Goal: Transaction & Acquisition: Purchase product/service

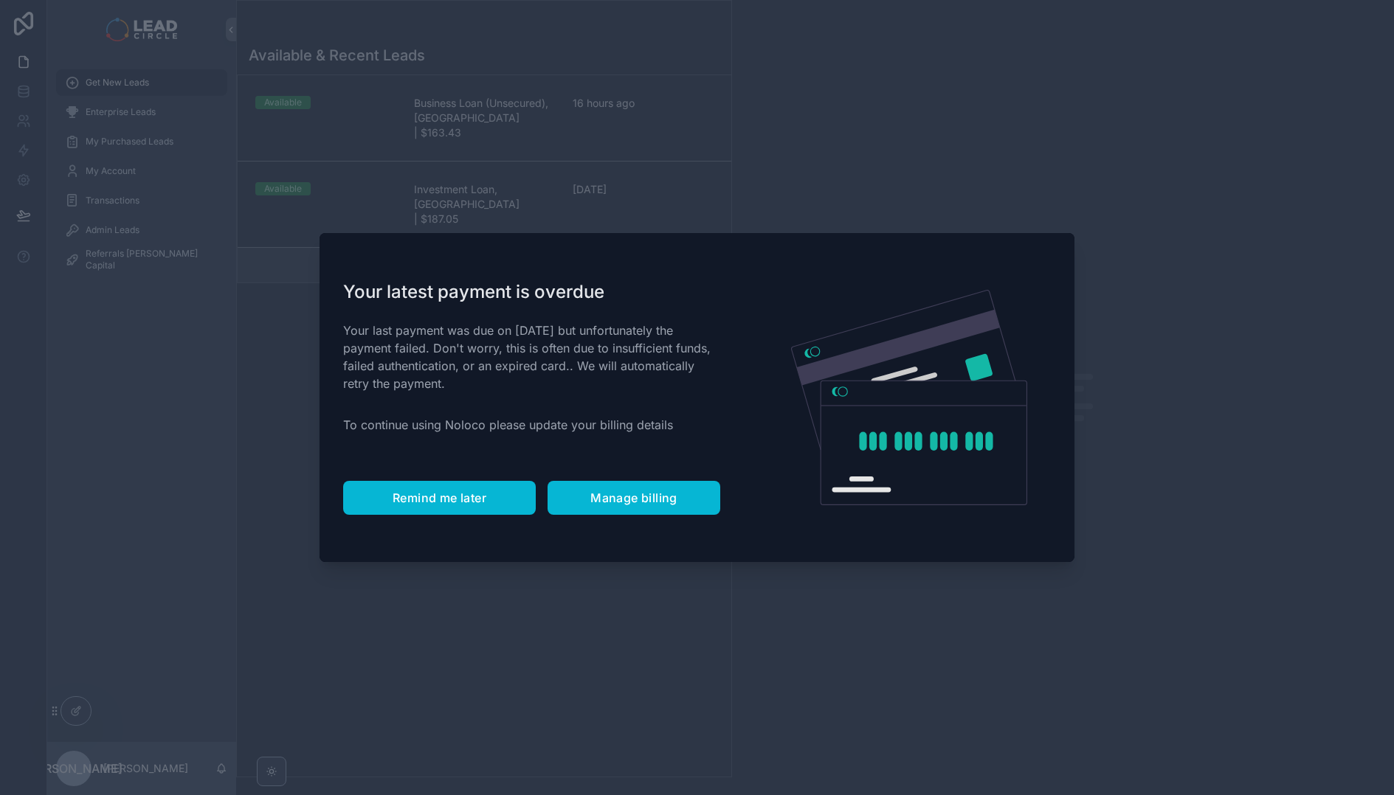
click at [465, 512] on button "Remind me later" at bounding box center [439, 498] width 193 height 34
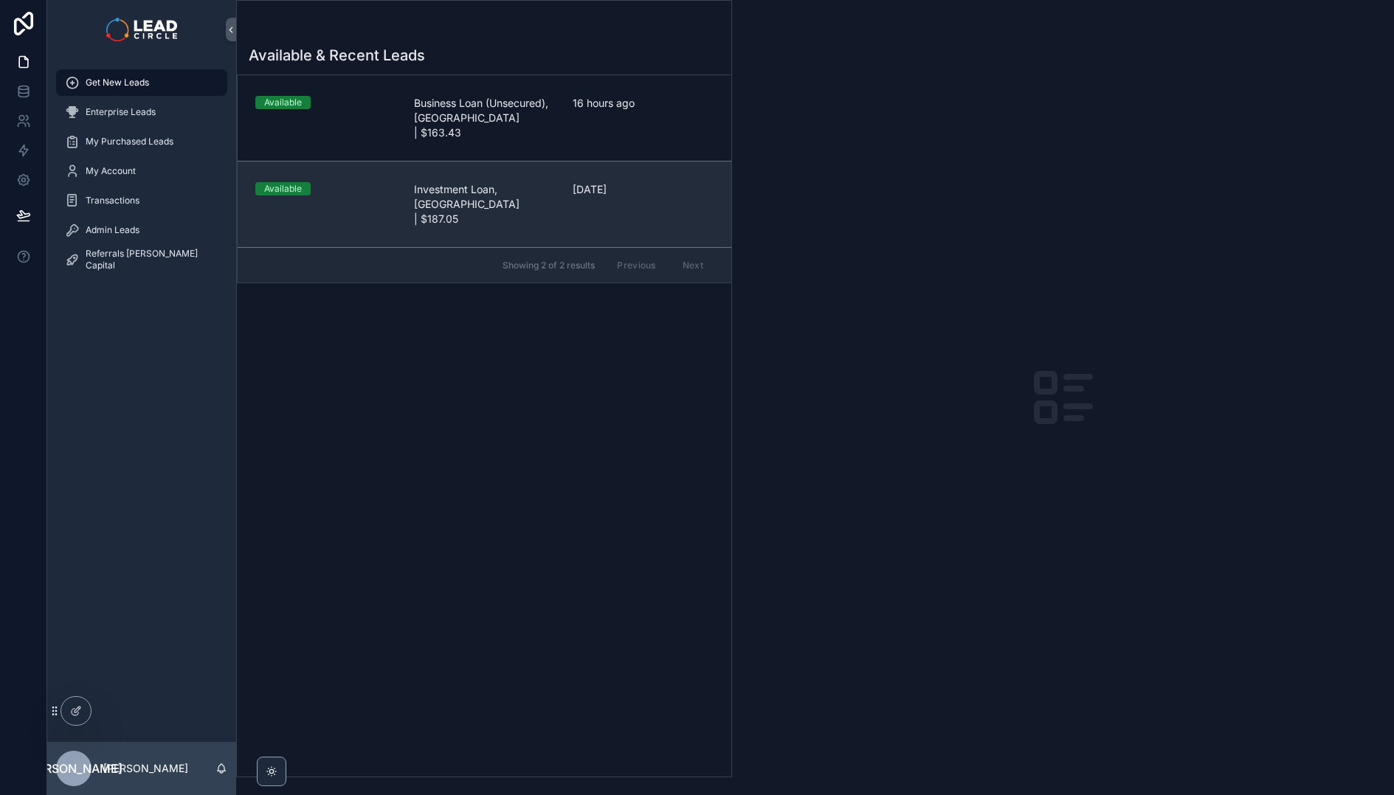
click at [486, 212] on link "Available Investment Loan, [GEOGRAPHIC_DATA] | $187.05 [DATE]" at bounding box center [485, 204] width 494 height 86
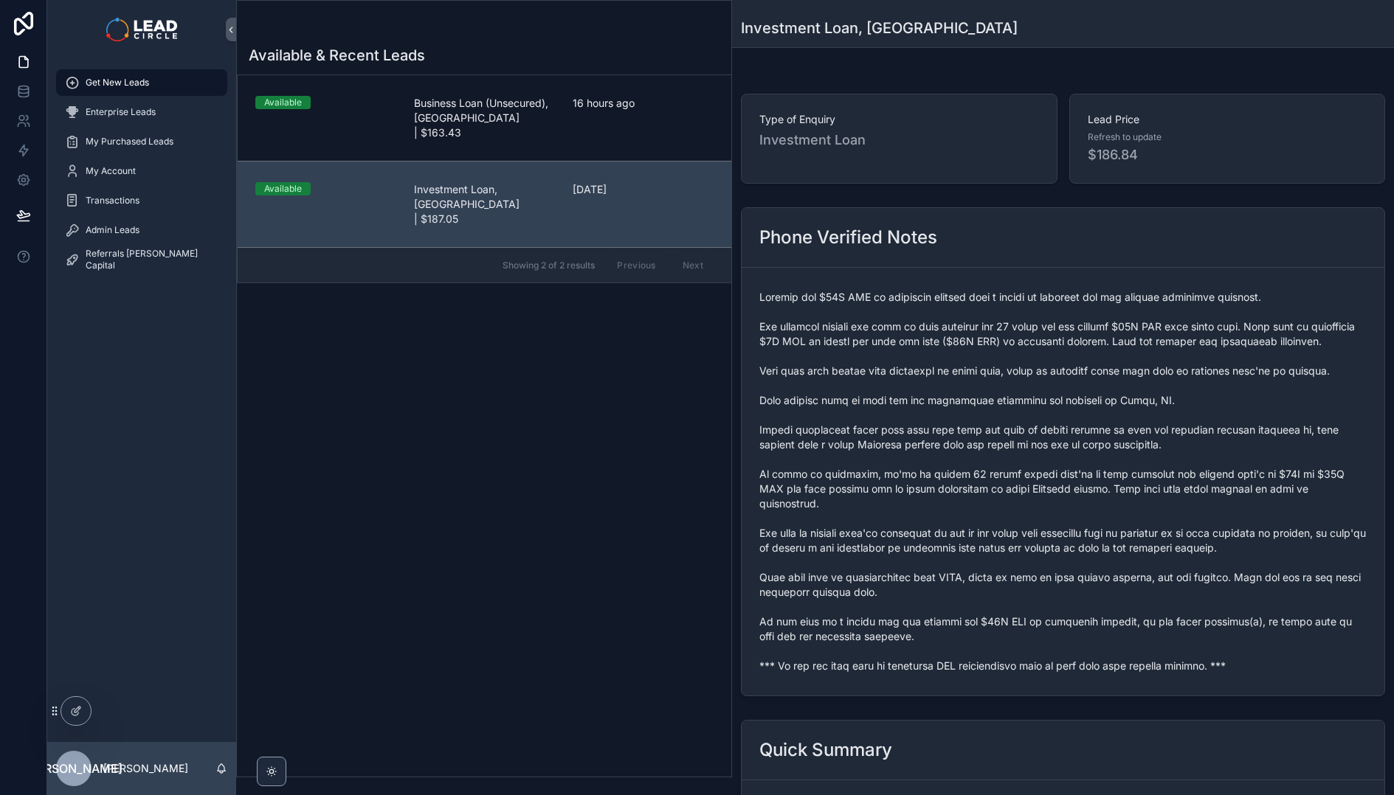
scroll to position [111, 0]
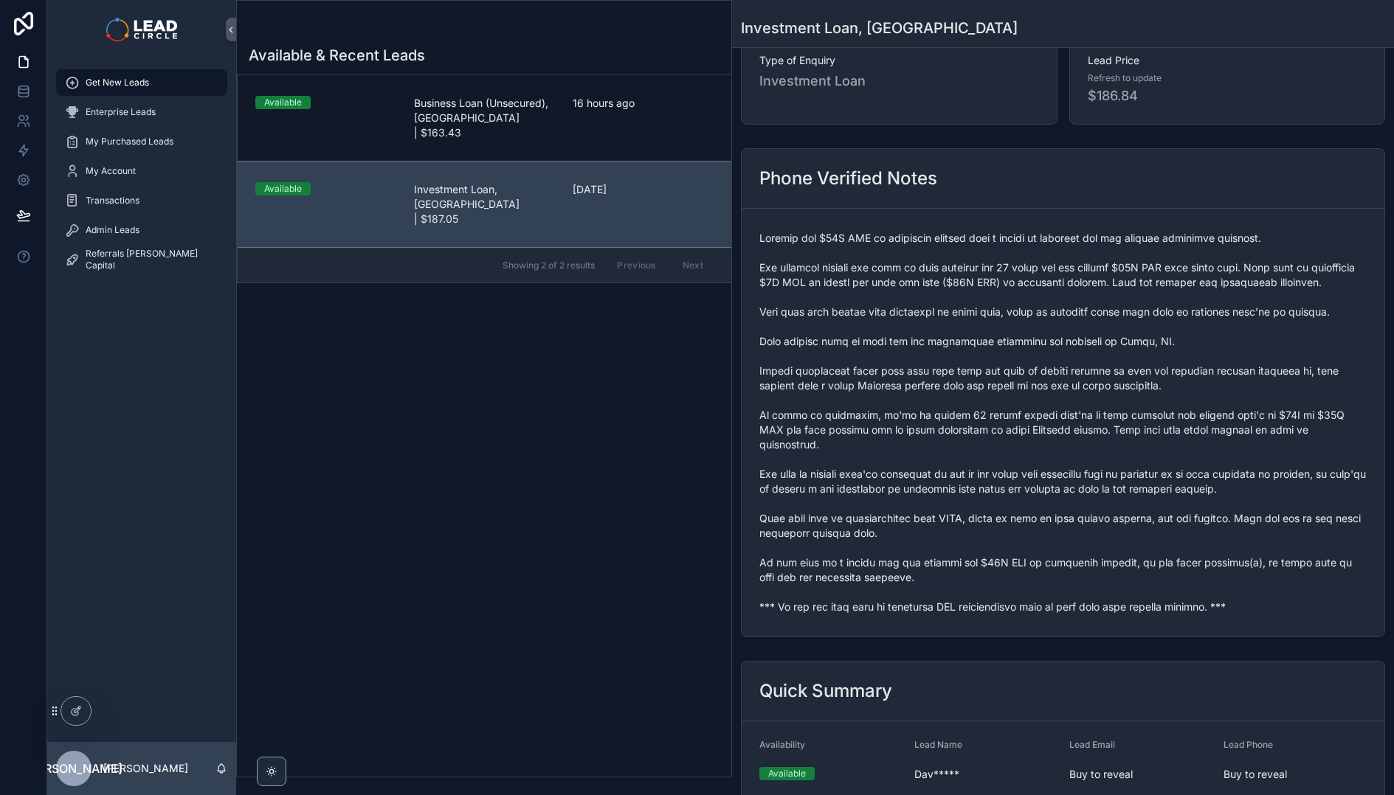
click at [913, 613] on span "scrollable content" at bounding box center [1062, 423] width 607 height 384
copy span "*** If you buy this lead an automatic SMS introduction will be sent with your c…"
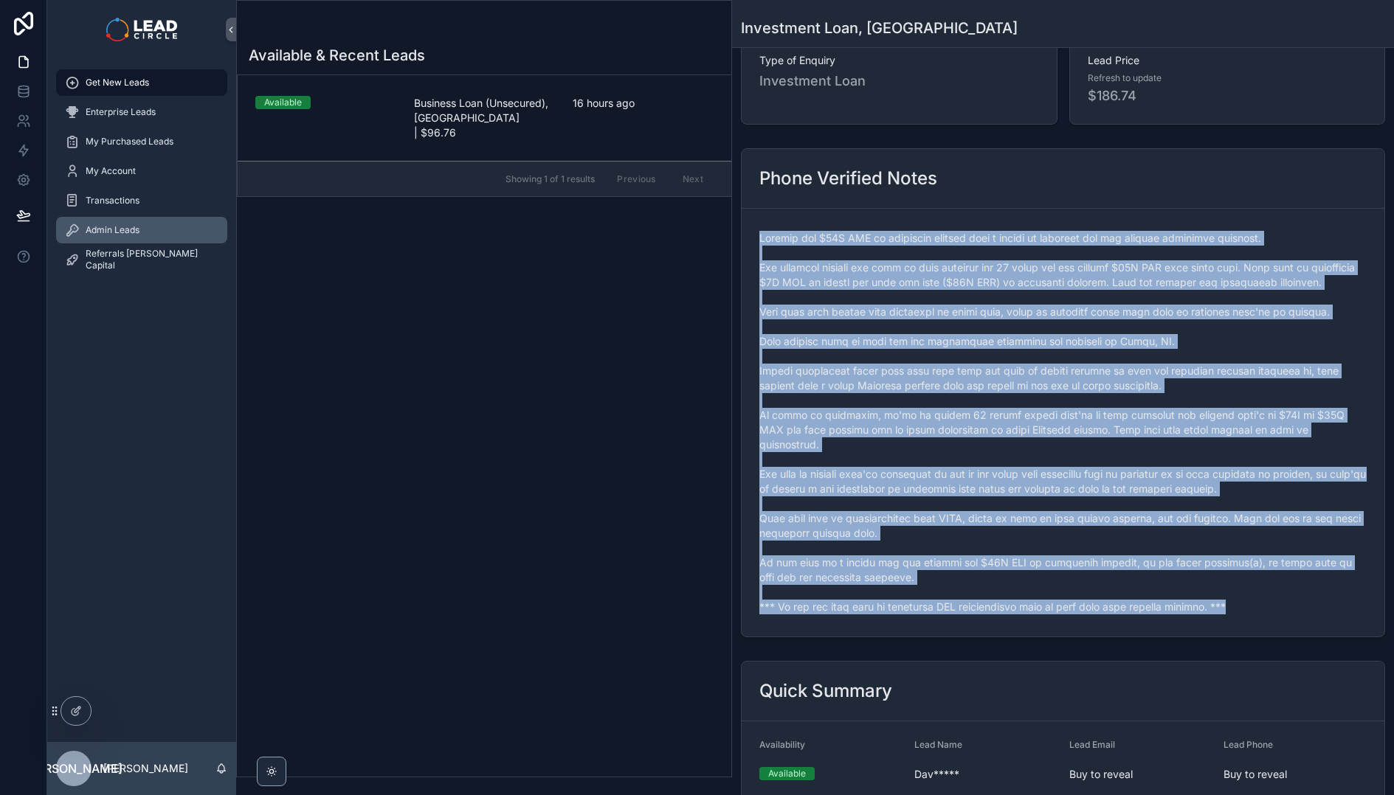
click at [117, 237] on div "Admin Leads" at bounding box center [141, 230] width 153 height 24
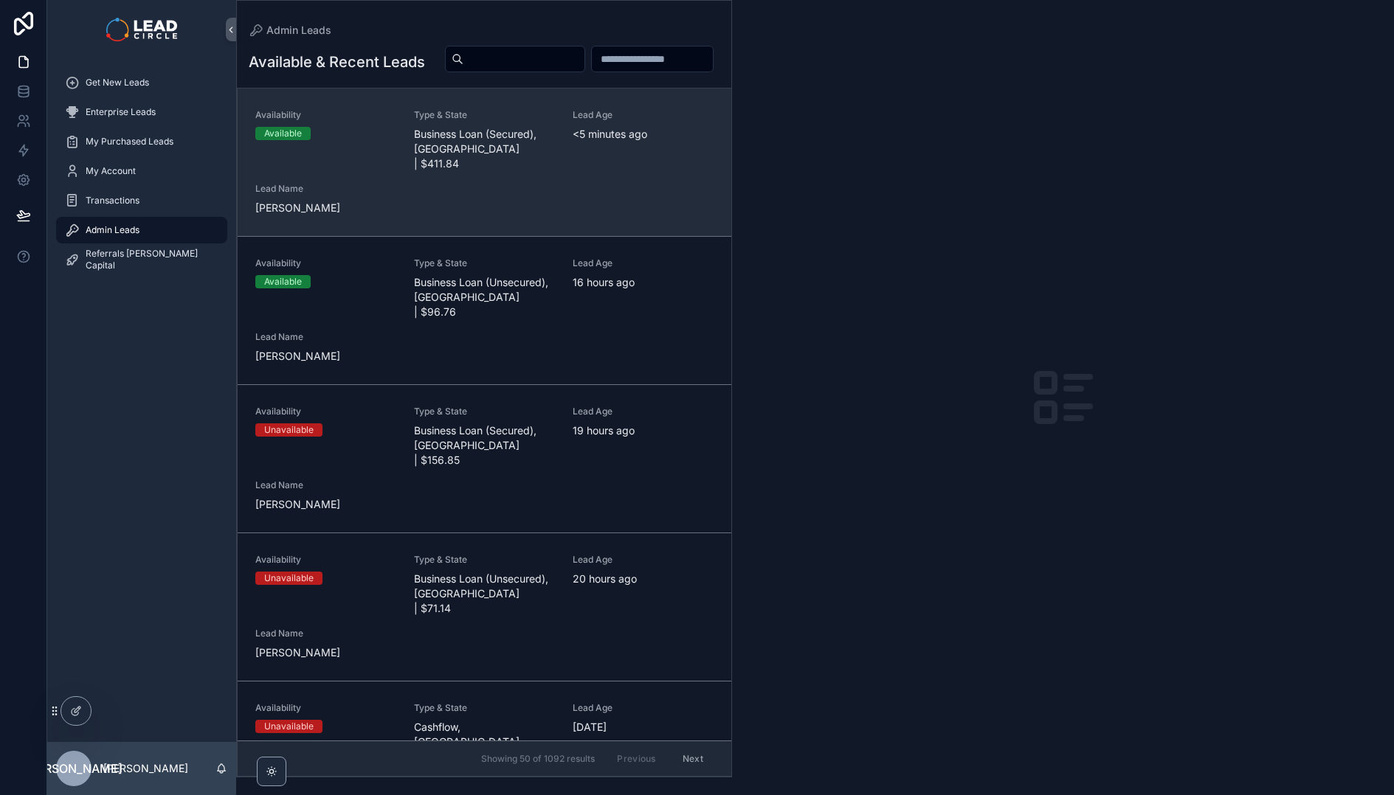
click at [468, 214] on div "Availability Available Type & State Business Loan (Secured), [GEOGRAPHIC_DATA] …" at bounding box center [484, 162] width 458 height 106
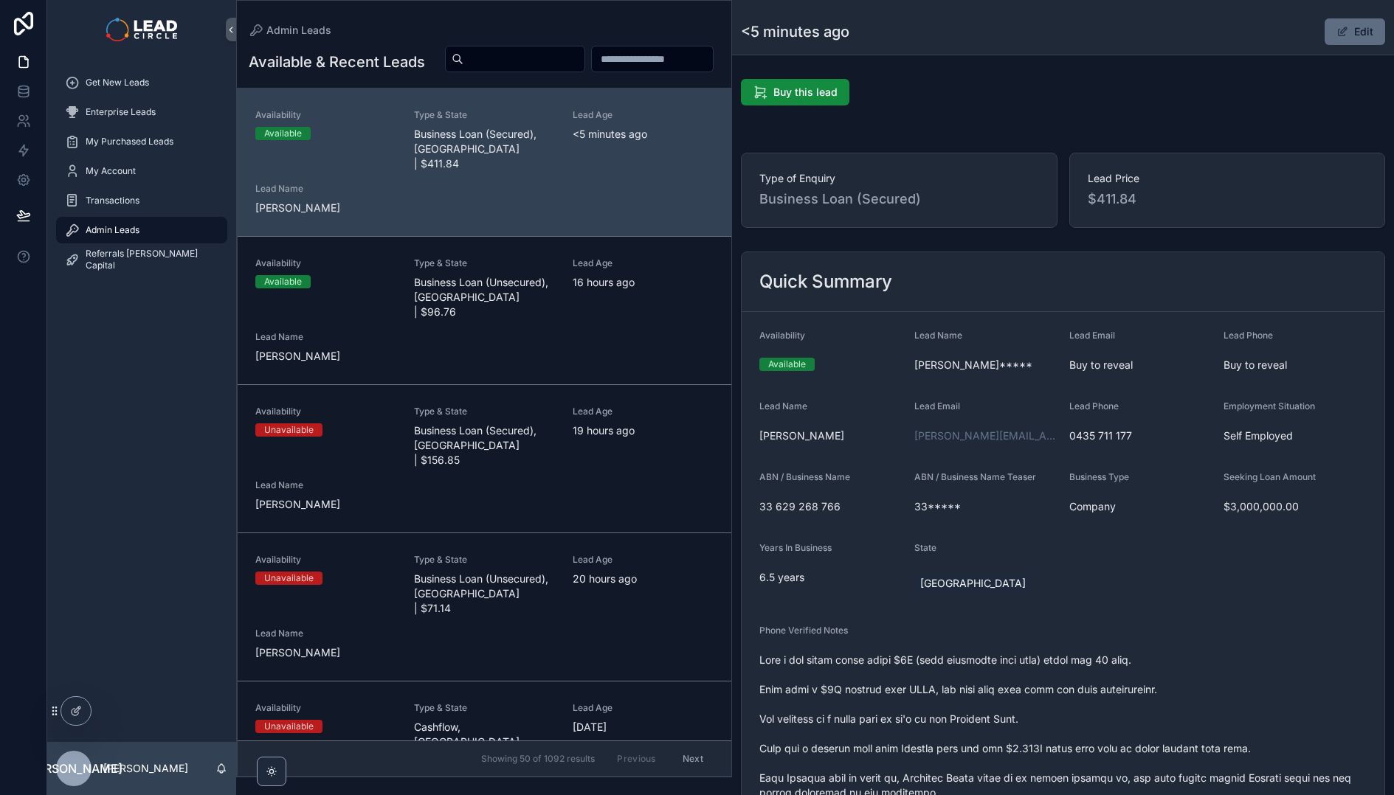
click at [1338, 35] on span "scrollable content" at bounding box center [1342, 32] width 12 height 12
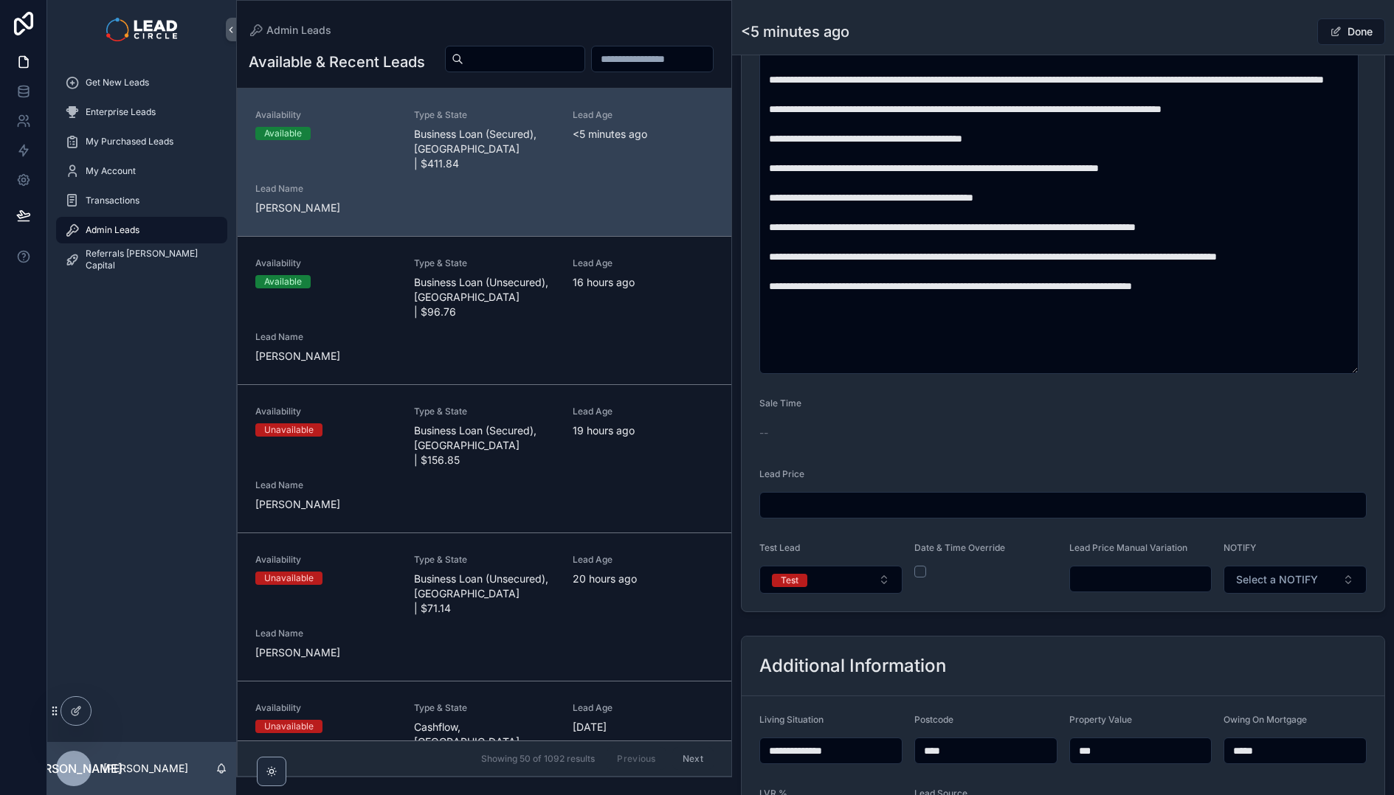
scroll to position [1121, 0]
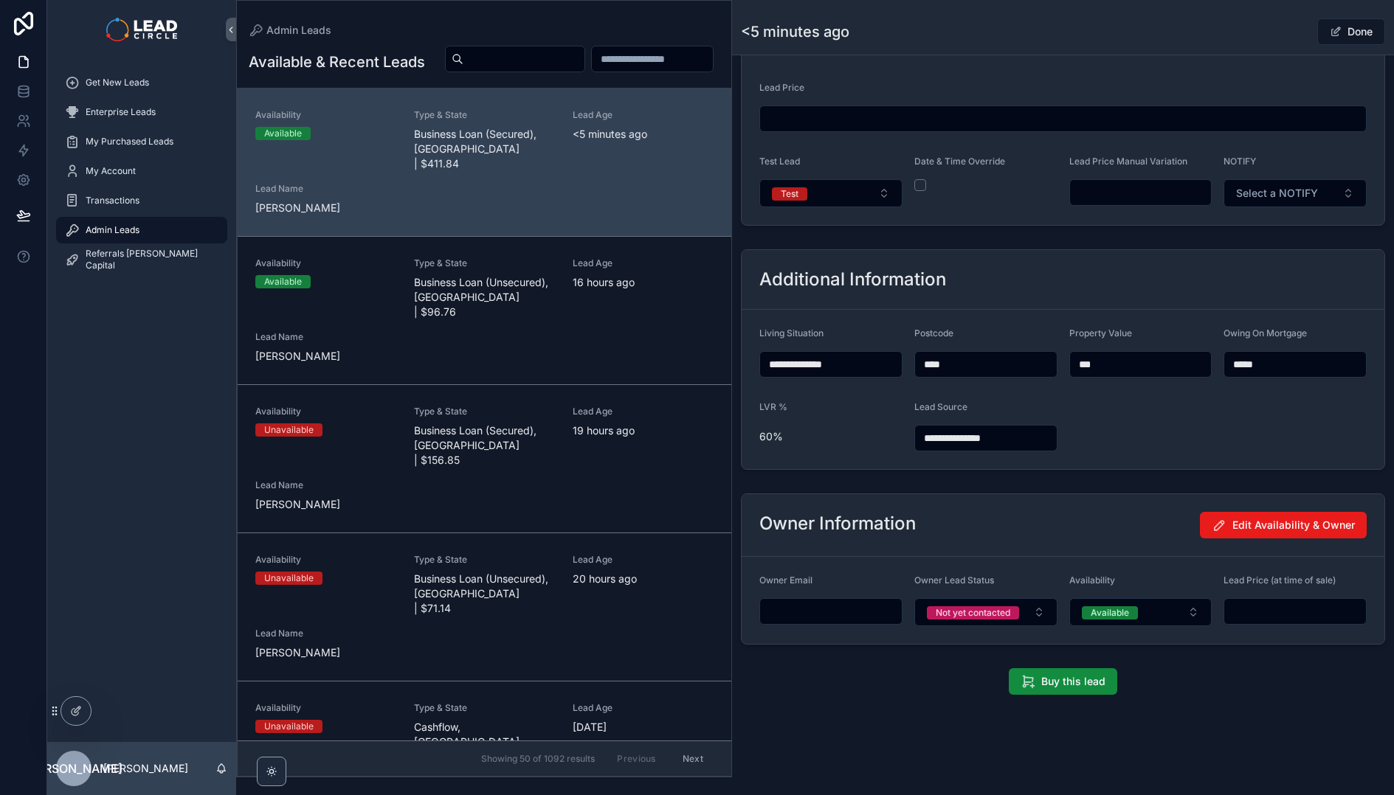
click at [1145, 199] on input "scrollable content" at bounding box center [1141, 192] width 142 height 21
click at [1096, 192] on input "********" at bounding box center [1141, 192] width 142 height 21
click at [1131, 261] on div "Additional Information" at bounding box center [1062, 280] width 643 height 60
click at [1101, 194] on input "********" at bounding box center [1141, 192] width 142 height 21
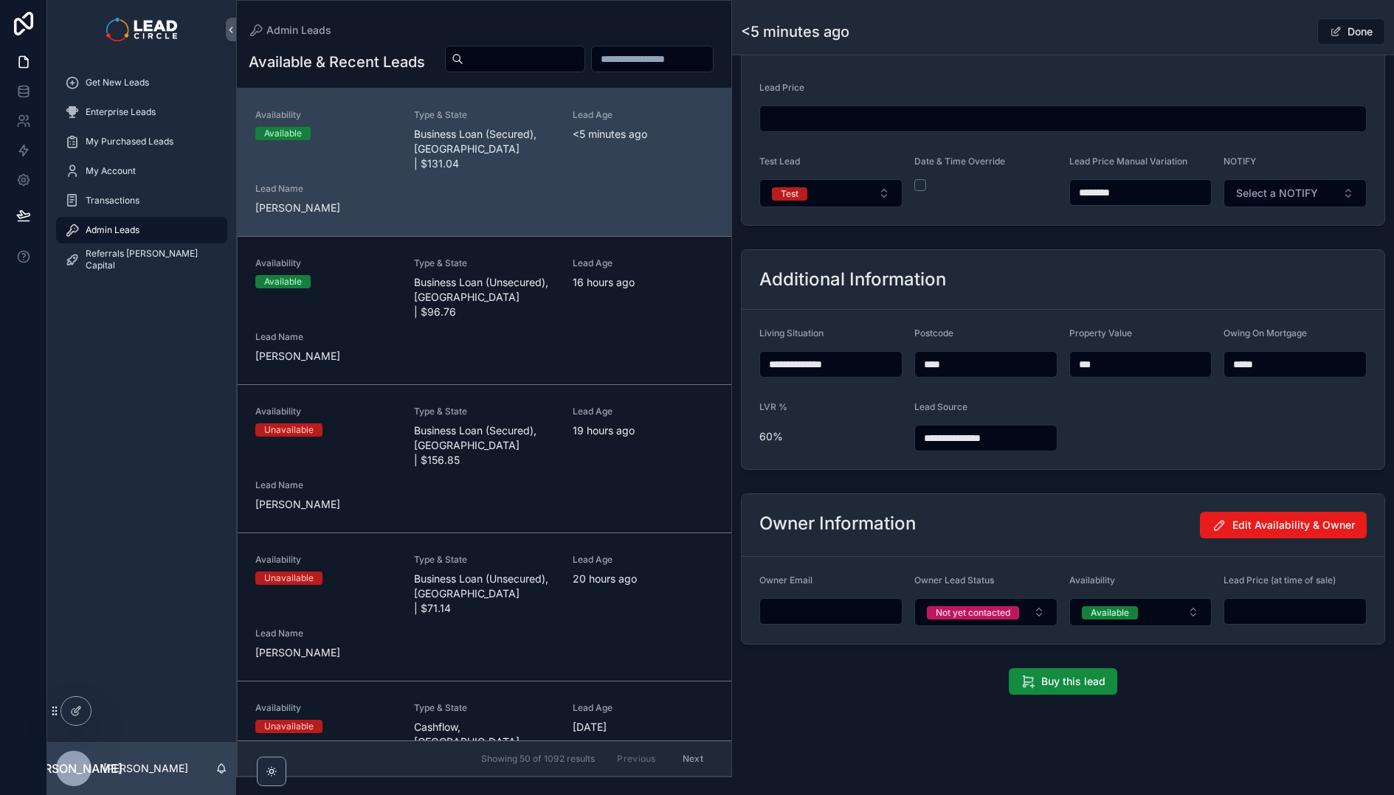
type input "********"
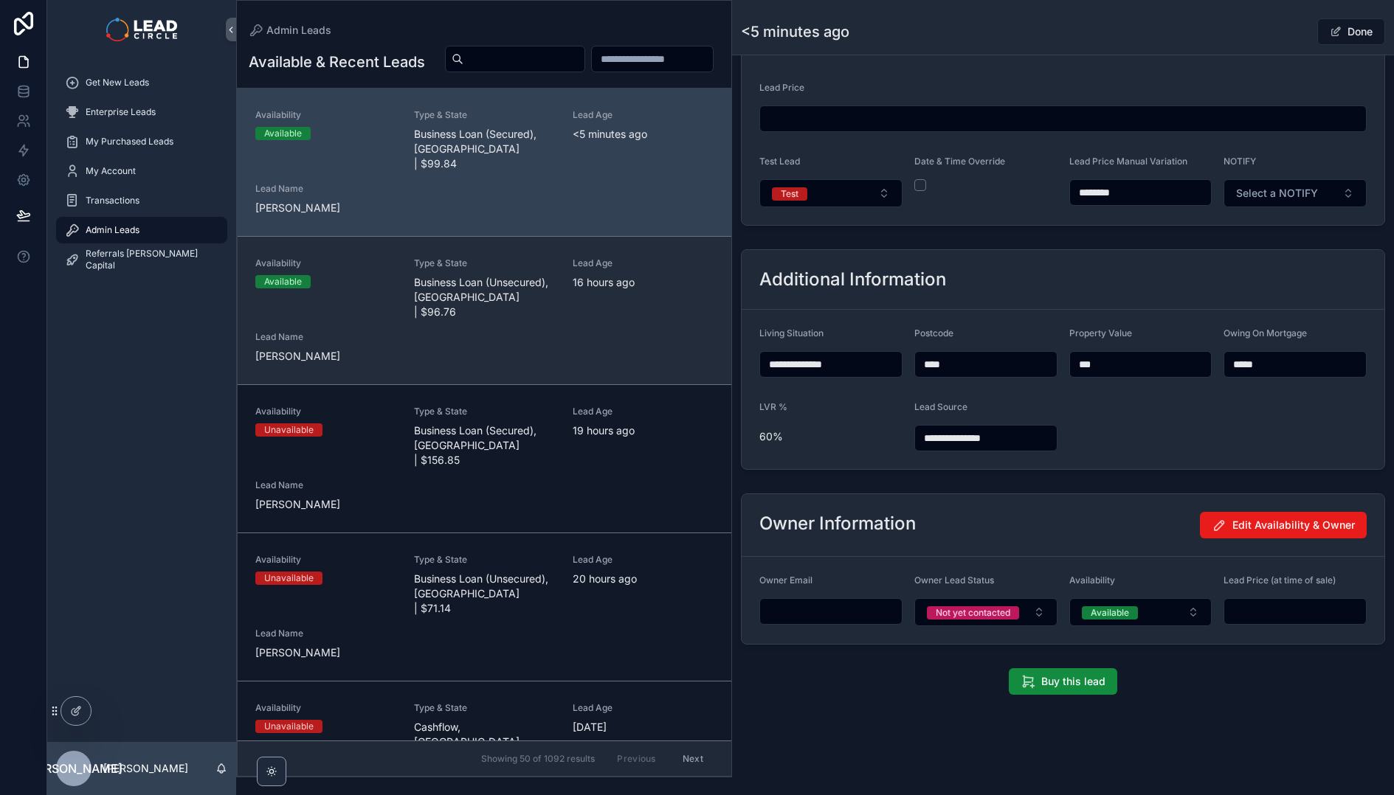
click at [525, 325] on div "Availability Available Type & State Business Loan (Unsecured), [GEOGRAPHIC_DATA…" at bounding box center [484, 310] width 458 height 106
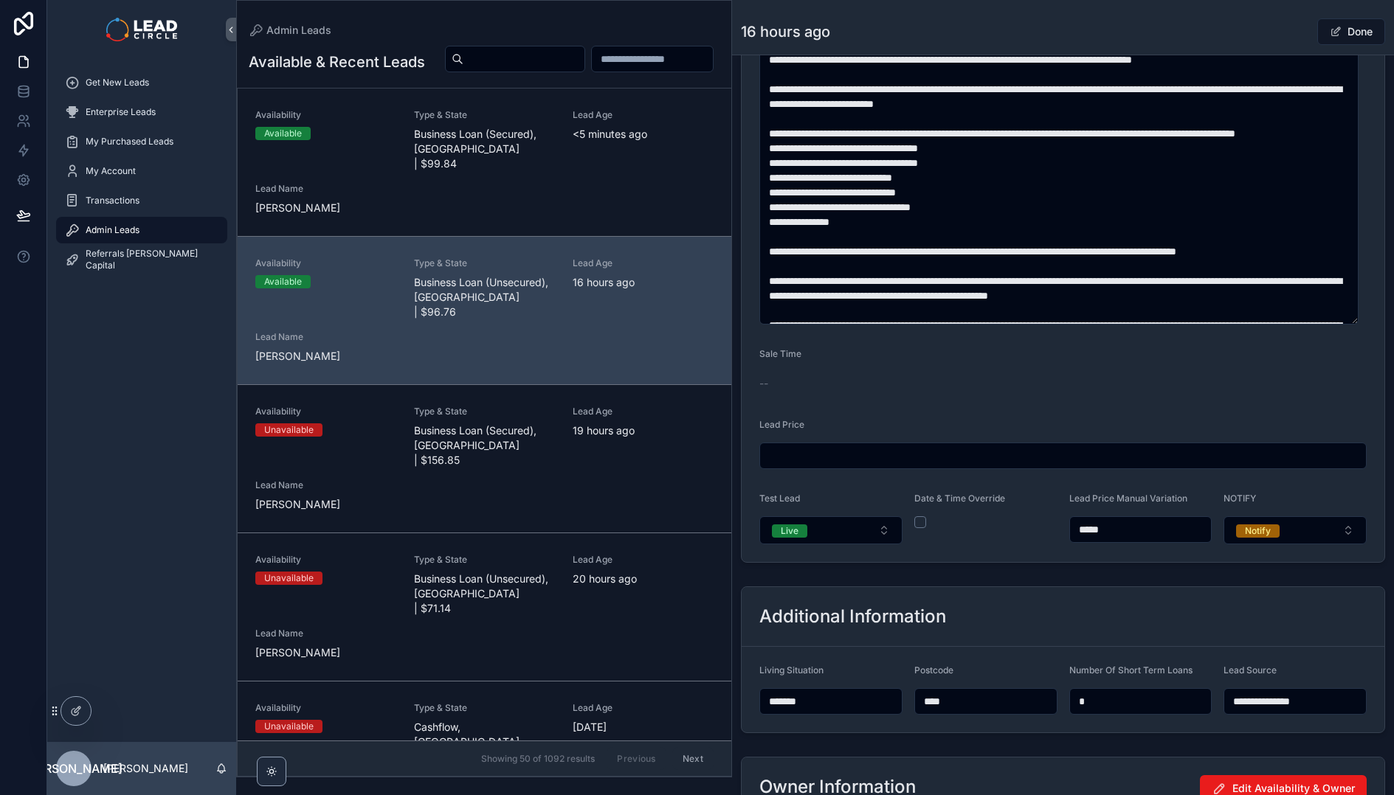
scroll to position [812, 0]
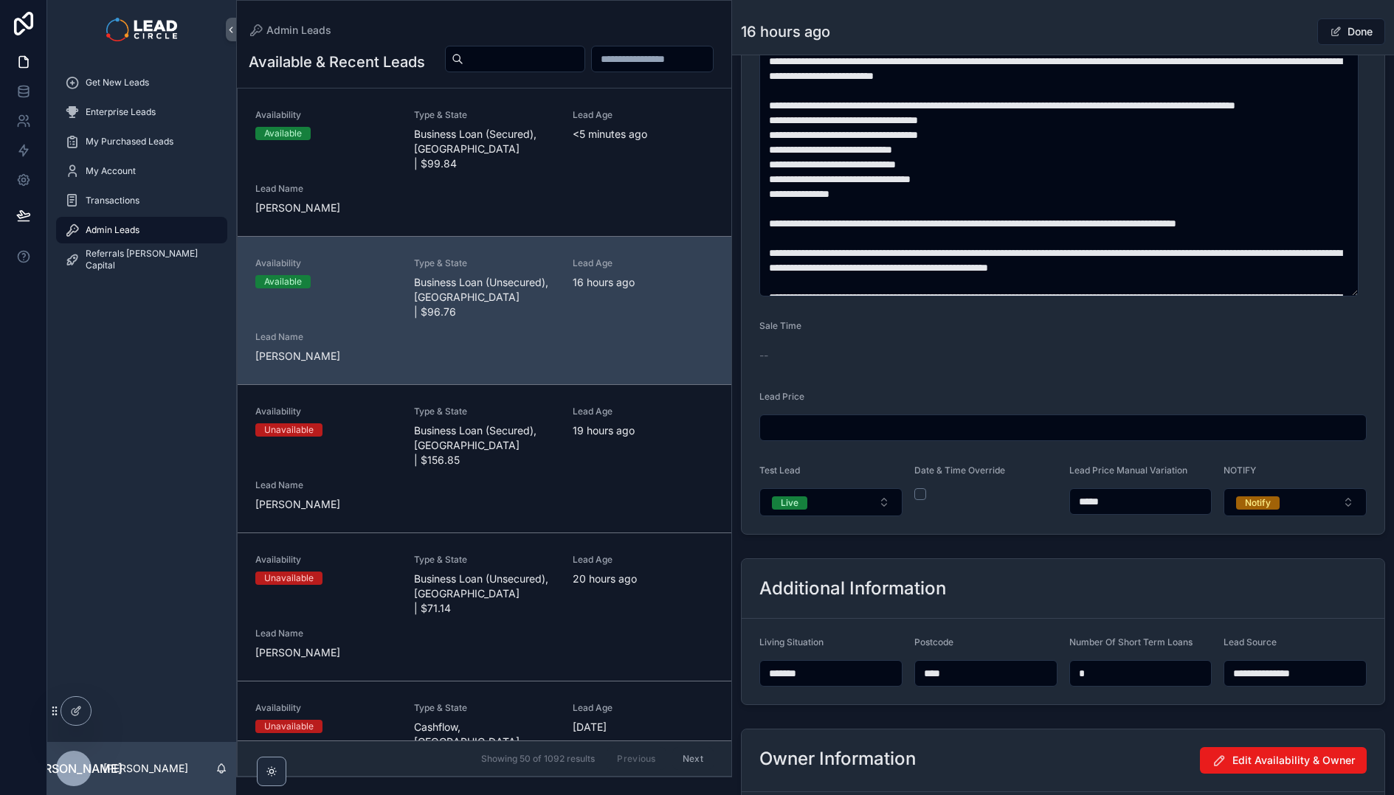
drag, startPoint x: 1132, startPoint y: 498, endPoint x: 1029, endPoint y: 494, distance: 102.6
click at [1029, 494] on form "**********" at bounding box center [1062, 17] width 643 height 1034
type input "******"
click at [1257, 23] on div "16 hours ago Done" at bounding box center [1063, 32] width 644 height 28
click at [1274, 28] on div "Done" at bounding box center [1329, 32] width 111 height 28
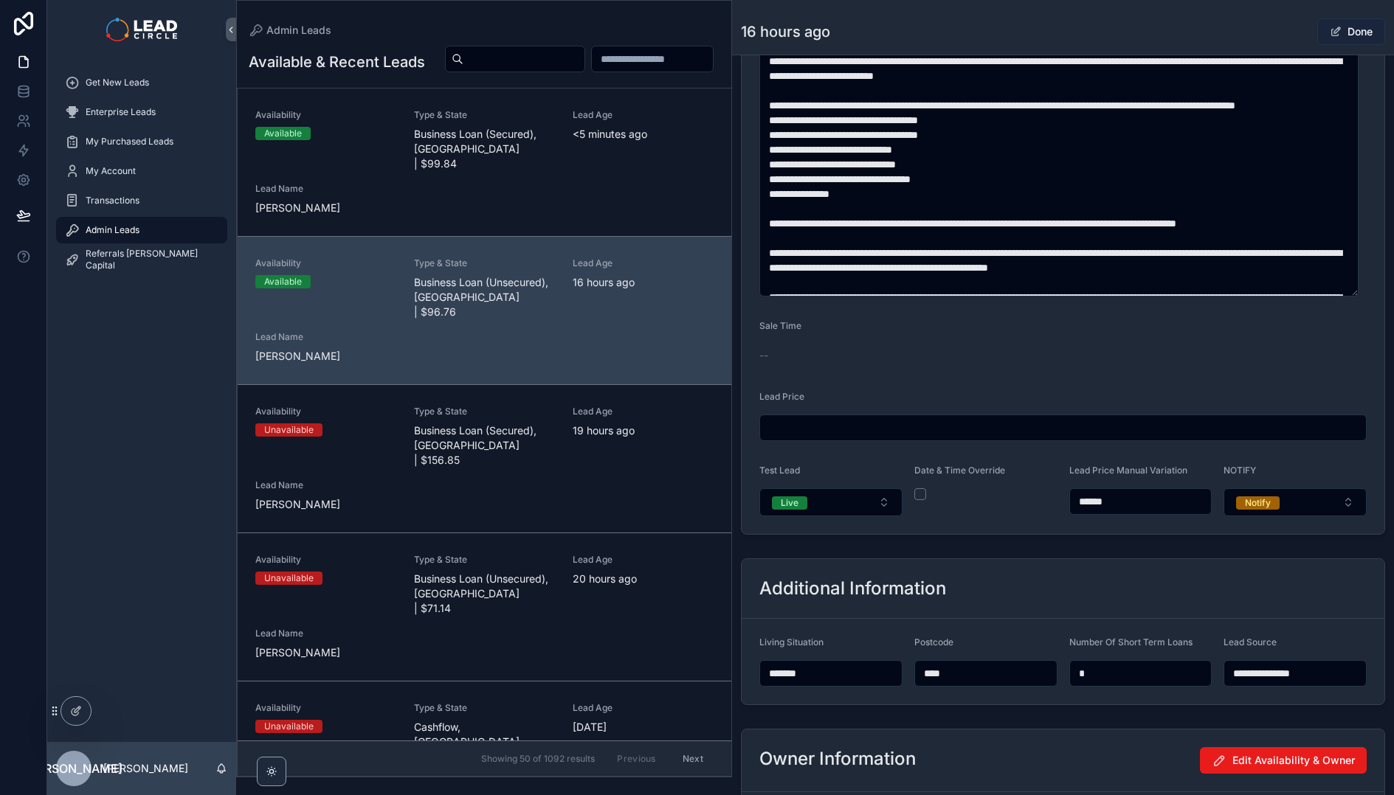
click at [1349, 32] on button "Done" at bounding box center [1351, 31] width 68 height 27
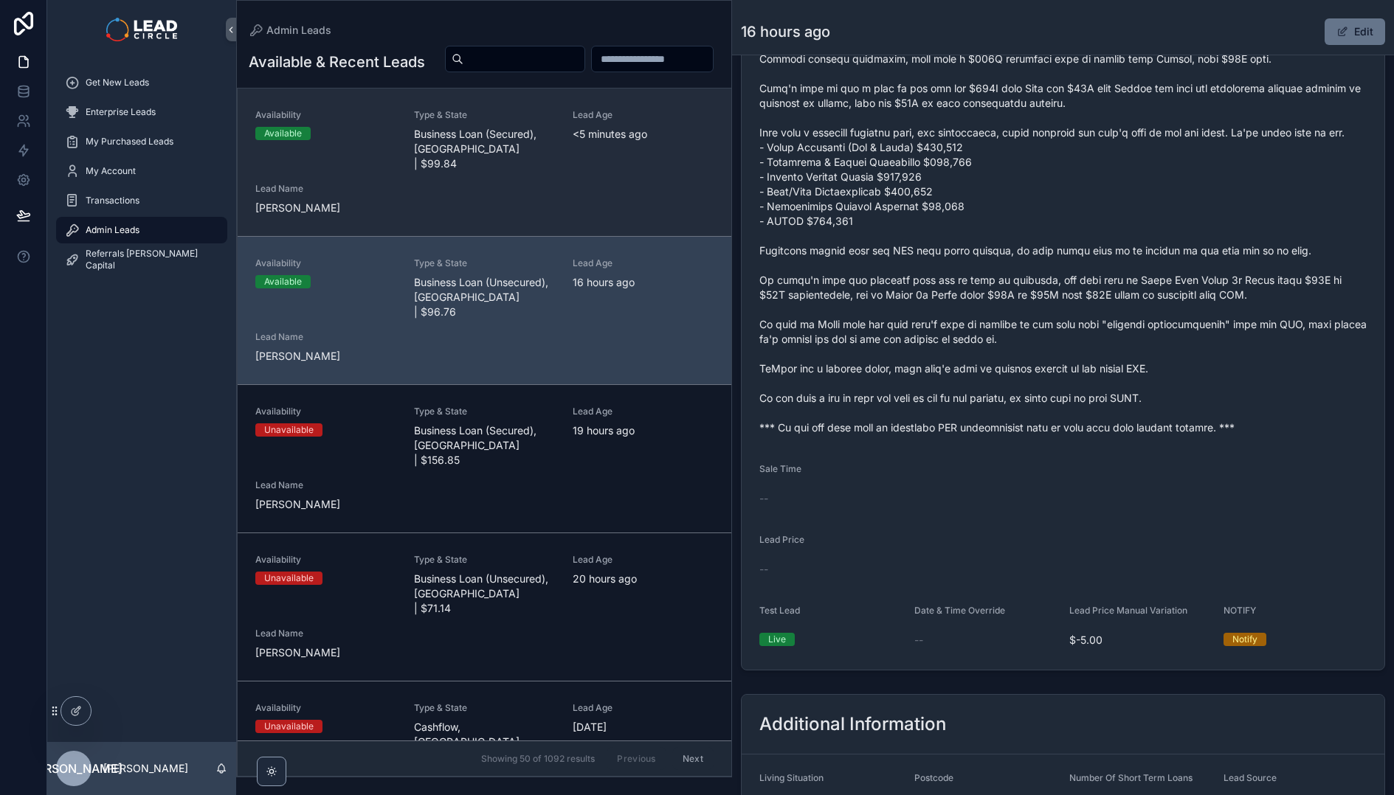
click at [640, 191] on div "Availability Available Type & State Business Loan (Secured), [GEOGRAPHIC_DATA] …" at bounding box center [484, 162] width 458 height 106
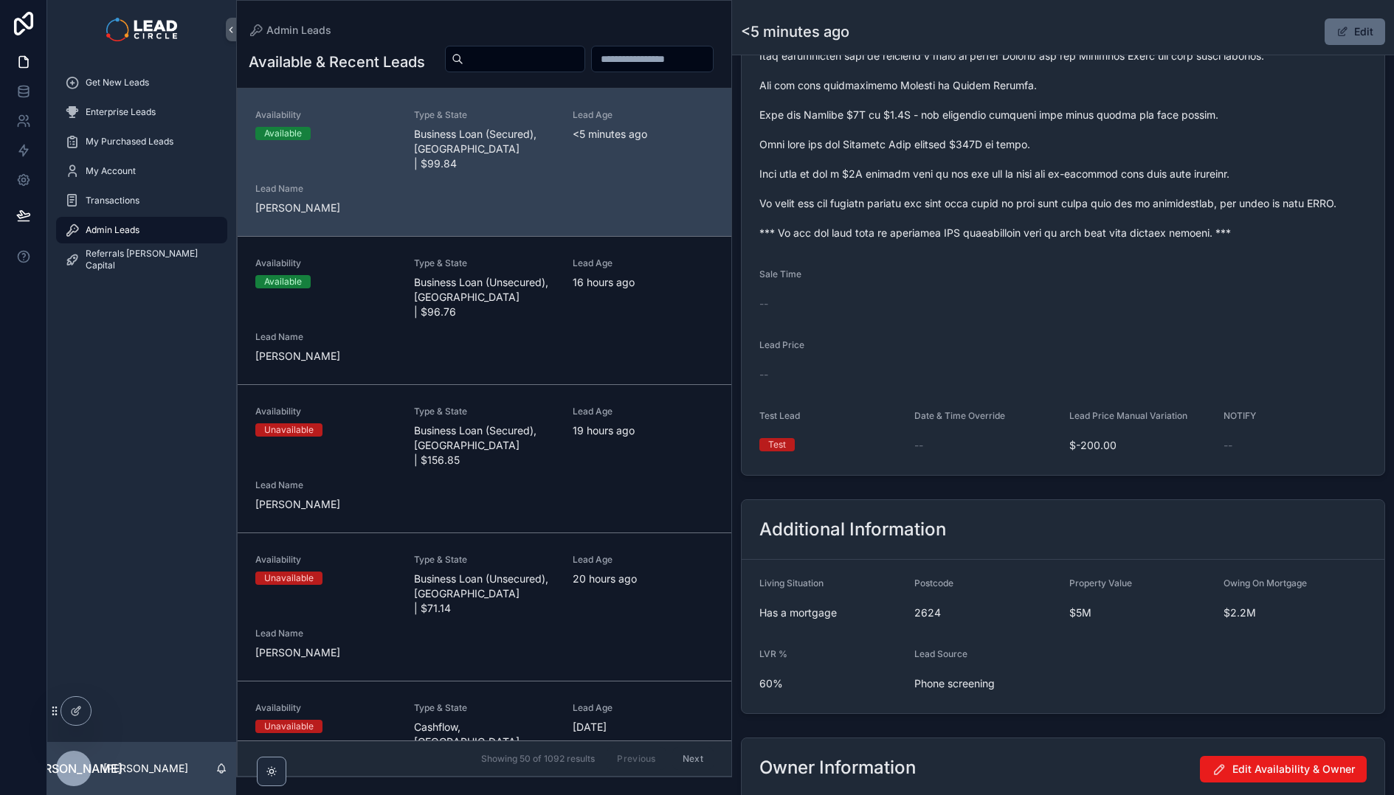
click at [1349, 35] on button "Edit" at bounding box center [1354, 31] width 60 height 27
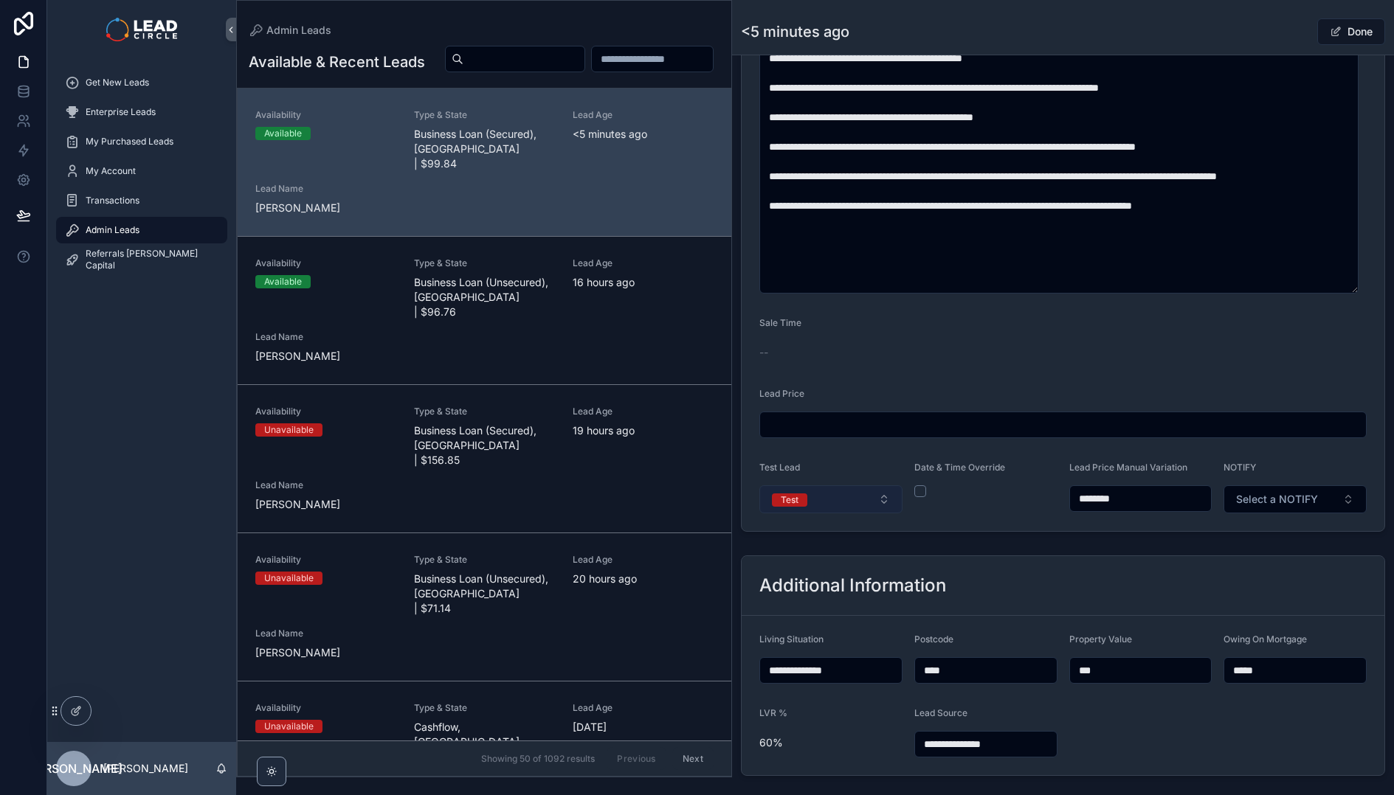
click at [869, 499] on button "Test" at bounding box center [830, 499] width 143 height 28
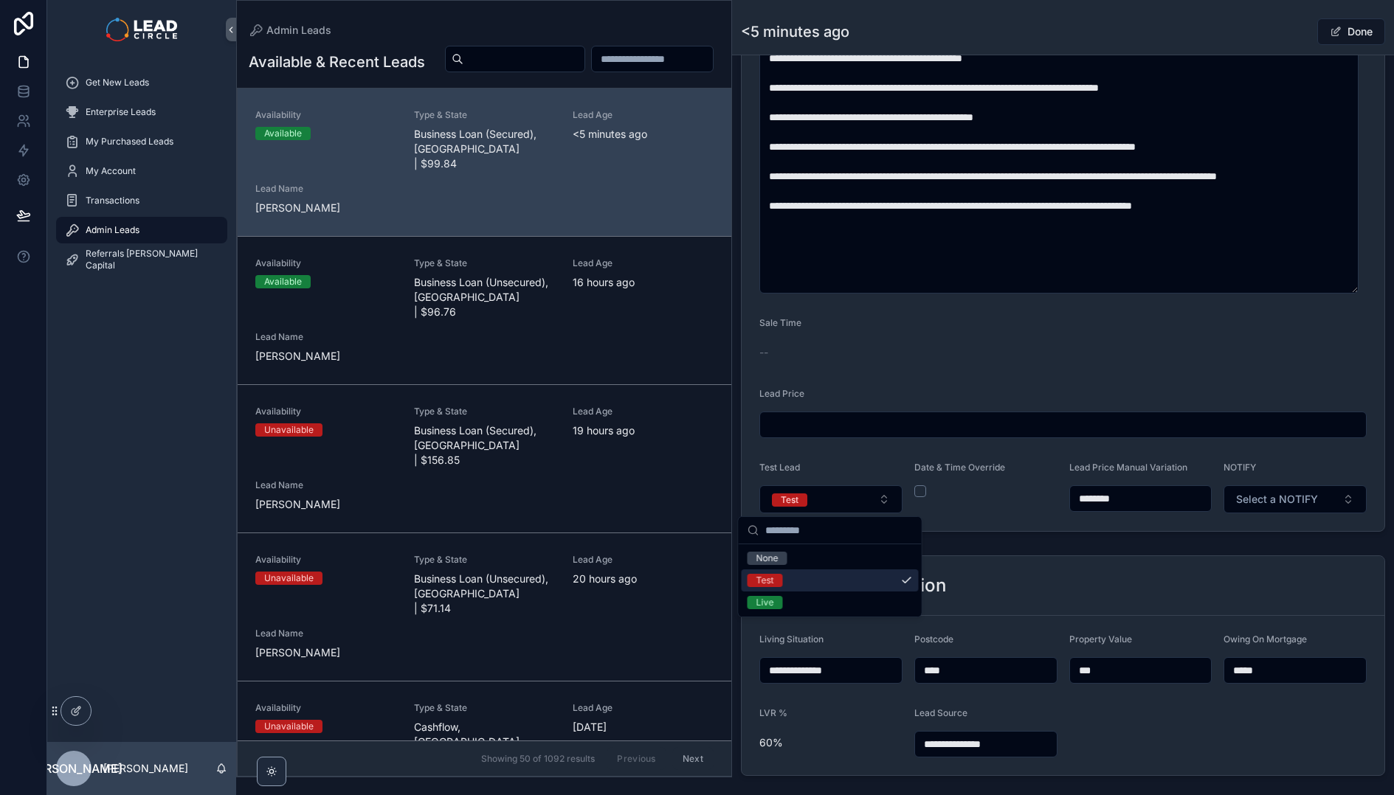
click at [840, 593] on div "Live" at bounding box center [829, 603] width 177 height 22
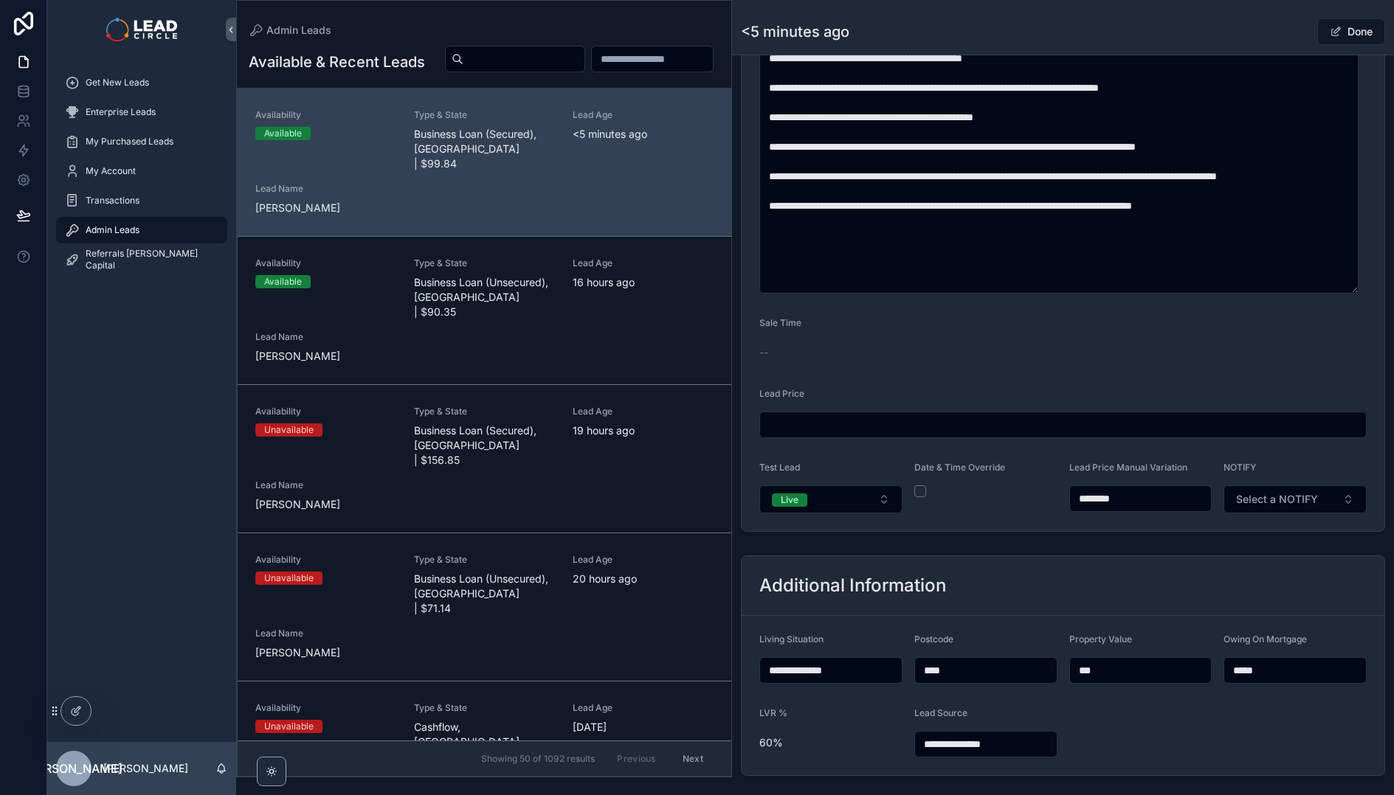
click at [1104, 497] on input "********" at bounding box center [1141, 498] width 142 height 21
type input "********"
click at [1170, 521] on form "**********" at bounding box center [1062, 14] width 643 height 1034
click at [1274, 507] on button "Select a NOTIFY" at bounding box center [1294, 499] width 143 height 28
click at [1245, 561] on span "Notify" at bounding box center [1227, 558] width 43 height 13
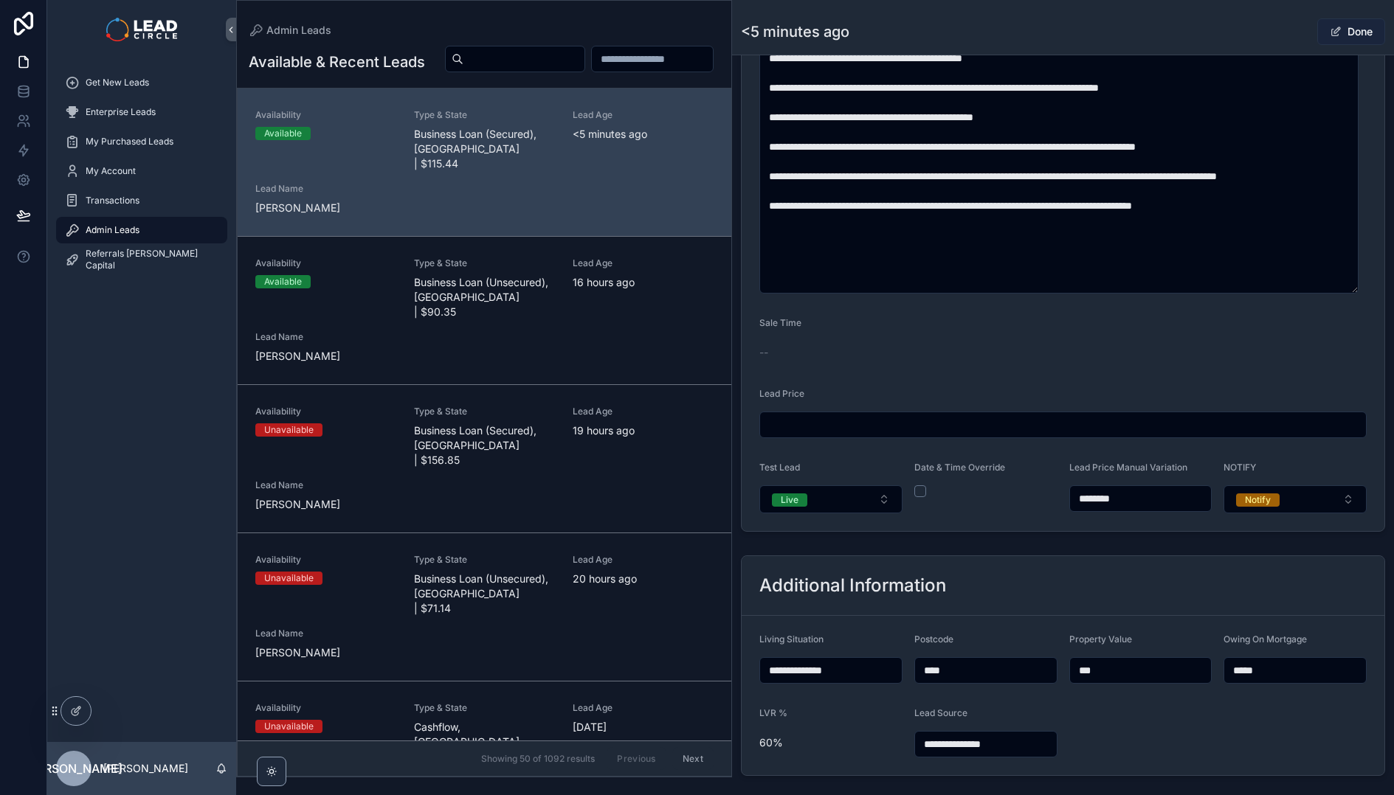
click at [1355, 32] on button "Done" at bounding box center [1351, 31] width 68 height 27
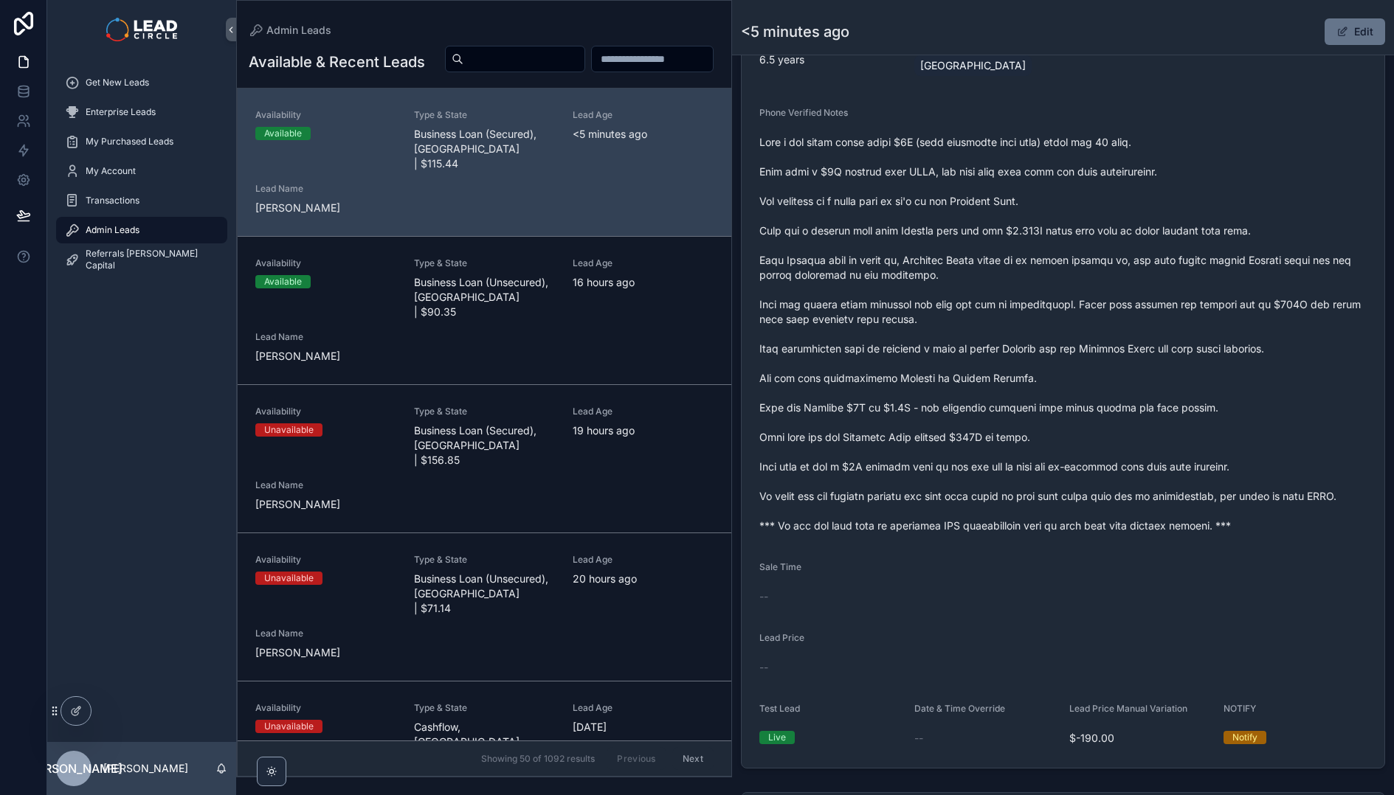
scroll to position [505, 0]
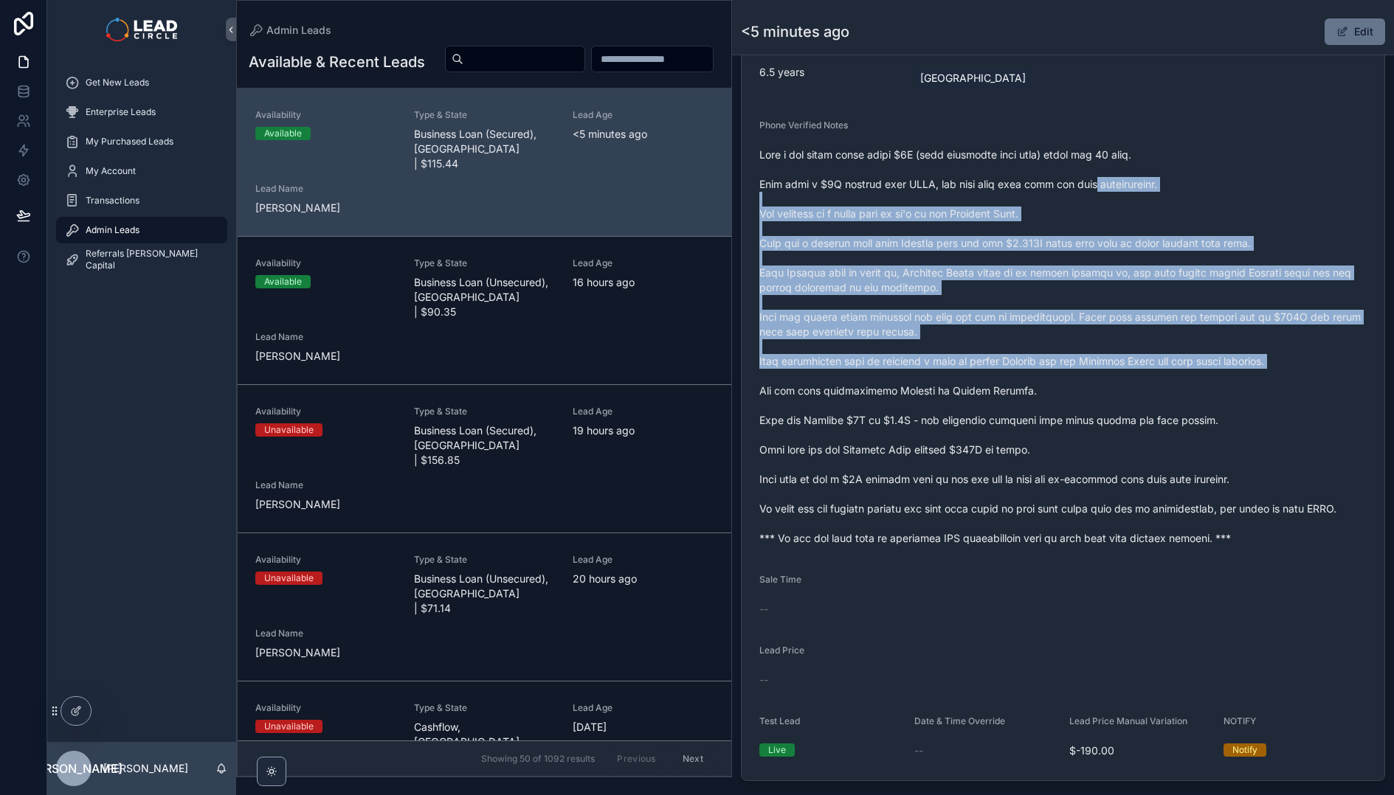
drag, startPoint x: 1091, startPoint y: 199, endPoint x: 1164, endPoint y: 381, distance: 196.1
click at [1163, 381] on span "scrollable content" at bounding box center [1062, 347] width 607 height 398
click at [1164, 381] on span "scrollable content" at bounding box center [1062, 347] width 607 height 398
drag, startPoint x: 1077, startPoint y: 210, endPoint x: 1171, endPoint y: 388, distance: 201.6
click at [1163, 378] on span "scrollable content" at bounding box center [1062, 347] width 607 height 398
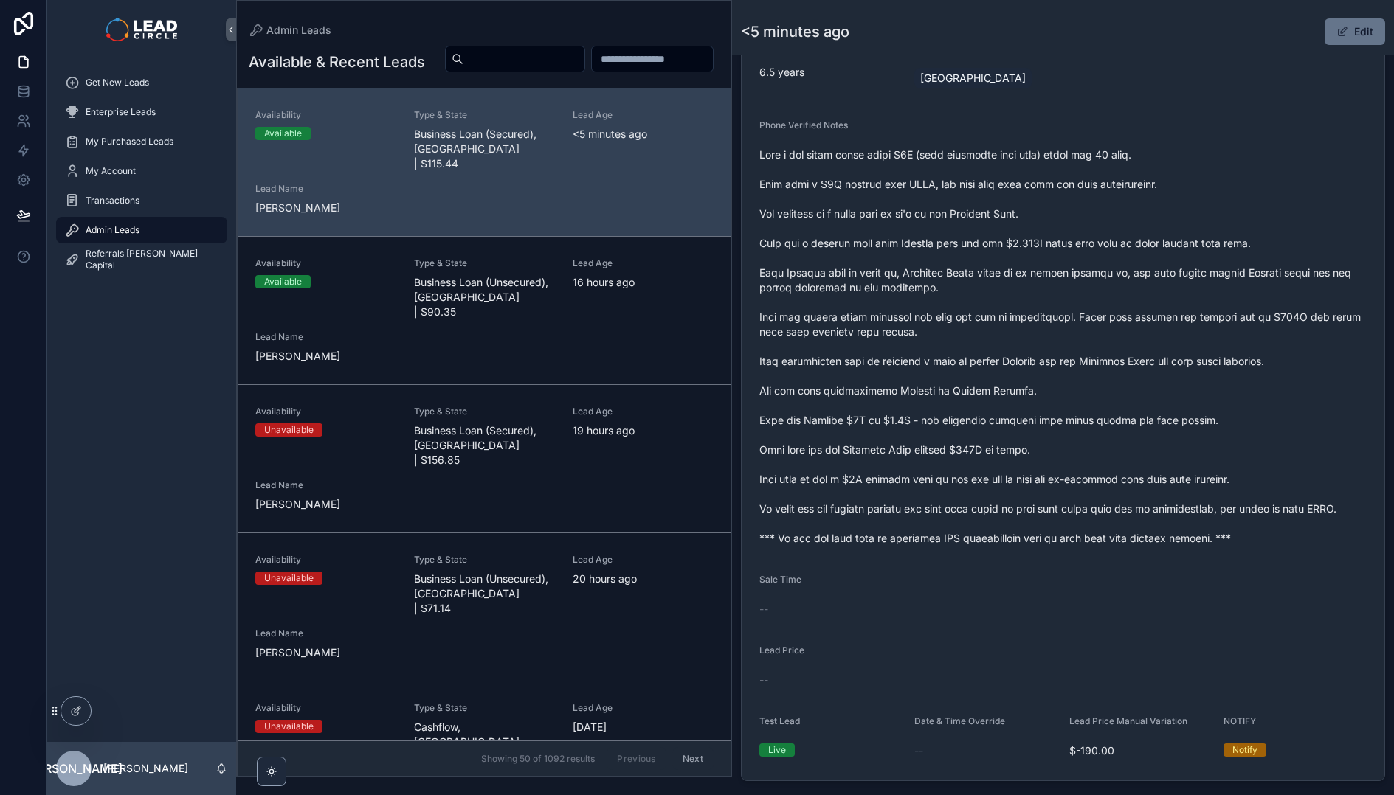
click at [1171, 388] on span "scrollable content" at bounding box center [1062, 347] width 607 height 398
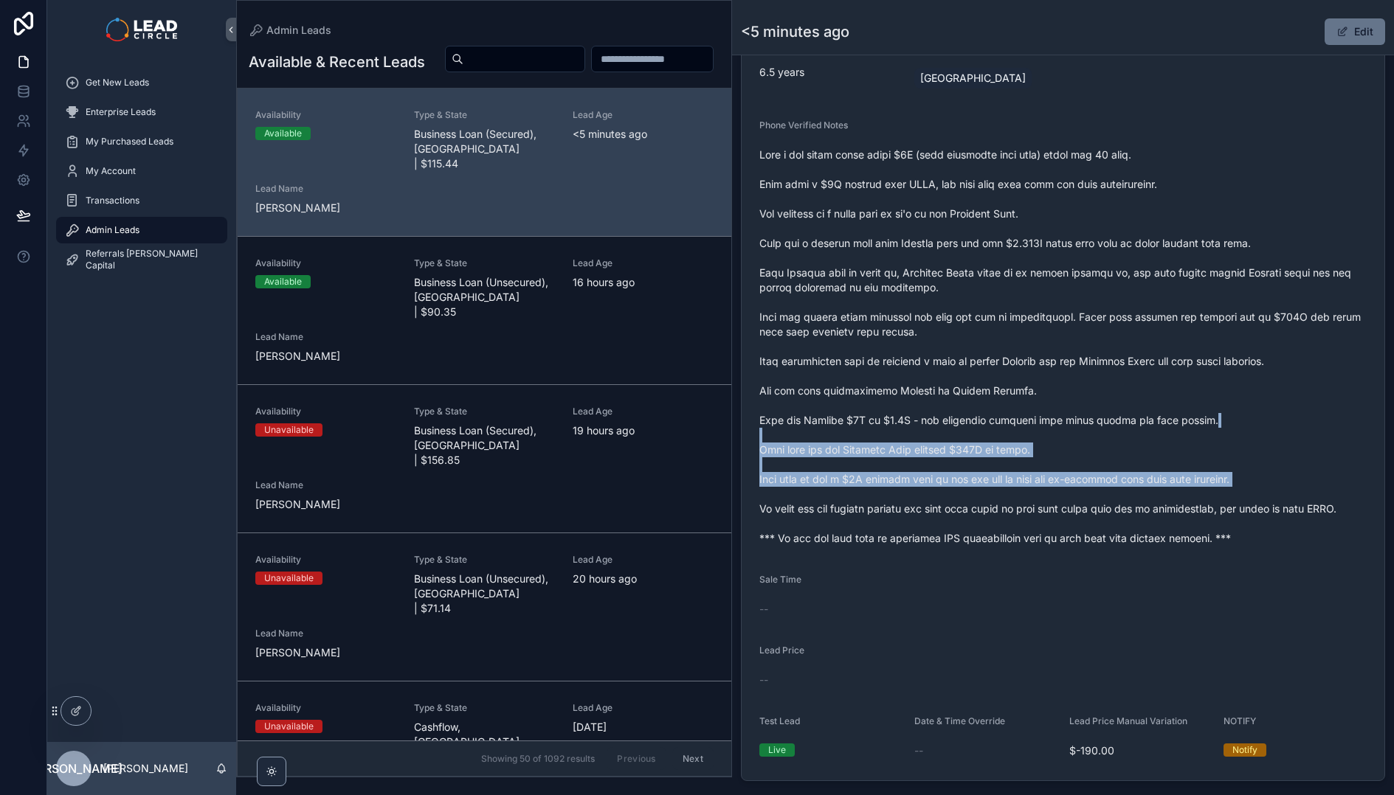
drag, startPoint x: 1234, startPoint y: 488, endPoint x: 1094, endPoint y: 283, distance: 248.4
click at [1116, 310] on span "scrollable content" at bounding box center [1062, 347] width 607 height 398
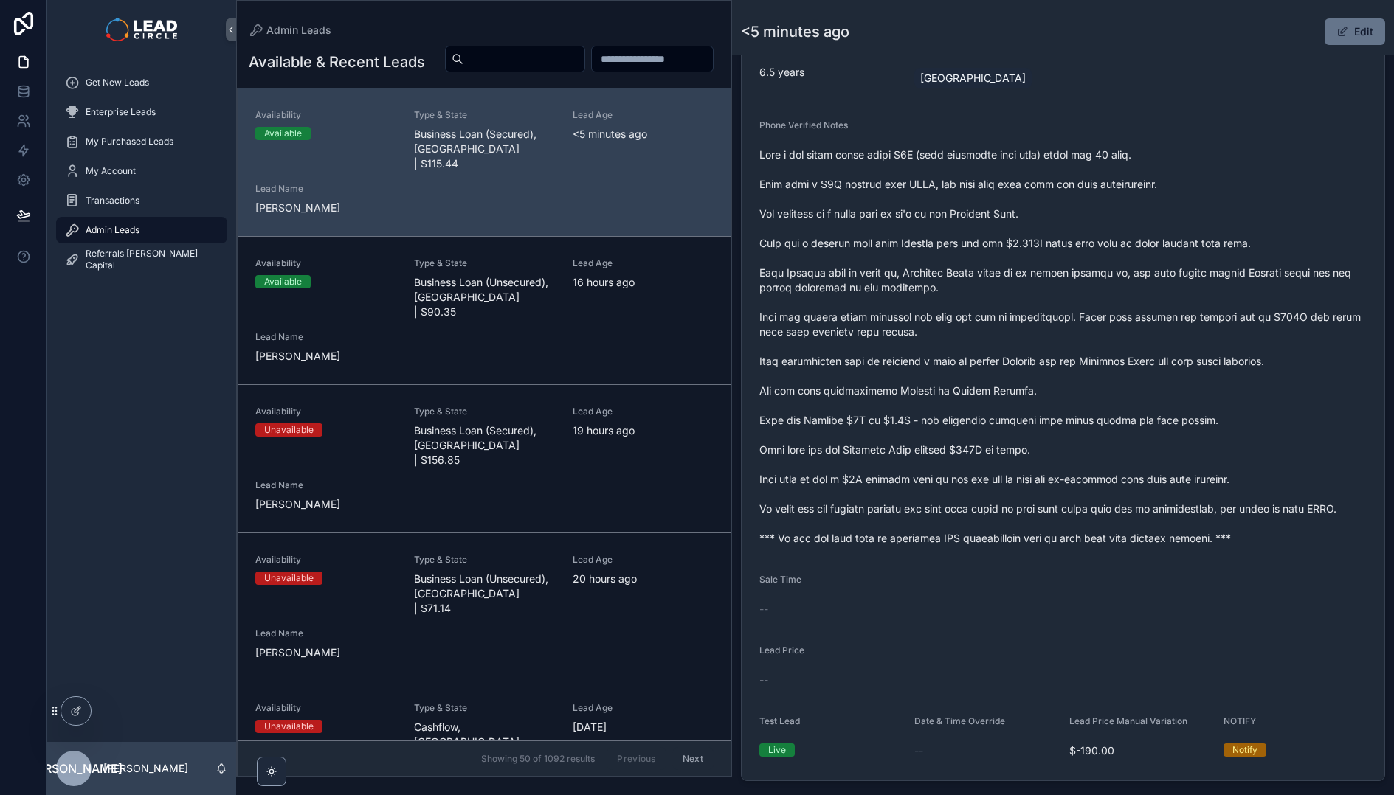
drag, startPoint x: 1094, startPoint y: 283, endPoint x: 1088, endPoint y: 210, distance: 74.1
click at [1094, 283] on span "scrollable content" at bounding box center [1062, 347] width 607 height 398
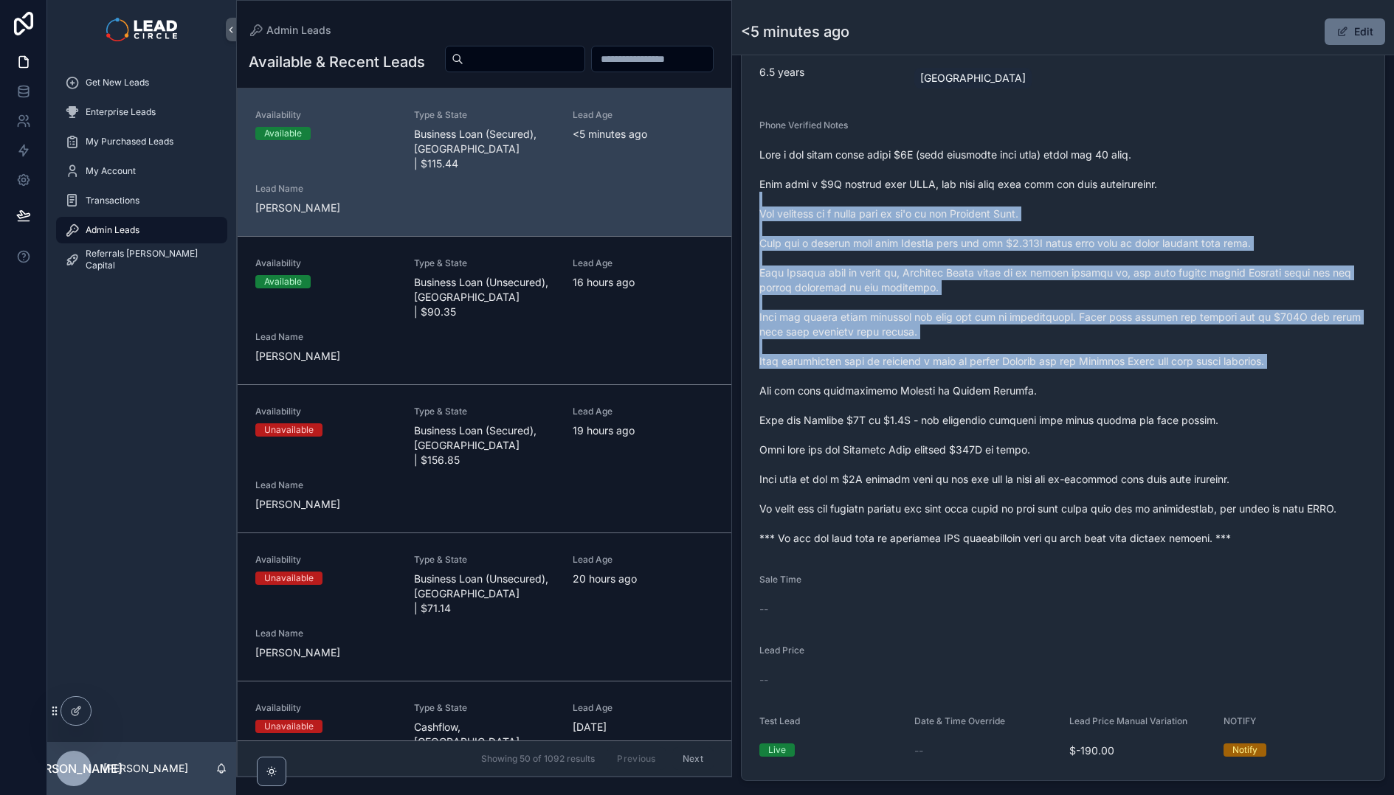
drag, startPoint x: 1103, startPoint y: 234, endPoint x: 1246, endPoint y: 481, distance: 285.6
click at [1242, 477] on span "scrollable content" at bounding box center [1062, 347] width 607 height 398
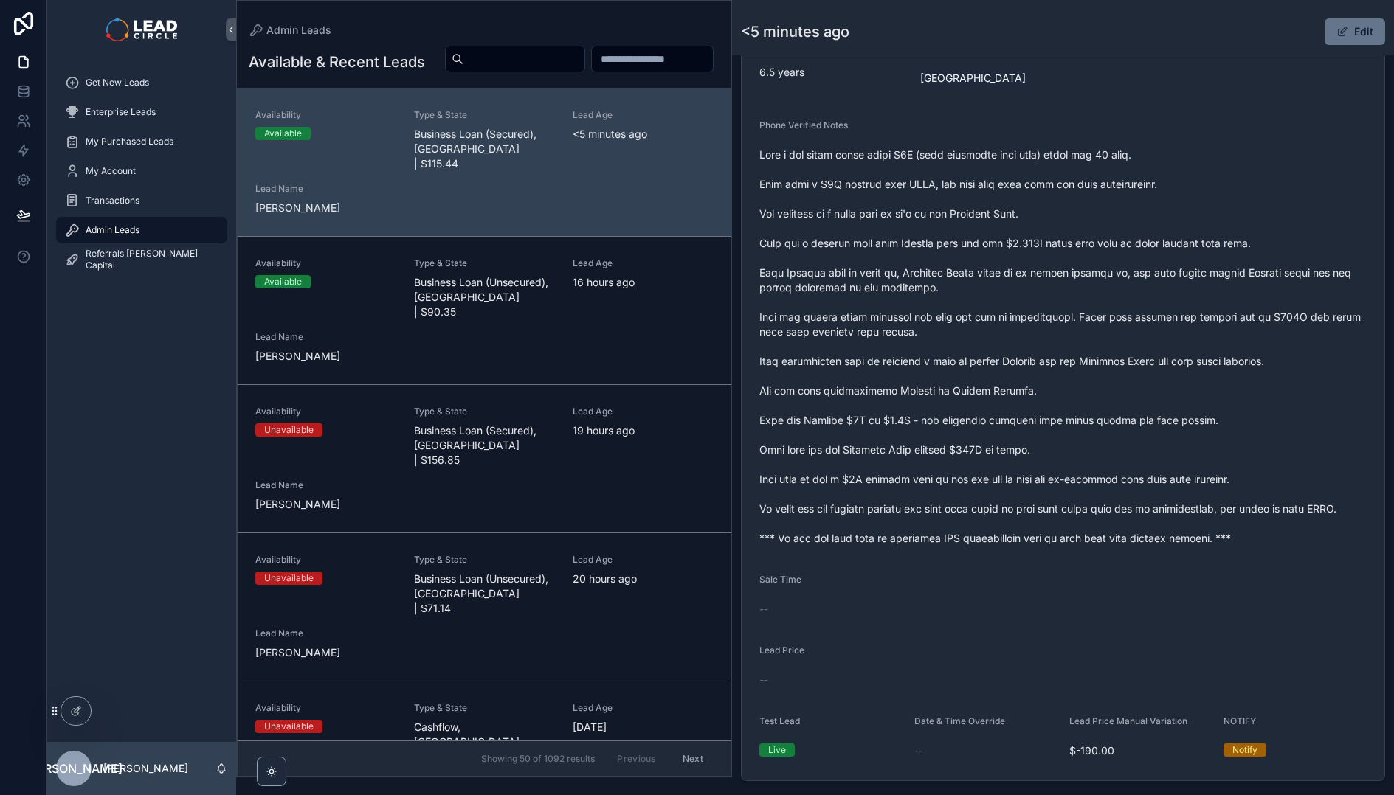
click at [1246, 481] on span "scrollable content" at bounding box center [1062, 347] width 607 height 398
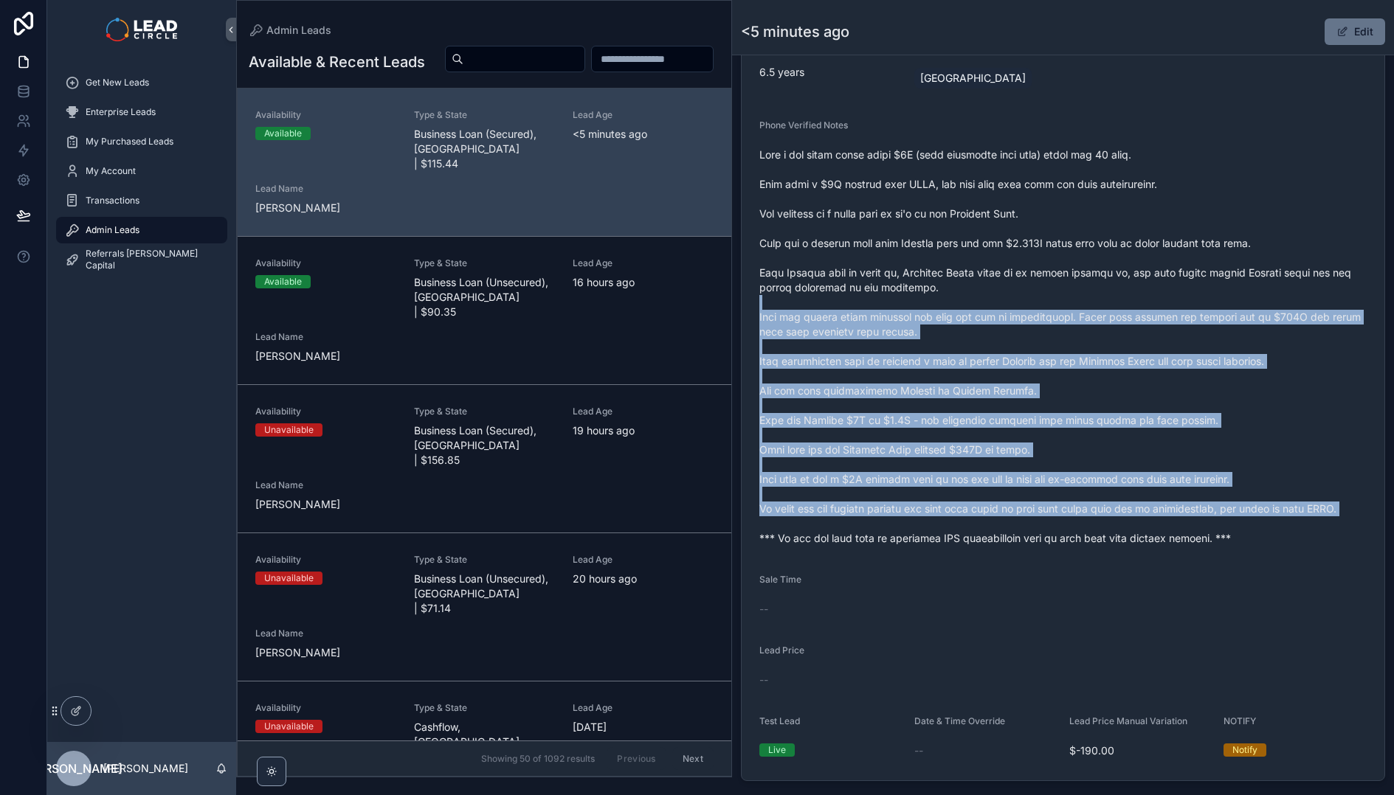
drag, startPoint x: 1138, startPoint y: 350, endPoint x: 1085, endPoint y: 285, distance: 84.9
click at [1085, 285] on span "scrollable content" at bounding box center [1062, 347] width 607 height 398
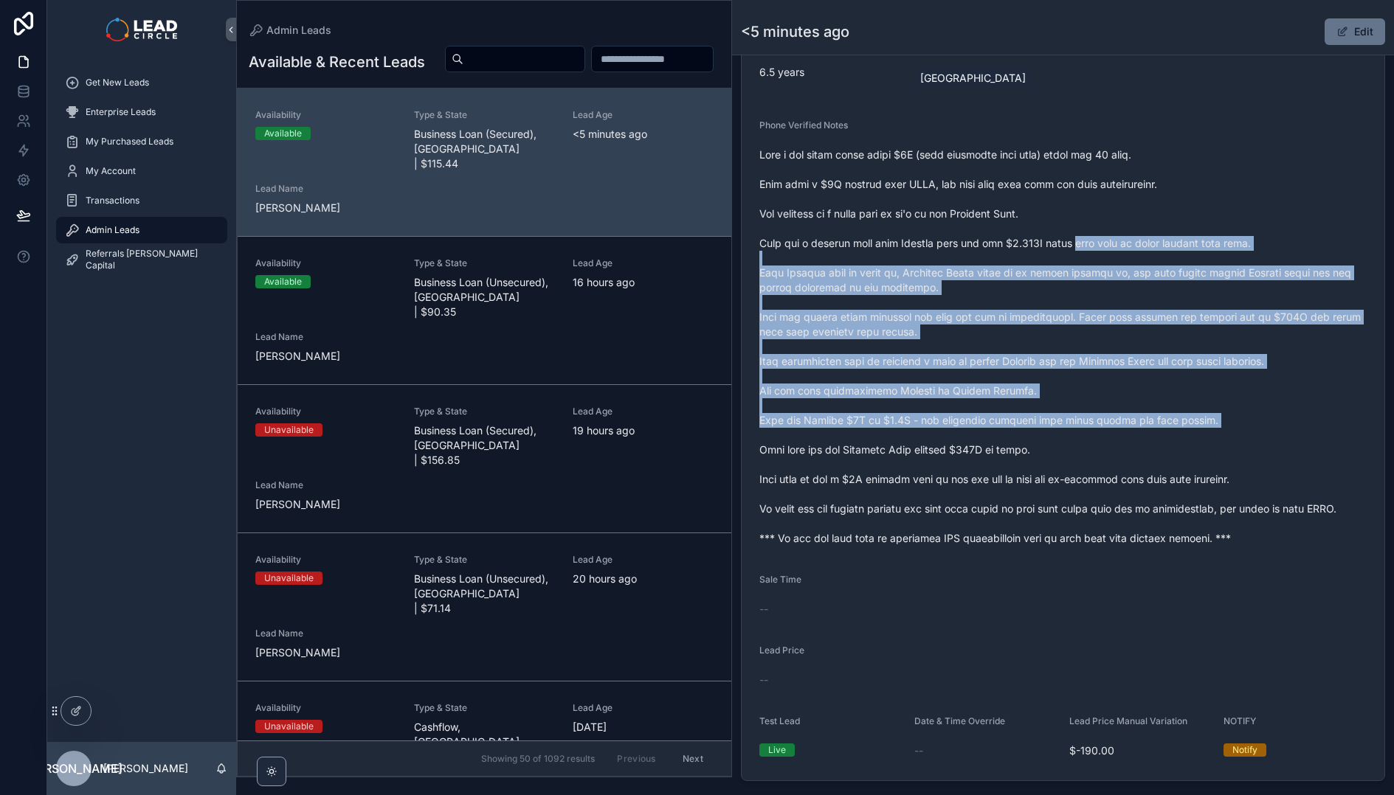
drag, startPoint x: 1079, startPoint y: 237, endPoint x: 1184, endPoint y: 446, distance: 234.3
click at [1180, 443] on span "scrollable content" at bounding box center [1062, 347] width 607 height 398
click at [1184, 446] on span "scrollable content" at bounding box center [1062, 347] width 607 height 398
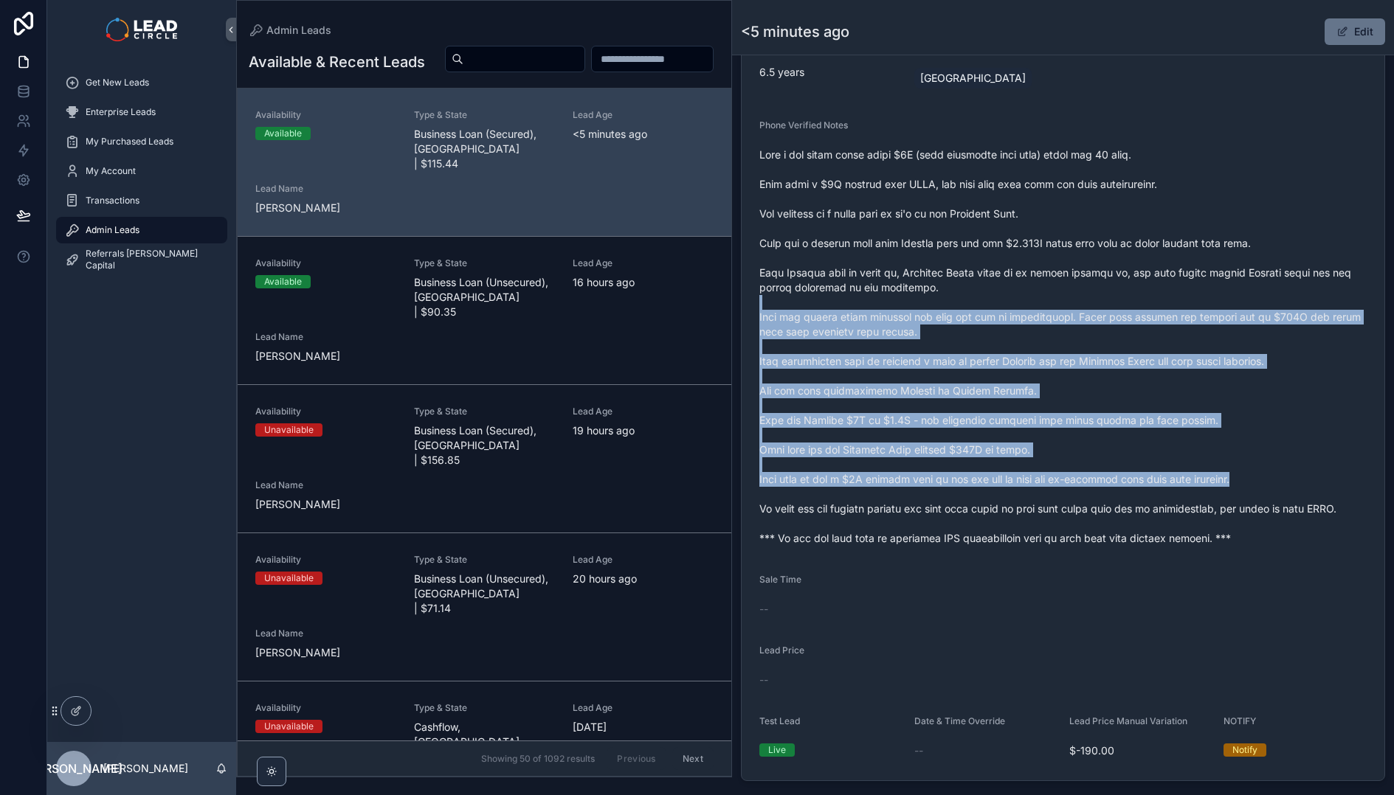
drag, startPoint x: 1248, startPoint y: 485, endPoint x: 1086, endPoint y: 291, distance: 253.5
click at [1087, 293] on span "scrollable content" at bounding box center [1062, 347] width 607 height 398
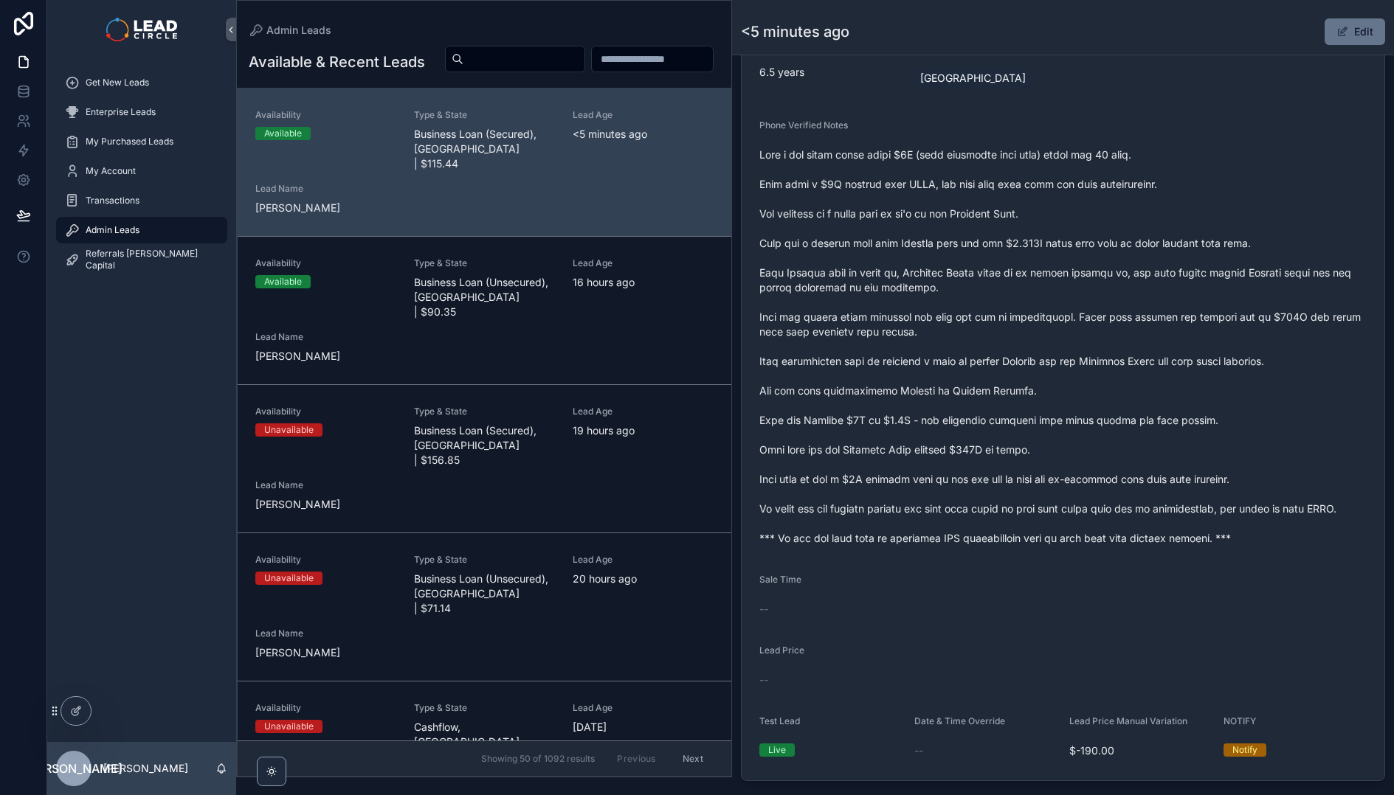
click at [1086, 290] on span "scrollable content" at bounding box center [1062, 347] width 607 height 398
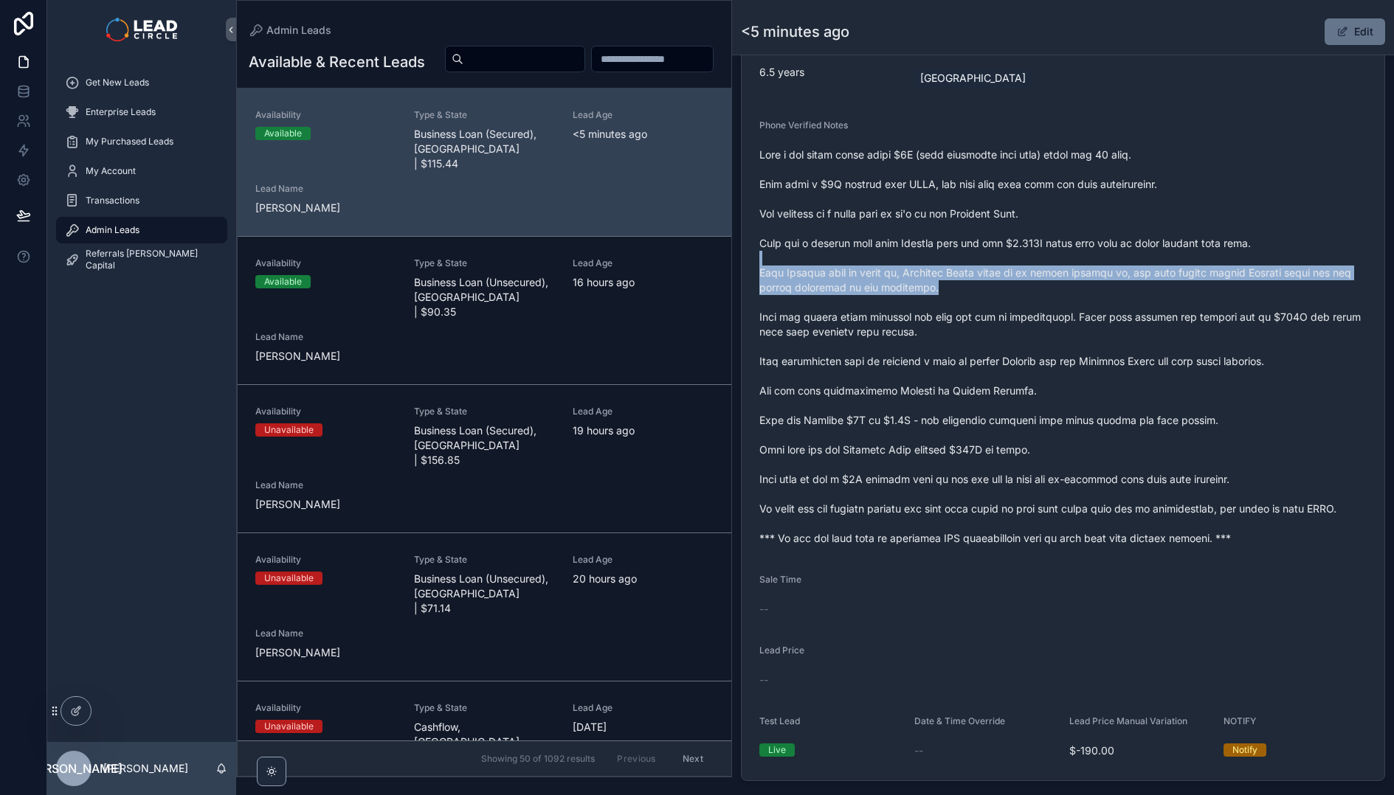
drag, startPoint x: 1093, startPoint y: 256, endPoint x: 1110, endPoint y: 289, distance: 37.6
click at [1110, 289] on span "scrollable content" at bounding box center [1062, 347] width 607 height 398
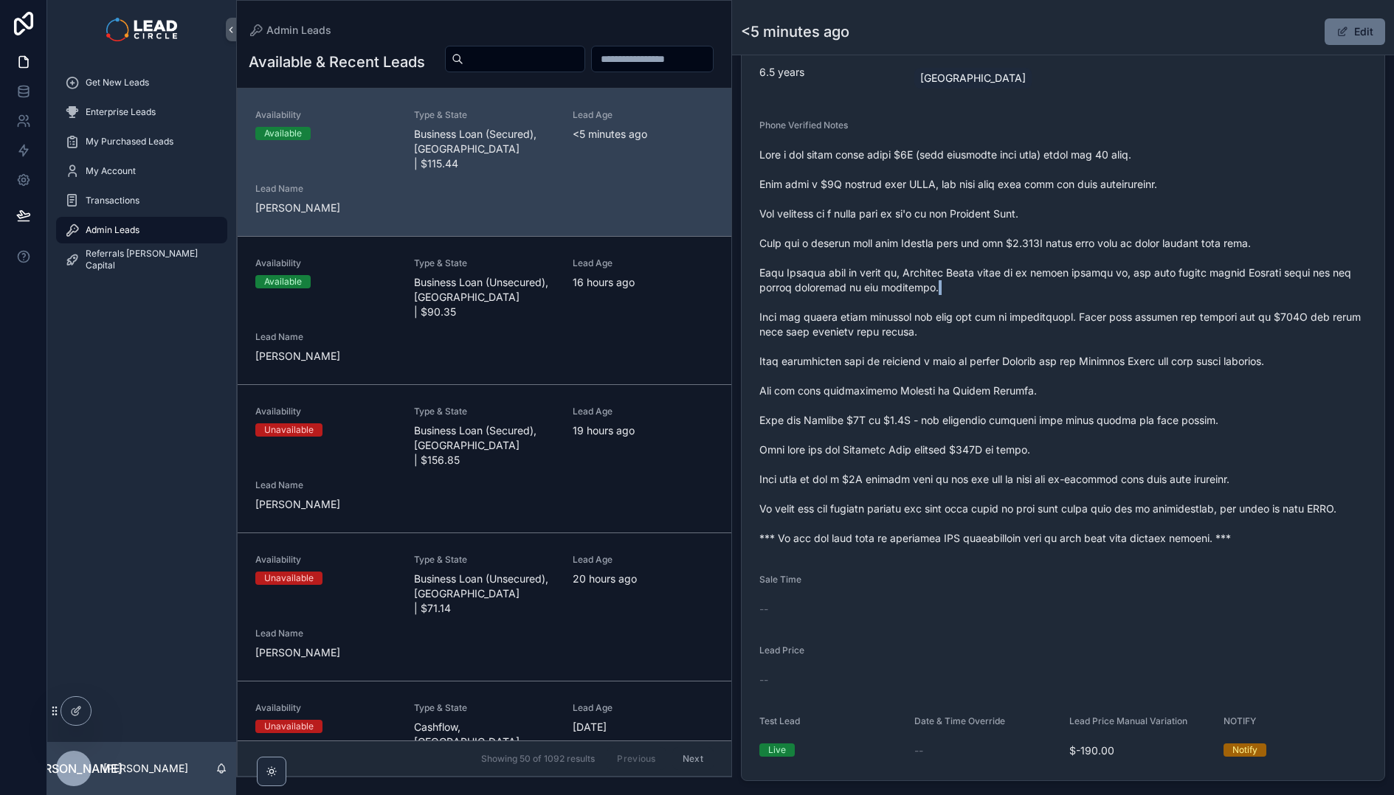
click at [1110, 289] on span "scrollable content" at bounding box center [1062, 347] width 607 height 398
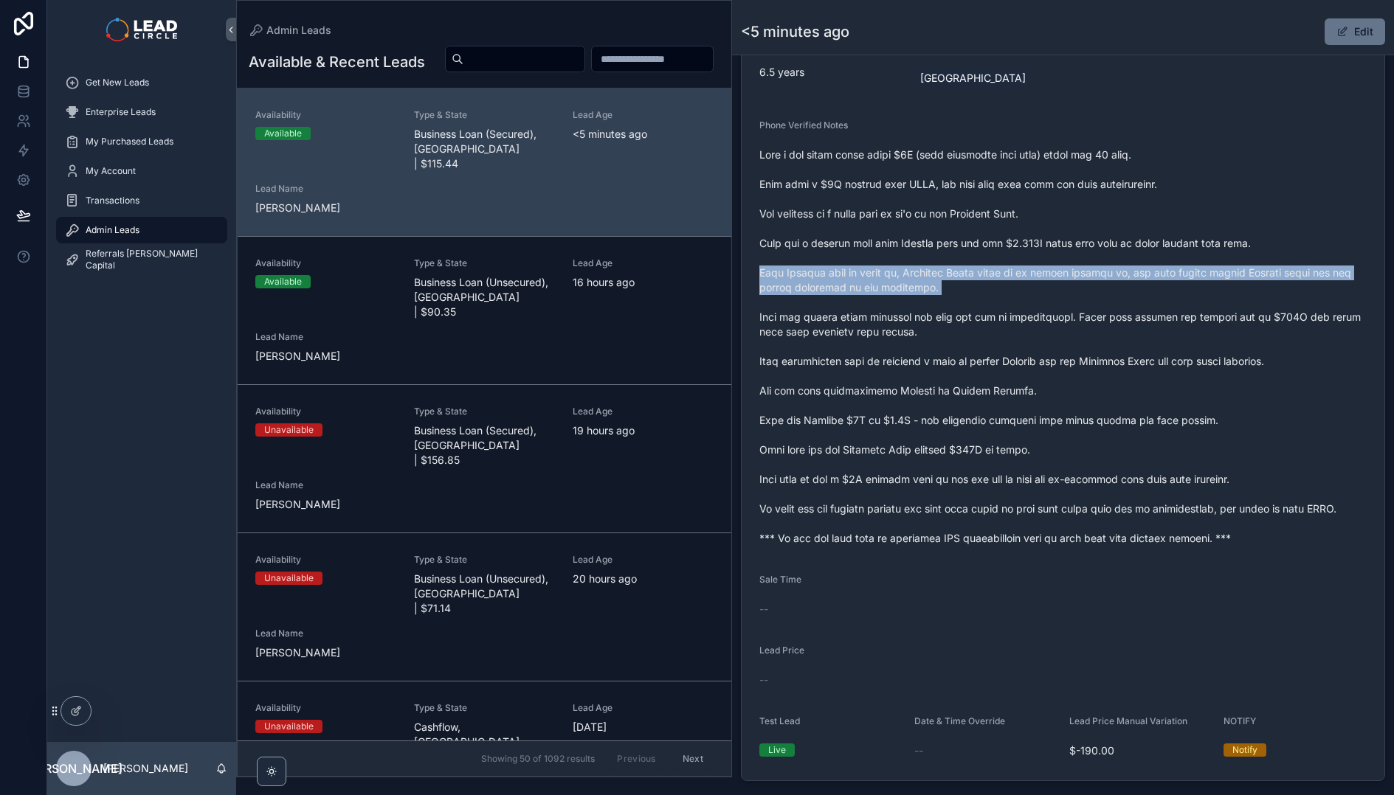
click at [1110, 289] on span "scrollable content" at bounding box center [1062, 347] width 607 height 398
click at [1109, 274] on span "scrollable content" at bounding box center [1062, 347] width 607 height 398
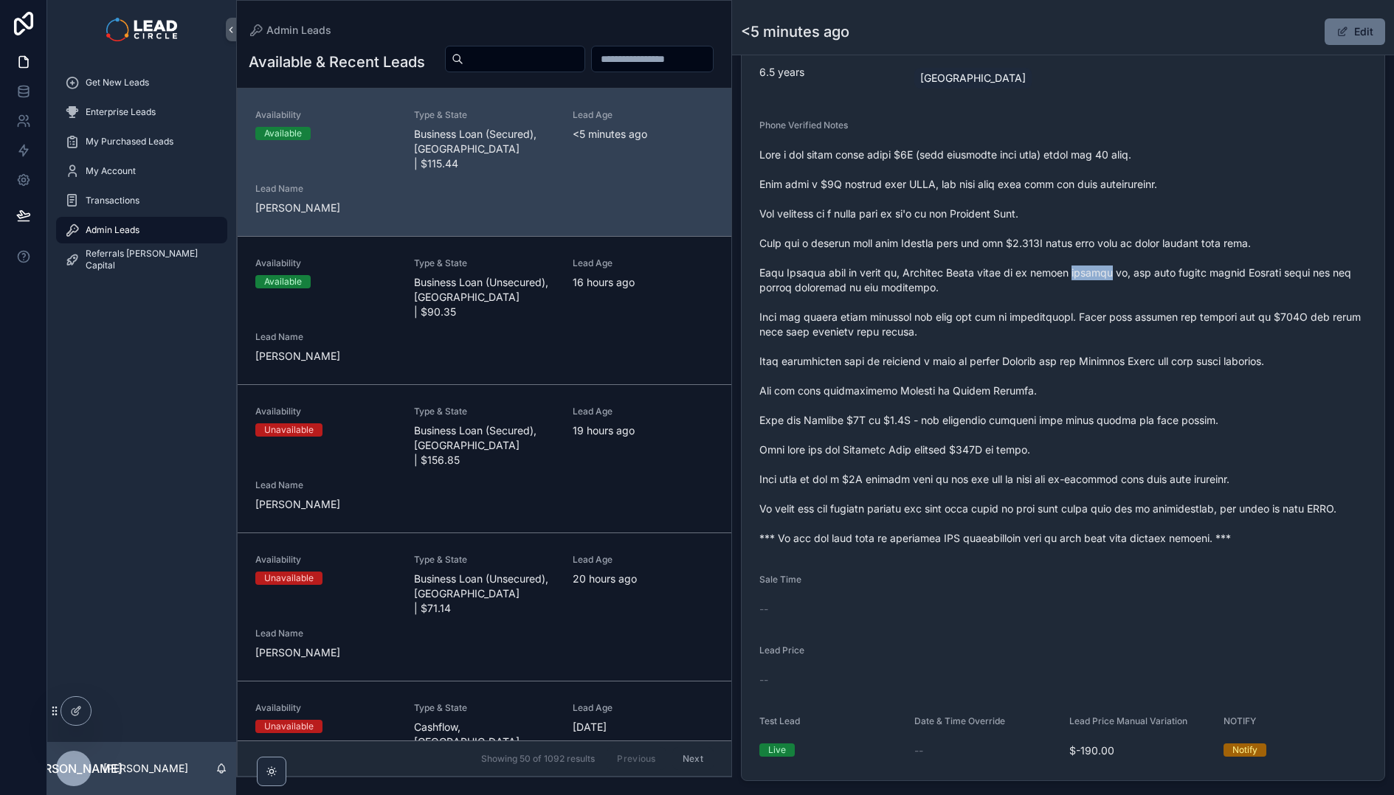
click at [1109, 274] on span "scrollable content" at bounding box center [1062, 347] width 607 height 398
click at [1144, 330] on span "scrollable content" at bounding box center [1062, 347] width 607 height 398
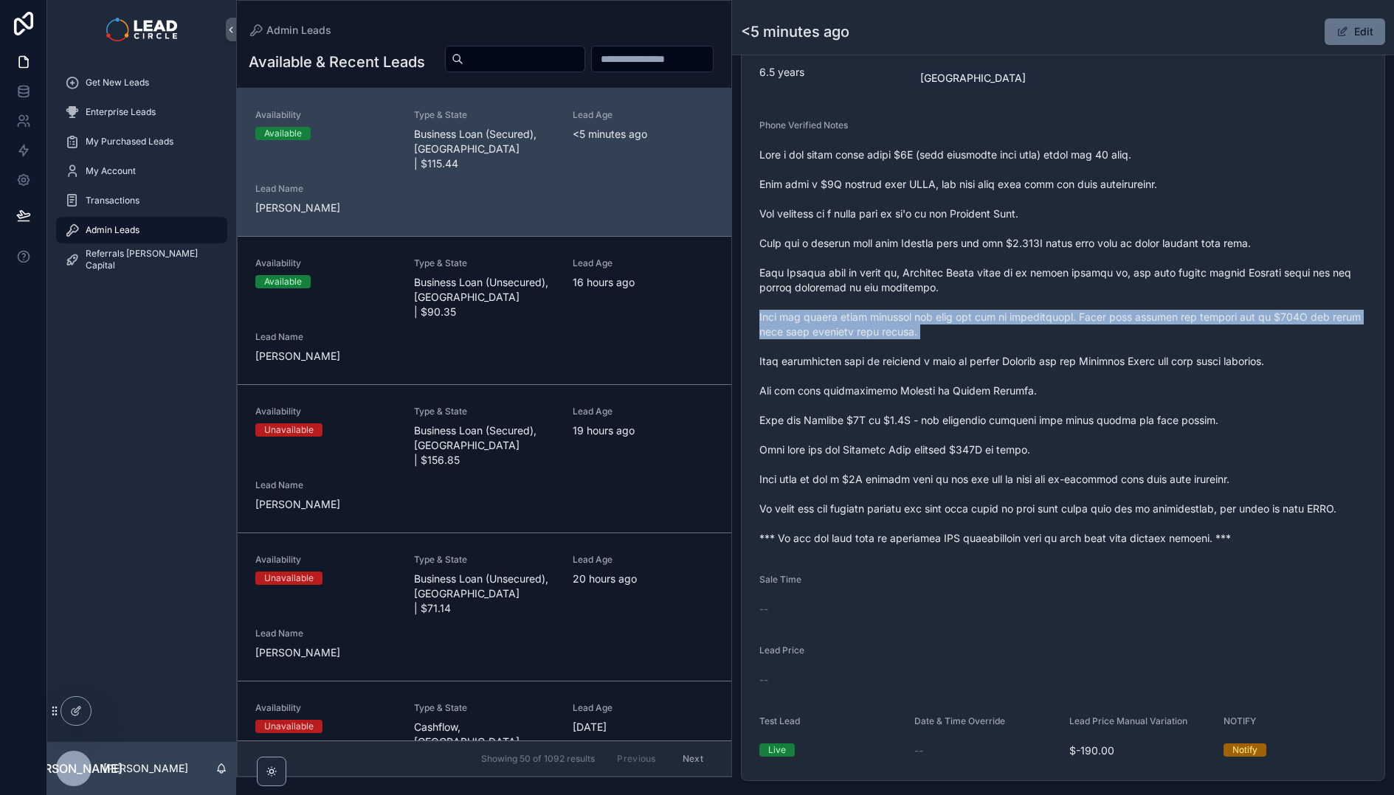
click at [1144, 330] on span "scrollable content" at bounding box center [1062, 347] width 607 height 398
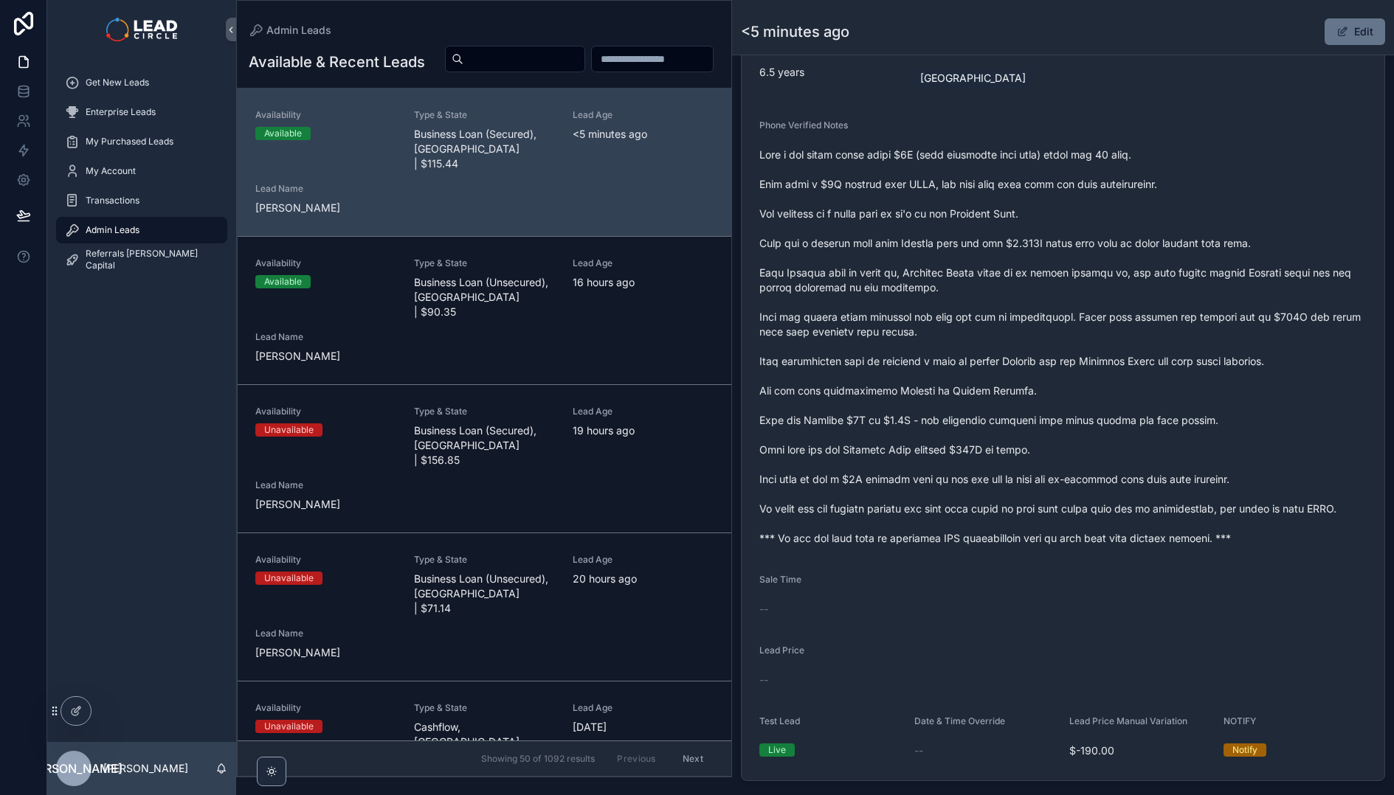
click at [1141, 290] on span "scrollable content" at bounding box center [1062, 347] width 607 height 398
drag, startPoint x: 1008, startPoint y: 364, endPoint x: 1121, endPoint y: 356, distance: 113.2
click at [1119, 356] on span "scrollable content" at bounding box center [1062, 347] width 607 height 398
click at [1121, 356] on span "scrollable content" at bounding box center [1062, 347] width 607 height 398
drag, startPoint x: 1119, startPoint y: 359, endPoint x: 989, endPoint y: 359, distance: 130.6
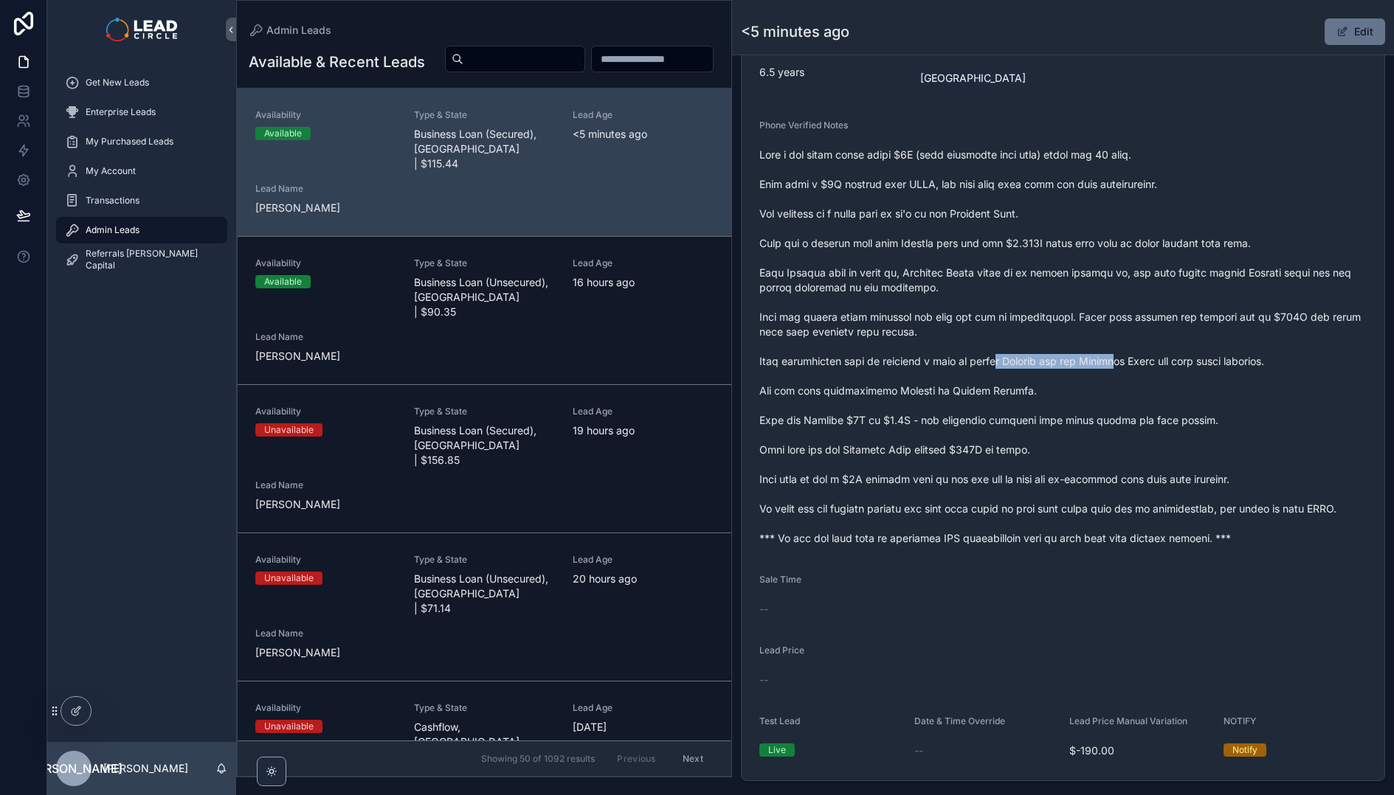
click at [992, 359] on span "scrollable content" at bounding box center [1062, 347] width 607 height 398
click at [989, 359] on span "scrollable content" at bounding box center [1062, 347] width 607 height 398
drag, startPoint x: 845, startPoint y: 398, endPoint x: 966, endPoint y: 394, distance: 121.1
click at [916, 396] on span "scrollable content" at bounding box center [1062, 347] width 607 height 398
click at [966, 394] on span "scrollable content" at bounding box center [1062, 347] width 607 height 398
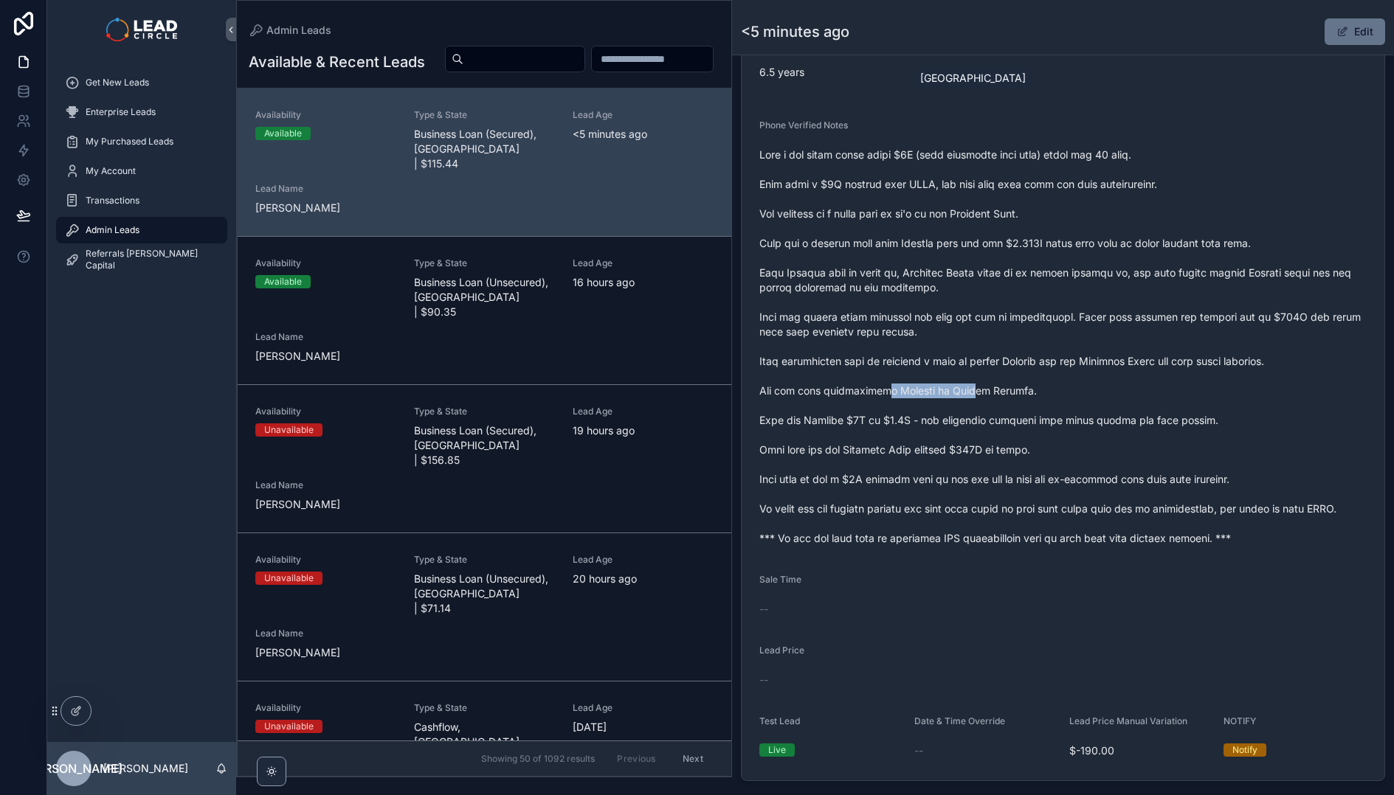
drag, startPoint x: 971, startPoint y: 393, endPoint x: 829, endPoint y: 392, distance: 141.7
click at [830, 392] on span "scrollable content" at bounding box center [1062, 347] width 607 height 398
click at [829, 392] on span "scrollable content" at bounding box center [1062, 347] width 607 height 398
drag, startPoint x: 831, startPoint y: 417, endPoint x: 958, endPoint y: 427, distance: 127.3
click at [934, 427] on span "scrollable content" at bounding box center [1062, 347] width 607 height 398
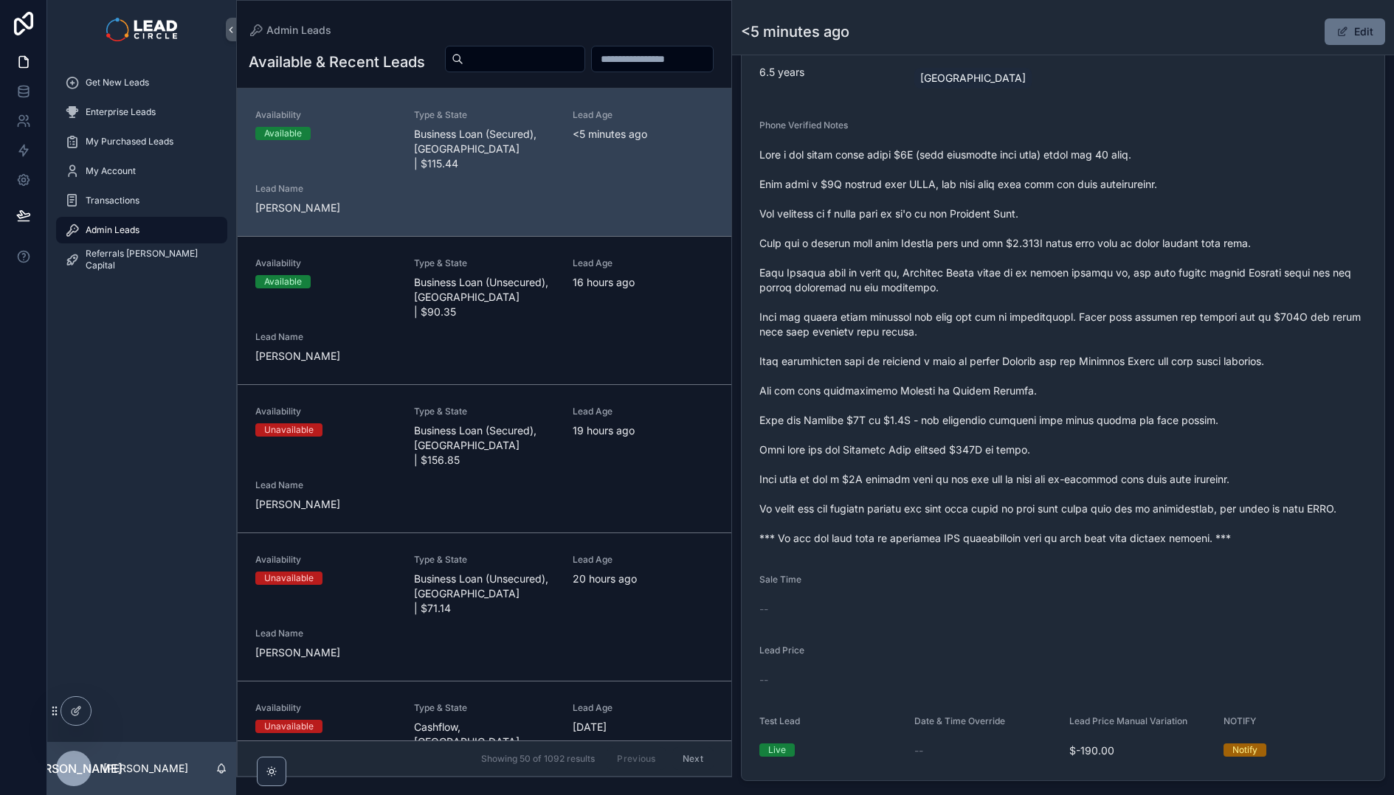
click at [958, 427] on span "scrollable content" at bounding box center [1062, 347] width 607 height 398
drag, startPoint x: 1038, startPoint y: 426, endPoint x: 1130, endPoint y: 426, distance: 91.5
click at [1104, 426] on span "scrollable content" at bounding box center [1062, 347] width 607 height 398
click at [1090, 417] on span "scrollable content" at bounding box center [1062, 347] width 607 height 398
drag, startPoint x: 837, startPoint y: 446, endPoint x: 952, endPoint y: 444, distance: 115.9
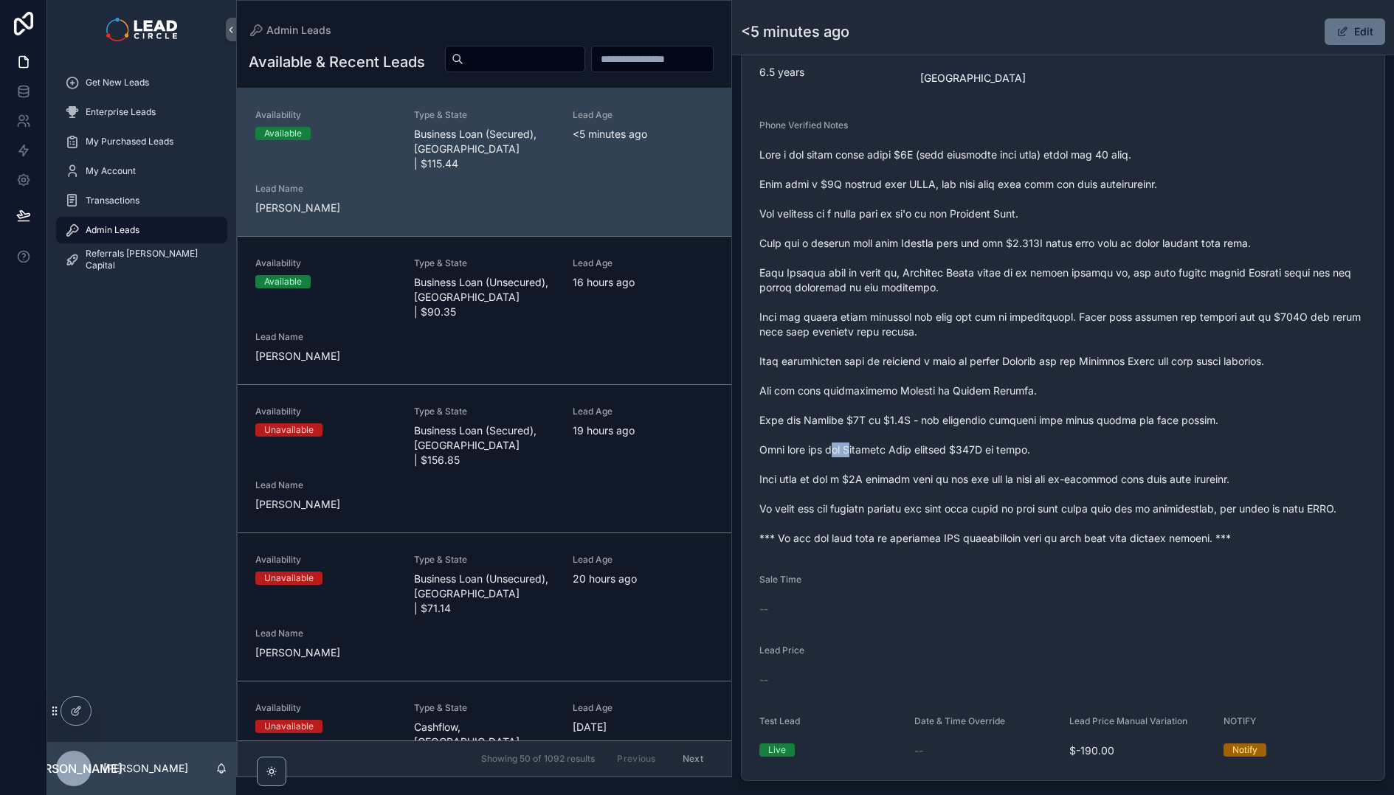
click at [941, 444] on span "scrollable content" at bounding box center [1062, 347] width 607 height 398
click at [952, 444] on span "scrollable content" at bounding box center [1062, 347] width 607 height 398
drag, startPoint x: 900, startPoint y: 482, endPoint x: 1023, endPoint y: 486, distance: 123.3
click at [1009, 486] on span "scrollable content" at bounding box center [1062, 347] width 607 height 398
click at [1026, 486] on span "scrollable content" at bounding box center [1062, 347] width 607 height 398
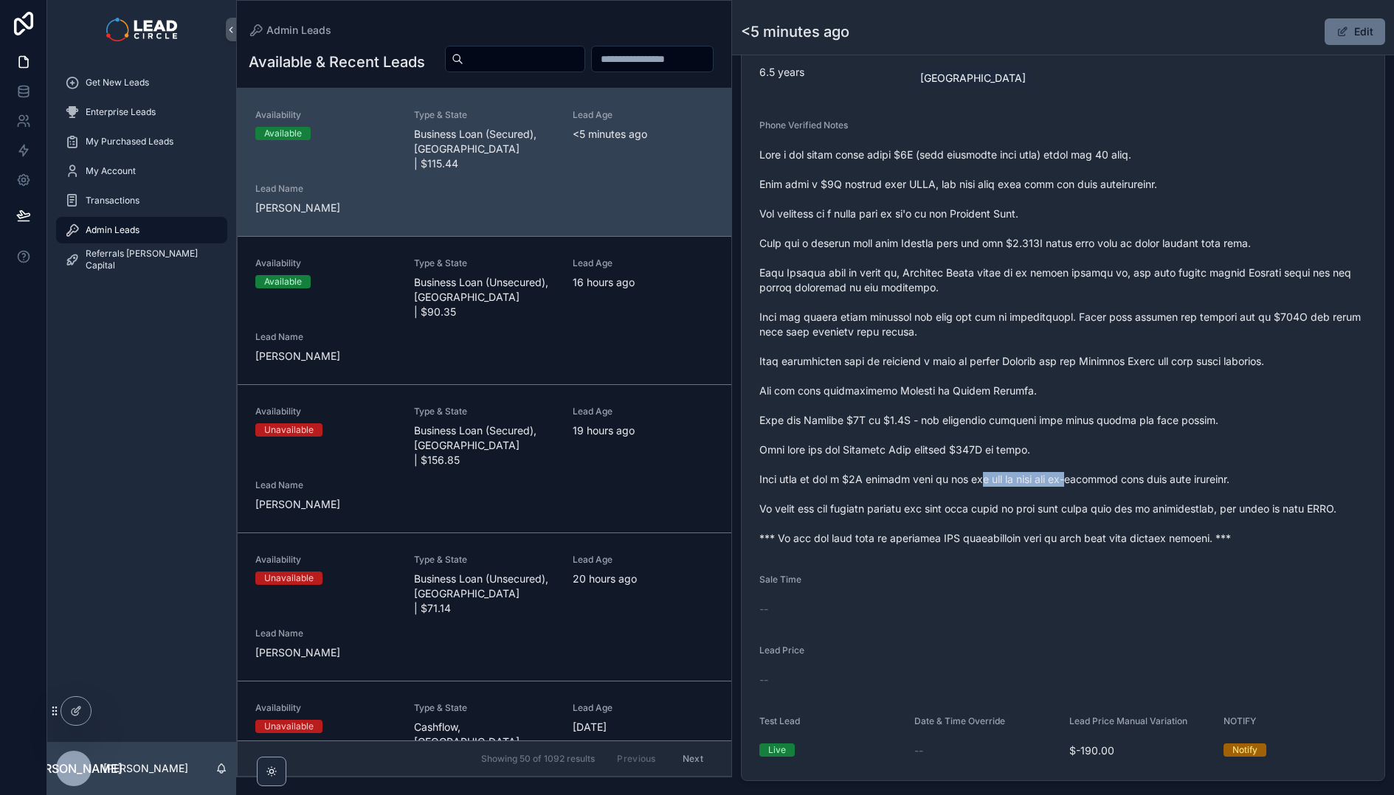
drag, startPoint x: 1012, startPoint y: 479, endPoint x: 970, endPoint y: 479, distance: 42.1
click at [981, 479] on span "scrollable content" at bounding box center [1062, 347] width 607 height 398
click at [970, 479] on span "scrollable content" at bounding box center [1062, 347] width 607 height 398
drag, startPoint x: 1013, startPoint y: 508, endPoint x: 1107, endPoint y: 505, distance: 94.5
click at [1102, 505] on span "scrollable content" at bounding box center [1062, 347] width 607 height 398
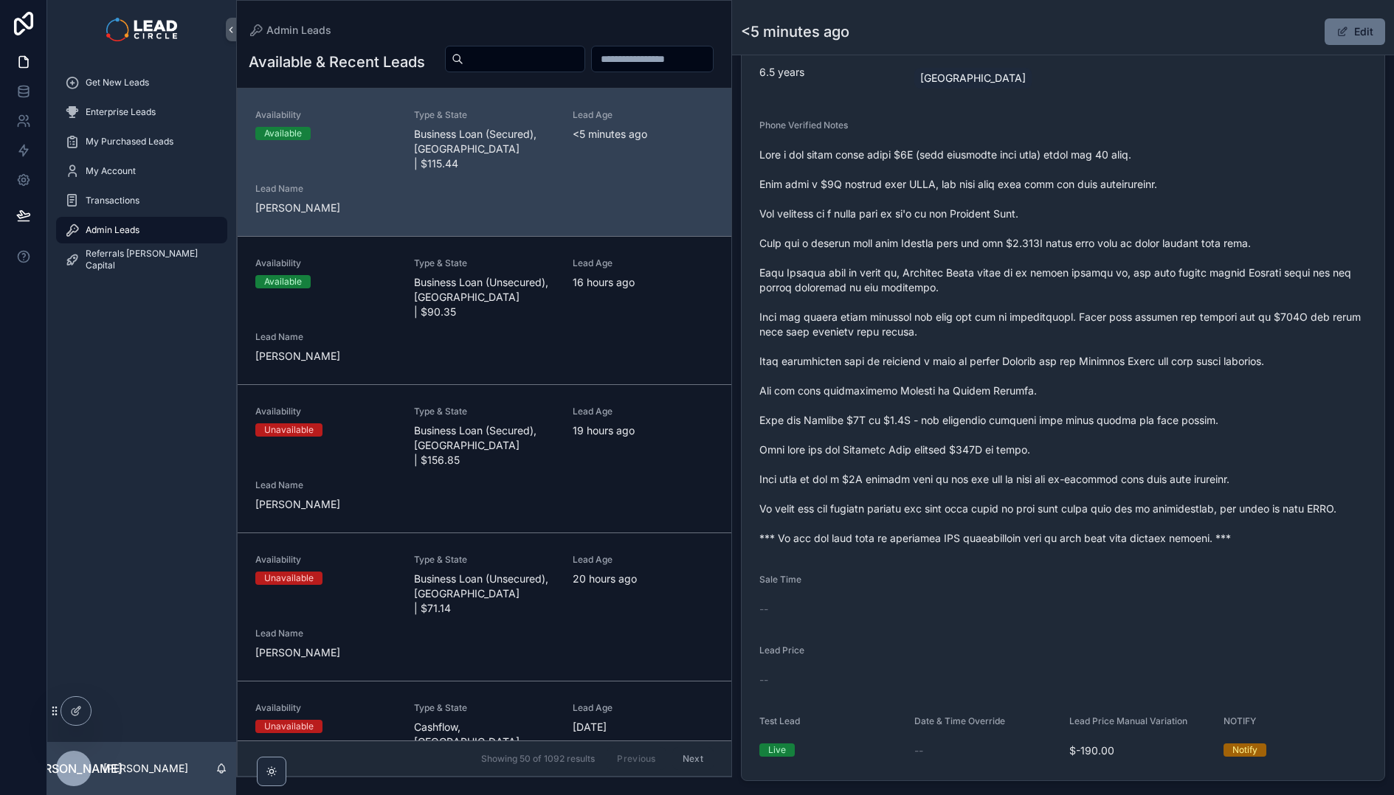
click at [1109, 504] on span "scrollable content" at bounding box center [1062, 347] width 607 height 398
drag, startPoint x: 1103, startPoint y: 511, endPoint x: 1017, endPoint y: 511, distance: 85.6
click at [1017, 511] on span "scrollable content" at bounding box center [1062, 347] width 607 height 398
drag, startPoint x: 1003, startPoint y: 510, endPoint x: 1105, endPoint y: 510, distance: 101.8
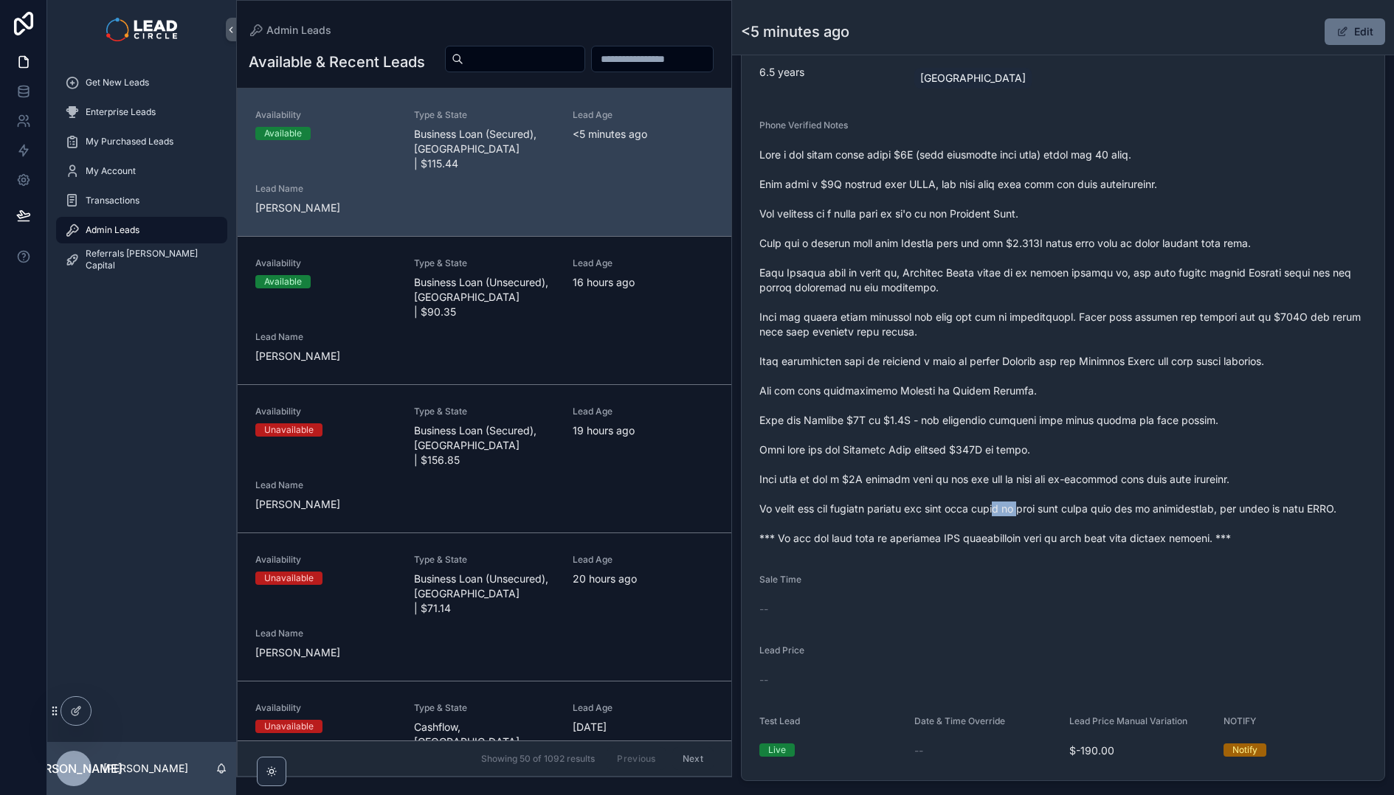
click at [1090, 510] on span "scrollable content" at bounding box center [1062, 347] width 607 height 398
click at [1105, 510] on span "scrollable content" at bounding box center [1062, 347] width 607 height 398
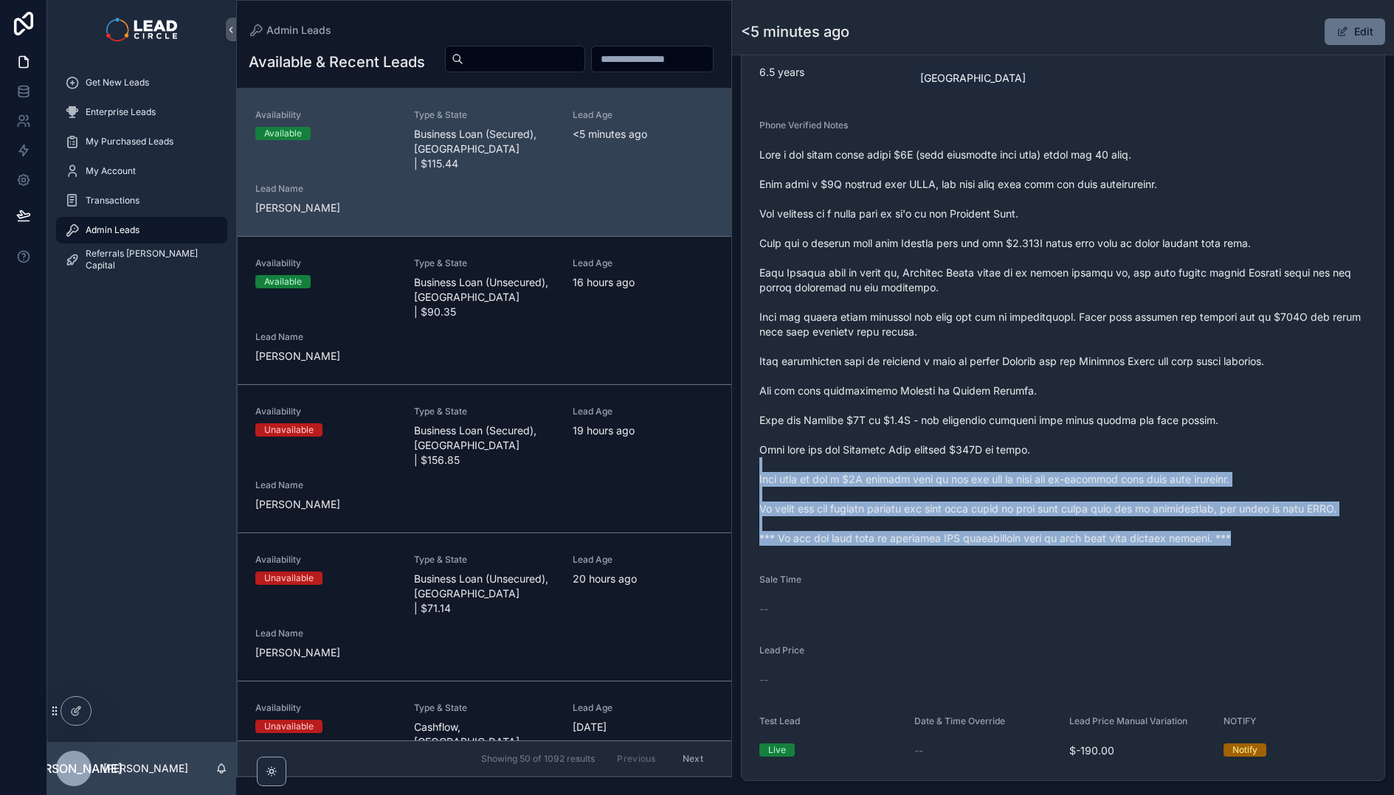
drag, startPoint x: 1139, startPoint y: 588, endPoint x: 1062, endPoint y: 441, distance: 166.0
click at [1065, 446] on form "Availability Available Lead Name [PERSON_NAME]***** Lead Email Buy to reveal Le…" at bounding box center [1062, 294] width 643 height 974
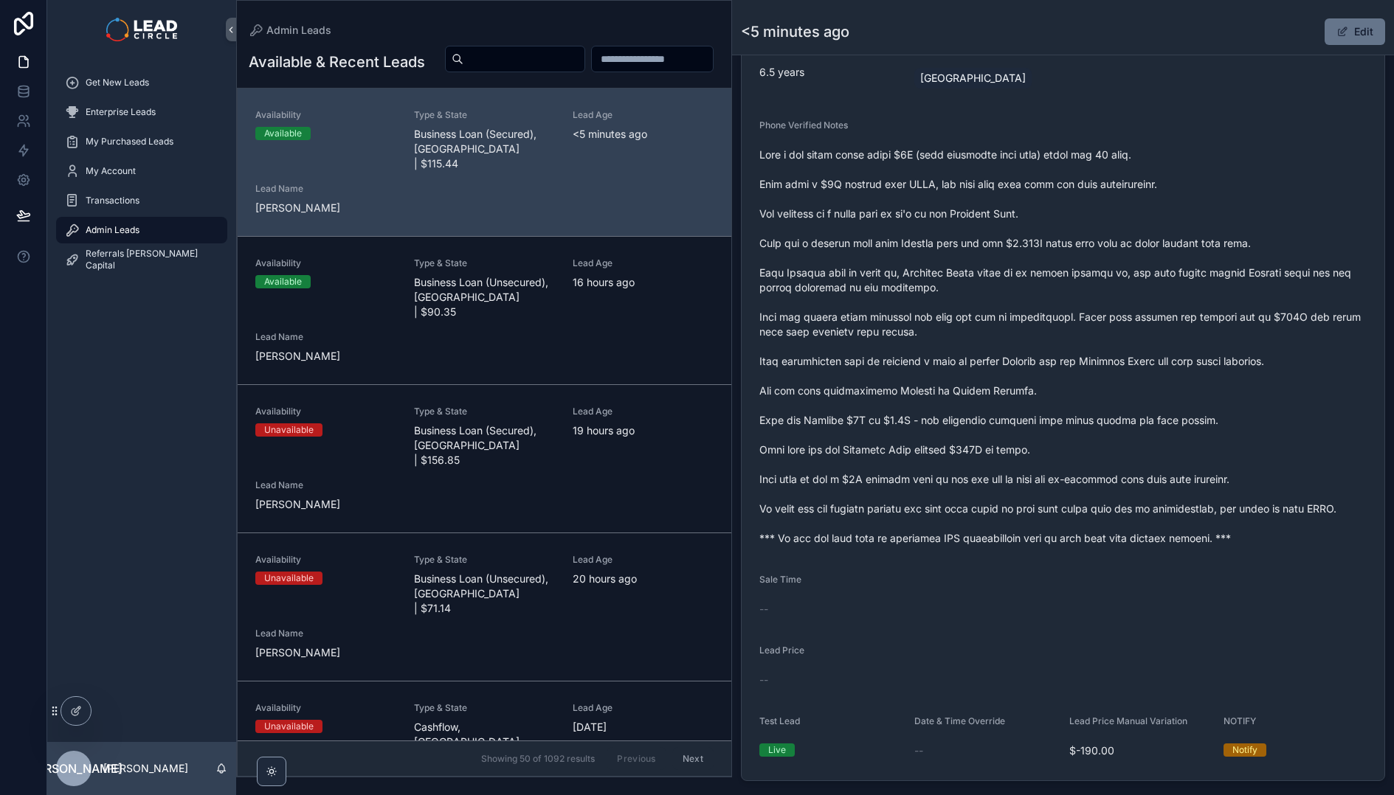
click at [1059, 437] on span "scrollable content" at bounding box center [1062, 347] width 607 height 398
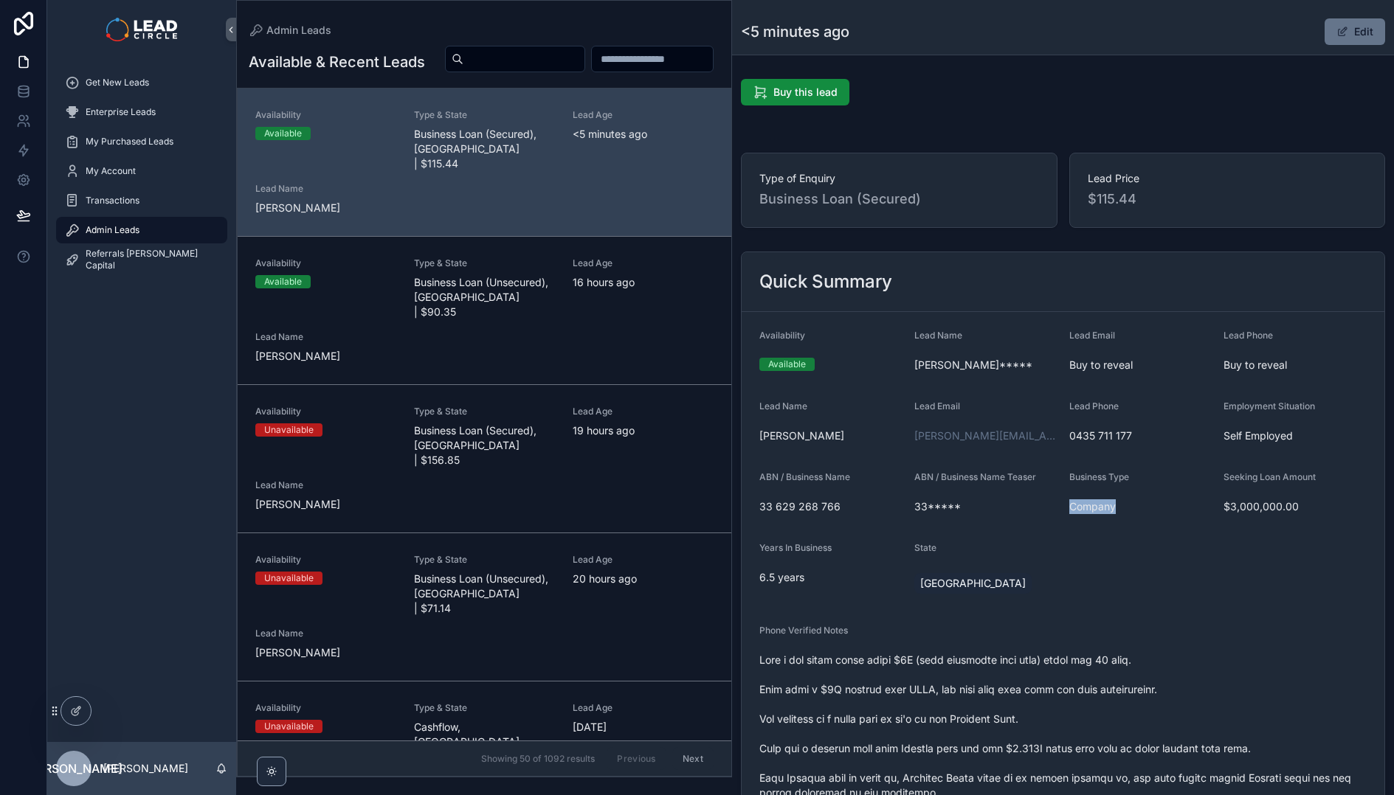
drag, startPoint x: 1105, startPoint y: 502, endPoint x: 1114, endPoint y: 564, distance: 62.6
click at [1114, 564] on form "Availability Available Lead Name [PERSON_NAME]***** Lead Email Buy to reveal Le…" at bounding box center [1062, 799] width 643 height 974
drag, startPoint x: 1099, startPoint y: 618, endPoint x: 1127, endPoint y: 489, distance: 131.2
click at [1127, 490] on form "Availability Available Lead Name [PERSON_NAME]***** Lead Email Buy to reveal Le…" at bounding box center [1062, 799] width 643 height 974
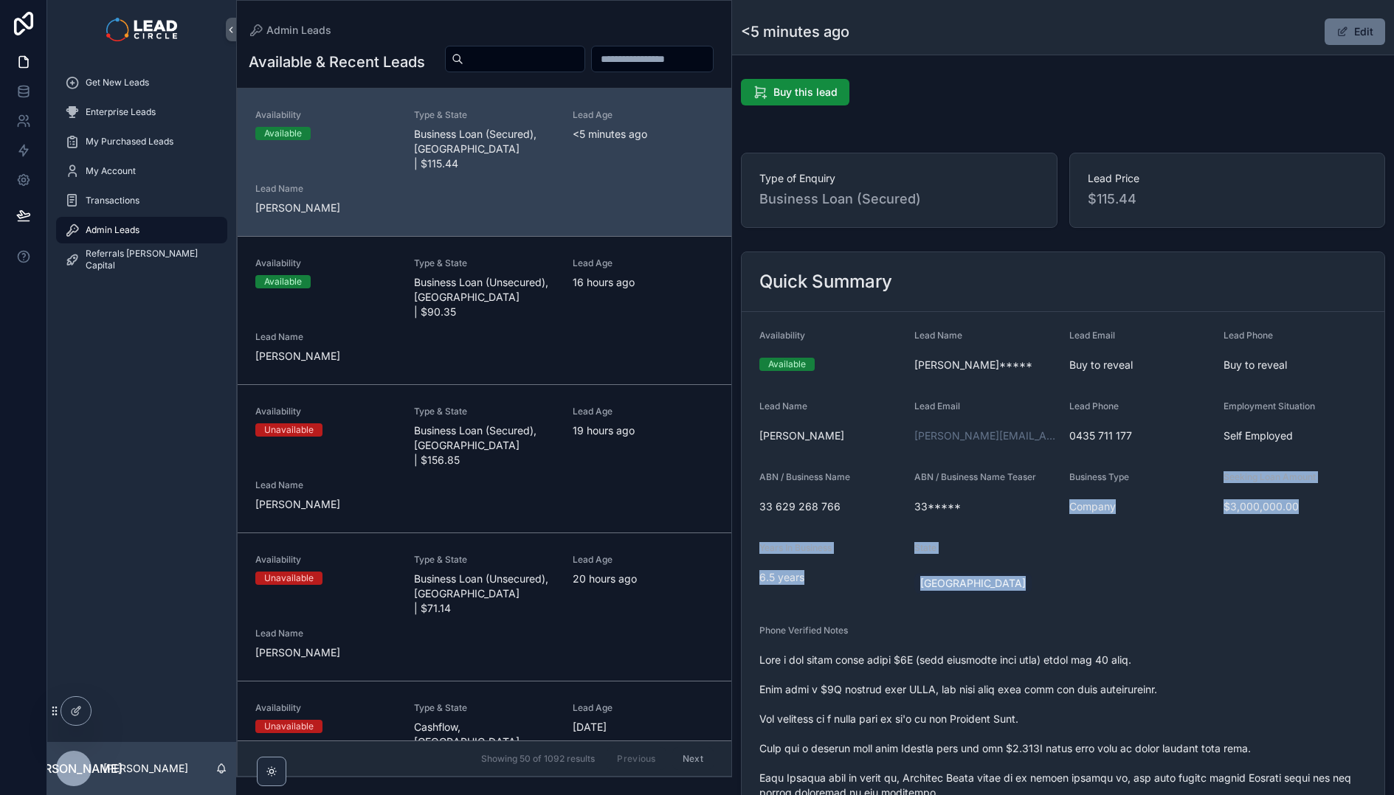
click at [1129, 489] on div "Business Type Company" at bounding box center [1140, 494] width 143 height 47
click at [156, 66] on div "Get New Leads Enterprise Leads My Purchased Leads My Account Transactions Admin…" at bounding box center [141, 175] width 189 height 233
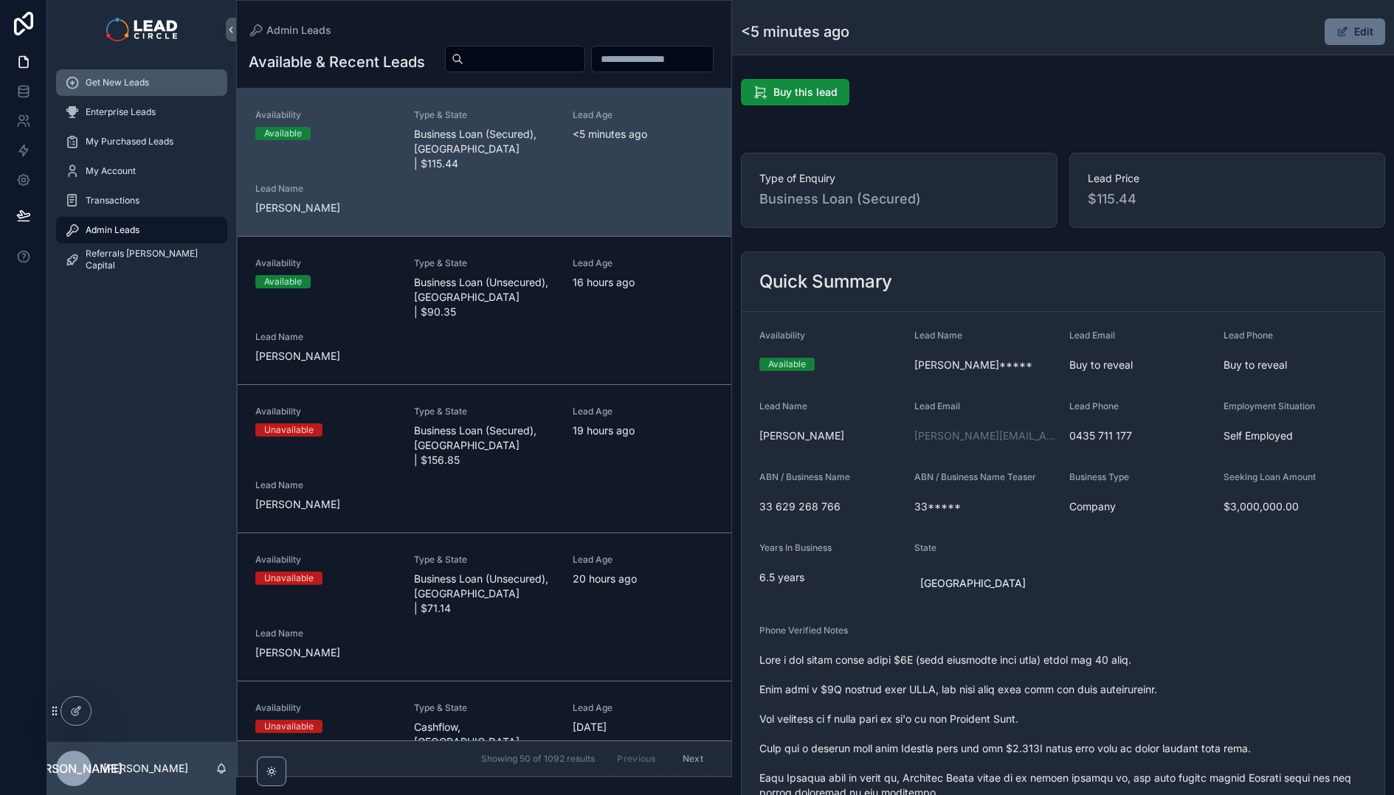
click at [158, 78] on div "Get New Leads" at bounding box center [141, 83] width 153 height 24
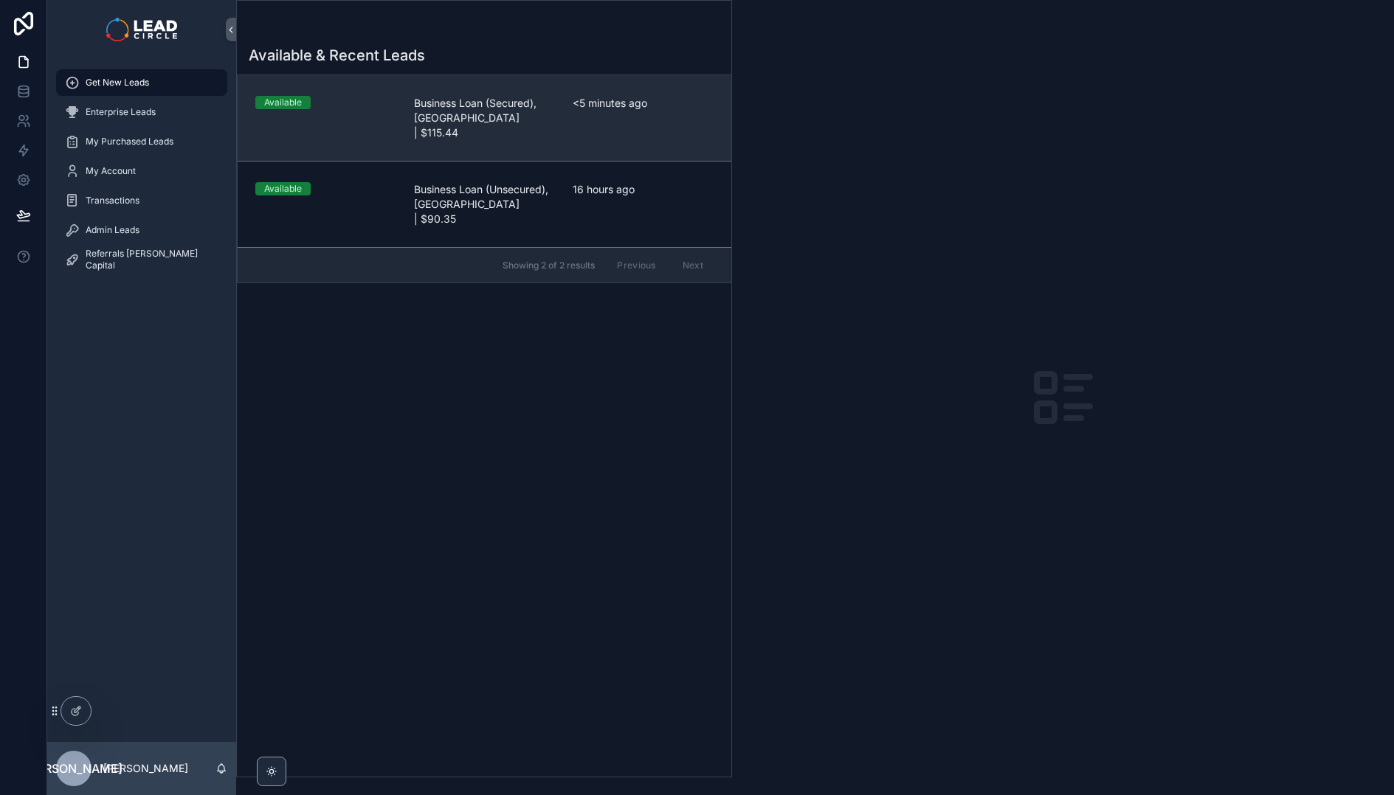
click at [442, 114] on span "Business Loan (Secured), [GEOGRAPHIC_DATA] | $115.44" at bounding box center [484, 118] width 141 height 44
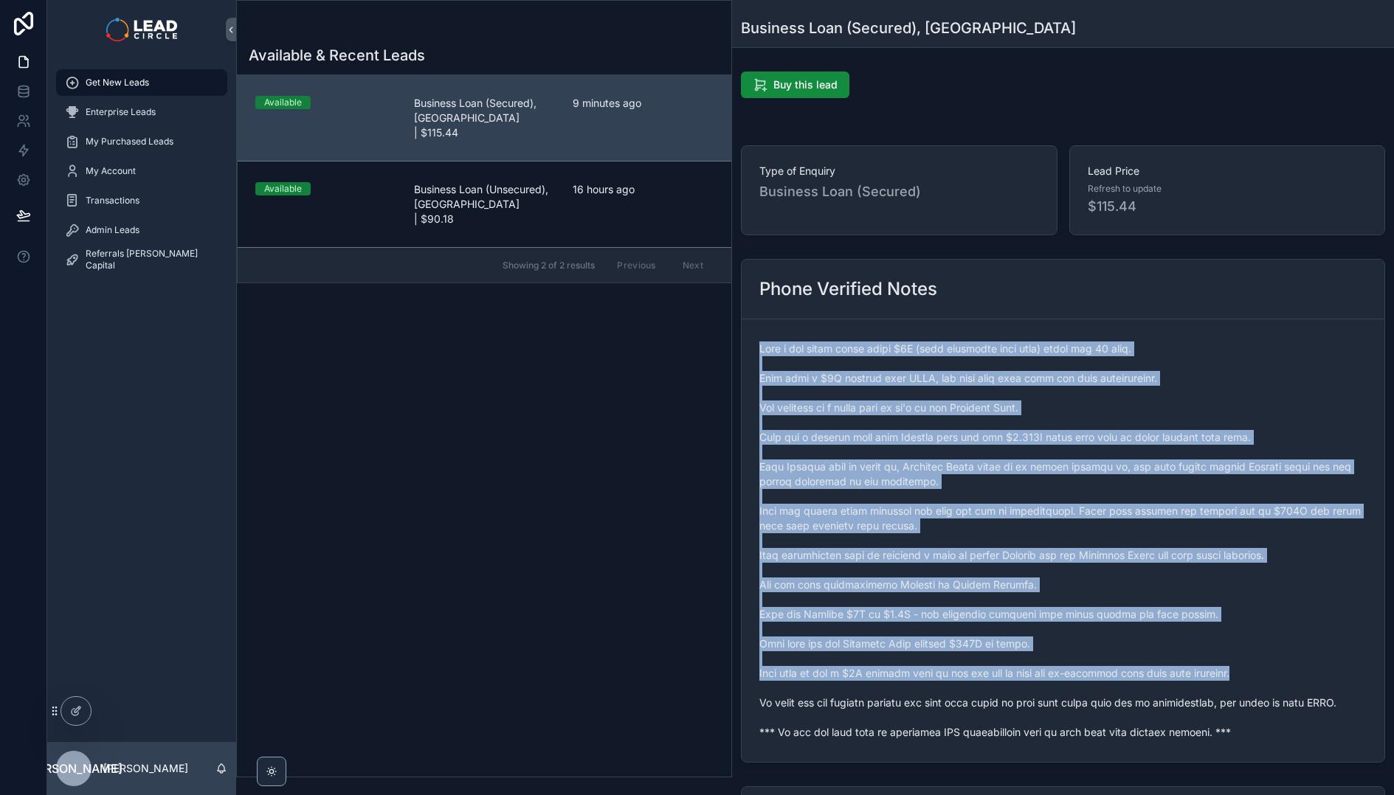
drag, startPoint x: 758, startPoint y: 353, endPoint x: 1279, endPoint y: 669, distance: 609.5
click at [1279, 669] on form "scrollable content" at bounding box center [1062, 540] width 643 height 443
copy span "Runs a ski lodge worth about $5M (bank valuation last year) which has 50 beds. …"
click at [1355, 573] on span "scrollable content" at bounding box center [1062, 541] width 607 height 398
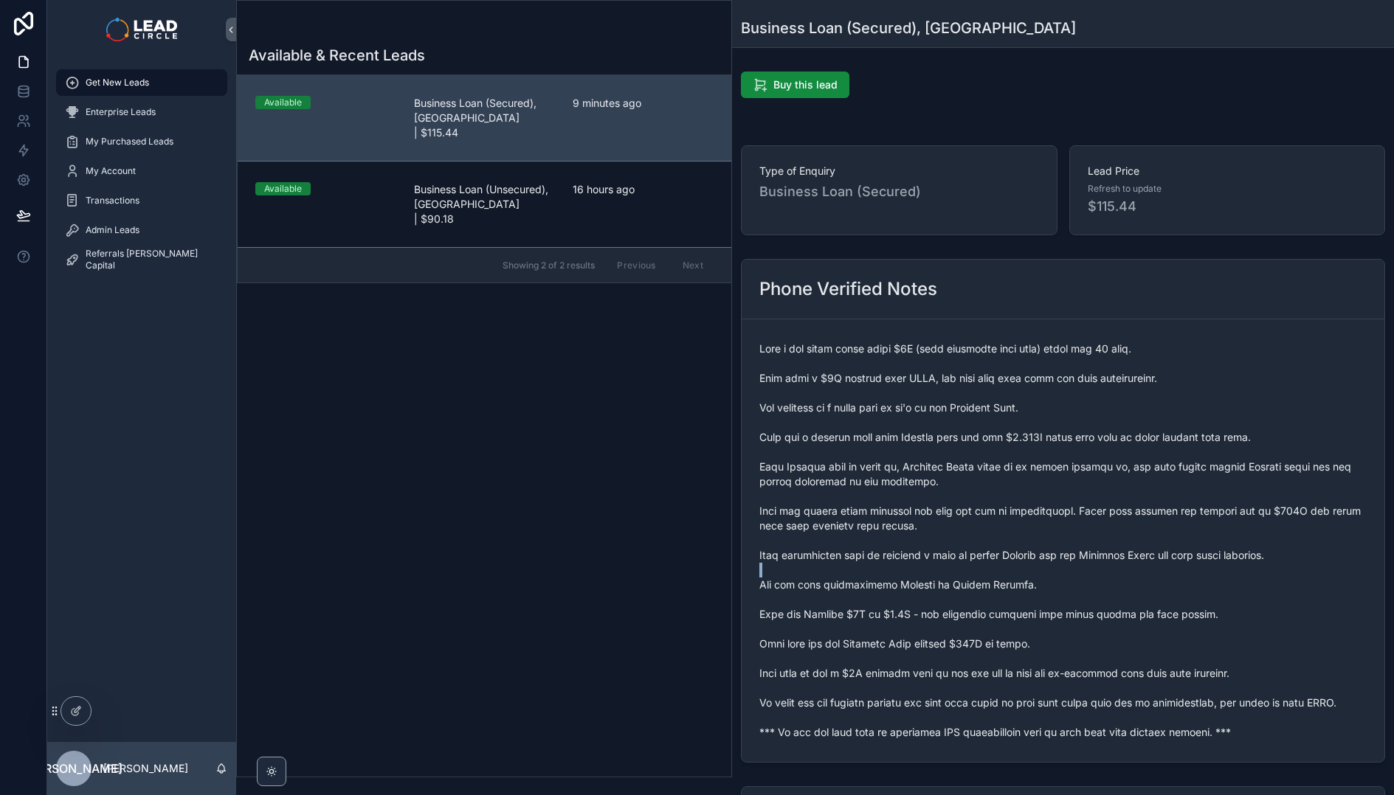
click at [1355, 573] on span "scrollable content" at bounding box center [1062, 541] width 607 height 398
click at [135, 221] on div "Admin Leads" at bounding box center [141, 230] width 153 height 24
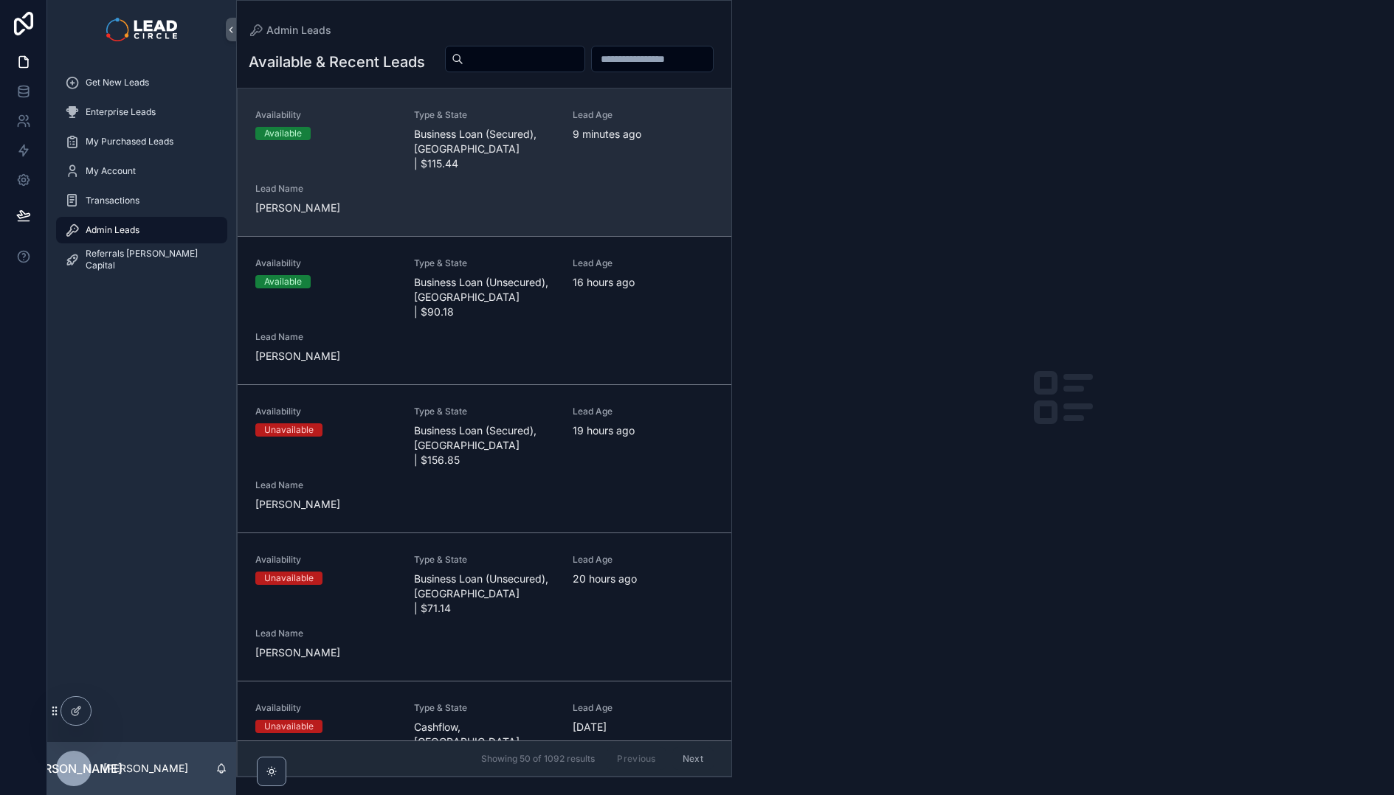
click at [414, 215] on div "Availability Available Type & State Business Loan (Secured), [GEOGRAPHIC_DATA] …" at bounding box center [484, 162] width 458 height 106
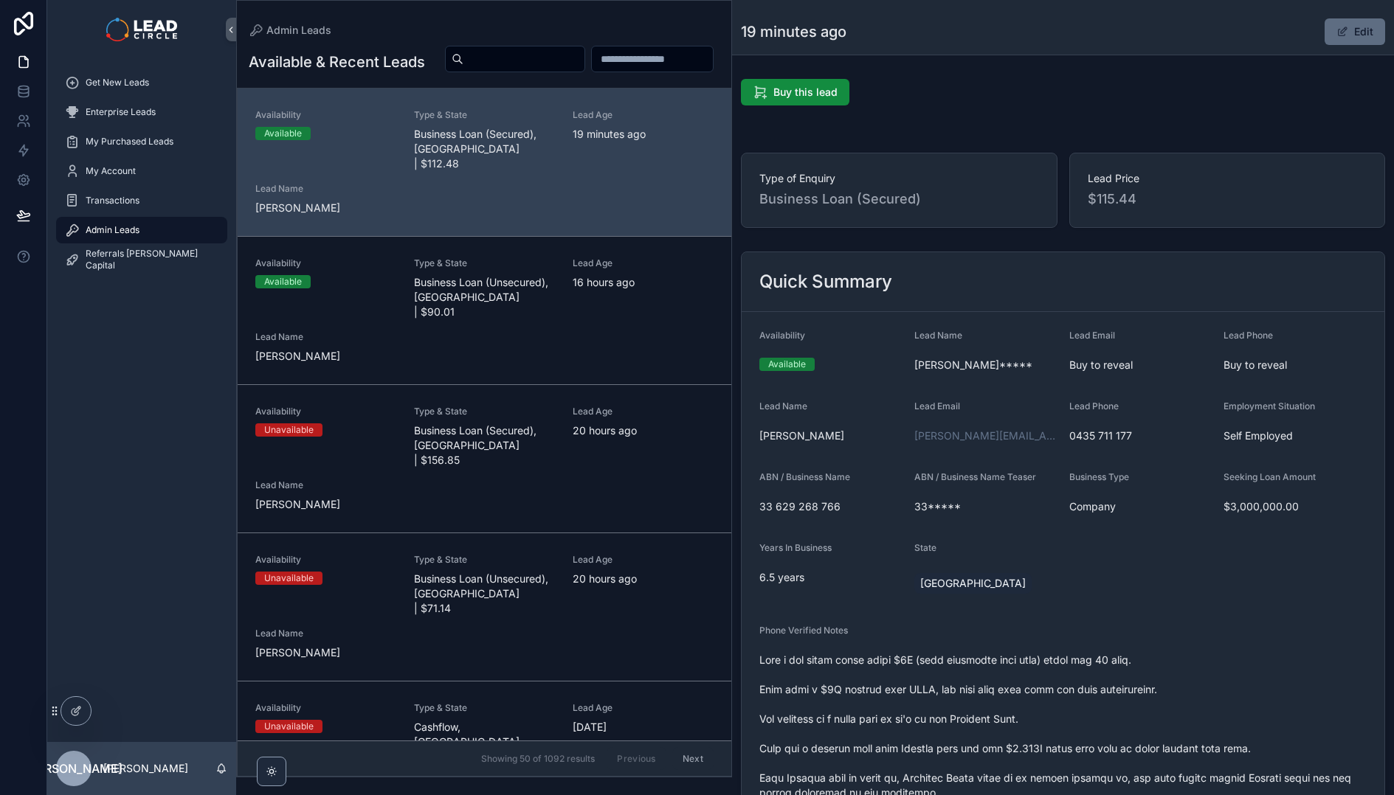
click at [1337, 41] on button "Edit" at bounding box center [1354, 31] width 60 height 27
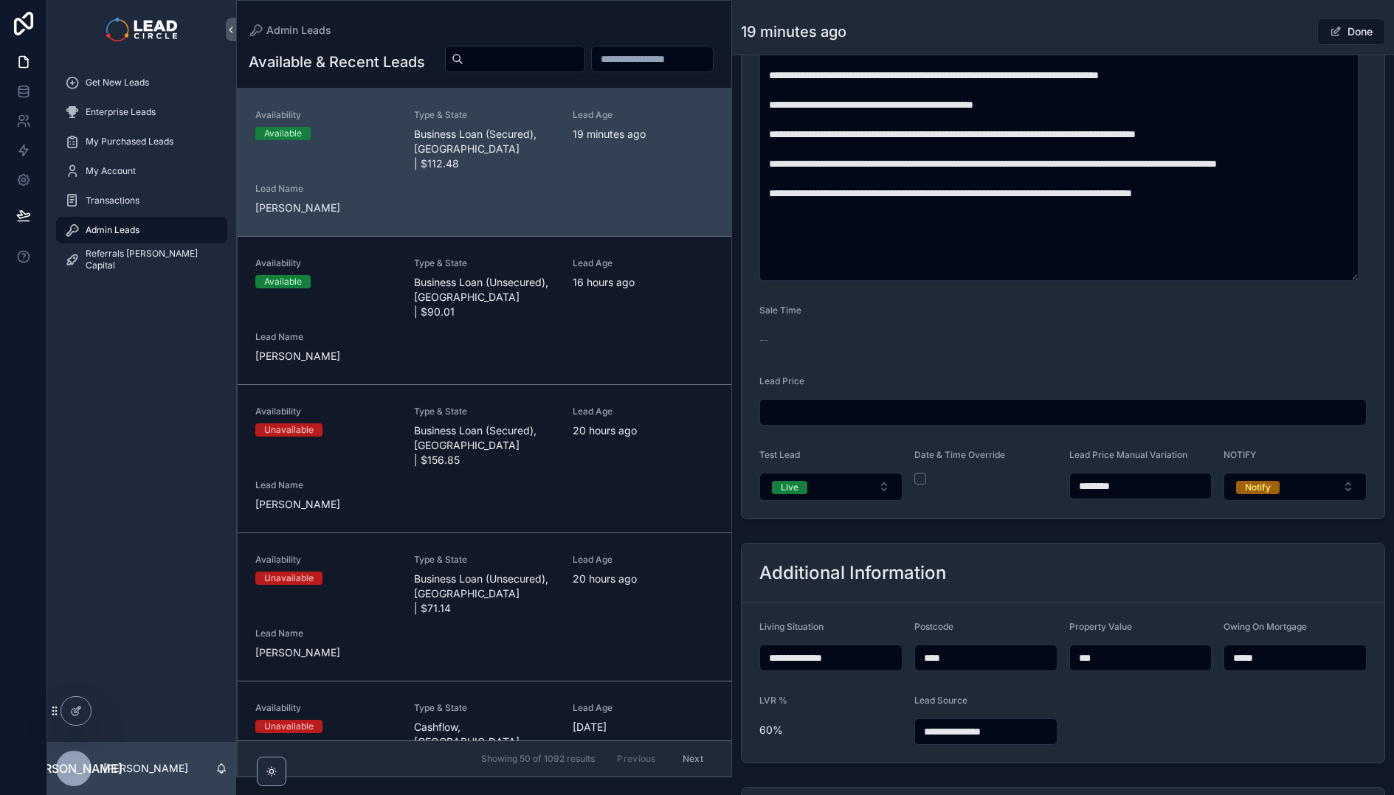
scroll to position [1005, 0]
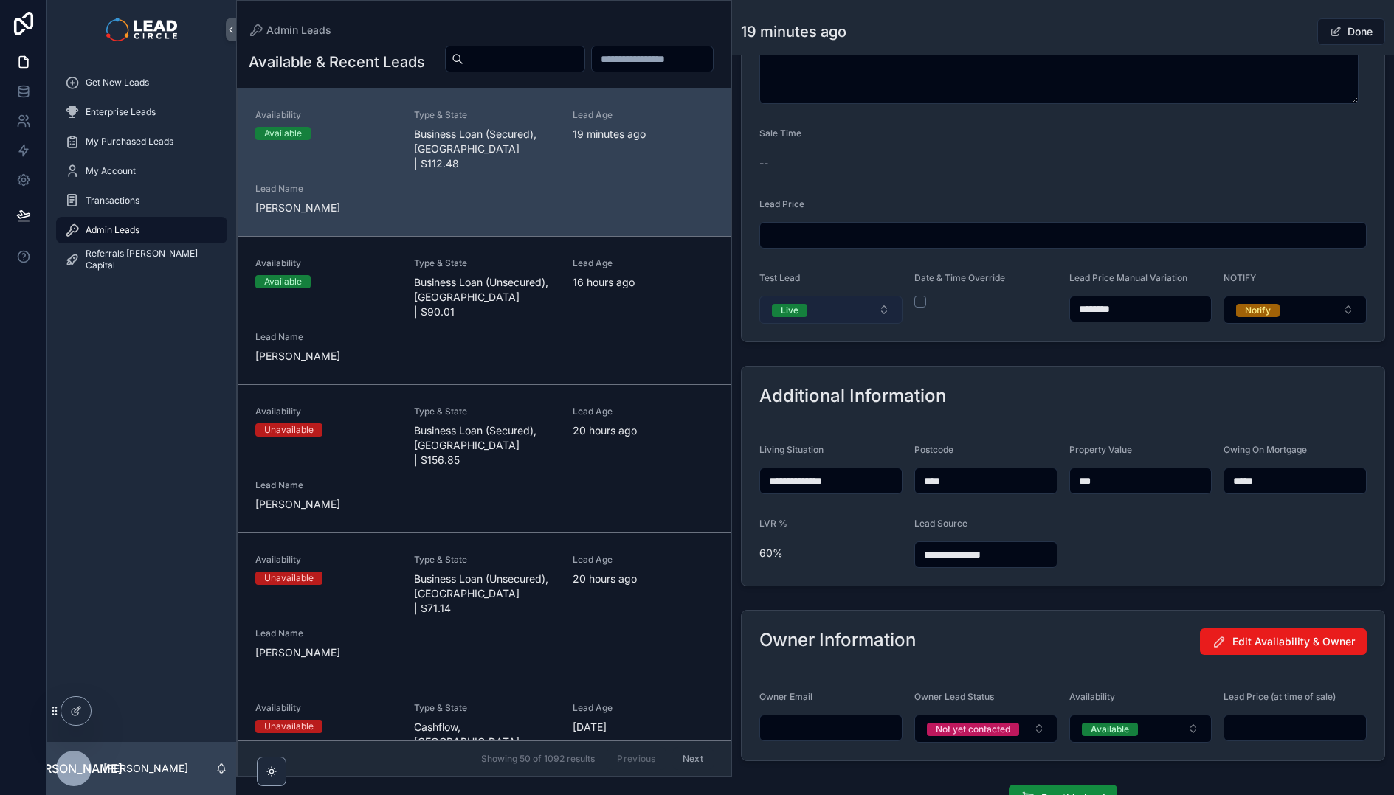
click at [840, 319] on button "Live" at bounding box center [830, 310] width 143 height 28
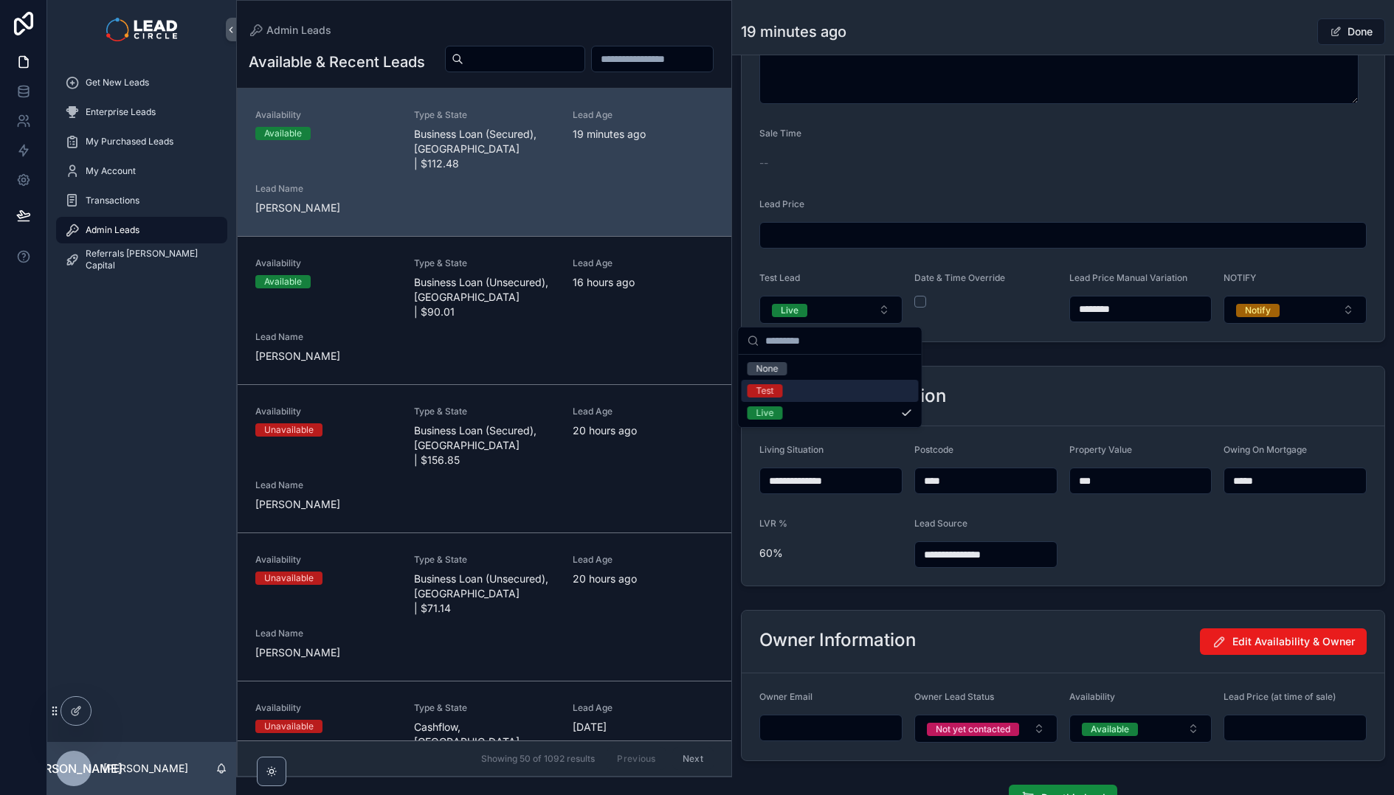
click at [809, 398] on div "Test" at bounding box center [829, 391] width 177 height 22
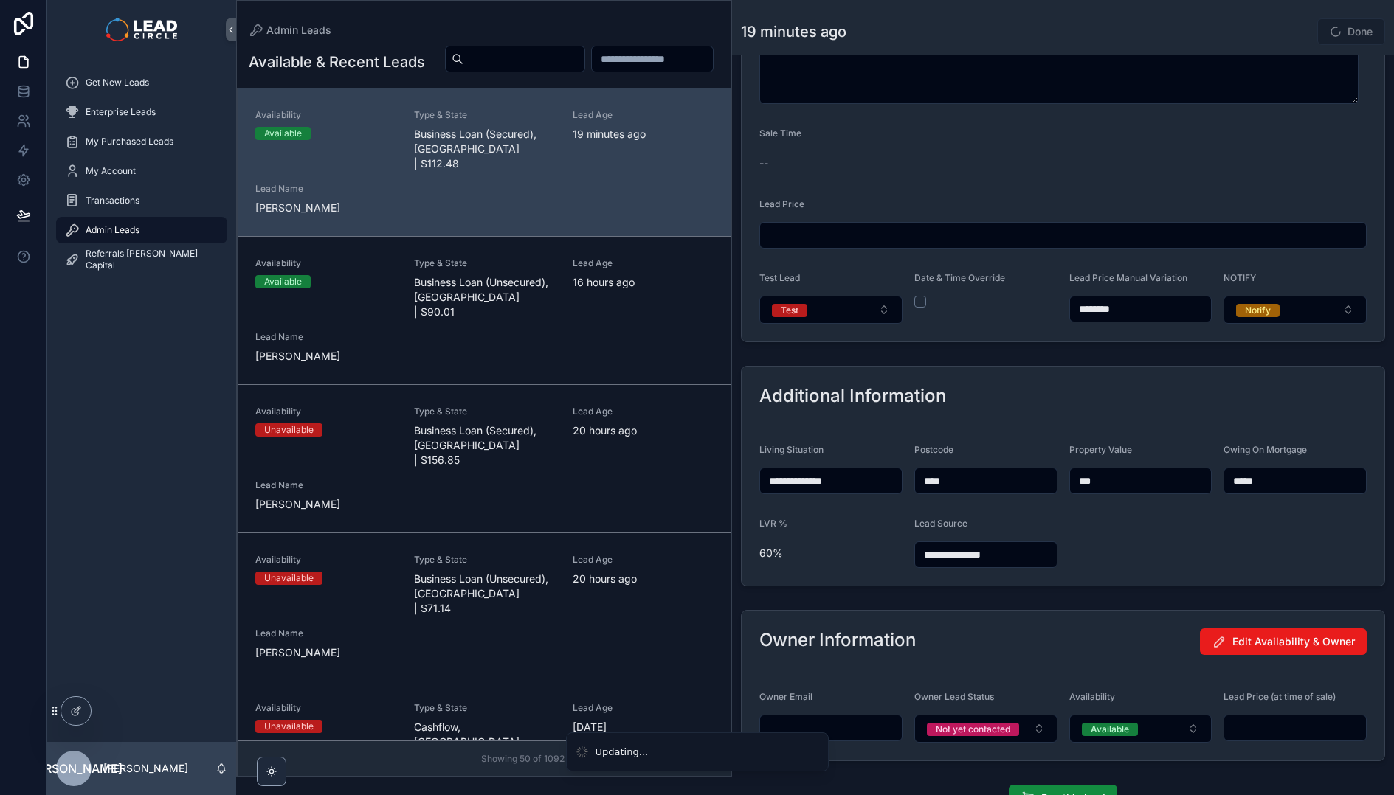
click at [913, 364] on div "**********" at bounding box center [1063, 476] width 662 height 232
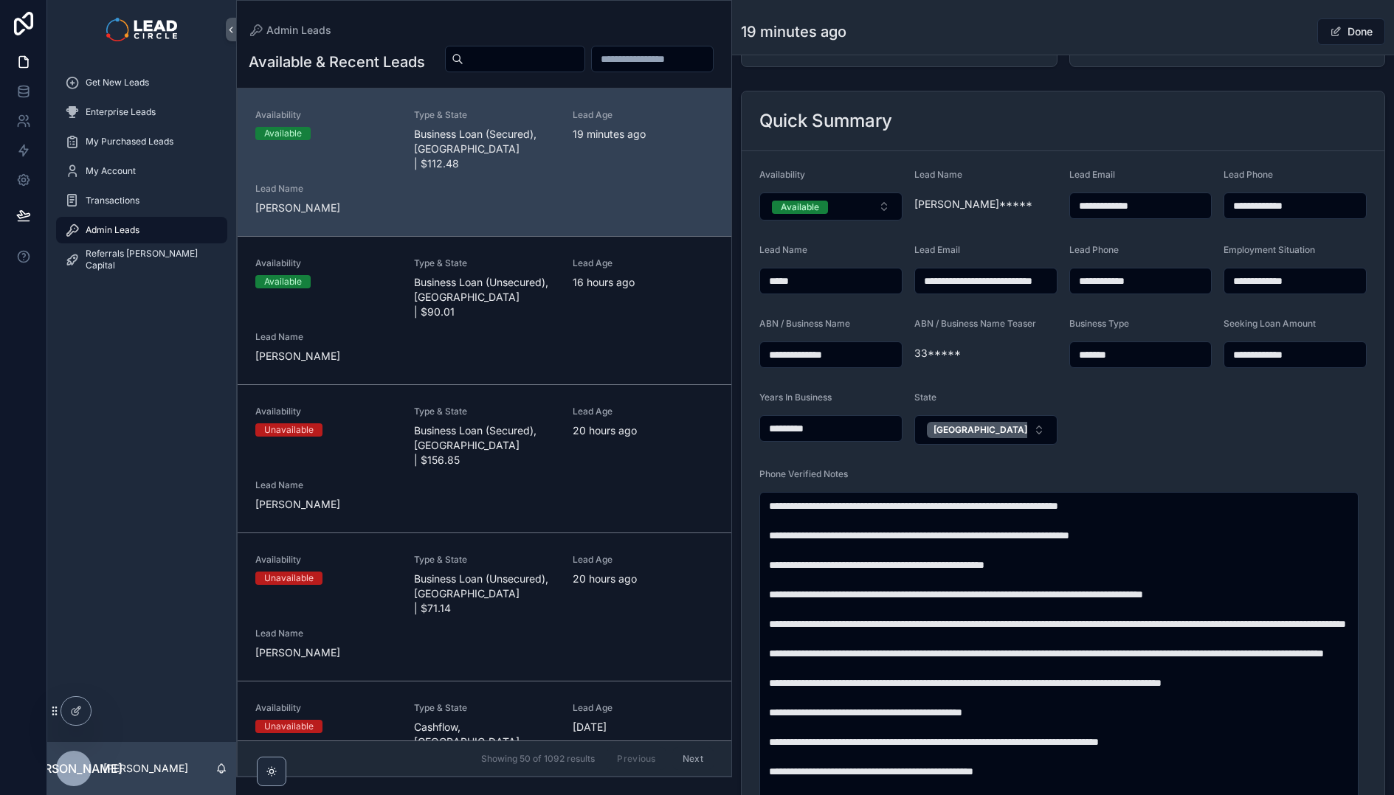
scroll to position [0, 0]
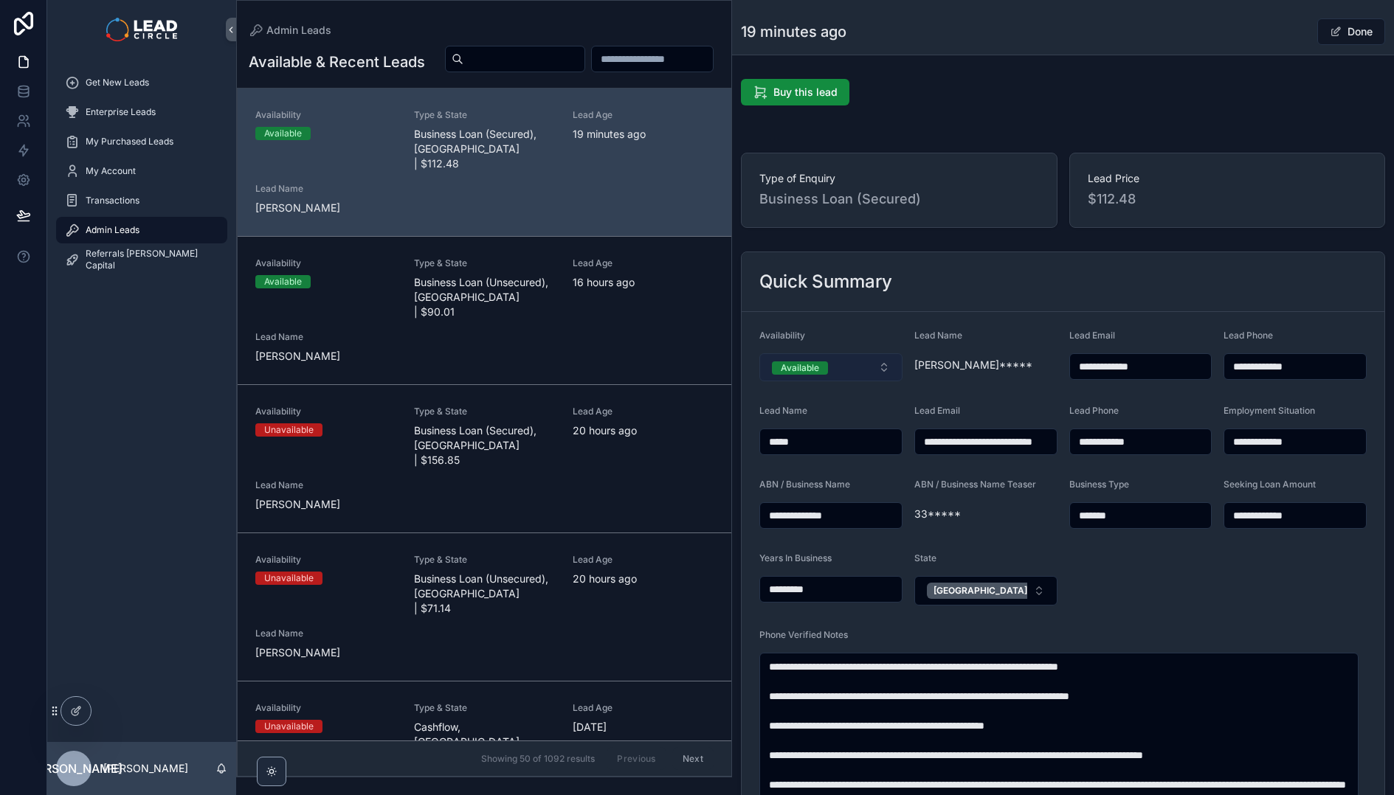
click at [854, 378] on button "Available" at bounding box center [830, 367] width 143 height 28
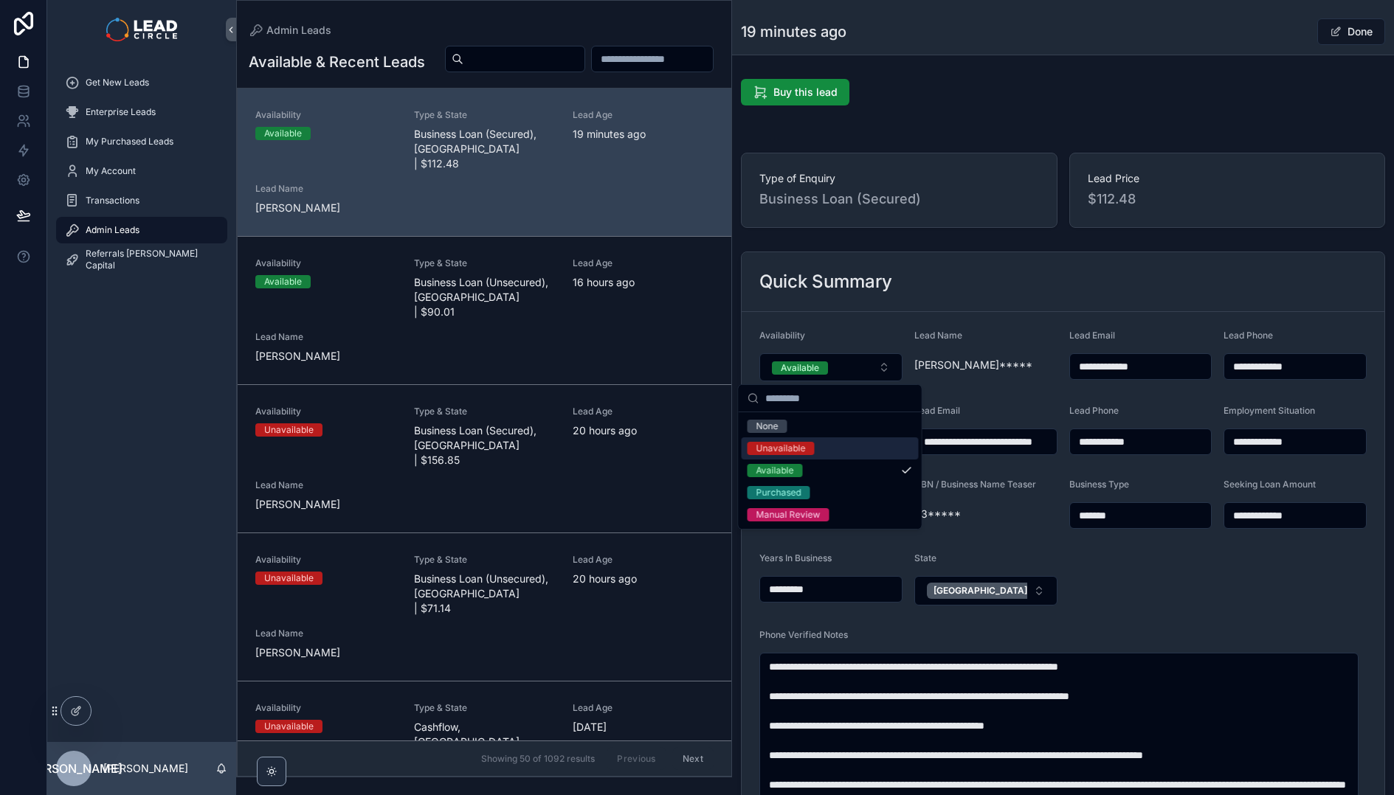
click at [820, 453] on div "Unavailable" at bounding box center [829, 449] width 177 height 22
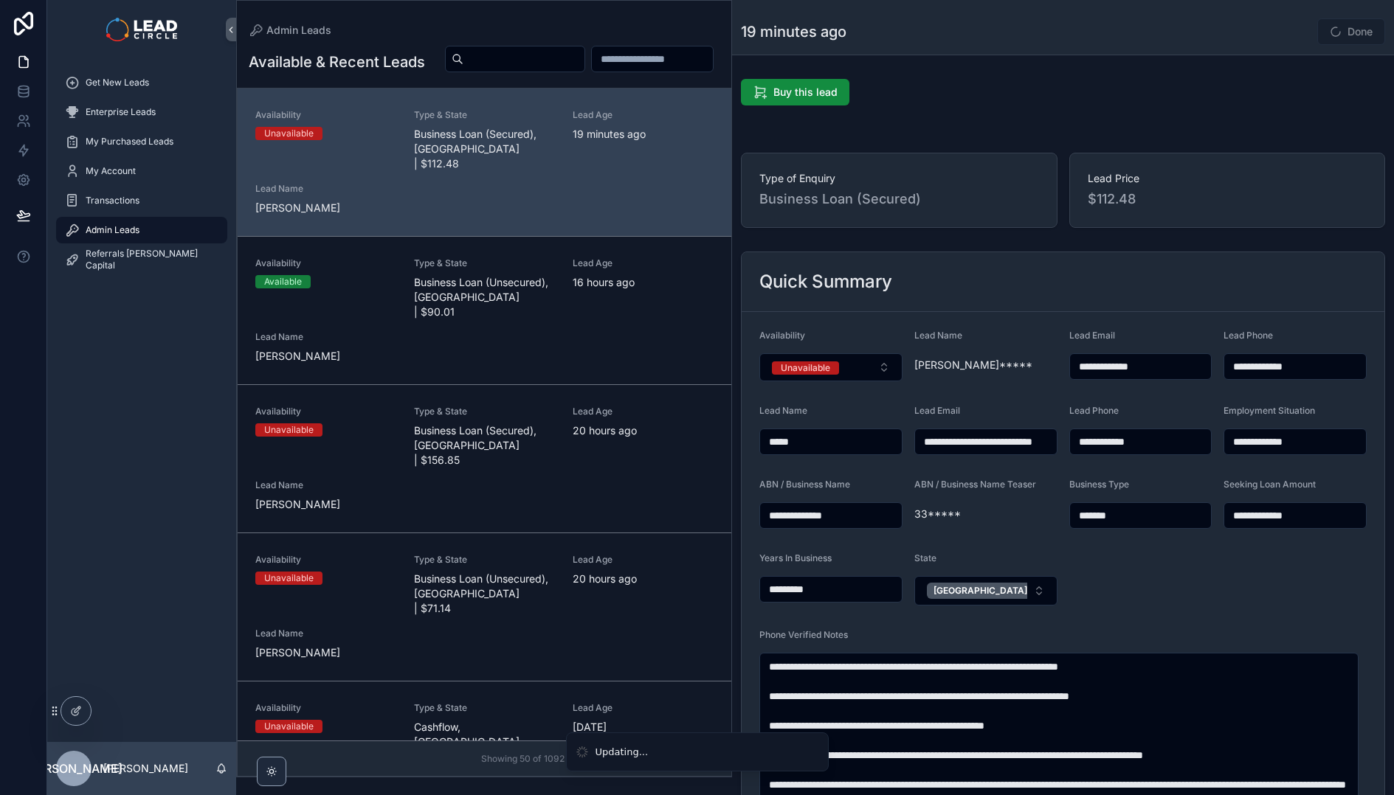
click at [868, 306] on div "Quick Summary" at bounding box center [1062, 282] width 643 height 60
click at [1256, 24] on div "19 minutes ago Done" at bounding box center [1063, 32] width 644 height 28
click at [1332, 26] on button "Done" at bounding box center [1351, 31] width 68 height 27
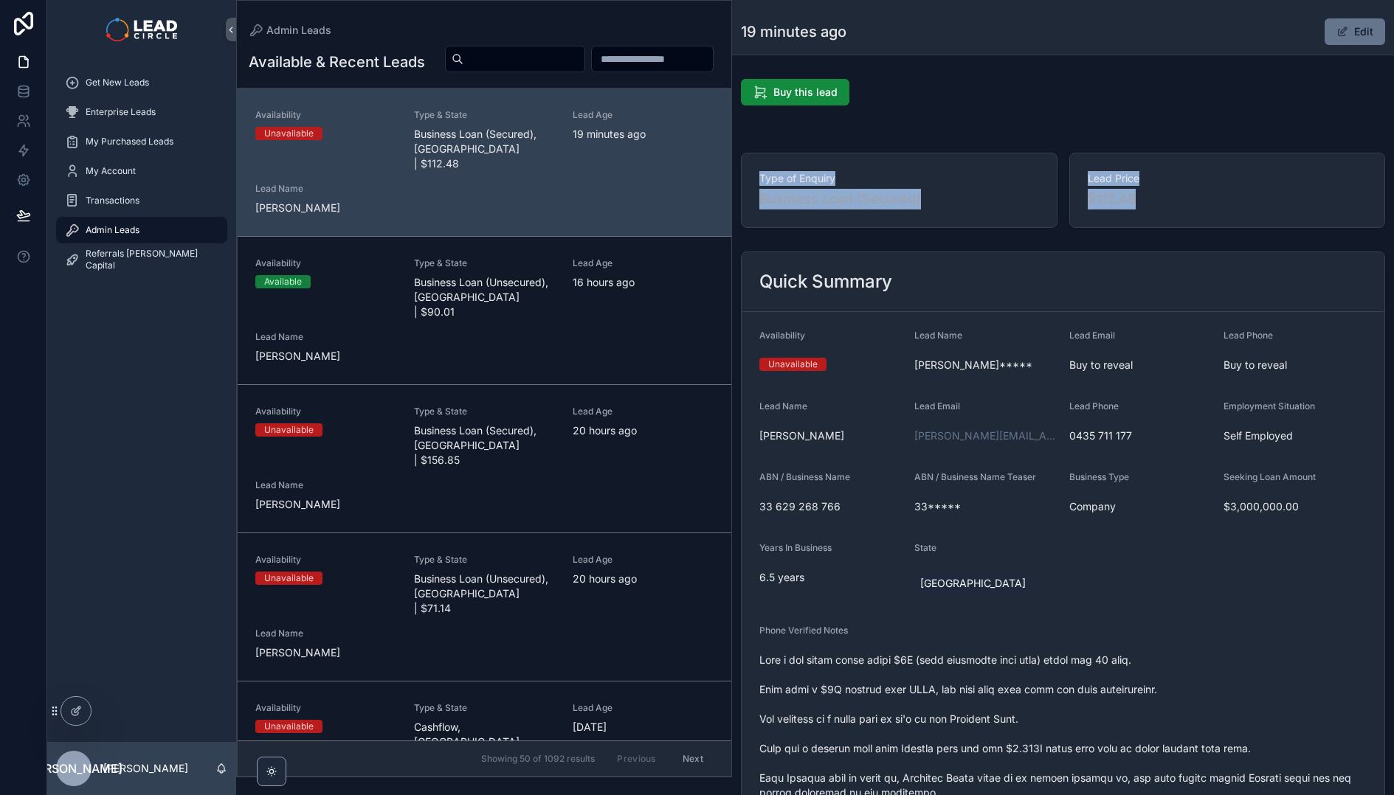
drag, startPoint x: 1211, startPoint y: 134, endPoint x: 1211, endPoint y: 231, distance: 97.4
click at [1211, 231] on div "Type of Enquiry Business Loan (Secured) Lead Price $112.48" at bounding box center [1063, 190] width 662 height 87
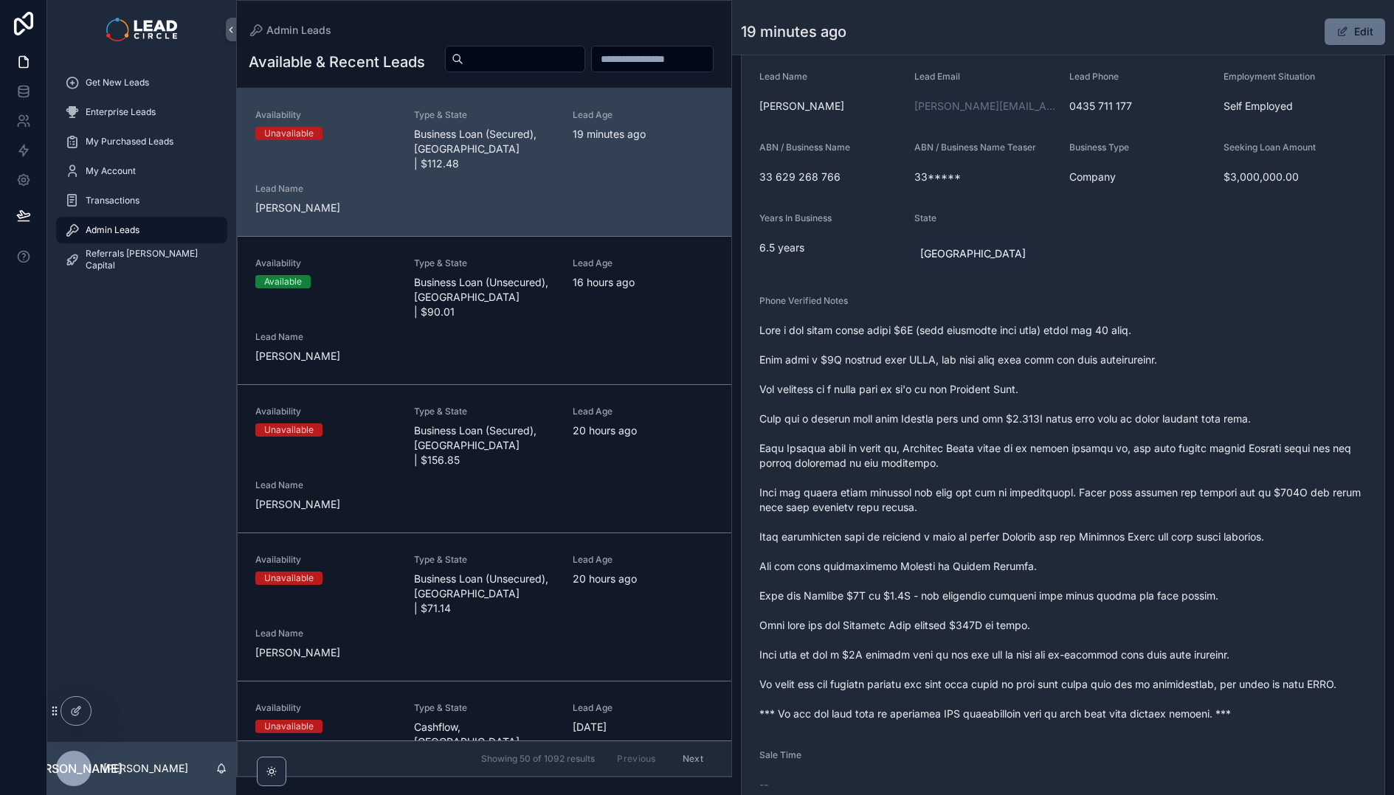
scroll to position [248, 0]
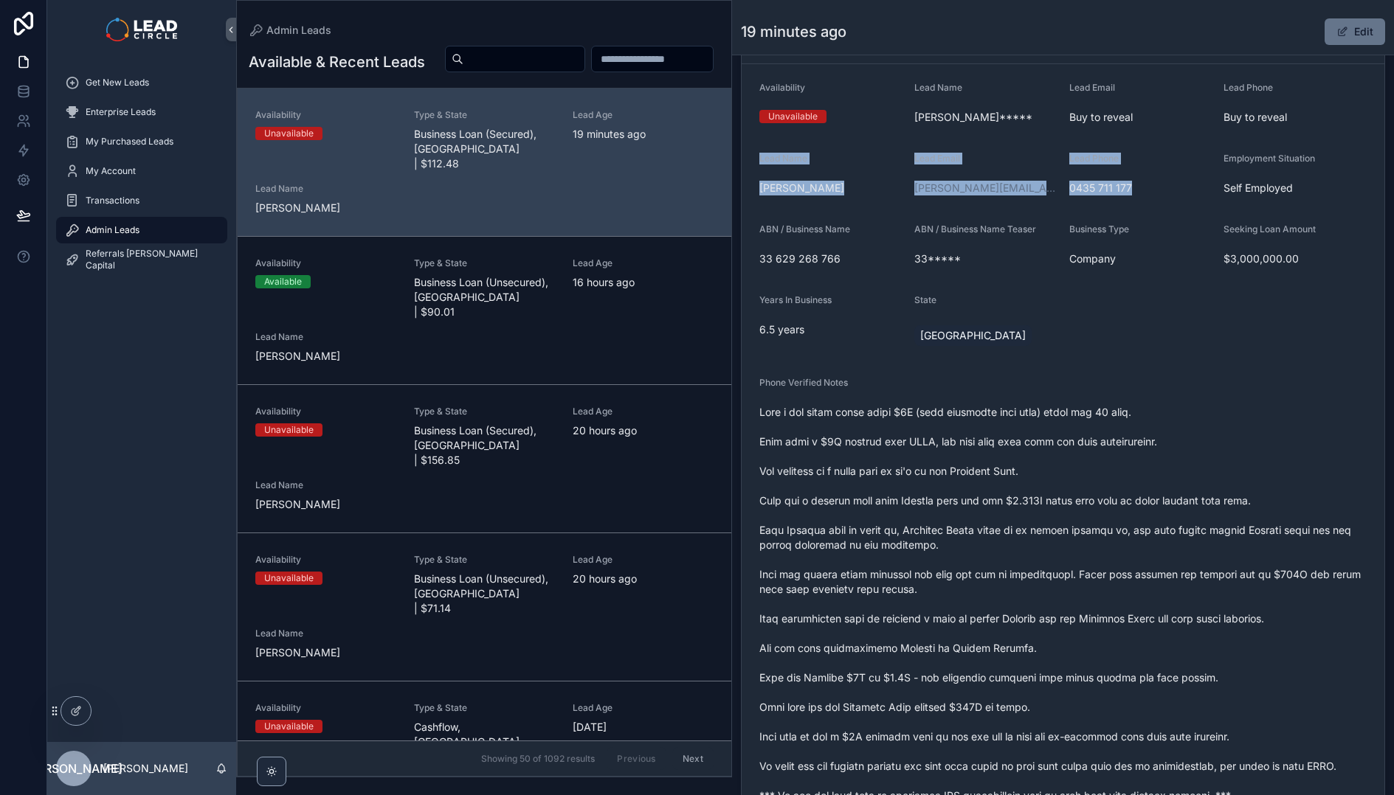
drag, startPoint x: 760, startPoint y: 160, endPoint x: 1175, endPoint y: 198, distance: 416.4
click at [1175, 198] on form "Availability Unavailable Lead Name [PERSON_NAME]***** Lead Email Buy to reveal …" at bounding box center [1062, 551] width 643 height 974
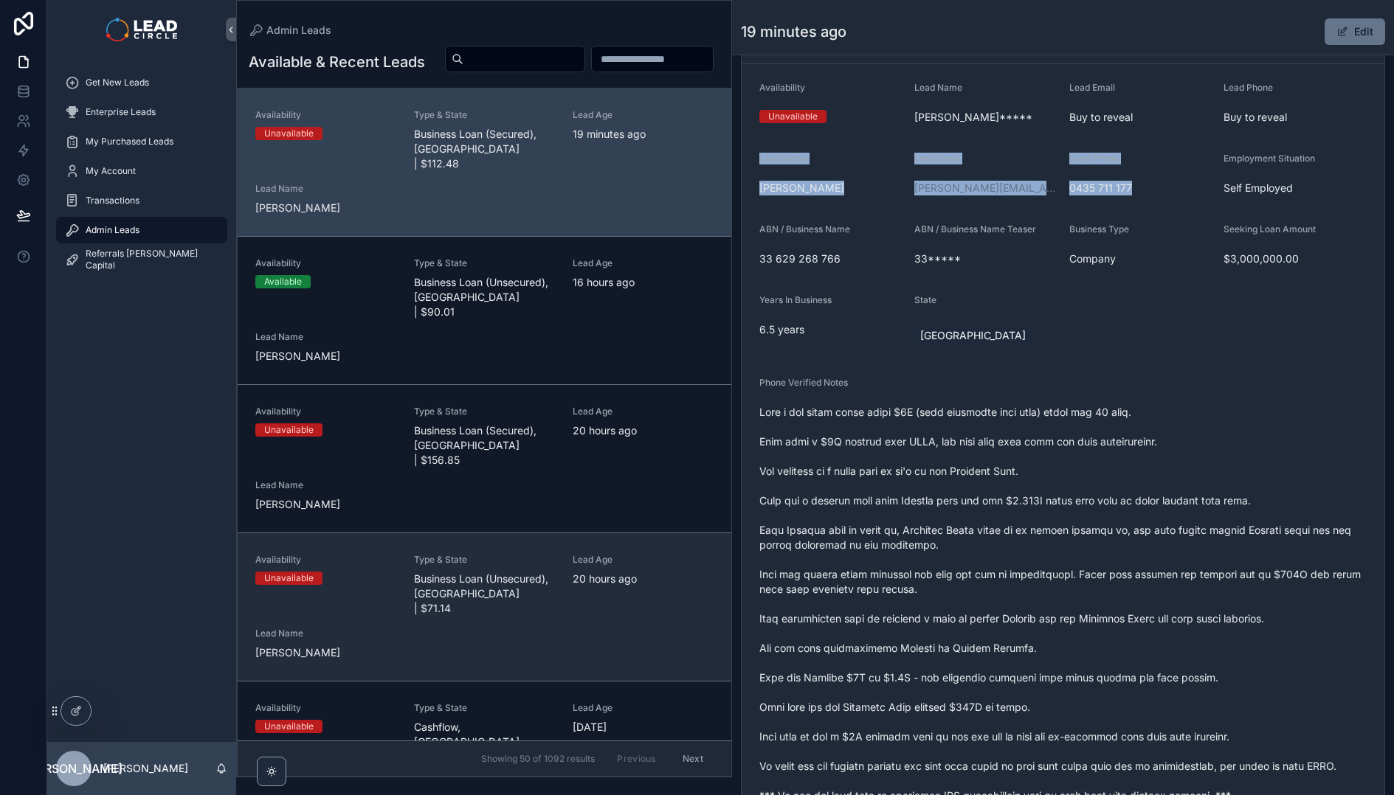
copy form "Lead Name [PERSON_NAME] Lead Email [PERSON_NAME][EMAIL_ADDRESS][DOMAIN_NAME] Le…"
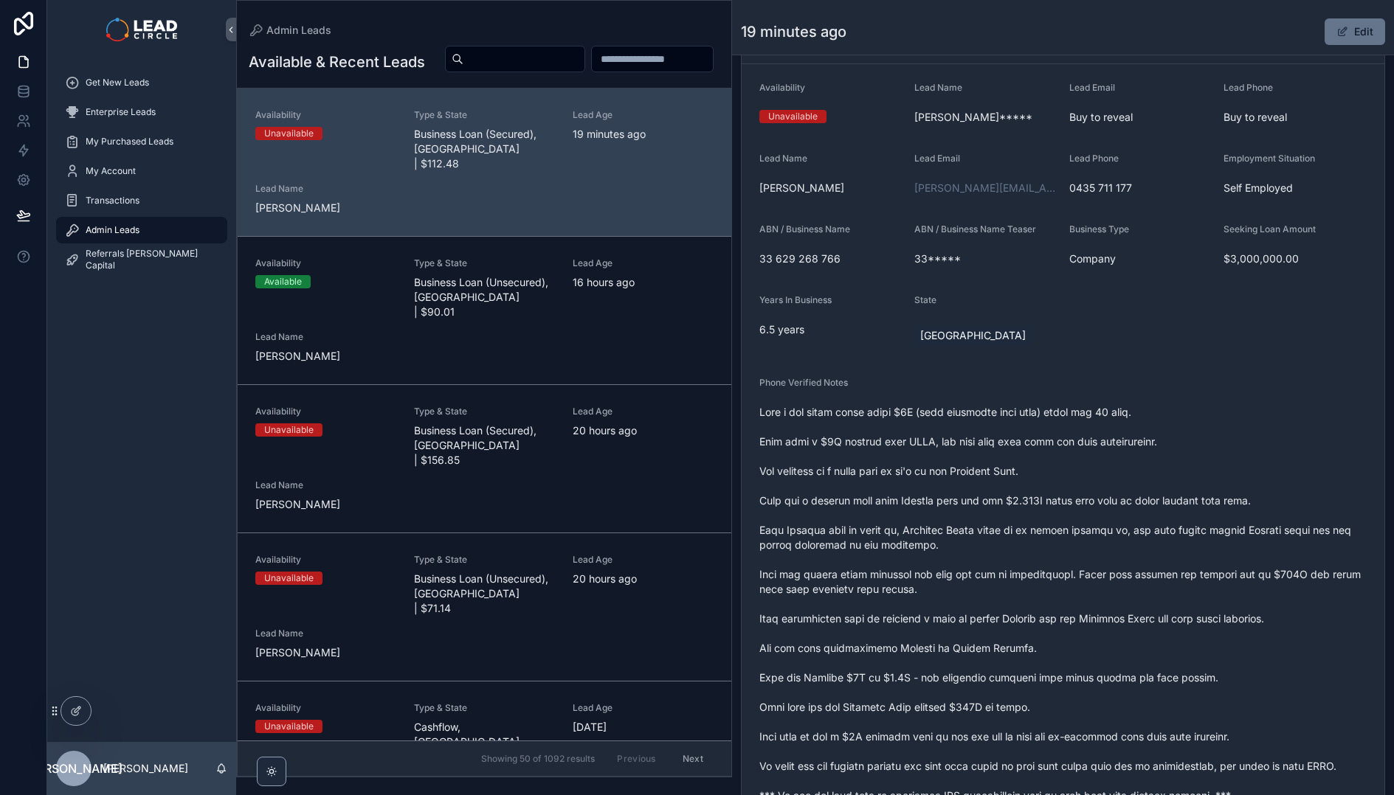
click at [1274, 491] on span "scrollable content" at bounding box center [1062, 604] width 607 height 398
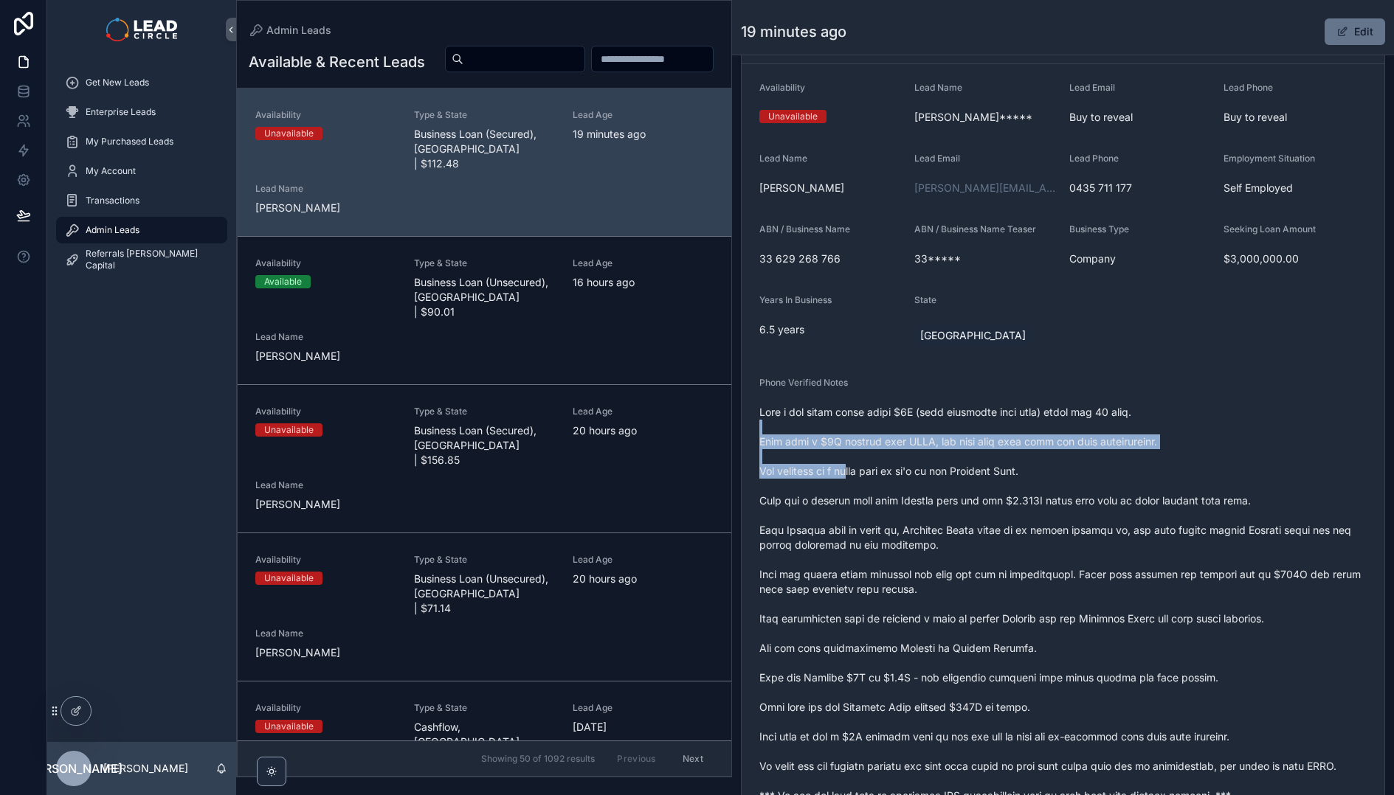
drag, startPoint x: 842, startPoint y: 425, endPoint x: 867, endPoint y: 489, distance: 68.9
click at [864, 486] on span "scrollable content" at bounding box center [1062, 604] width 607 height 398
click at [867, 489] on span "scrollable content" at bounding box center [1062, 604] width 607 height 398
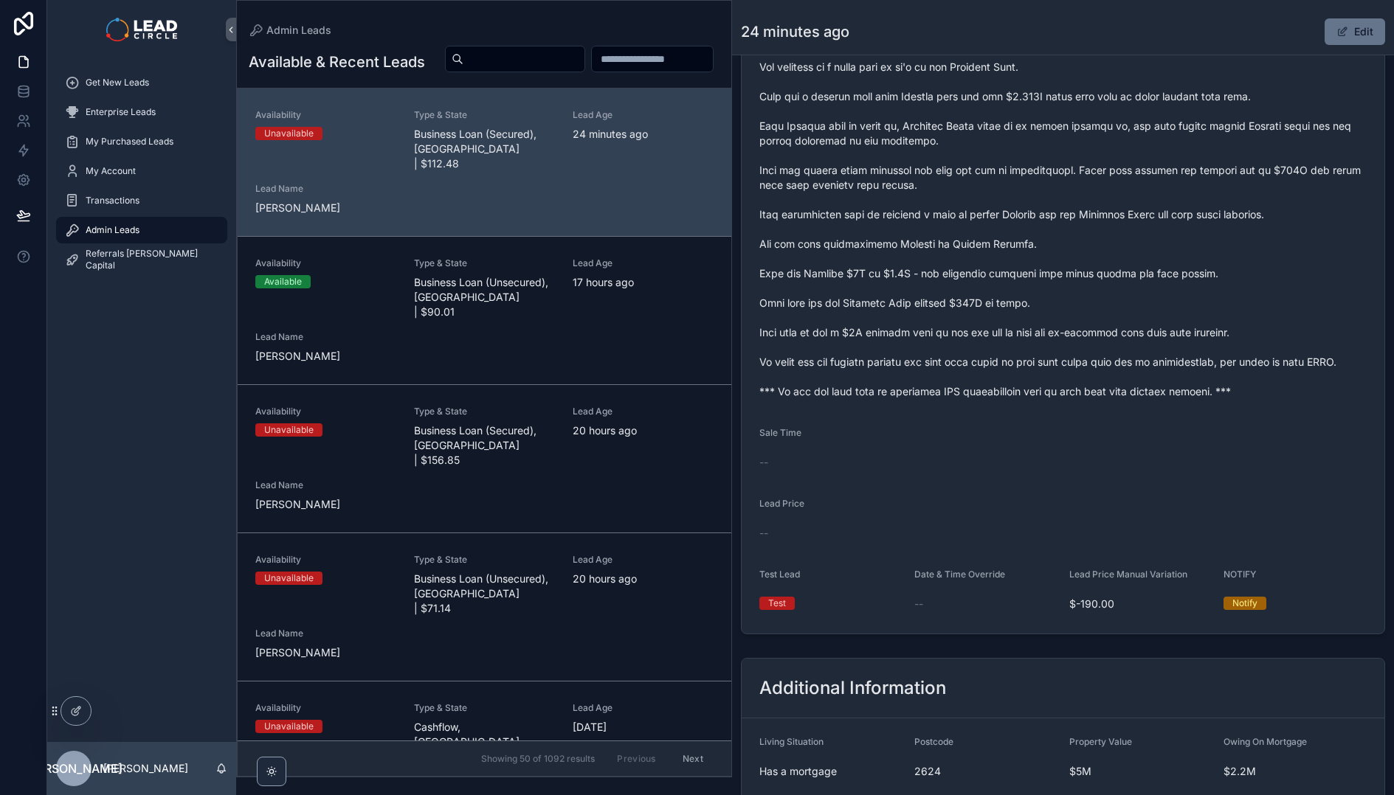
scroll to position [435, 0]
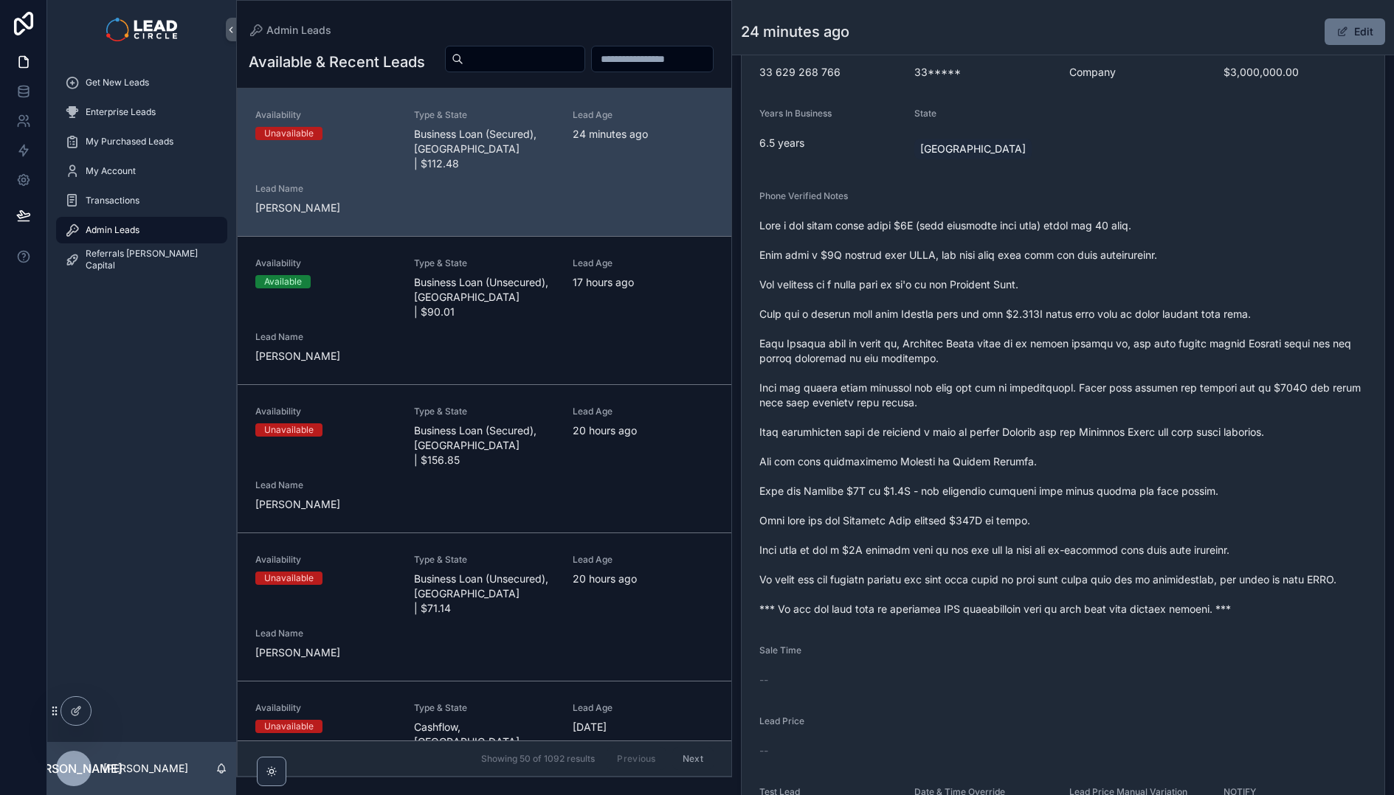
click at [941, 489] on span "scrollable content" at bounding box center [1062, 417] width 607 height 398
click at [940, 449] on span "scrollable content" at bounding box center [1062, 417] width 607 height 398
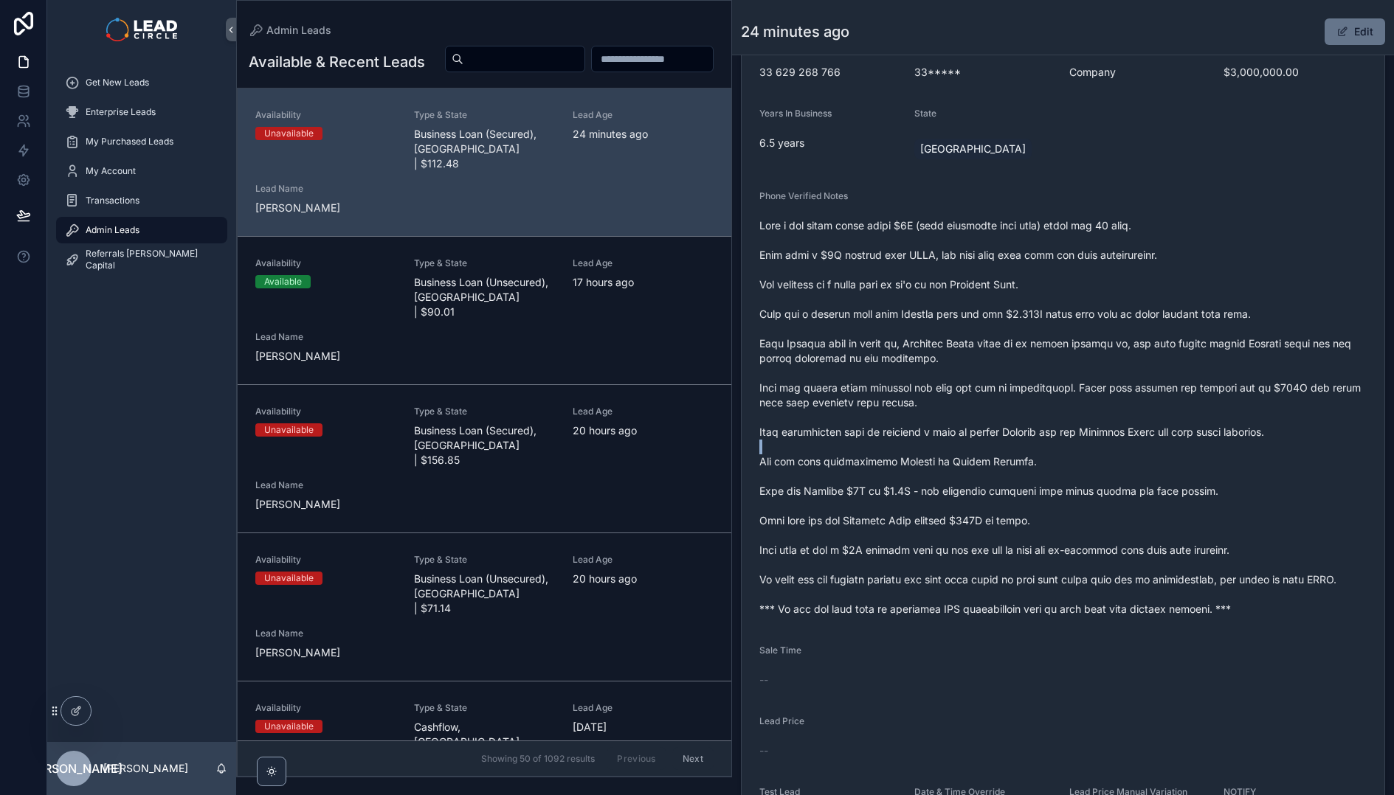
click at [940, 449] on span "scrollable content" at bounding box center [1062, 417] width 607 height 398
click at [978, 429] on span "scrollable content" at bounding box center [1062, 417] width 607 height 398
click at [1000, 390] on span "scrollable content" at bounding box center [1062, 417] width 607 height 398
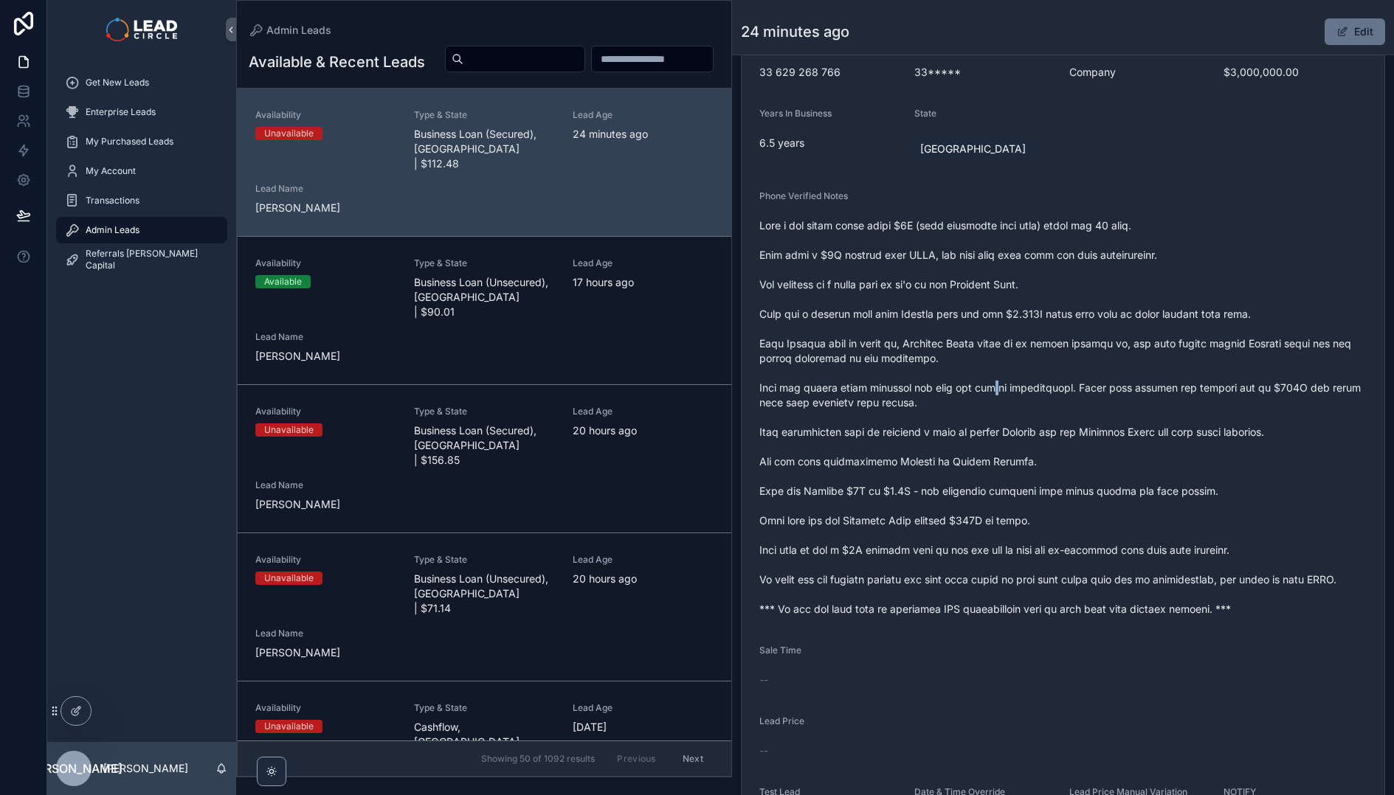
click at [1000, 390] on span "scrollable content" at bounding box center [1062, 417] width 607 height 398
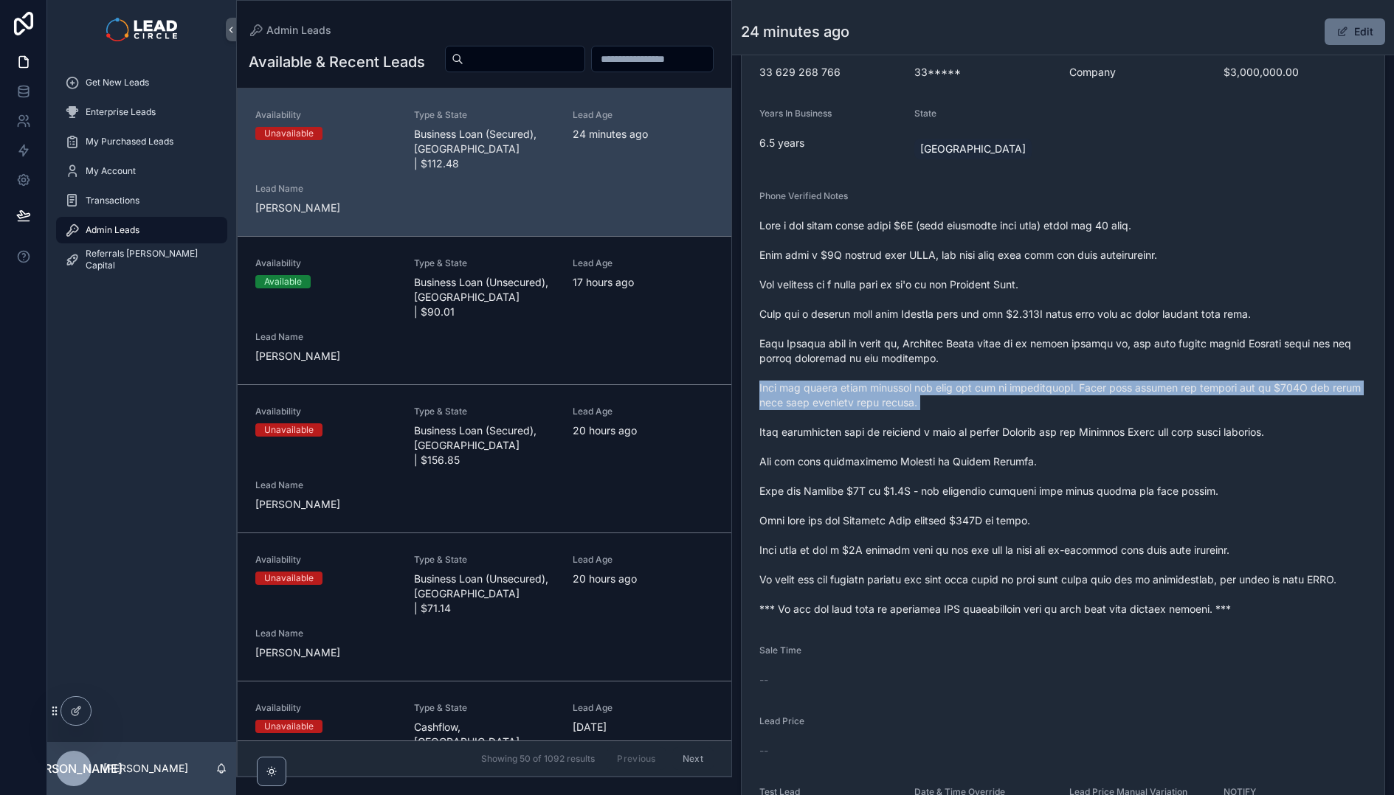
click at [1000, 390] on span "scrollable content" at bounding box center [1062, 417] width 607 height 398
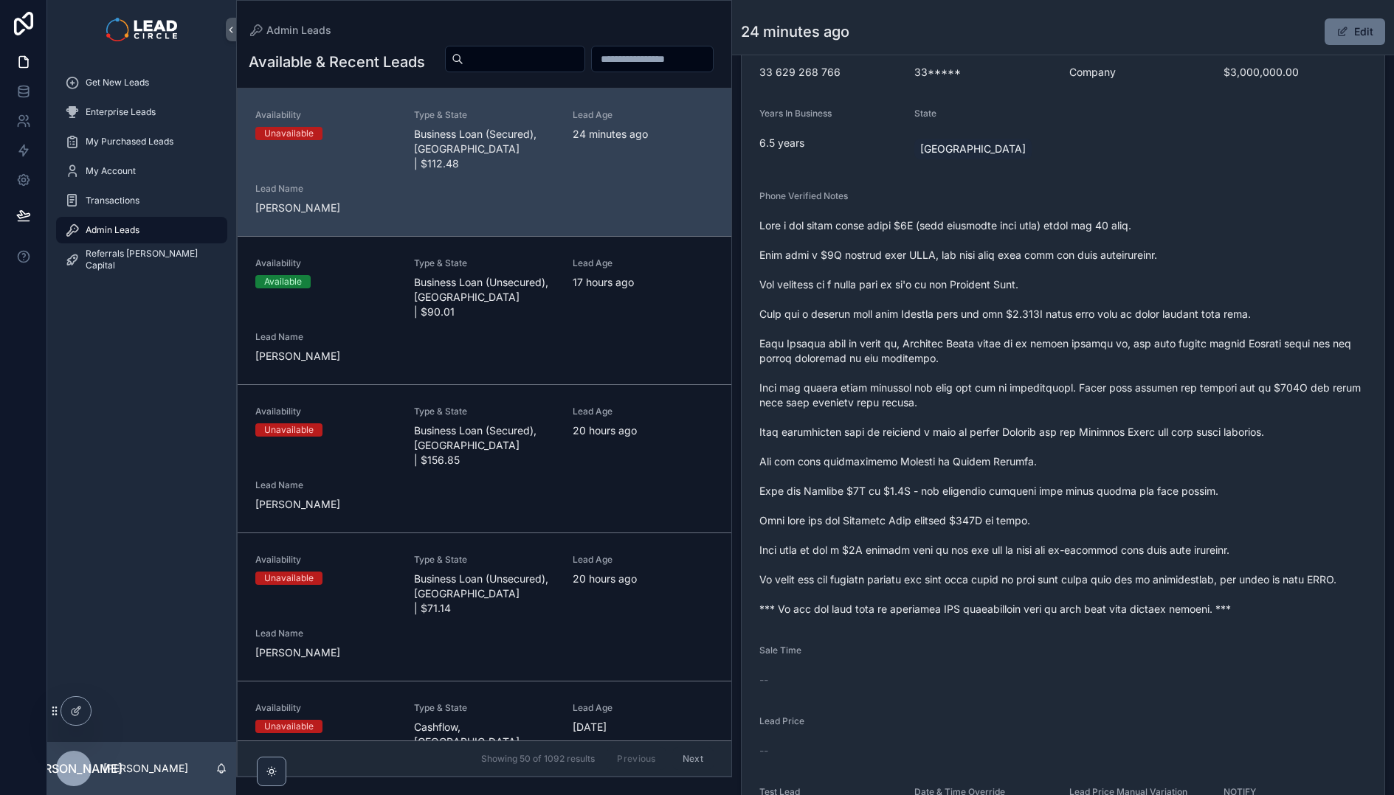
click at [978, 330] on span "scrollable content" at bounding box center [1062, 417] width 607 height 398
click at [995, 359] on span "scrollable content" at bounding box center [1062, 417] width 607 height 398
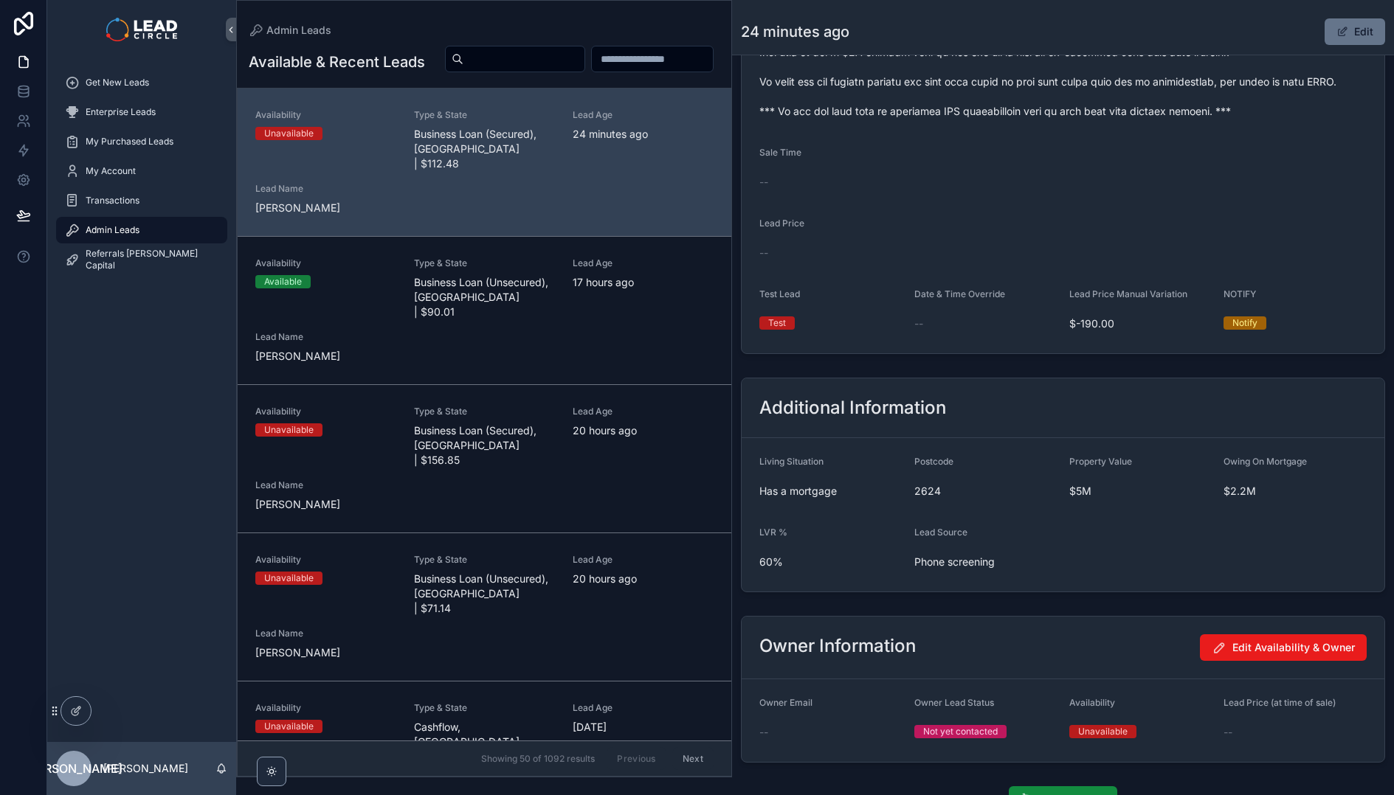
scroll to position [190, 0]
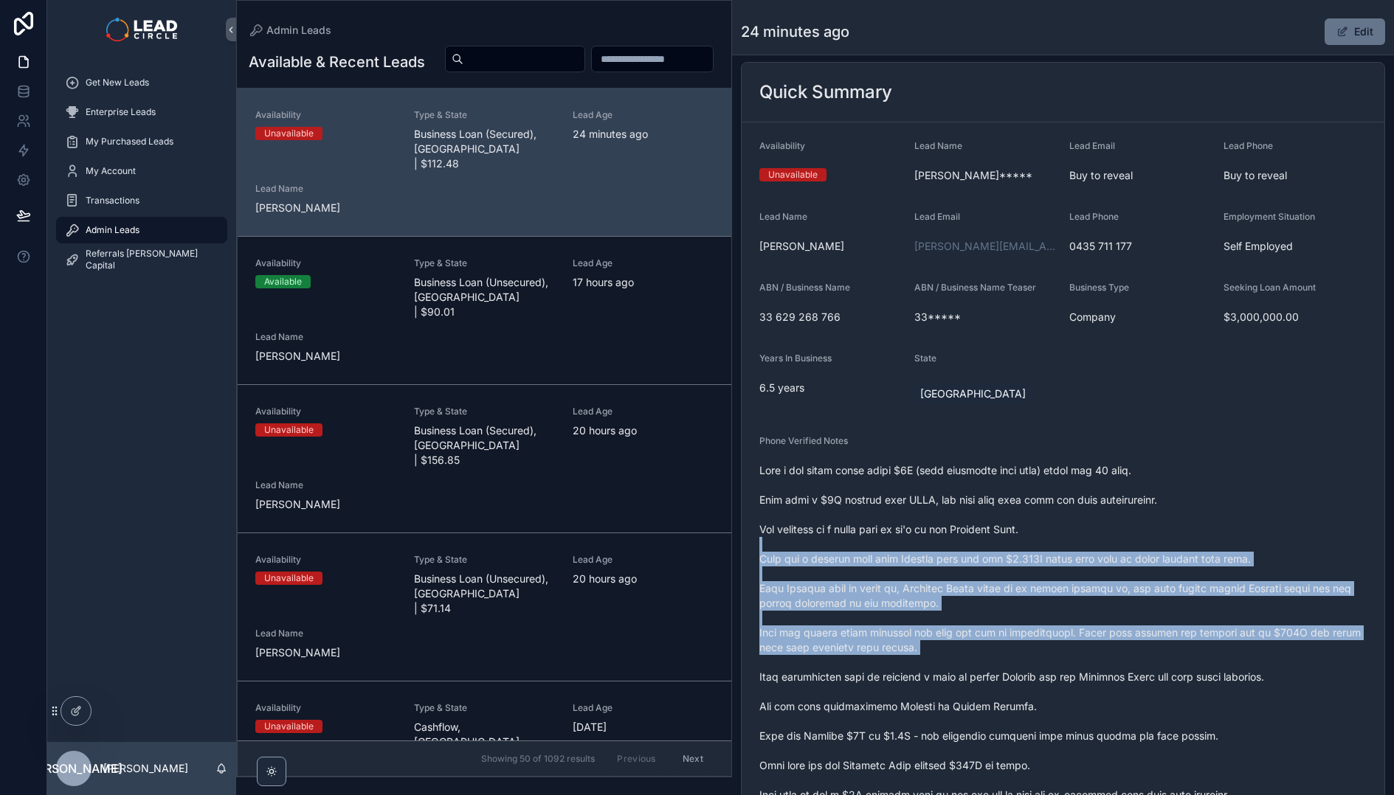
drag, startPoint x: 844, startPoint y: 539, endPoint x: 972, endPoint y: 674, distance: 186.3
click at [967, 671] on span "scrollable content" at bounding box center [1062, 662] width 607 height 398
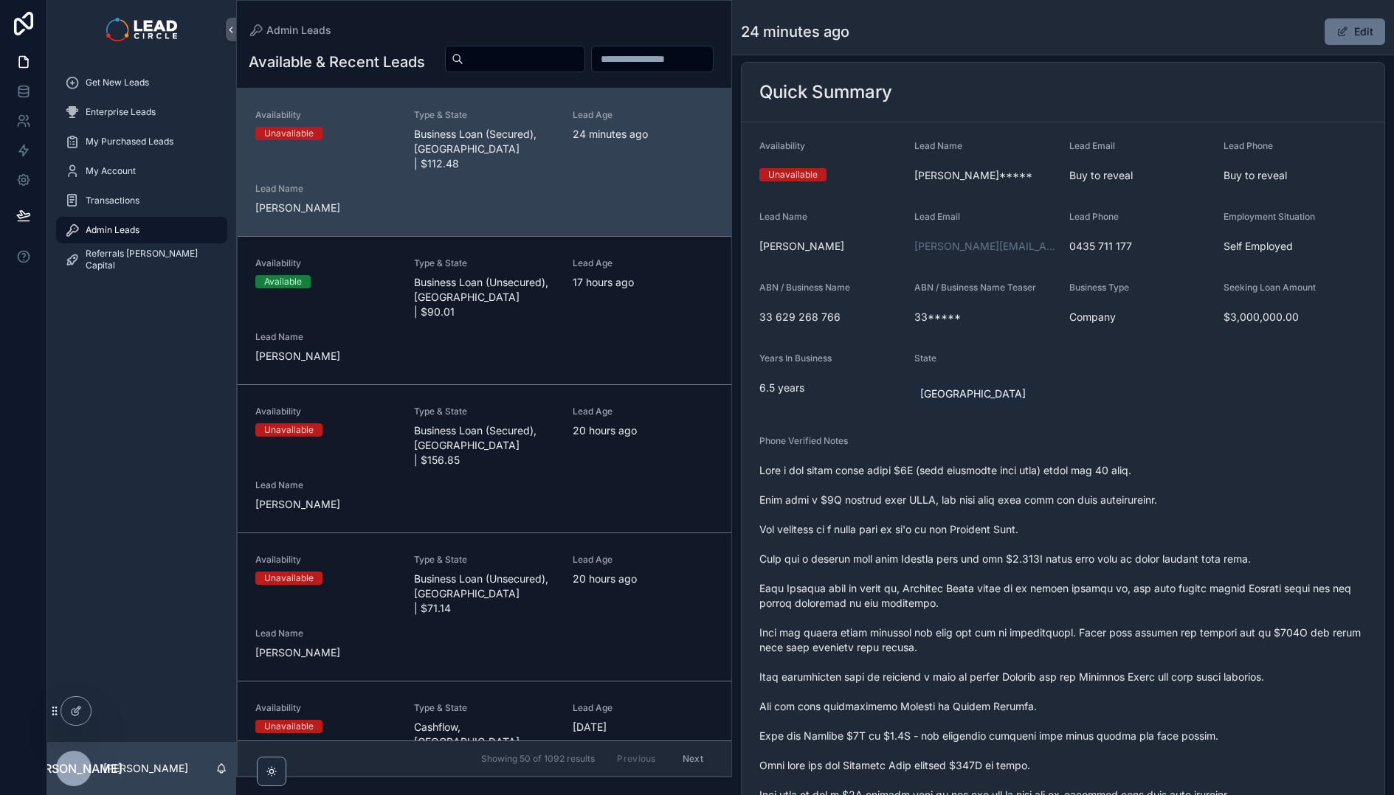
click at [973, 674] on span "scrollable content" at bounding box center [1062, 662] width 607 height 398
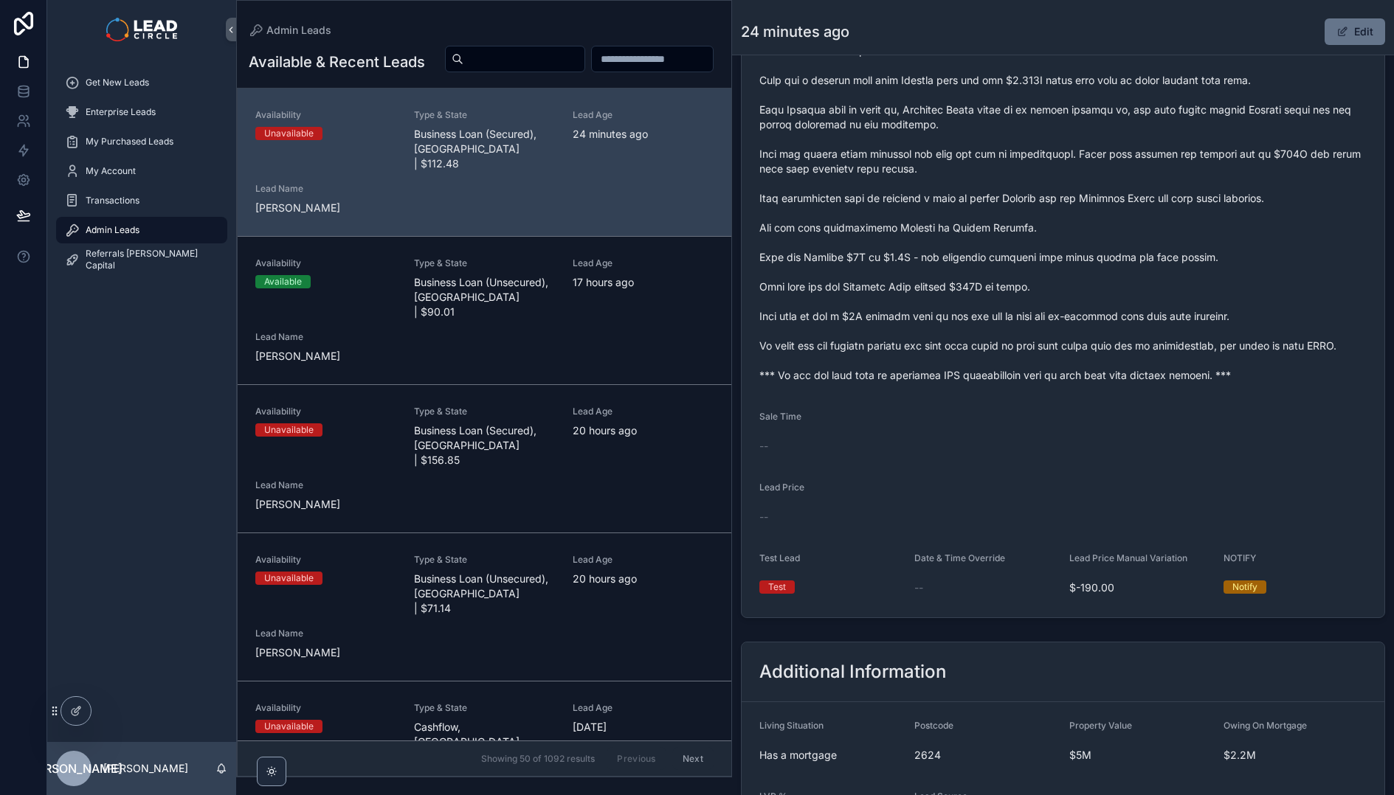
scroll to position [674, 0]
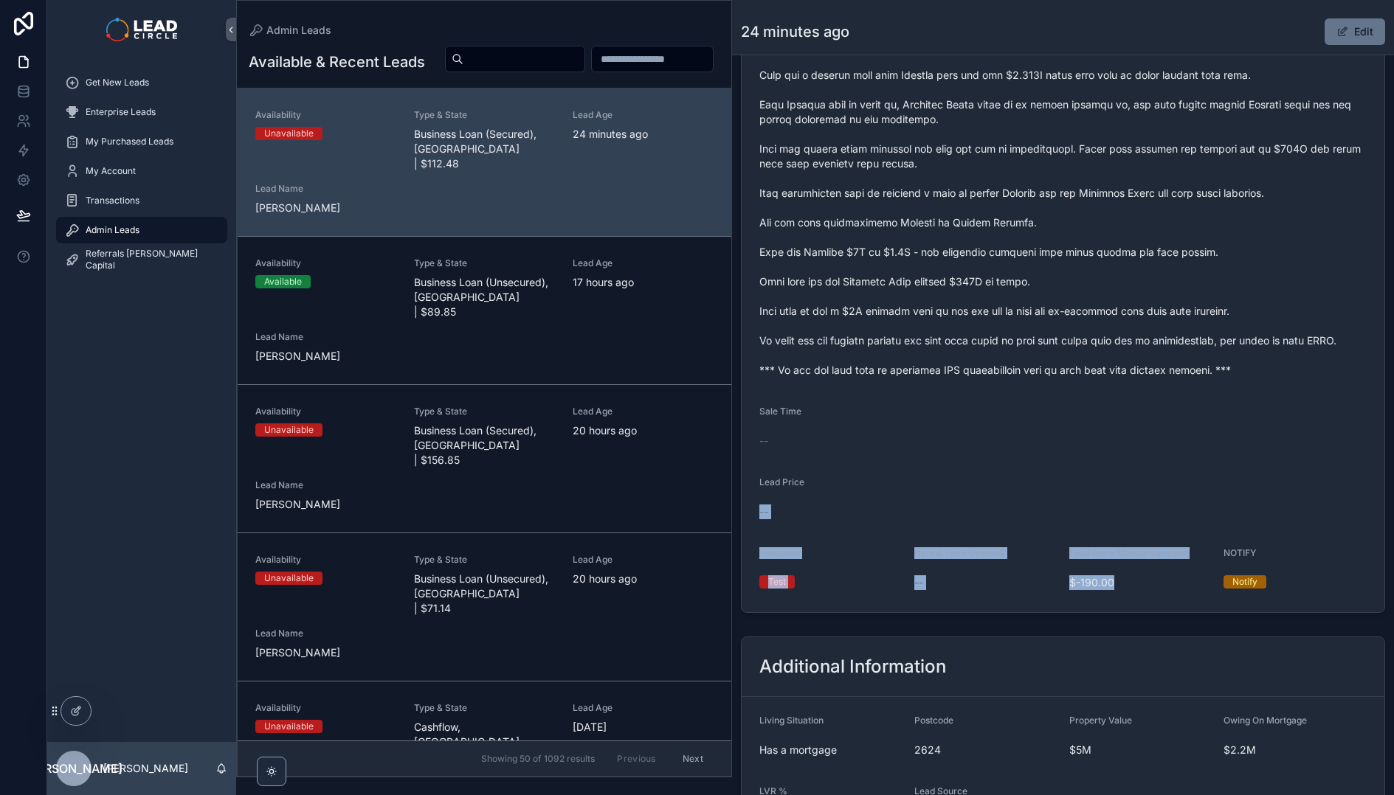
drag, startPoint x: 1127, startPoint y: 614, endPoint x: 751, endPoint y: 498, distance: 393.7
click at [751, 498] on div "Quick Summary Availability Unavailable Lead Name [PERSON_NAME]***** Lead Email …" at bounding box center [1063, 95] width 662 height 1047
click at [781, 494] on div "Lead Price --" at bounding box center [1062, 500] width 607 height 47
drag, startPoint x: 764, startPoint y: 478, endPoint x: 1298, endPoint y: 590, distance: 545.8
click at [1296, 590] on form "Availability Unavailable Lead Name [PERSON_NAME]***** Lead Email Buy to reveal …" at bounding box center [1062, 125] width 643 height 974
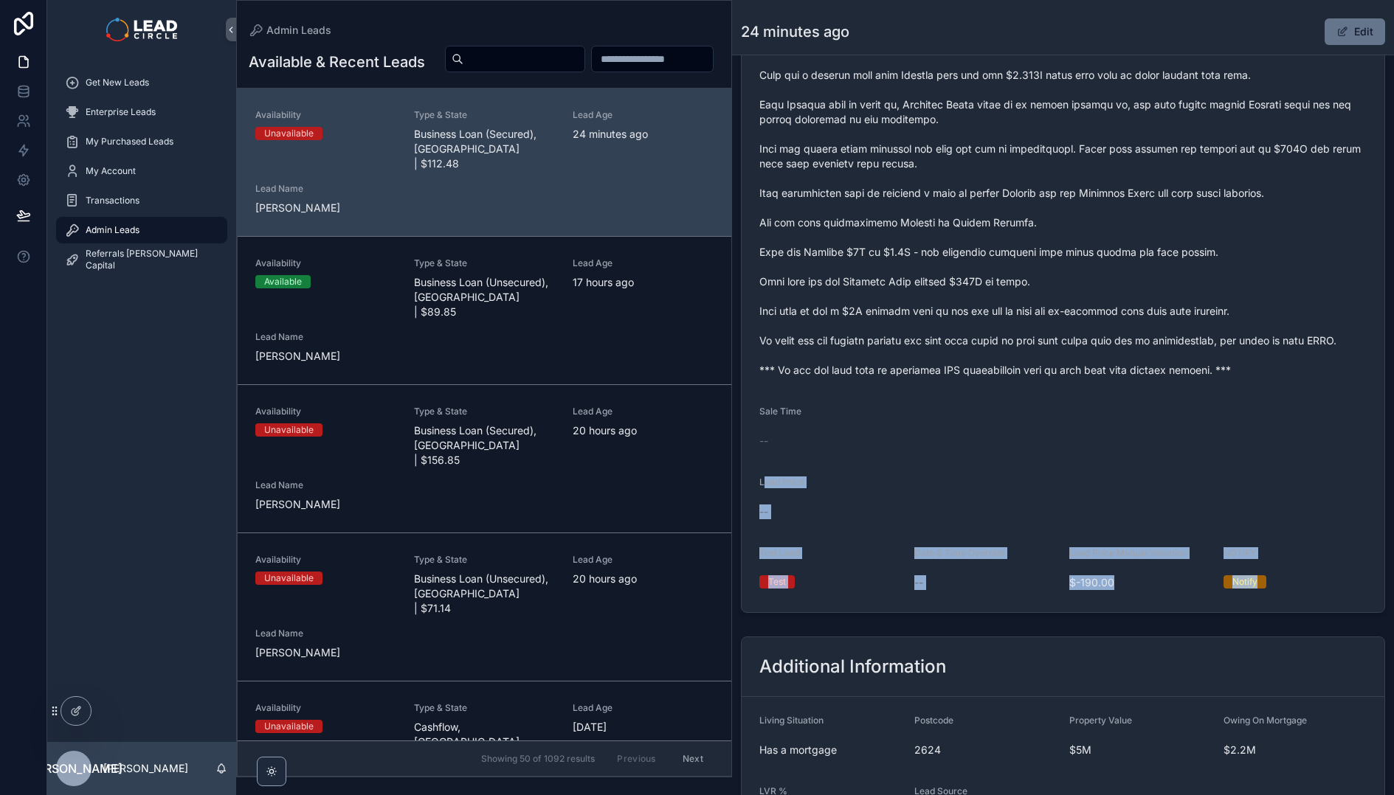
click at [1300, 590] on div "Notify" at bounding box center [1294, 582] width 143 height 22
drag, startPoint x: 1300, startPoint y: 590, endPoint x: 760, endPoint y: 405, distance: 570.9
click at [760, 405] on form "Availability Unavailable Lead Name [PERSON_NAME]***** Lead Email Buy to reveal …" at bounding box center [1062, 125] width 643 height 974
click at [760, 406] on span "Sale Time" at bounding box center [780, 411] width 42 height 11
drag, startPoint x: 760, startPoint y: 405, endPoint x: 1327, endPoint y: 588, distance: 595.4
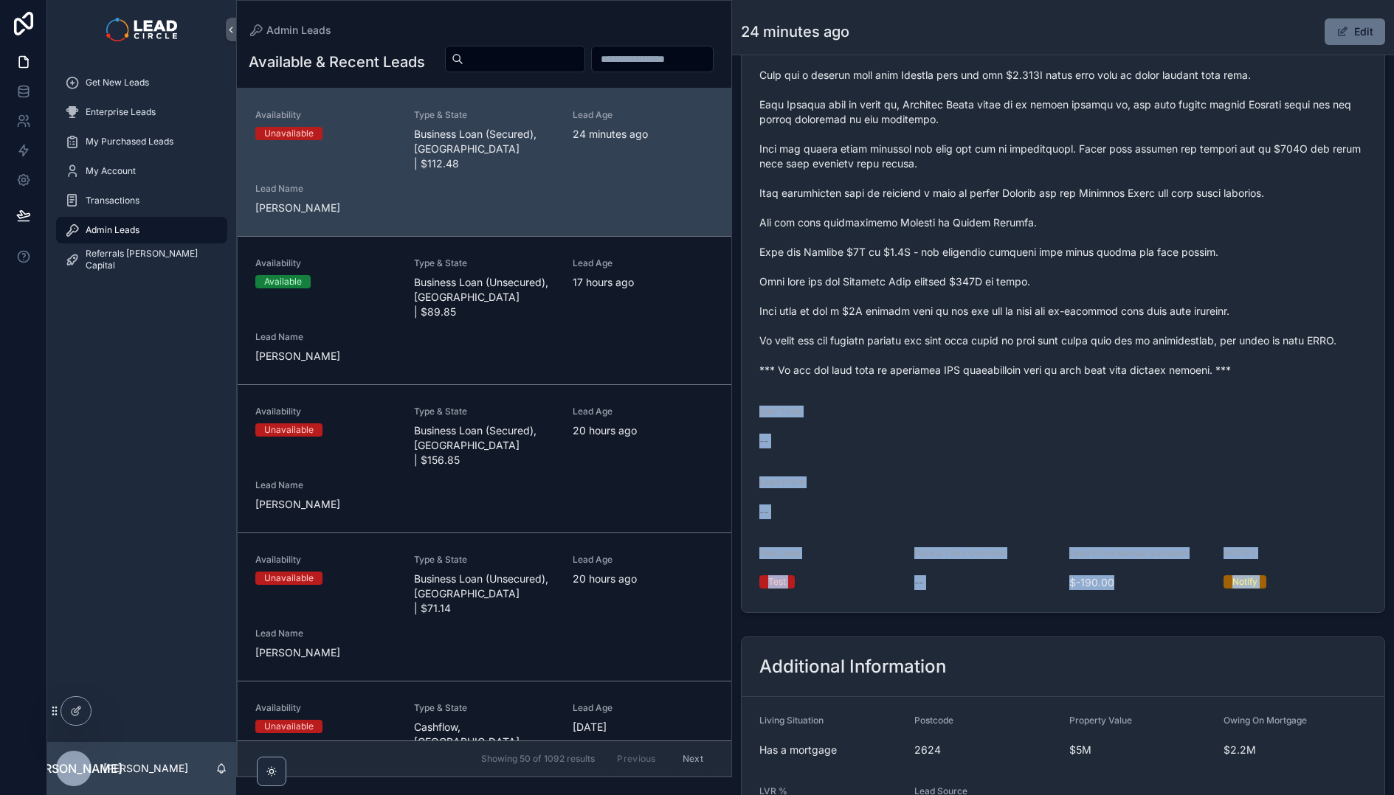
click at [1327, 588] on form "Availability Unavailable Lead Name [PERSON_NAME]***** Lead Email Buy to reveal …" at bounding box center [1062, 125] width 643 height 974
click at [1327, 588] on div "Notify" at bounding box center [1294, 581] width 143 height 13
drag, startPoint x: 1327, startPoint y: 588, endPoint x: 777, endPoint y: 415, distance: 576.1
click at [778, 416] on form "Availability Unavailable Lead Name [PERSON_NAME]***** Lead Email Buy to reveal …" at bounding box center [1062, 125] width 643 height 974
click at [777, 415] on span "Sale Time" at bounding box center [780, 411] width 42 height 11
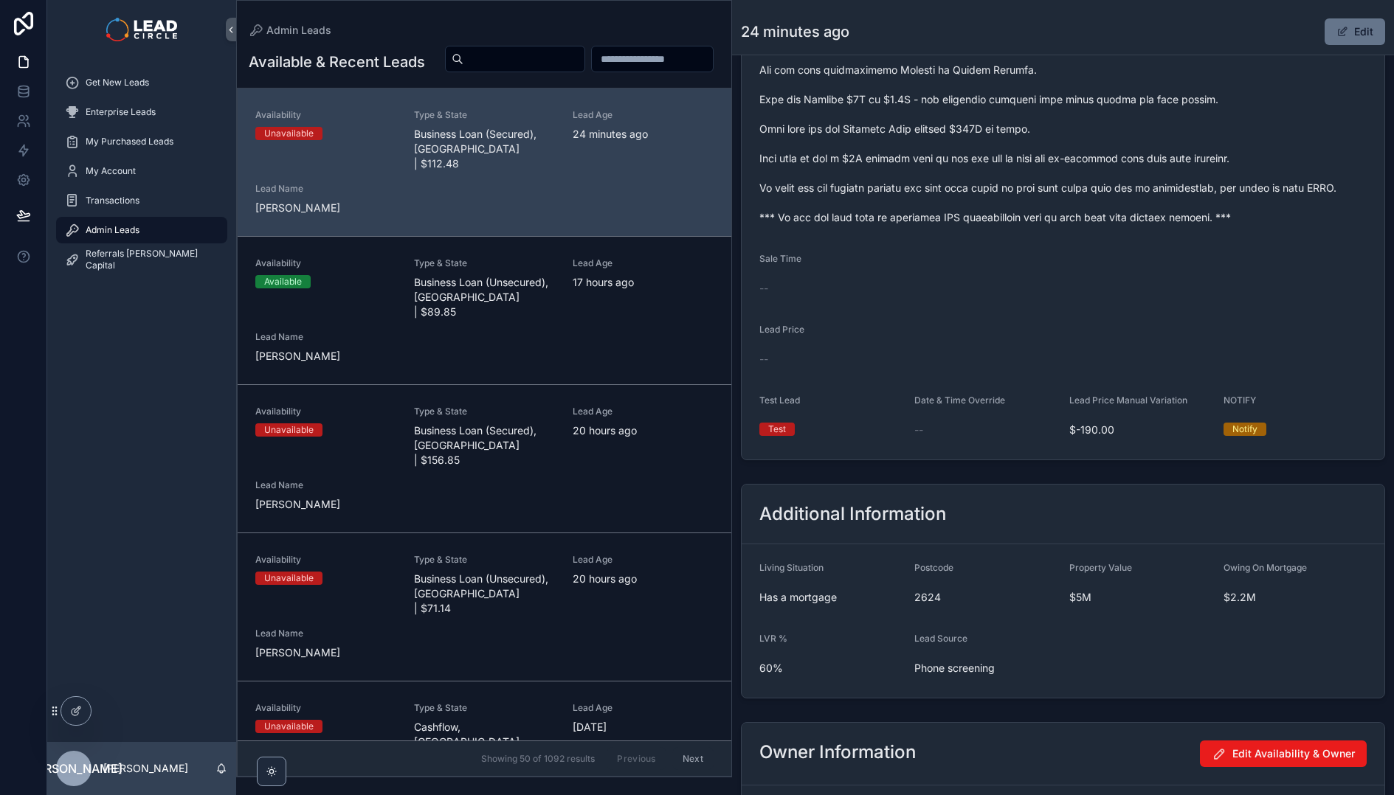
scroll to position [910, 0]
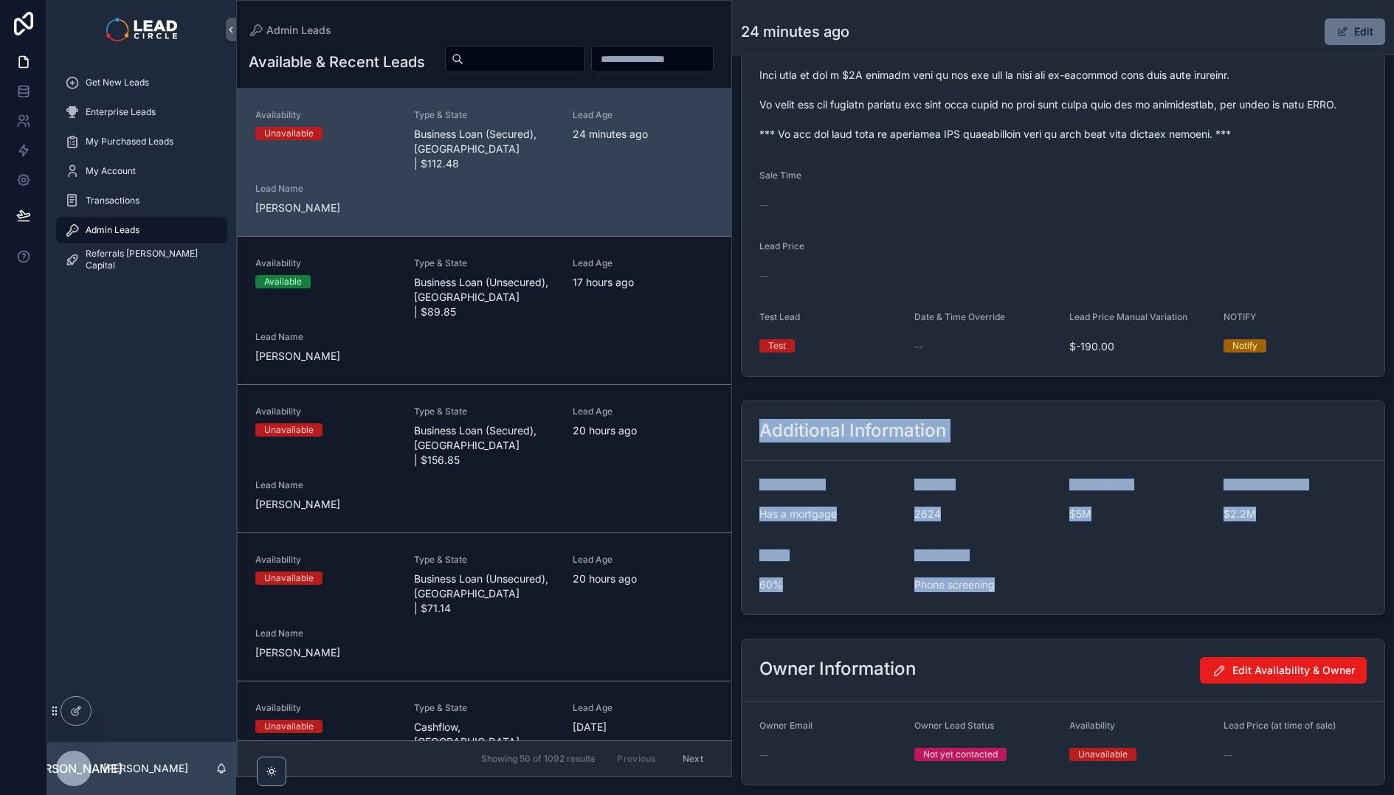
drag, startPoint x: 764, startPoint y: 432, endPoint x: 1048, endPoint y: 597, distance: 328.6
click at [1048, 597] on div "Additional Information Living Situation Has a mortgage Postcode 2624 Property V…" at bounding box center [1063, 508] width 644 height 215
click at [1048, 597] on form "Living Situation Has a mortgage Postcode 2624 Property Value $5M Owing On Mortg…" at bounding box center [1062, 537] width 643 height 153
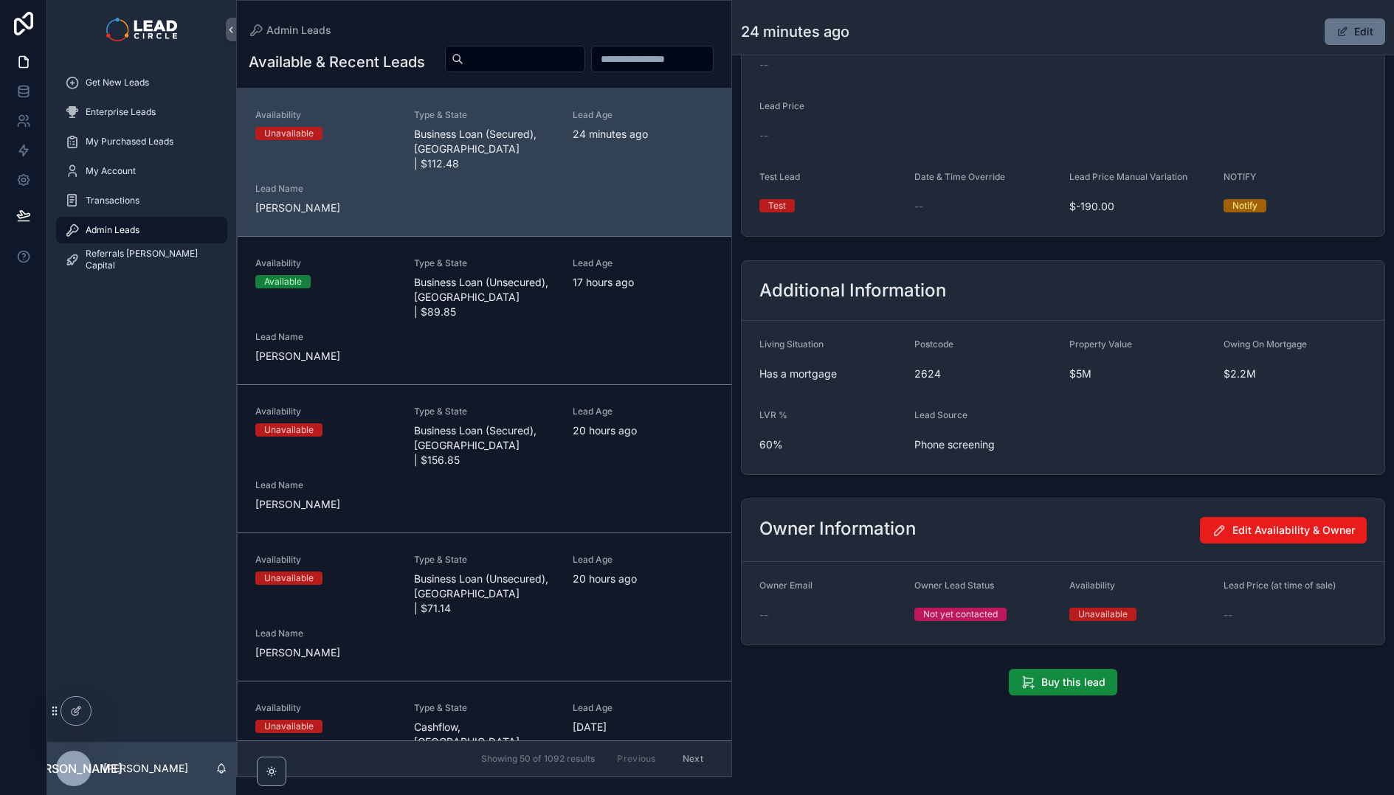
scroll to position [1051, 0]
drag, startPoint x: 1161, startPoint y: 624, endPoint x: 864, endPoint y: 575, distance: 301.3
click at [868, 576] on form "Owner Email -- Owner Lead Status Not yet contacted Availability Unavailable Lea…" at bounding box center [1062, 602] width 643 height 83
drag, startPoint x: 864, startPoint y: 575, endPoint x: 831, endPoint y: 561, distance: 35.4
click at [858, 573] on form "Owner Email -- Owner Lead Status Not yet contacted Availability Unavailable Lea…" at bounding box center [1062, 602] width 643 height 83
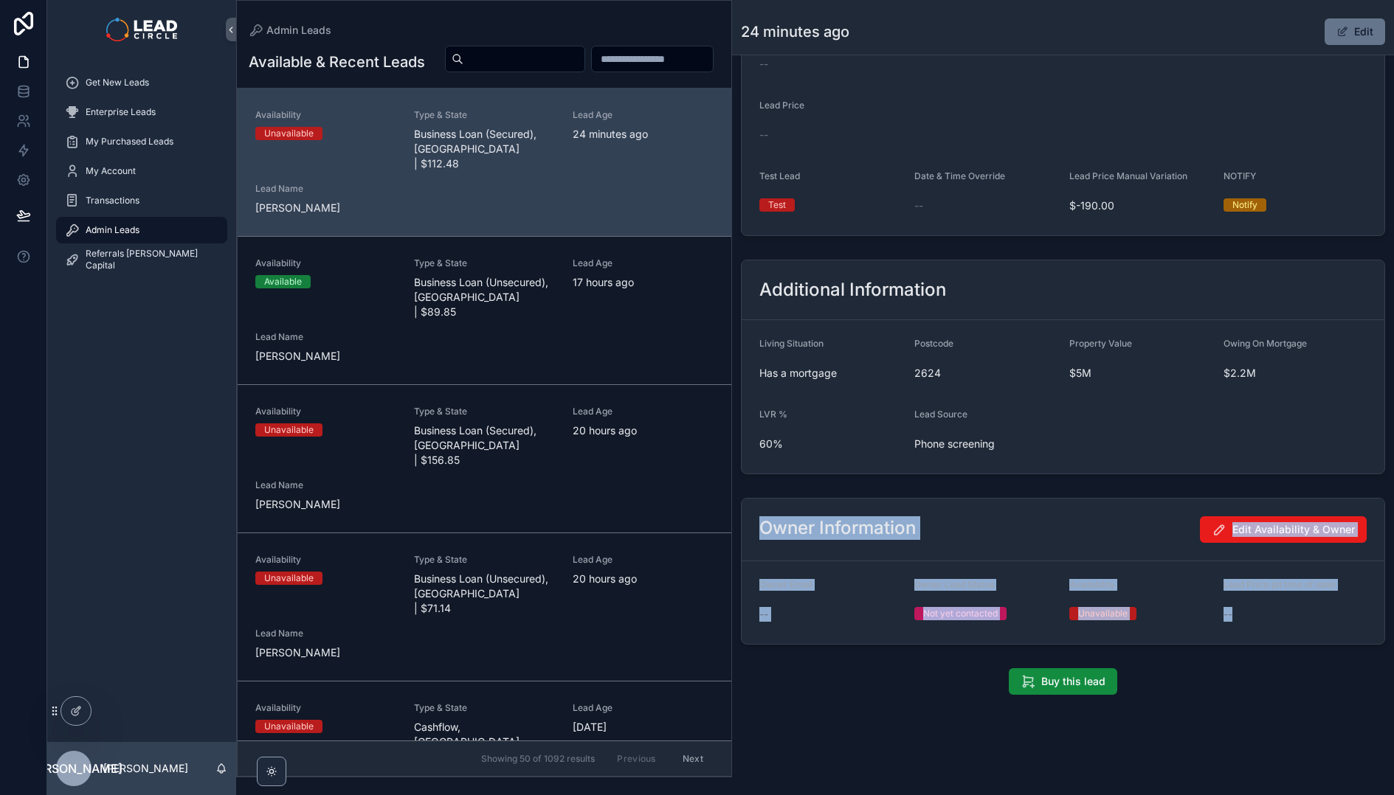
drag, startPoint x: 766, startPoint y: 528, endPoint x: 1271, endPoint y: 621, distance: 513.9
click at [1271, 621] on div "Owner Information Edit Availability & Owner Owner Email -- Owner Lead Status No…" at bounding box center [1063, 571] width 644 height 147
click at [1271, 621] on div "--" at bounding box center [1294, 614] width 143 height 15
drag, startPoint x: 1272, startPoint y: 621, endPoint x: 1045, endPoint y: 471, distance: 272.2
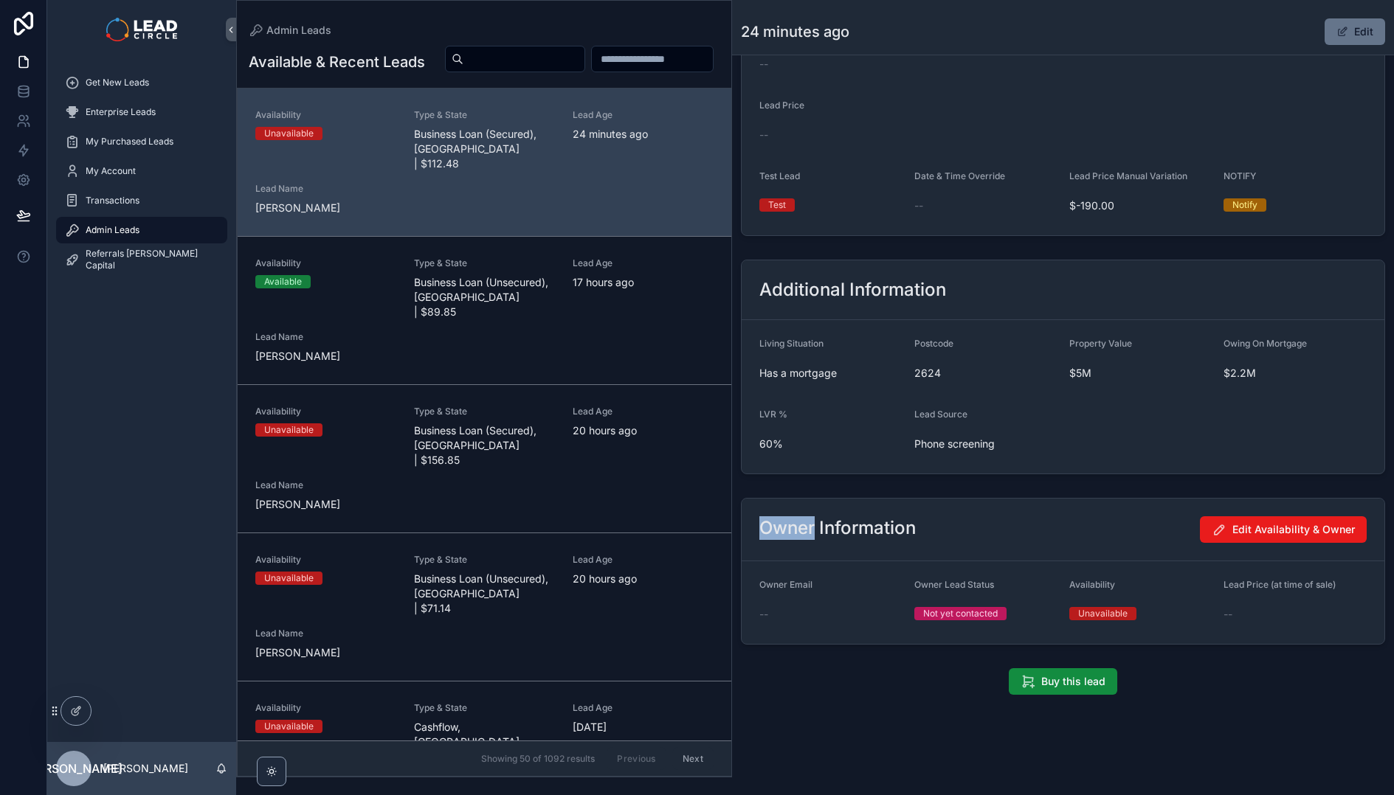
click at [856, 468] on form "Living Situation Has a mortgage Postcode 2624 Property Value $5M Owing On Mortg…" at bounding box center [1062, 396] width 643 height 153
click at [799, 522] on h2 "Owner Information" at bounding box center [837, 528] width 156 height 24
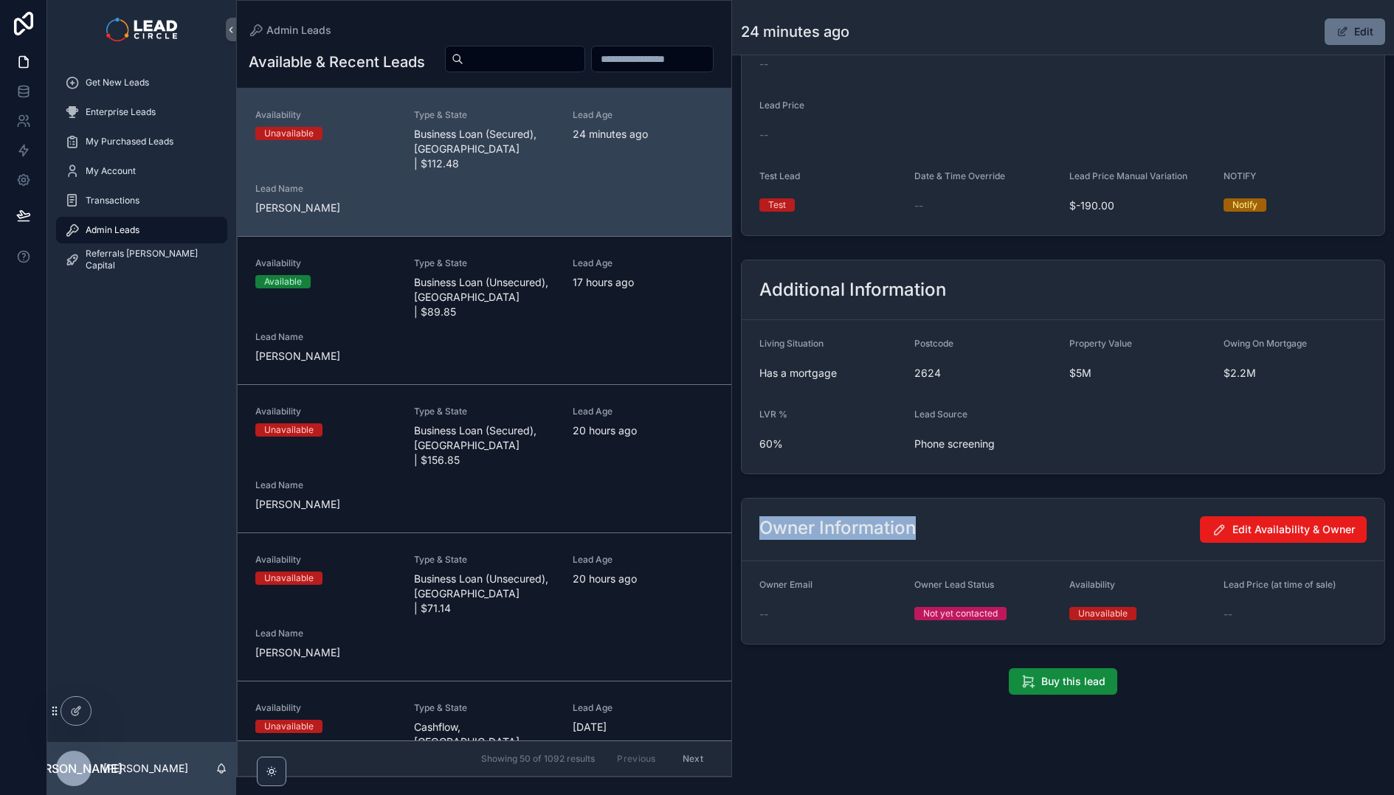
click at [871, 522] on h2 "Owner Information" at bounding box center [837, 528] width 156 height 24
click at [809, 524] on h2 "Owner Information" at bounding box center [837, 528] width 156 height 24
click at [842, 519] on h2 "Owner Information" at bounding box center [837, 528] width 156 height 24
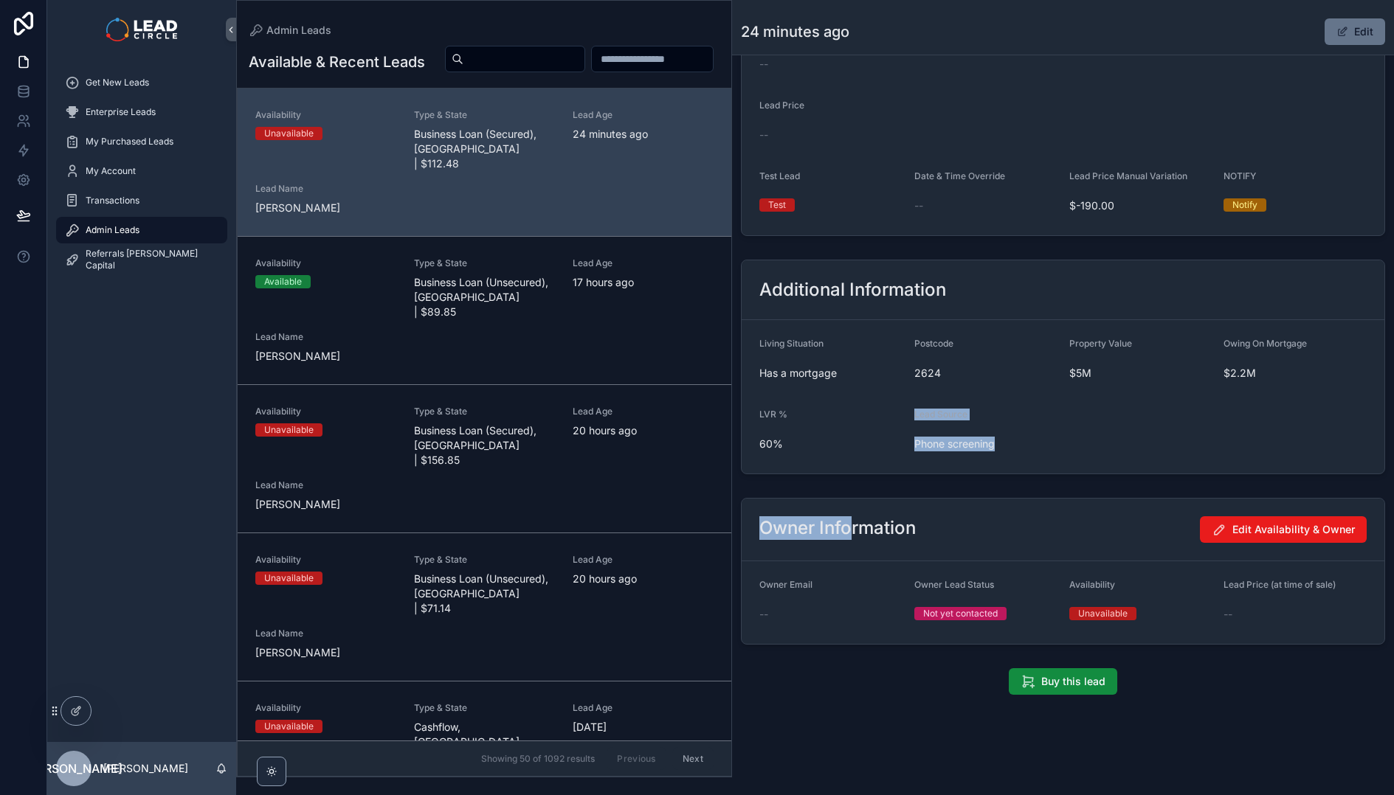
drag, startPoint x: 843, startPoint y: 474, endPoint x: 856, endPoint y: 550, distance: 77.9
click at [856, 550] on div "Owner Information Edit Availability & Owner" at bounding box center [1062, 530] width 643 height 63
click at [856, 536] on h2 "Owner Information" at bounding box center [837, 528] width 156 height 24
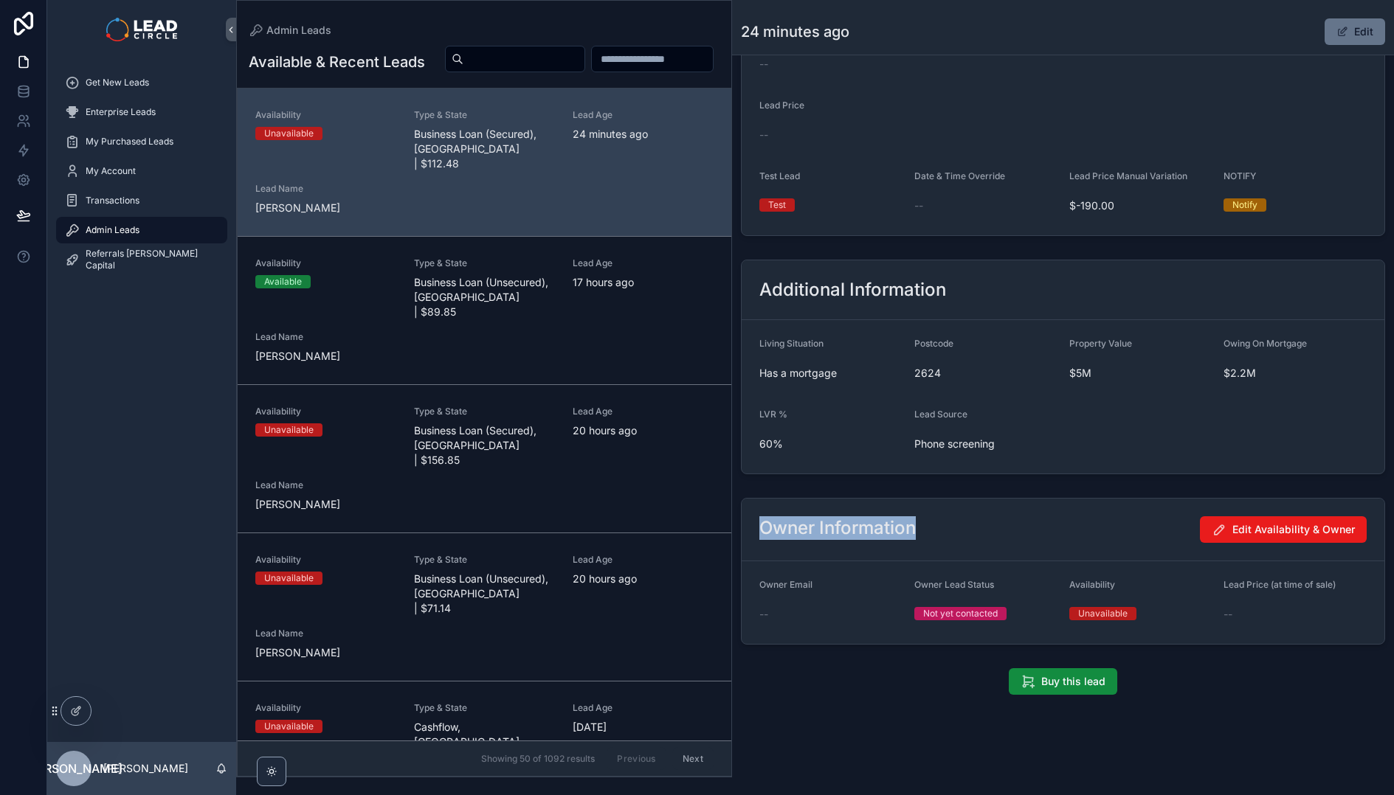
click at [856, 536] on h2 "Owner Information" at bounding box center [837, 528] width 156 height 24
click at [857, 502] on div "Owner Information Edit Availability & Owner" at bounding box center [1062, 530] width 643 height 63
click at [143, 88] on span "Get New Leads" at bounding box center [117, 83] width 63 height 12
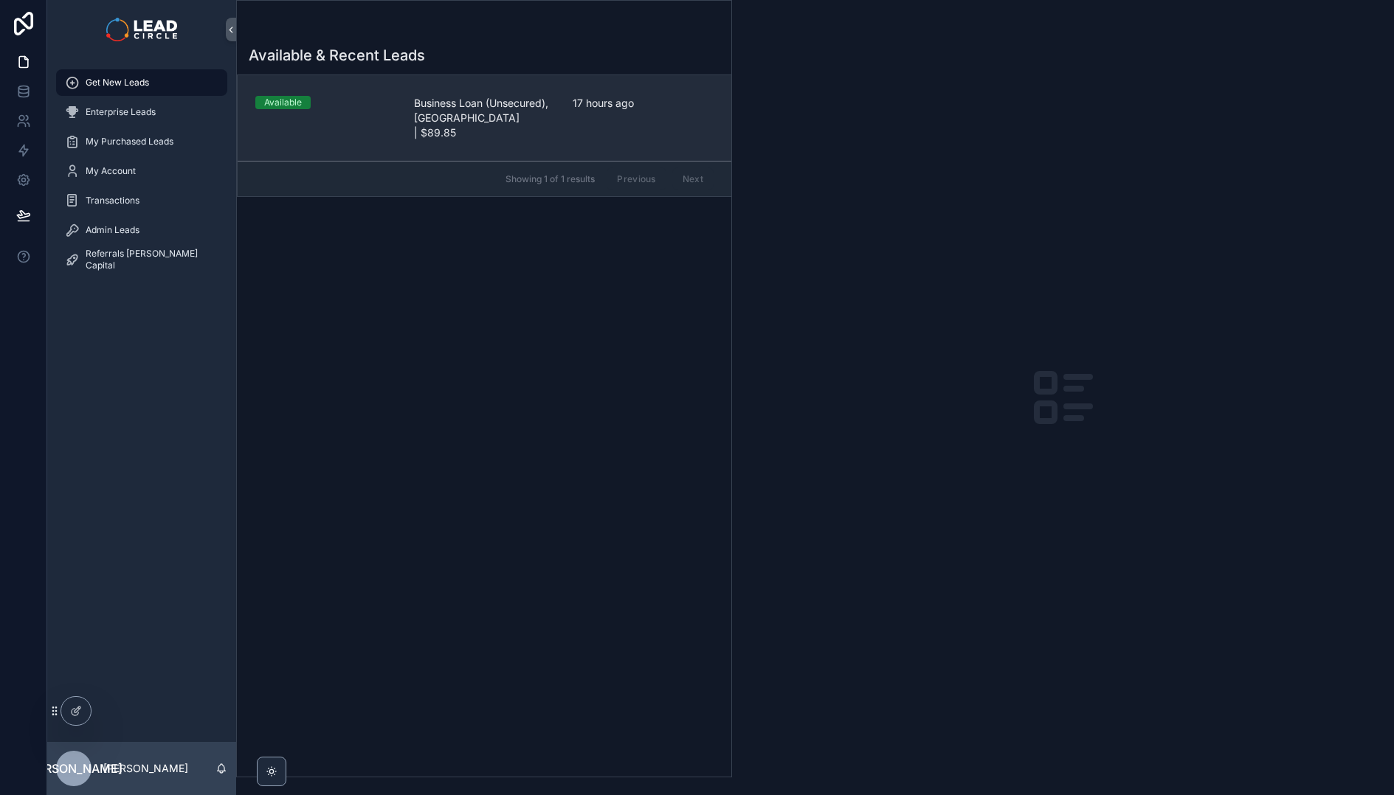
click at [423, 125] on link "Available Business Loan (Unsecured), [GEOGRAPHIC_DATA] | $89.85 17 hours ago" at bounding box center [485, 118] width 494 height 86
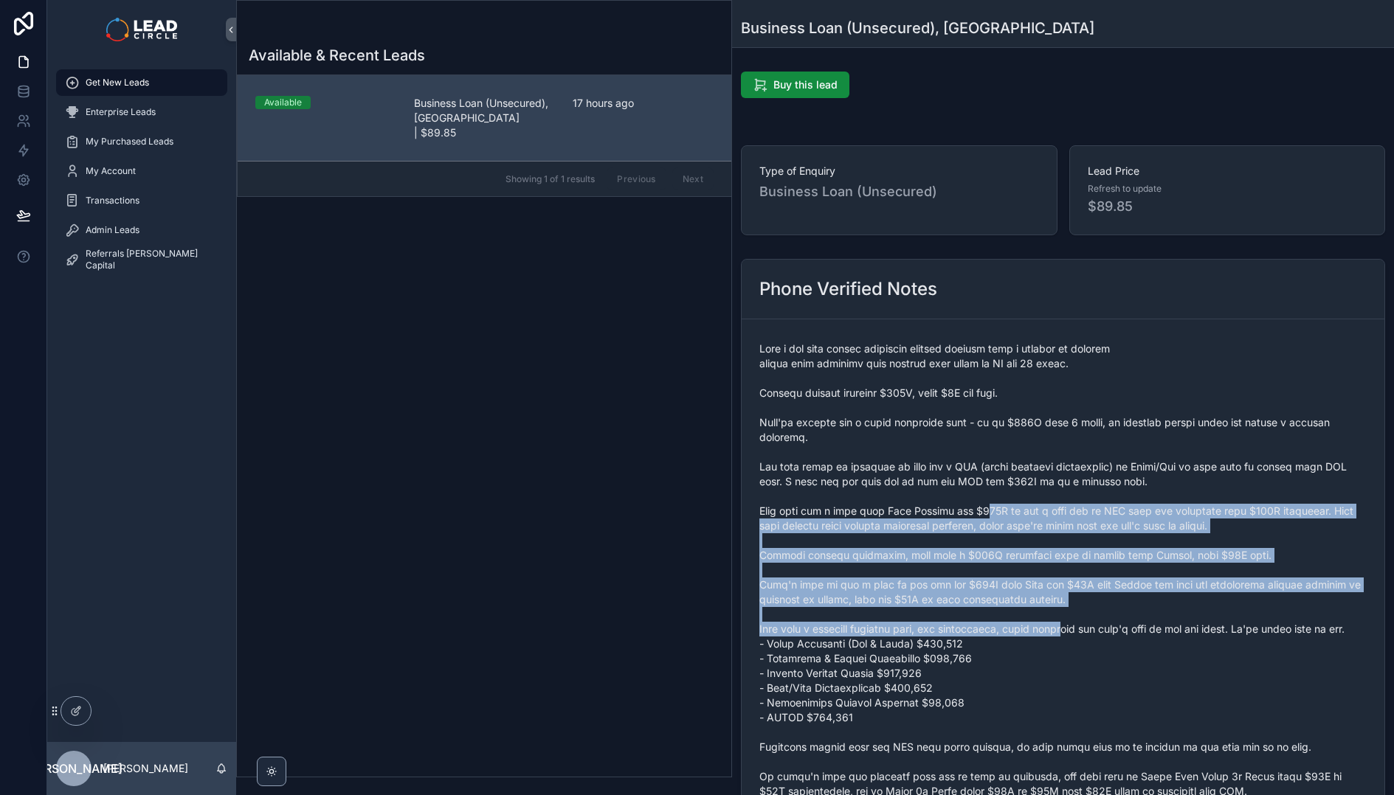
drag, startPoint x: 970, startPoint y: 507, endPoint x: 1078, endPoint y: 639, distance: 170.4
click at [1073, 637] on span "scrollable content" at bounding box center [1062, 637] width 607 height 590
click at [1078, 639] on span "scrollable content" at bounding box center [1062, 637] width 607 height 590
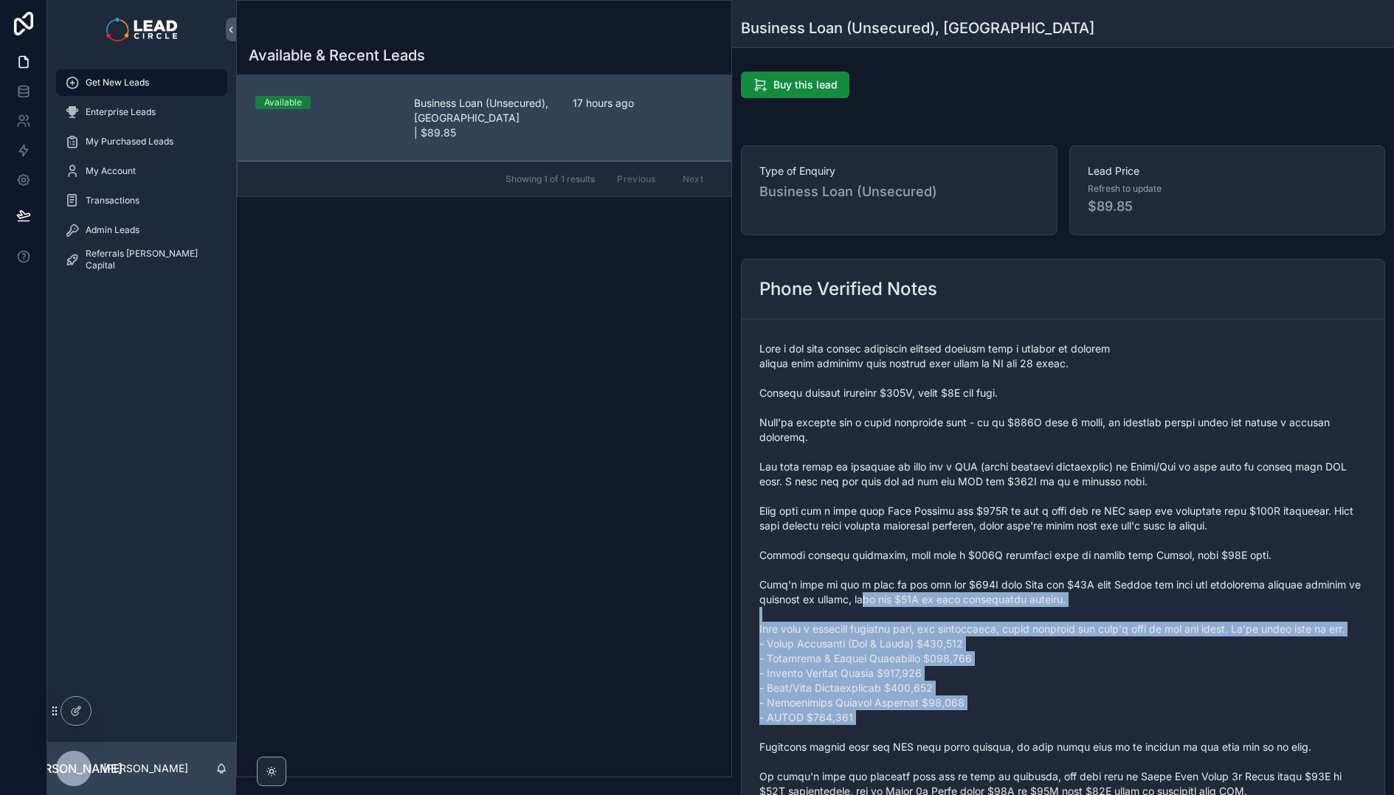
drag, startPoint x: 961, startPoint y: 658, endPoint x: 866, endPoint y: 606, distance: 108.3
click at [866, 606] on span "scrollable content" at bounding box center [1062, 637] width 607 height 590
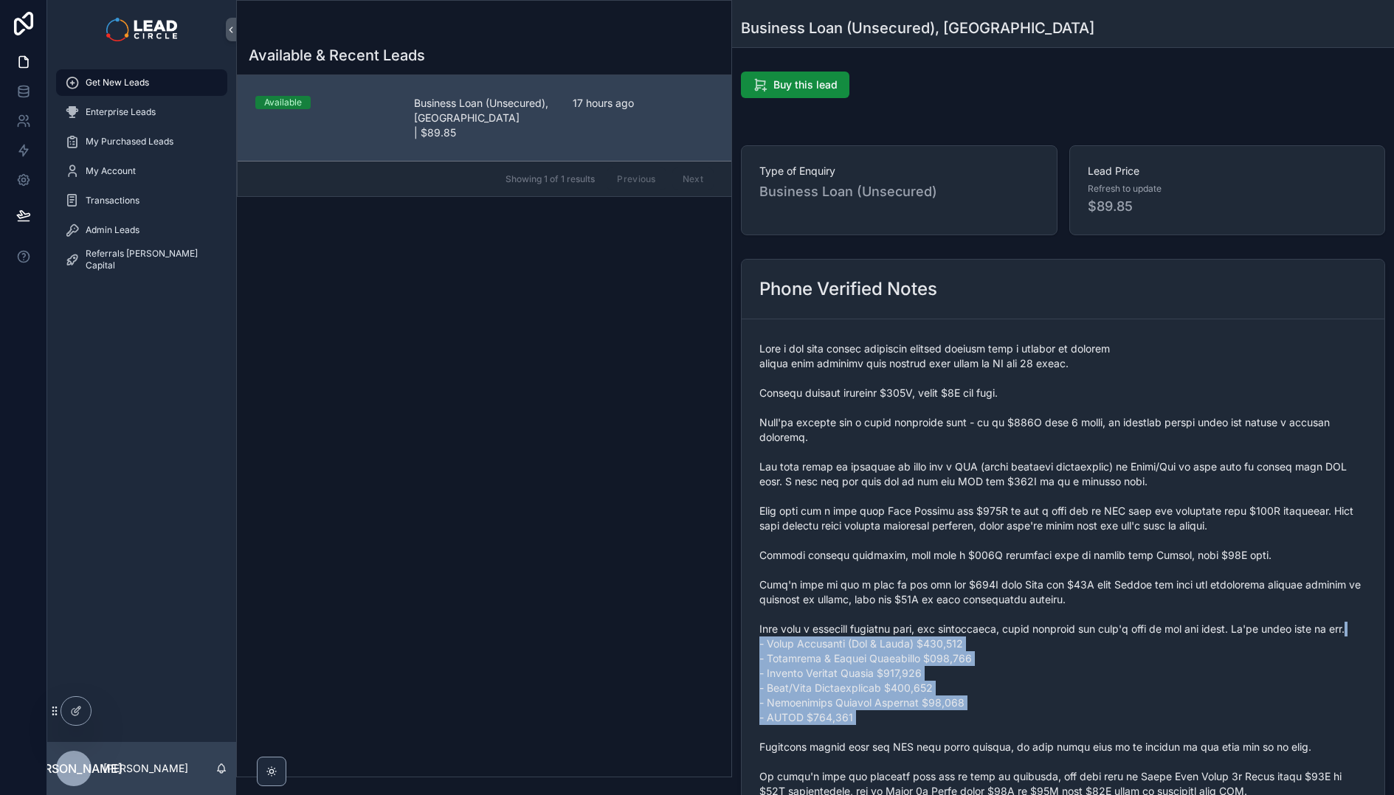
drag, startPoint x: 894, startPoint y: 745, endPoint x: 780, endPoint y: 645, distance: 152.1
click at [780, 645] on span "scrollable content" at bounding box center [1062, 637] width 607 height 590
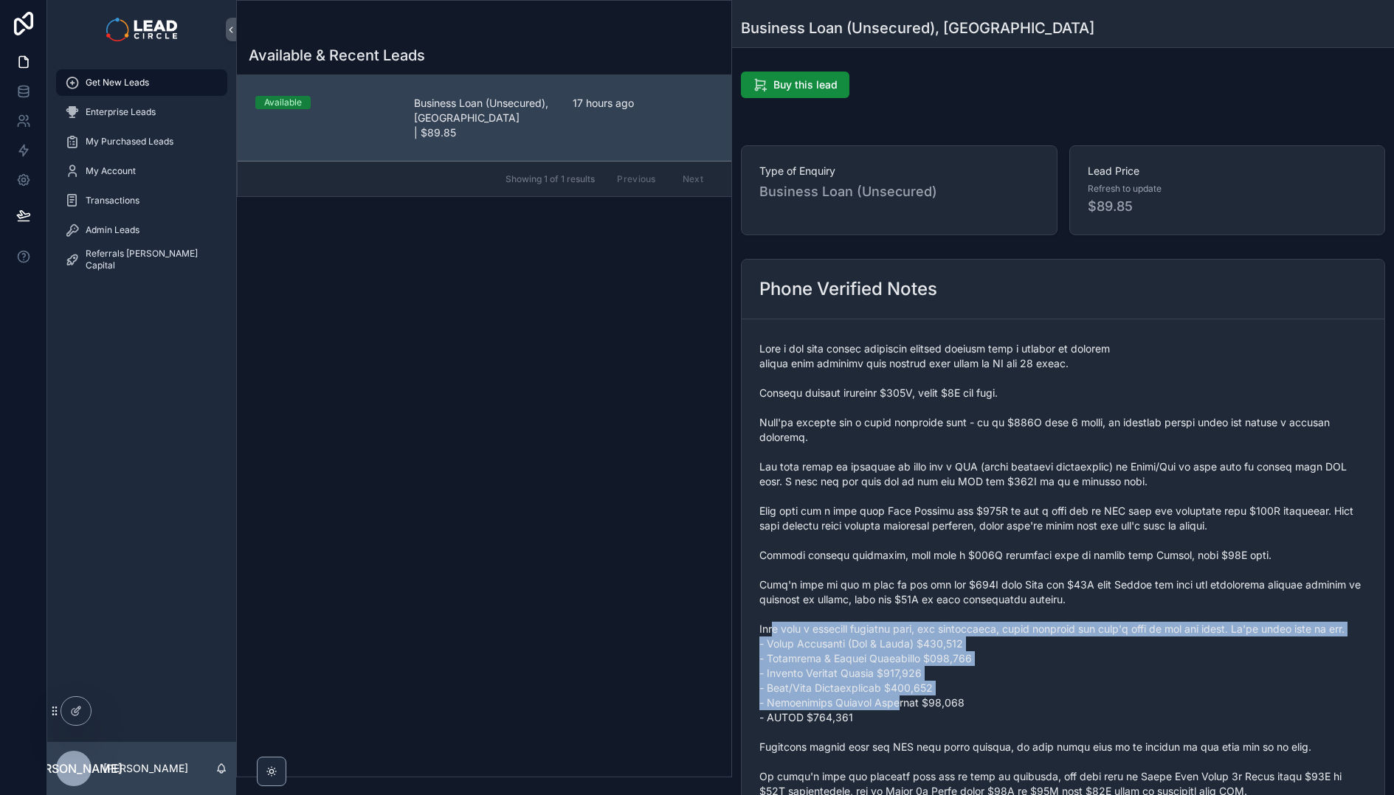
drag, startPoint x: 780, startPoint y: 634, endPoint x: 897, endPoint y: 724, distance: 147.9
click at [897, 724] on span "scrollable content" at bounding box center [1062, 637] width 607 height 590
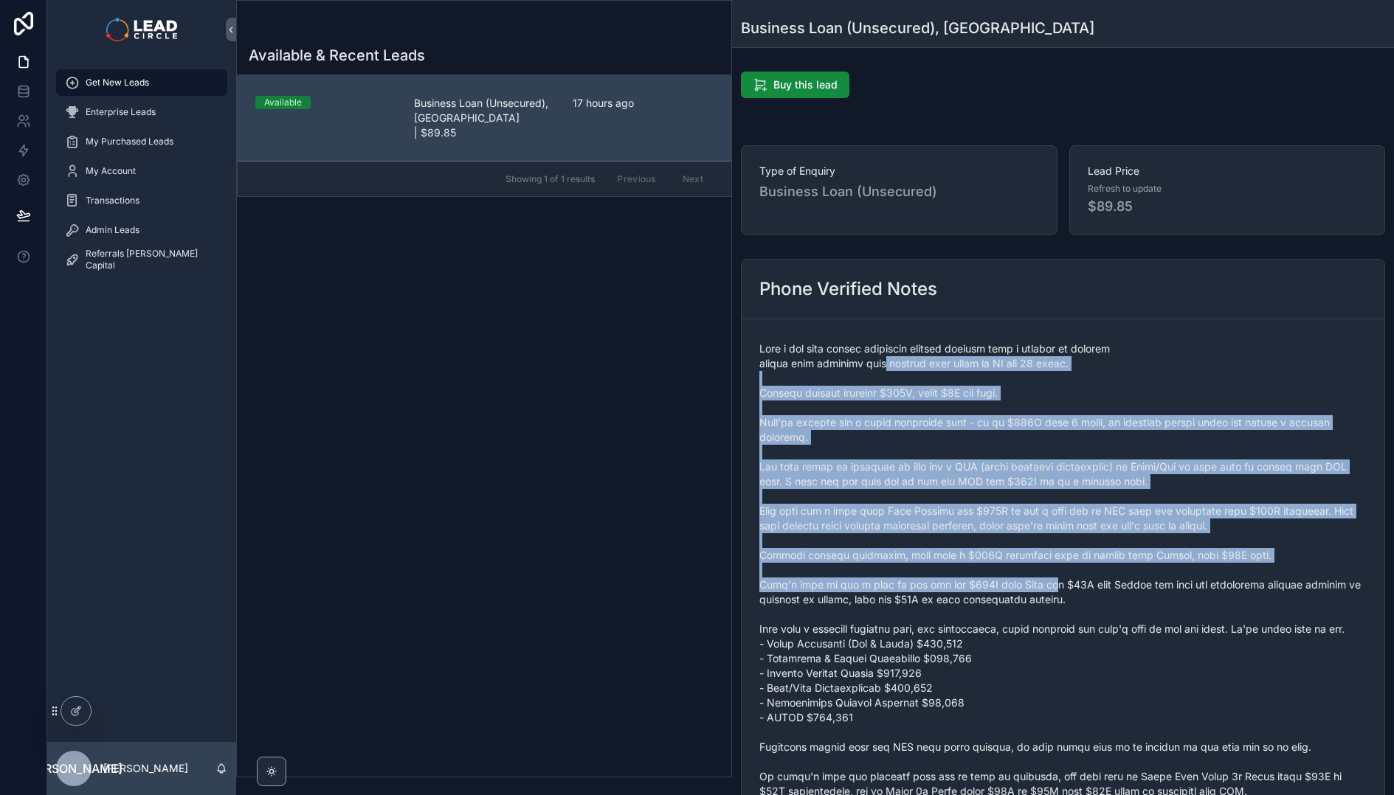
drag, startPoint x: 937, startPoint y: 419, endPoint x: 967, endPoint y: 555, distance: 139.1
click at [1047, 588] on span "scrollable content" at bounding box center [1062, 637] width 607 height 590
drag, startPoint x: 846, startPoint y: 506, endPoint x: 837, endPoint y: 483, distance: 25.5
click at [846, 506] on span "scrollable content" at bounding box center [1062, 637] width 607 height 590
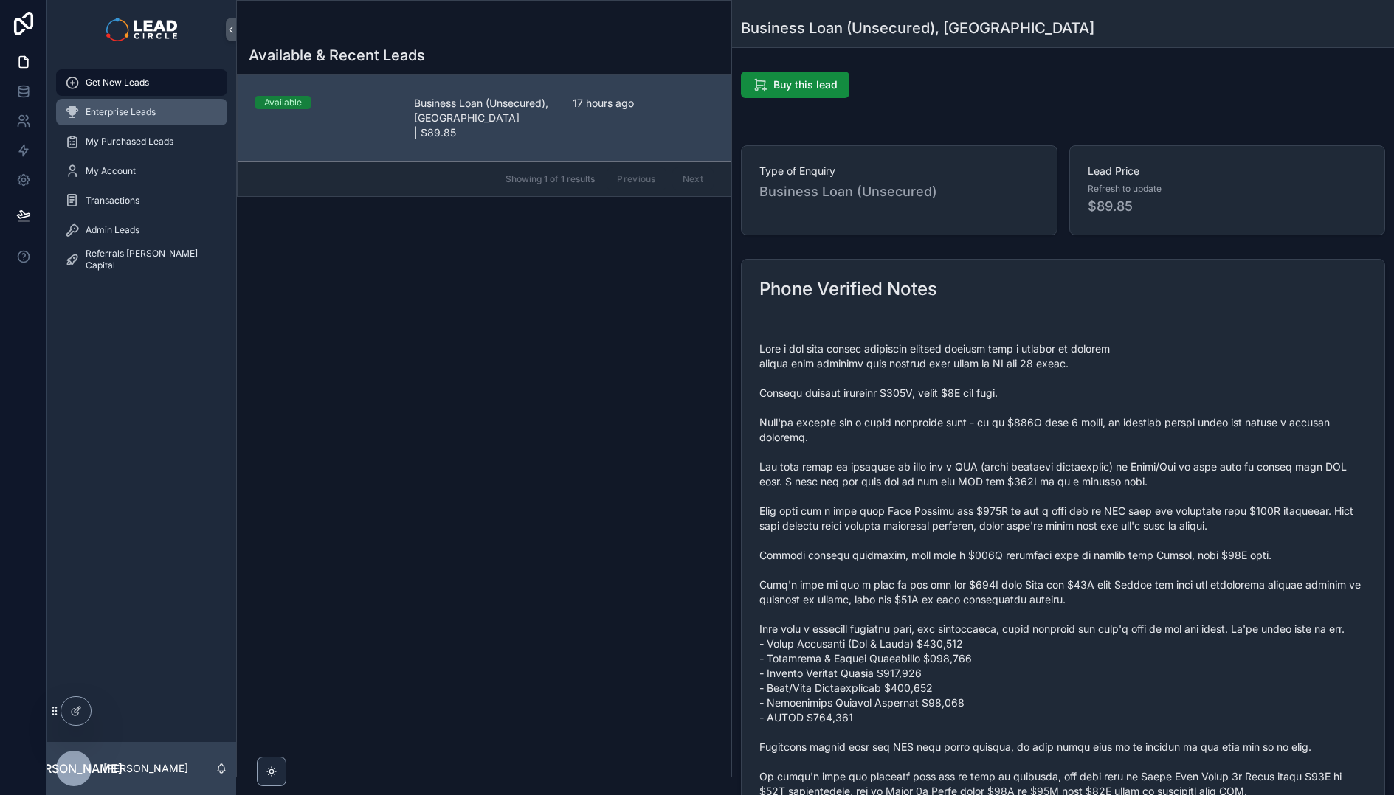
click at [165, 111] on div "Enterprise Leads" at bounding box center [141, 112] width 153 height 24
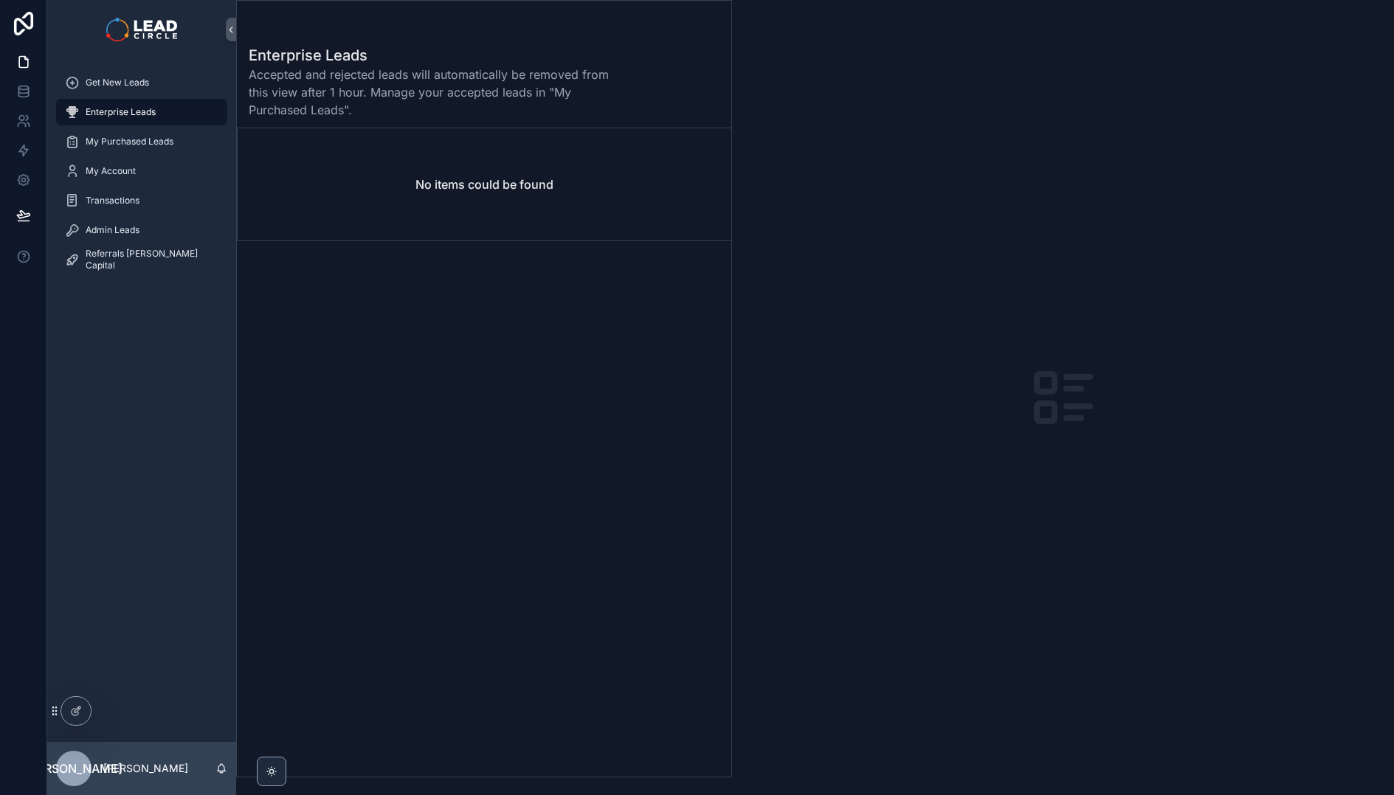
click at [179, 127] on div "My Purchased Leads" at bounding box center [141, 142] width 189 height 30
click at [177, 136] on div "My Purchased Leads" at bounding box center [141, 142] width 153 height 24
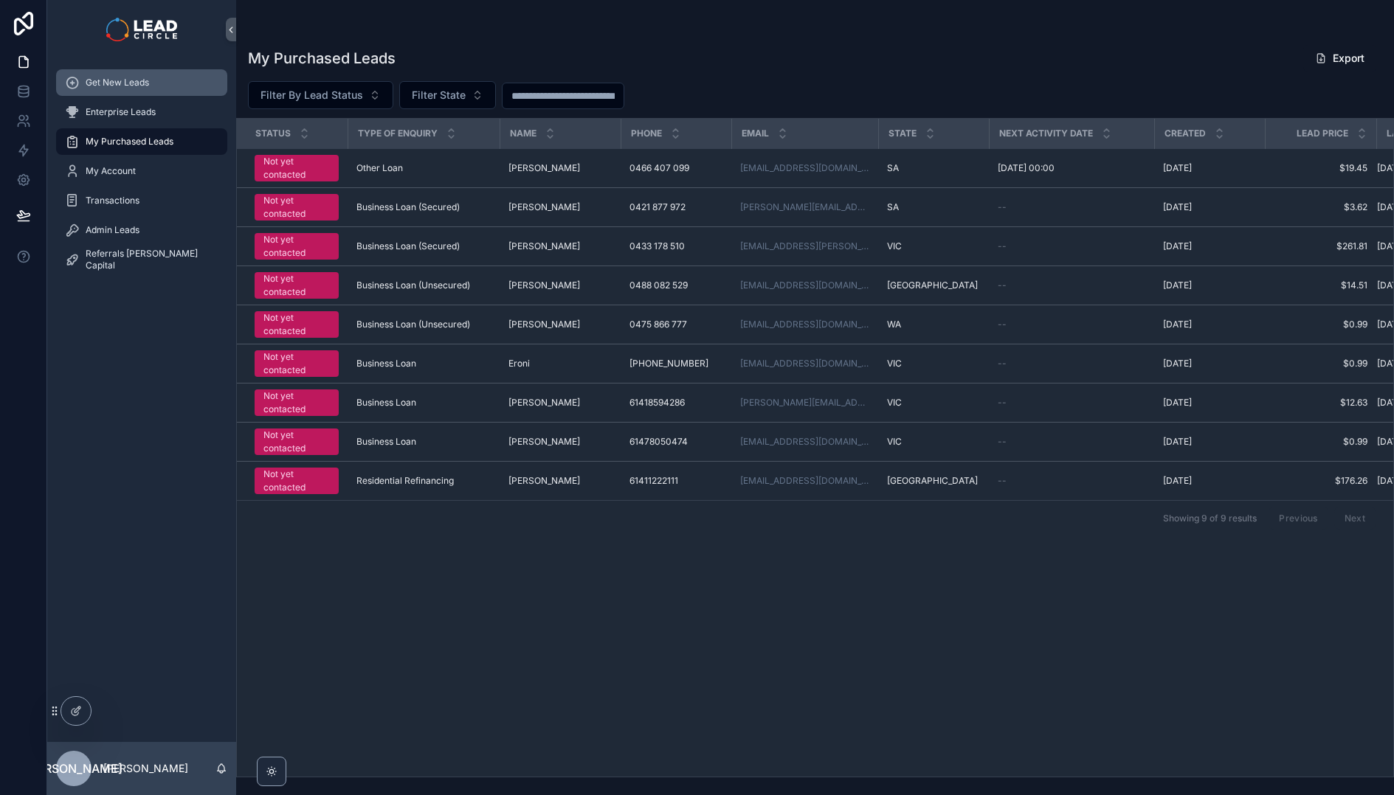
click at [167, 77] on div "Get New Leads" at bounding box center [141, 83] width 153 height 24
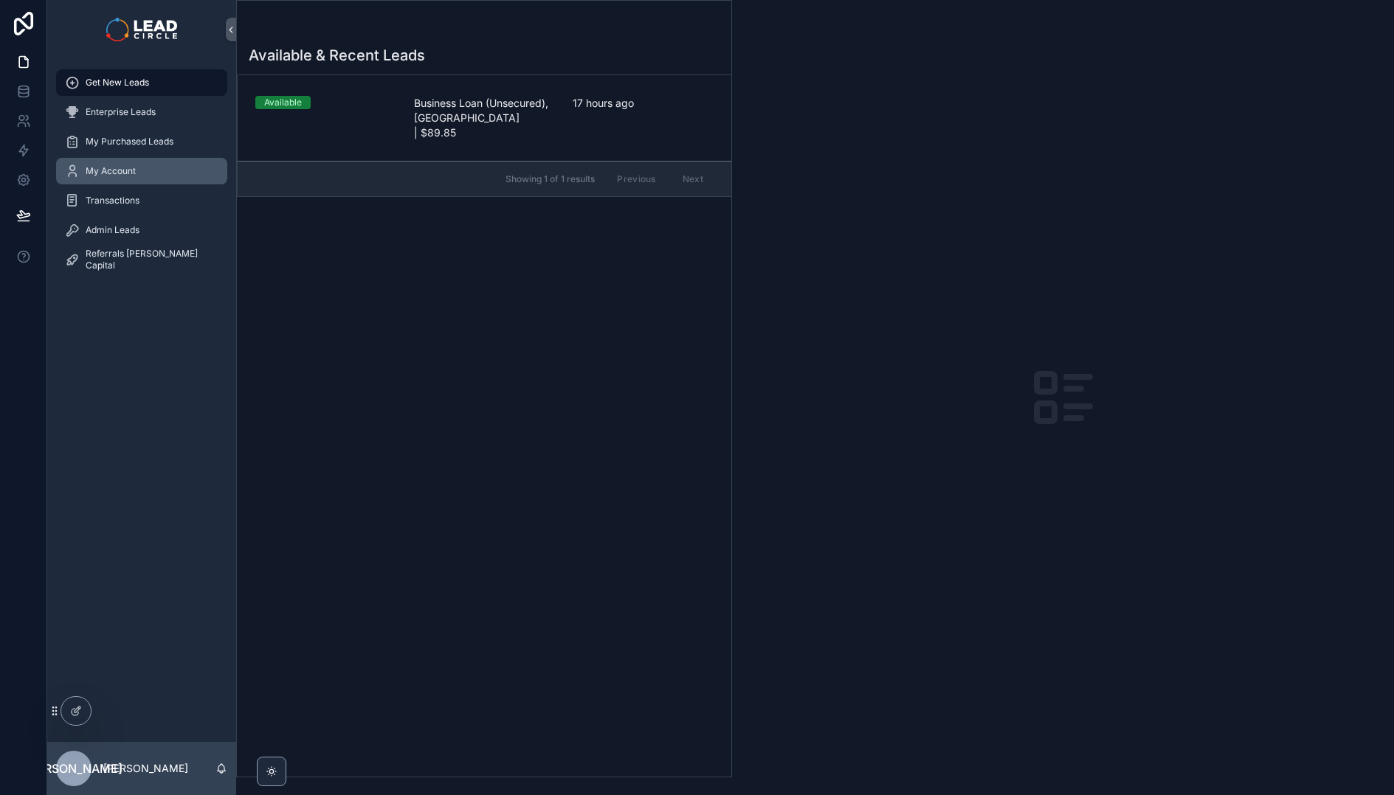
click at [157, 172] on div "My Account" at bounding box center [141, 171] width 153 height 24
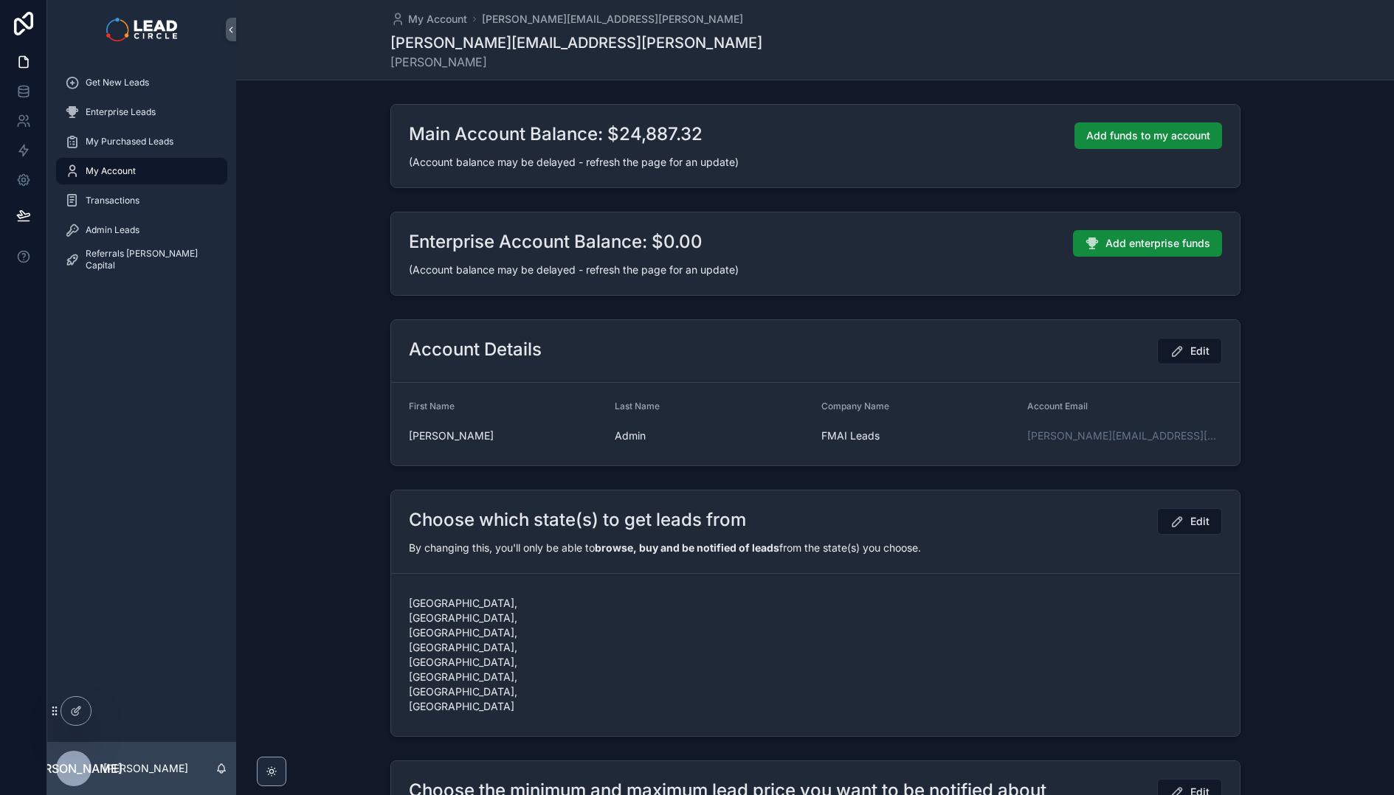
click at [577, 138] on h2 "Main Account Balance: $24,887.32" at bounding box center [556, 134] width 294 height 24
click at [616, 152] on div "Main Account Balance: $24,887.32 Add funds to my account (Account balance may b…" at bounding box center [815, 146] width 848 height 83
click at [116, 80] on span "Get New Leads" at bounding box center [117, 83] width 63 height 12
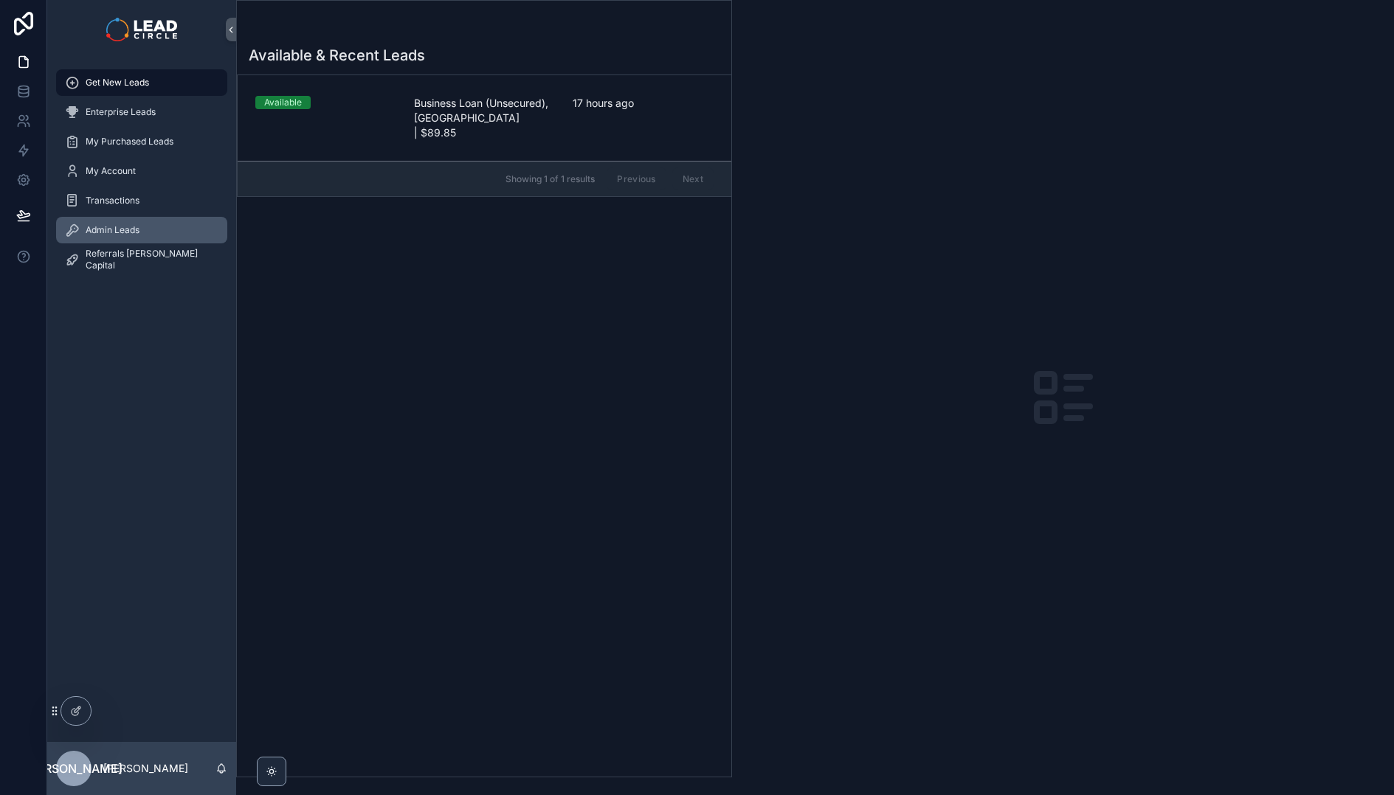
click at [148, 227] on div "Admin Leads" at bounding box center [141, 230] width 153 height 24
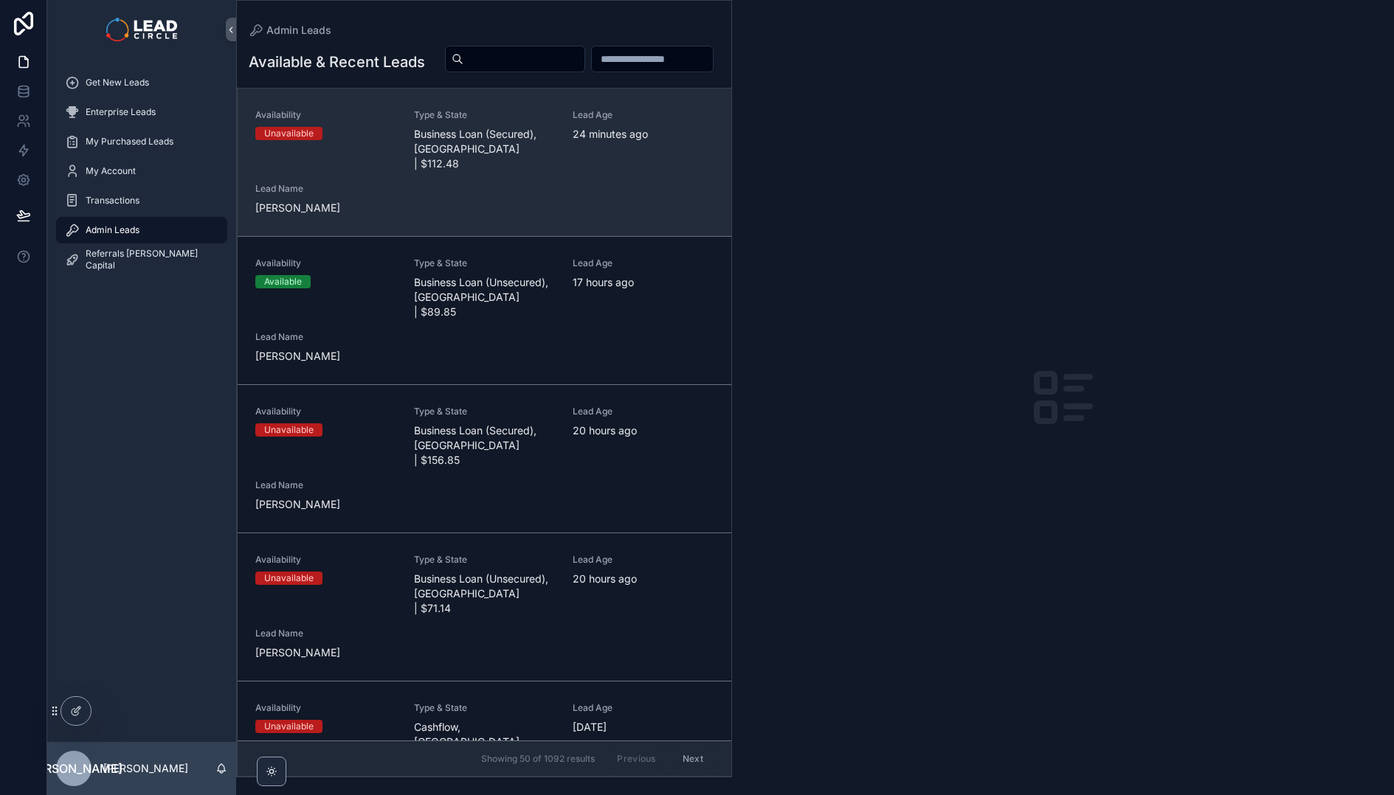
click at [582, 213] on div "Availability Unavailable Type & State Business Loan (Secured), [GEOGRAPHIC_DATA…" at bounding box center [484, 162] width 458 height 106
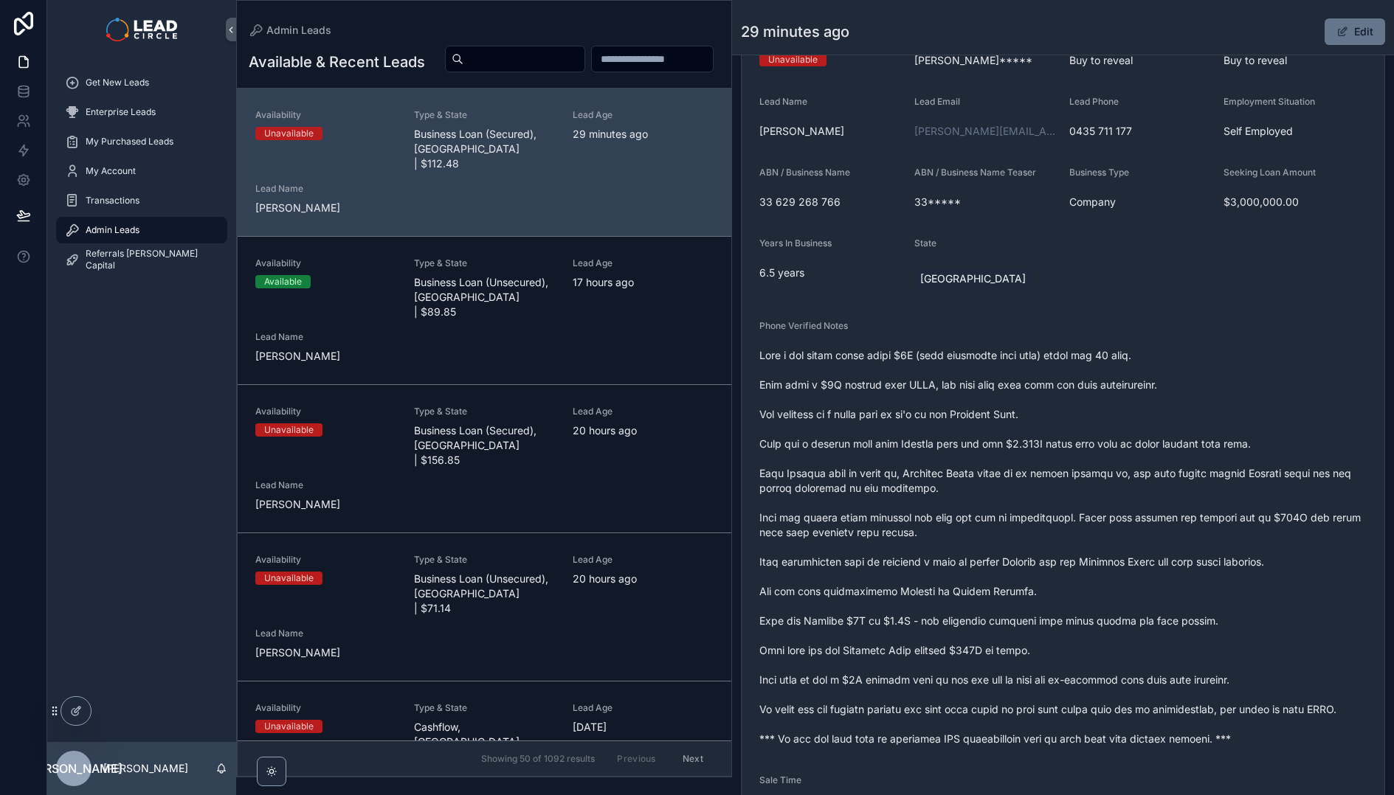
scroll to position [161, 0]
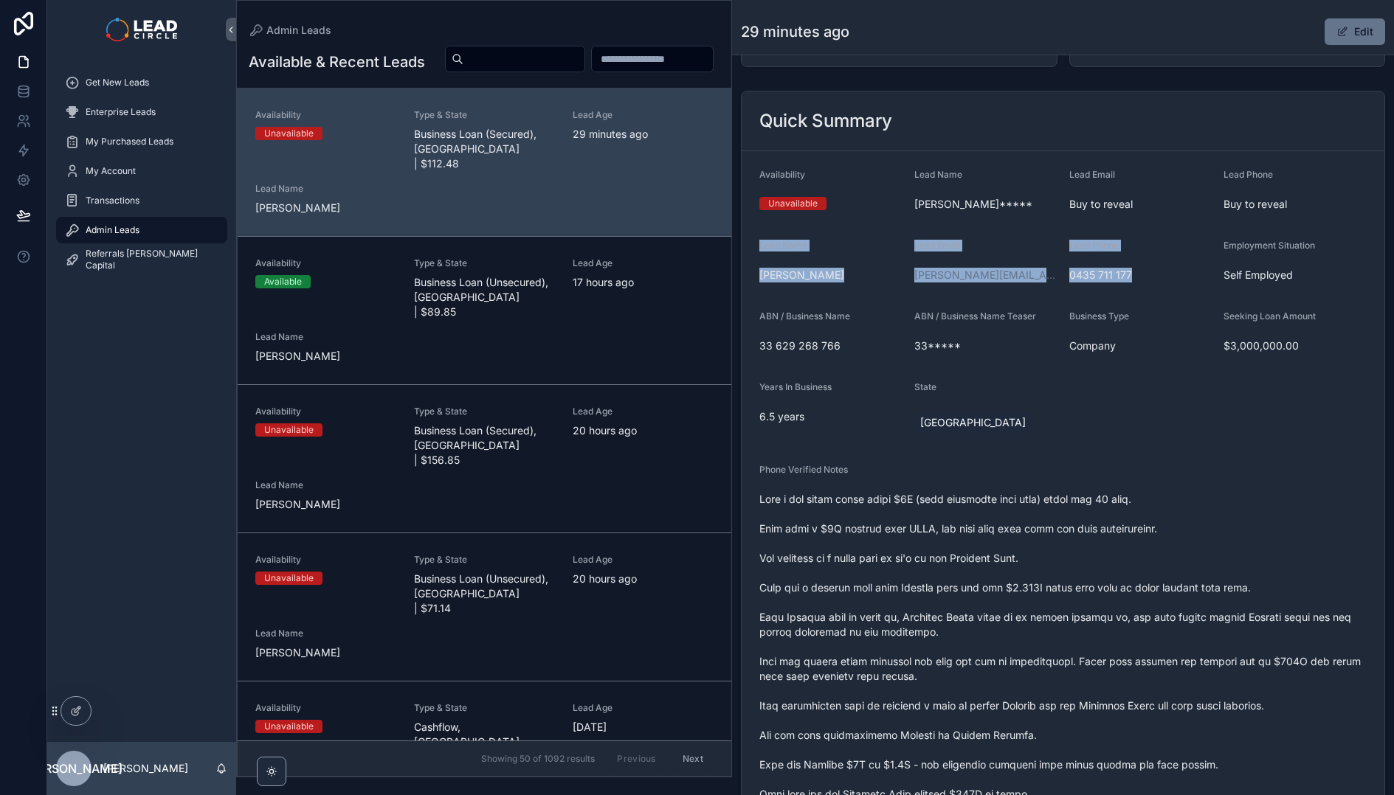
drag, startPoint x: 756, startPoint y: 245, endPoint x: 1135, endPoint y: 280, distance: 381.5
click at [1135, 280] on form "Availability Unavailable Lead Name [PERSON_NAME]***** Lead Email Buy to reveal …" at bounding box center [1062, 638] width 643 height 974
copy form "Lead Name [PERSON_NAME] Lead Email [PERSON_NAME][EMAIL_ADDRESS][DOMAIN_NAME] Le…"
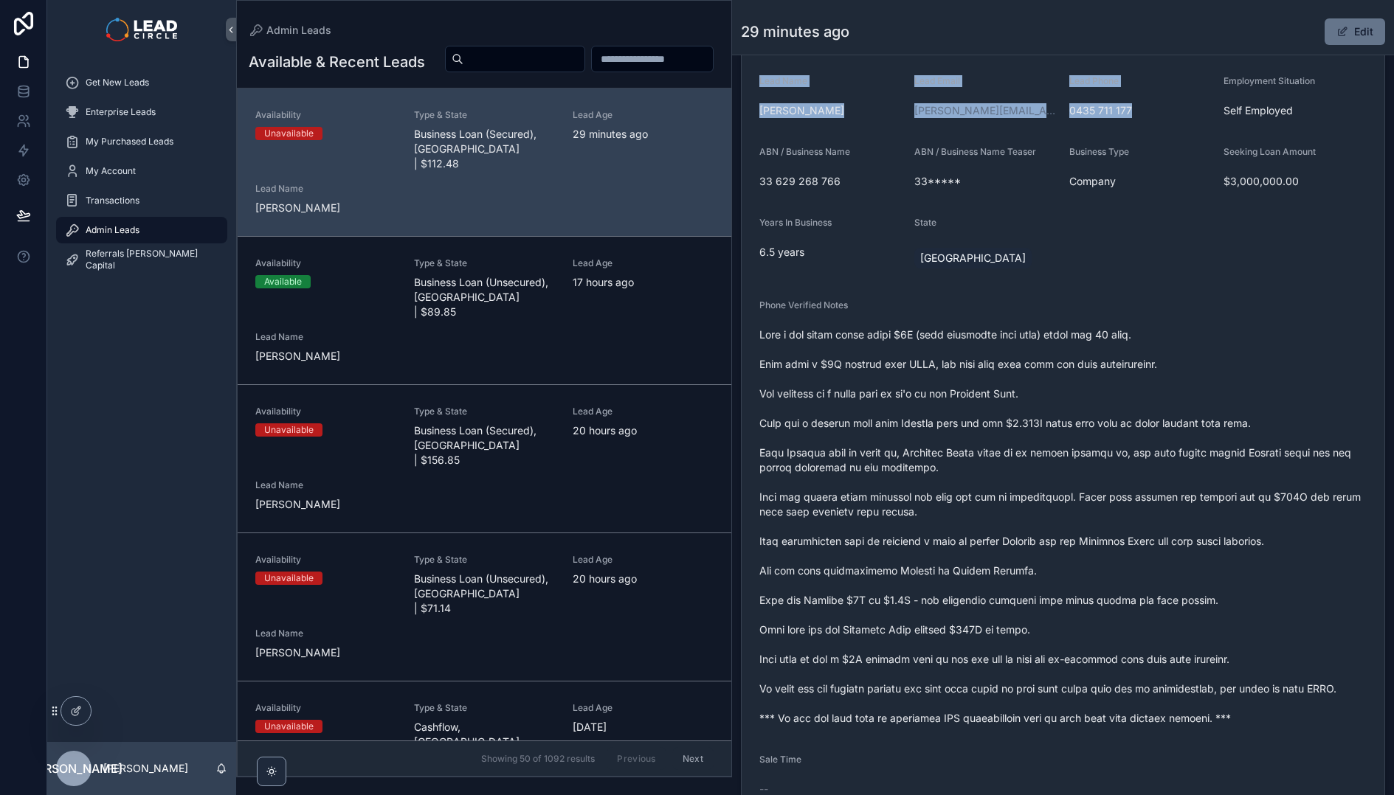
scroll to position [387, 0]
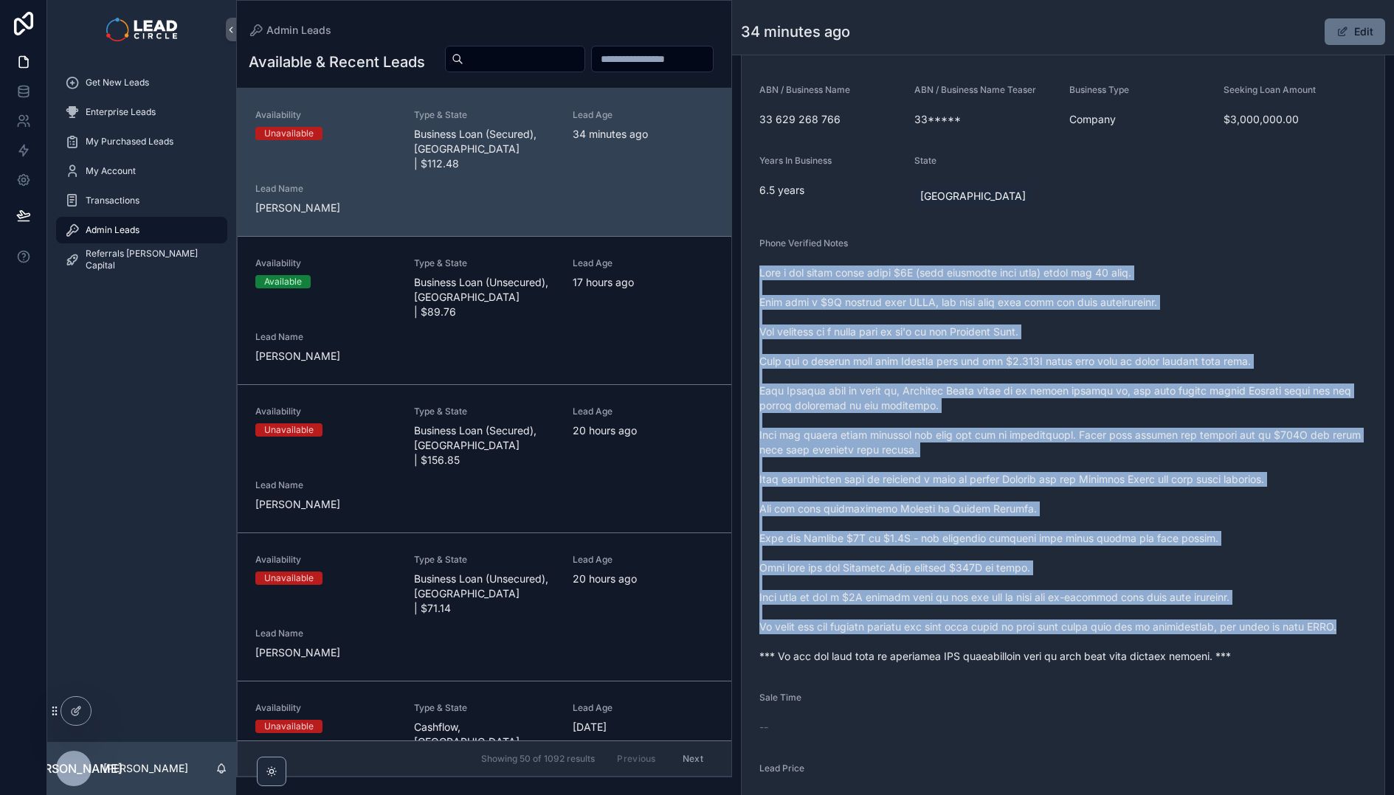
click at [1342, 626] on span "scrollable content" at bounding box center [1062, 465] width 607 height 398
copy span "Runs a ski lodge worth about $5M (bank valuation last year) which has 50 beds. …"
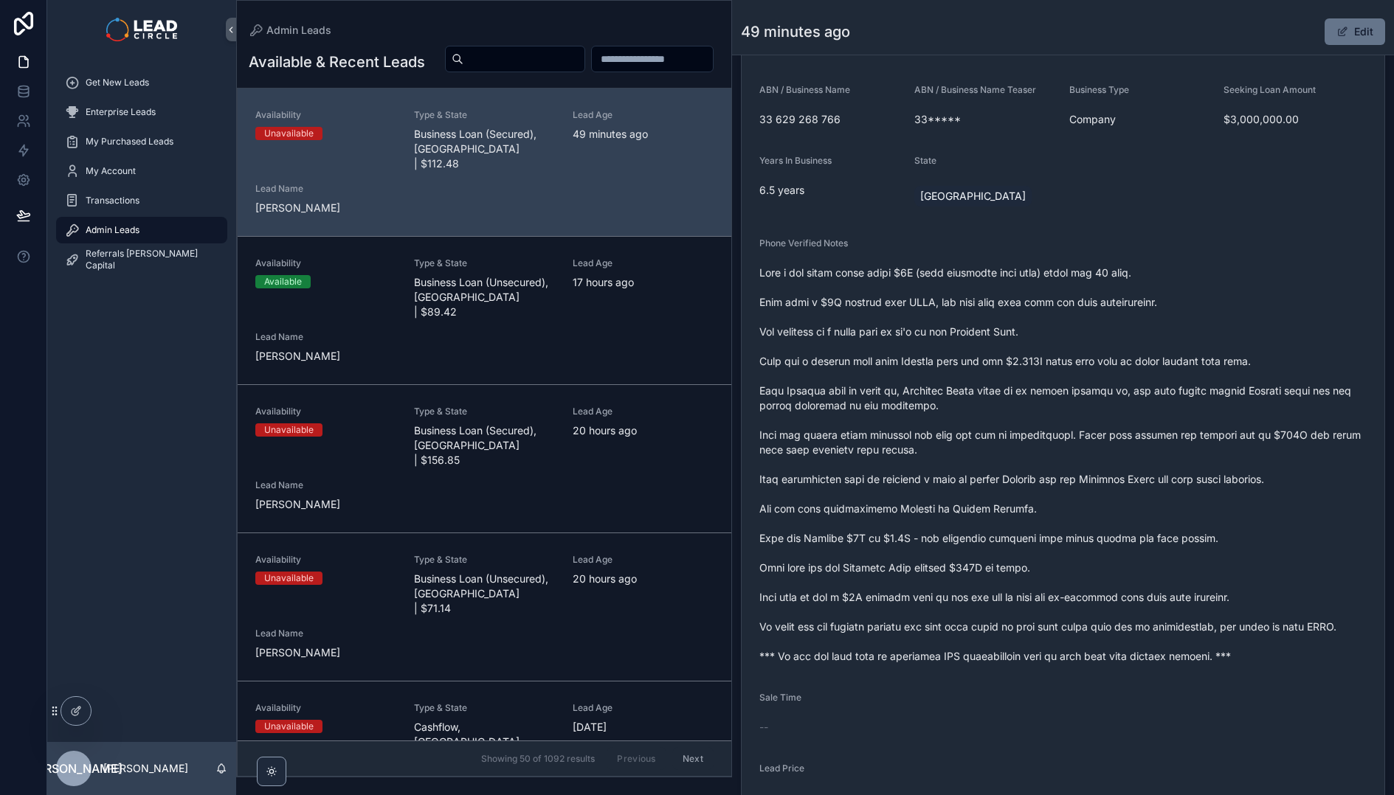
click at [867, 649] on span "scrollable content" at bounding box center [1062, 465] width 607 height 398
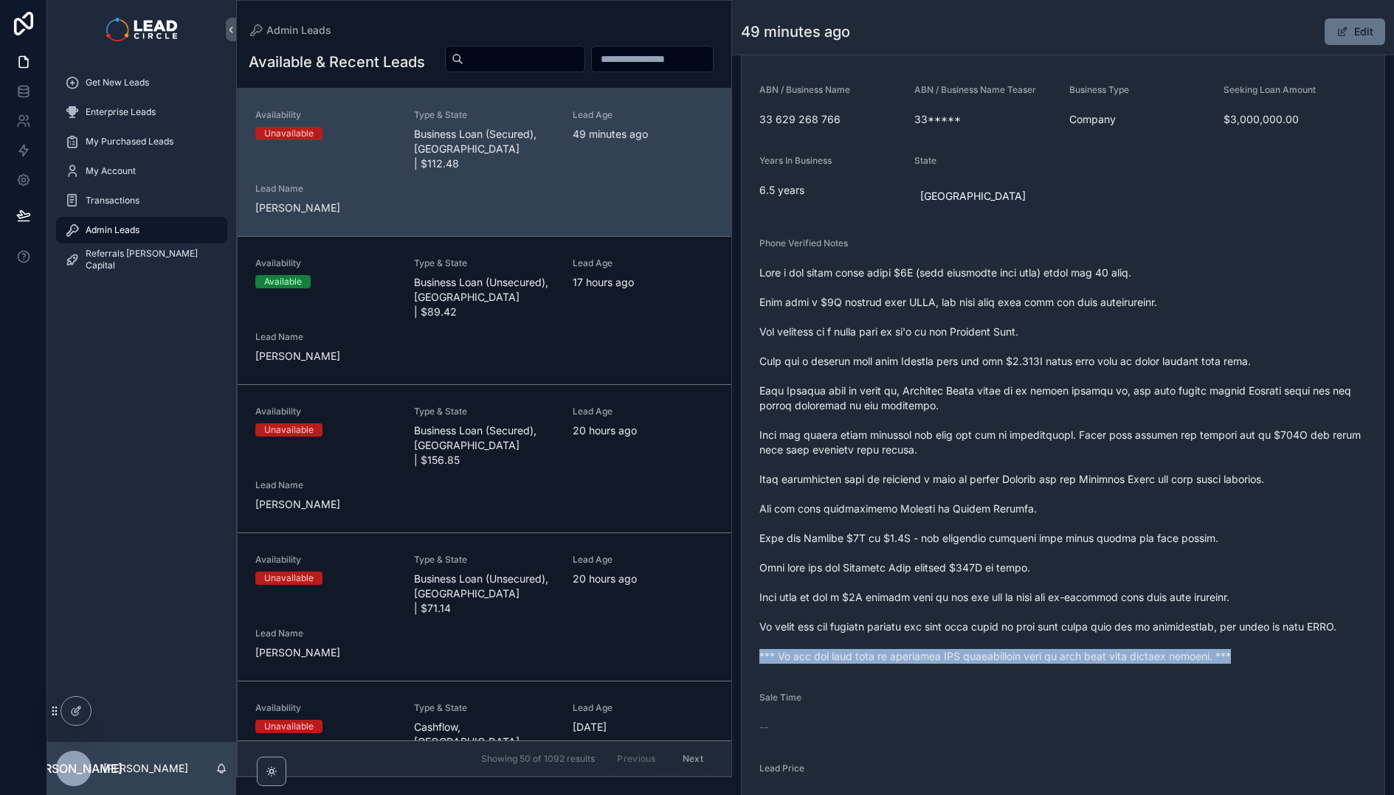
click at [867, 649] on span "scrollable content" at bounding box center [1062, 465] width 607 height 398
copy span "*** If you buy this lead an automatic SMS introduction will be sent with your c…"
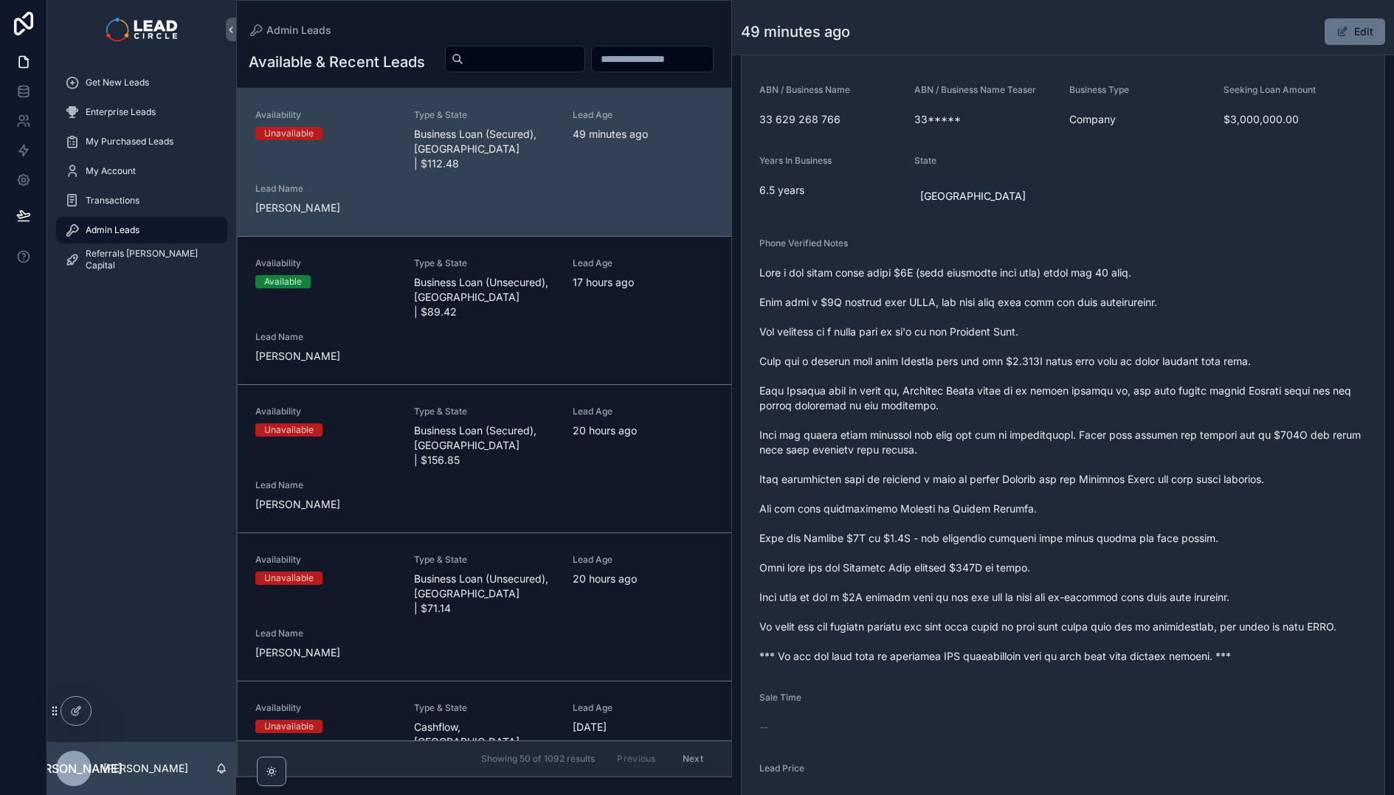
click at [584, 69] on input "scrollable content" at bounding box center [523, 59] width 121 height 21
paste input "**********"
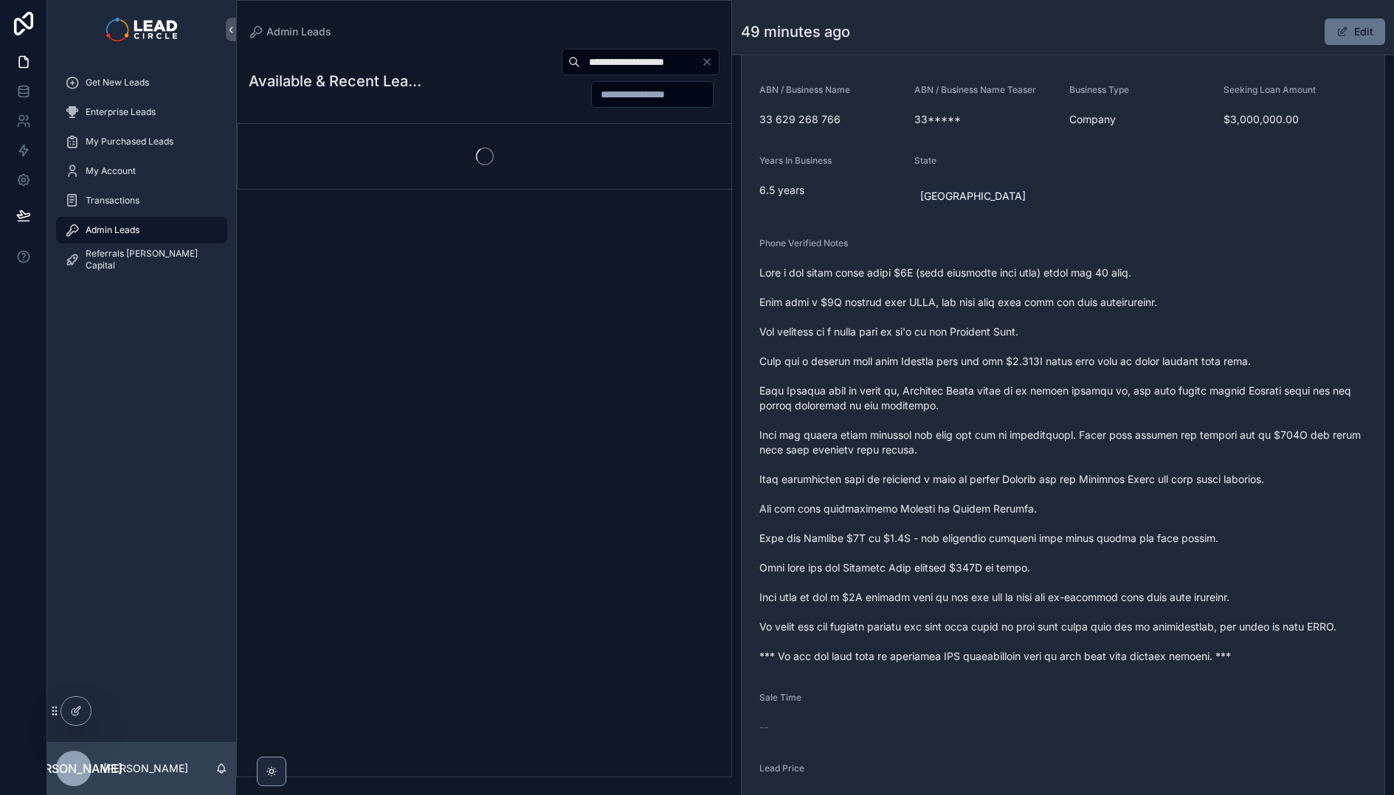
click at [497, 82] on div "**********" at bounding box center [570, 78] width 298 height 60
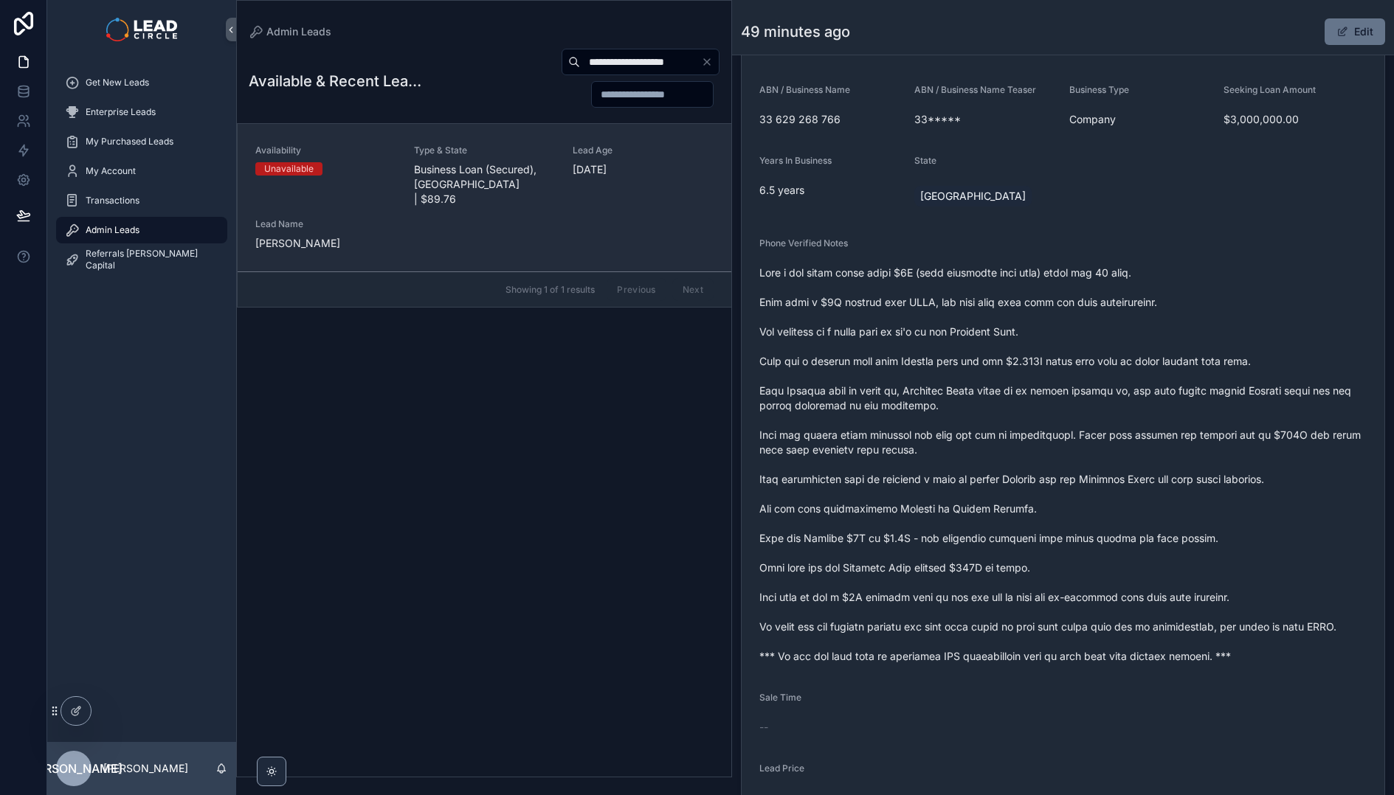
click at [489, 151] on span "Type & State" at bounding box center [484, 151] width 141 height 12
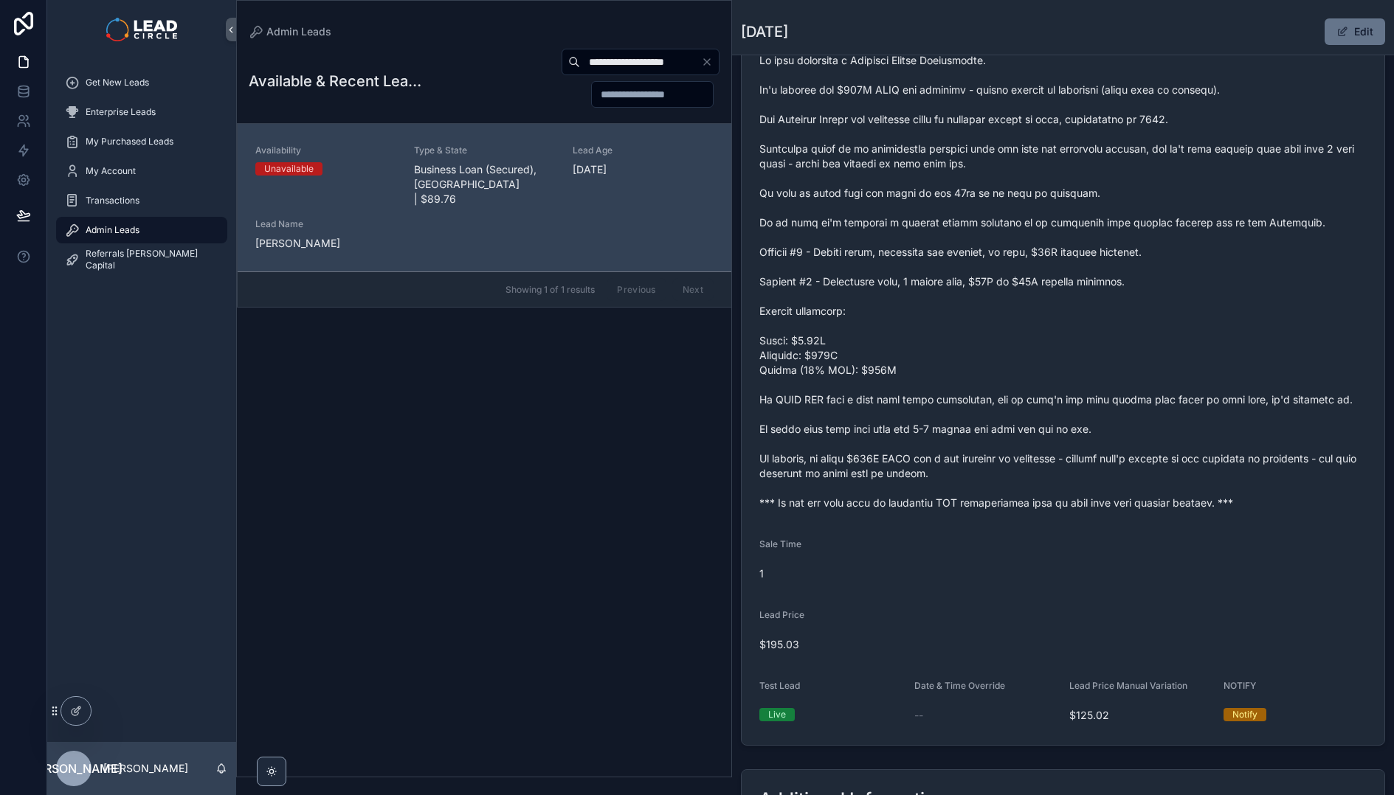
scroll to position [217, 0]
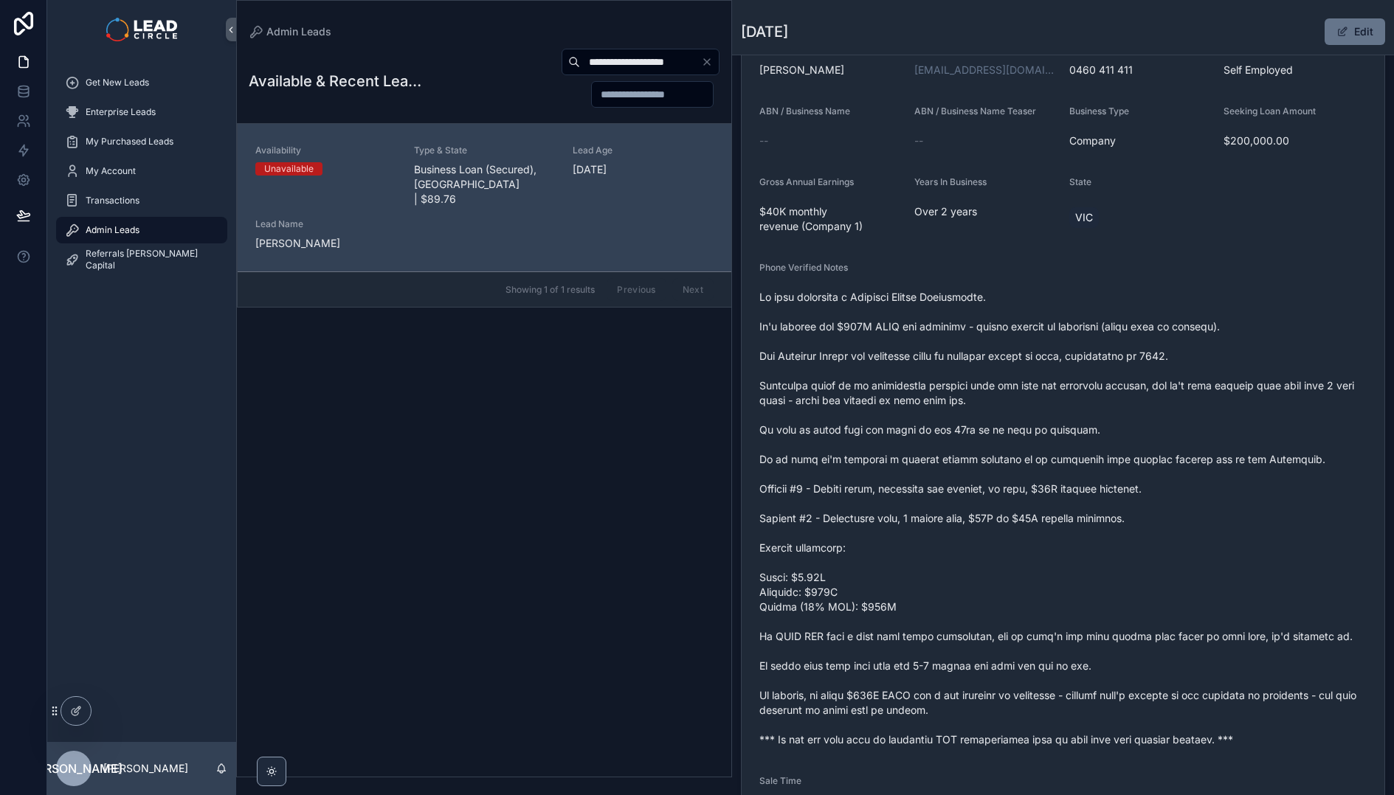
click at [642, 62] on input "**********" at bounding box center [640, 62] width 121 height 21
paste input "**********"
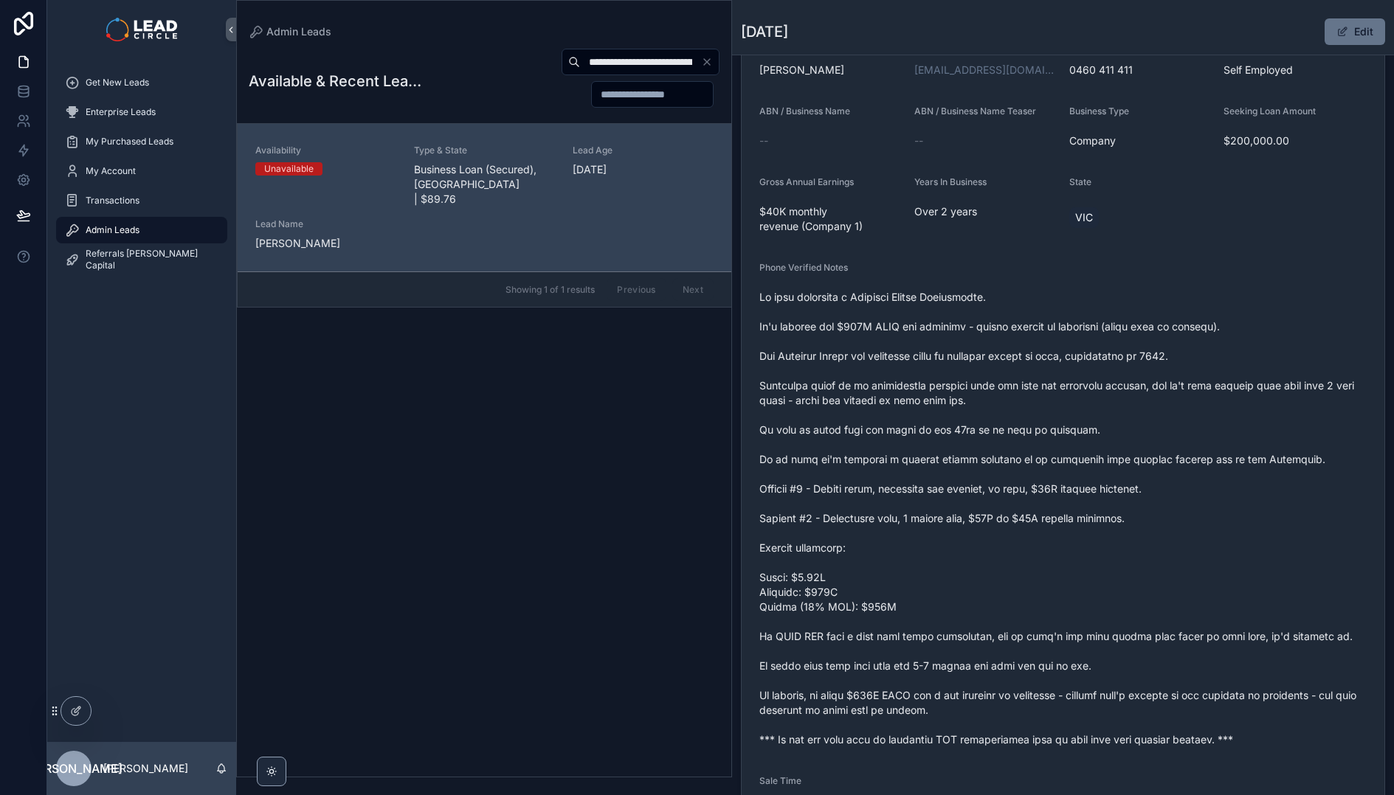
scroll to position [0, 34]
click at [574, 480] on div "**********" at bounding box center [484, 408] width 494 height 738
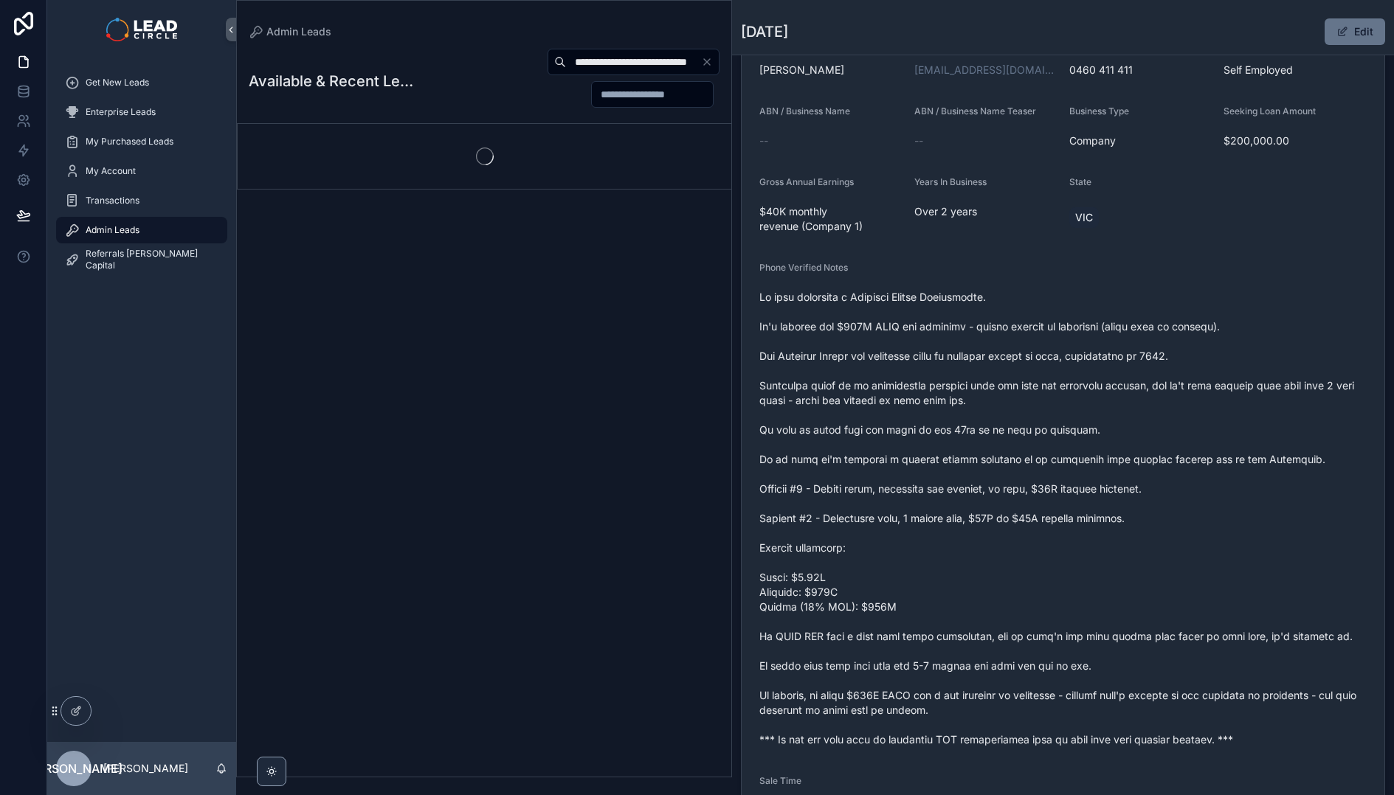
click at [500, 101] on div "**********" at bounding box center [567, 78] width 303 height 60
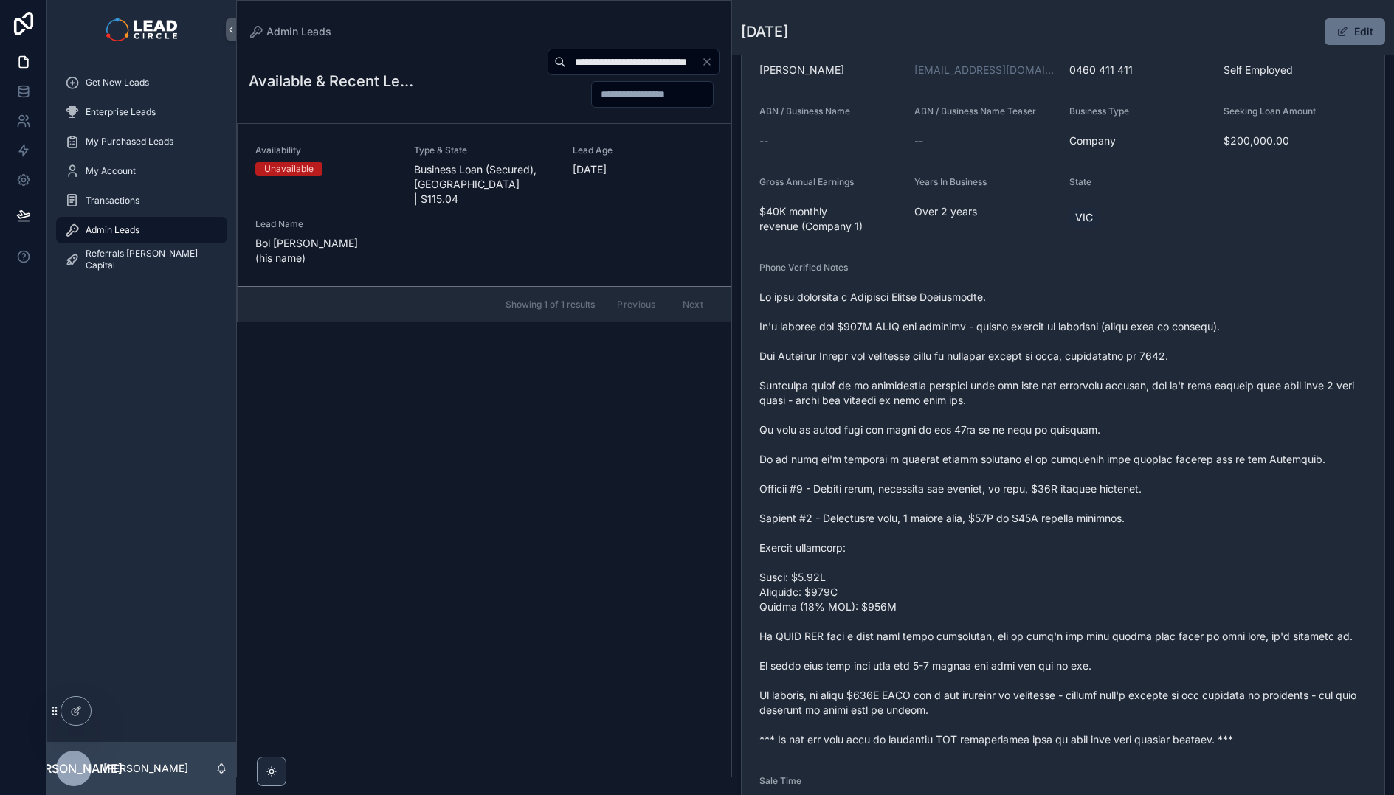
click at [502, 184] on span "Business Loan (Secured), [GEOGRAPHIC_DATA] | $115.04" at bounding box center [484, 184] width 141 height 44
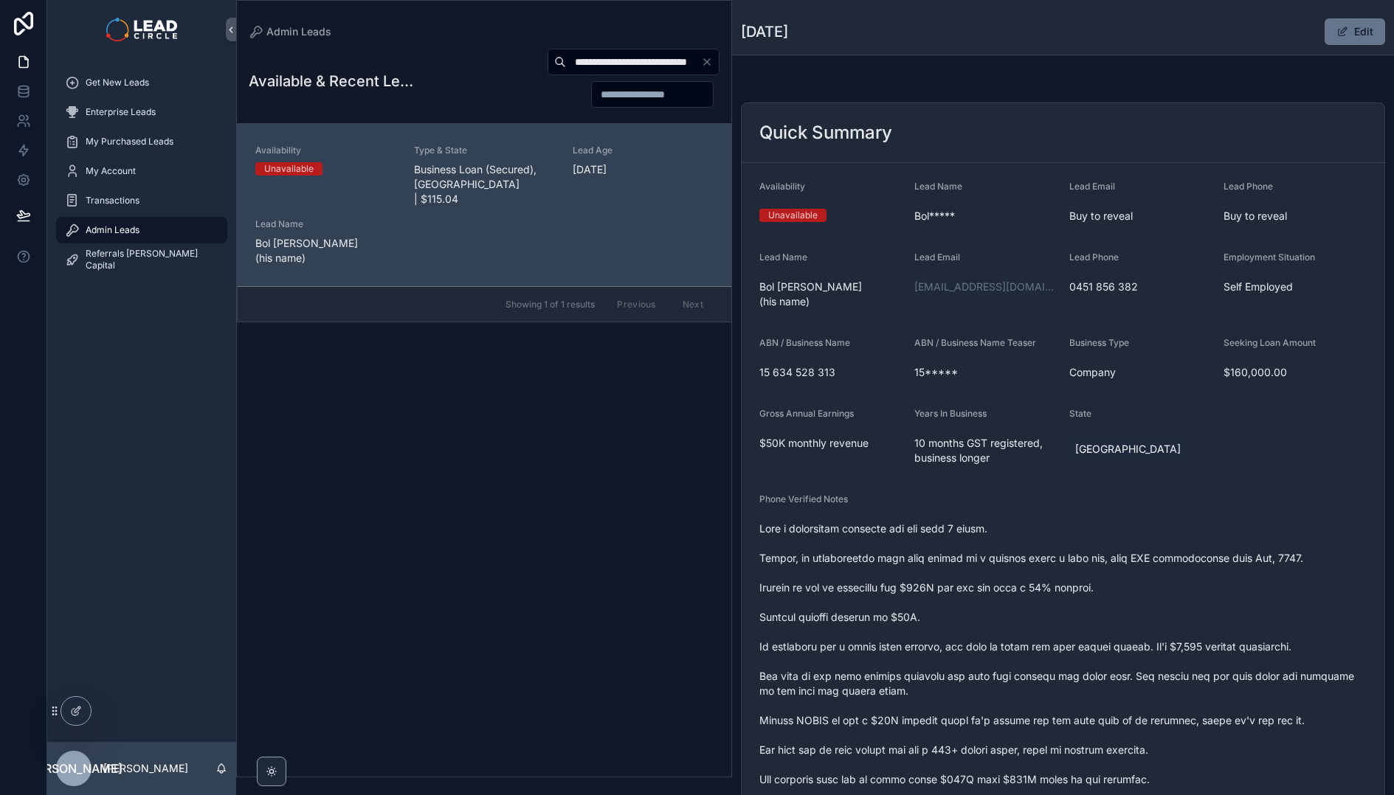
click at [1000, 559] on span "scrollable content" at bounding box center [1062, 721] width 607 height 398
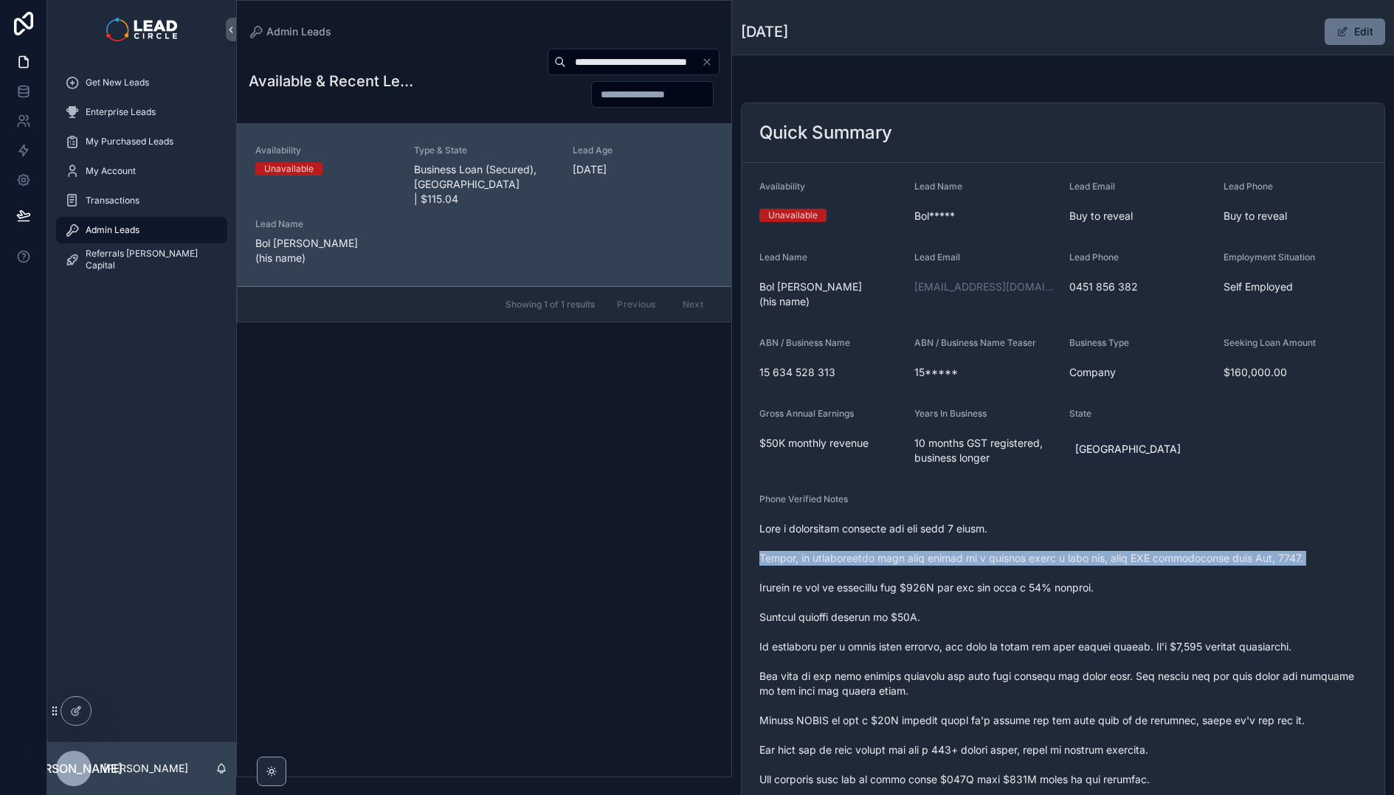
click at [1000, 559] on span "scrollable content" at bounding box center [1062, 721] width 607 height 398
click at [973, 568] on span "scrollable content" at bounding box center [1062, 721] width 607 height 398
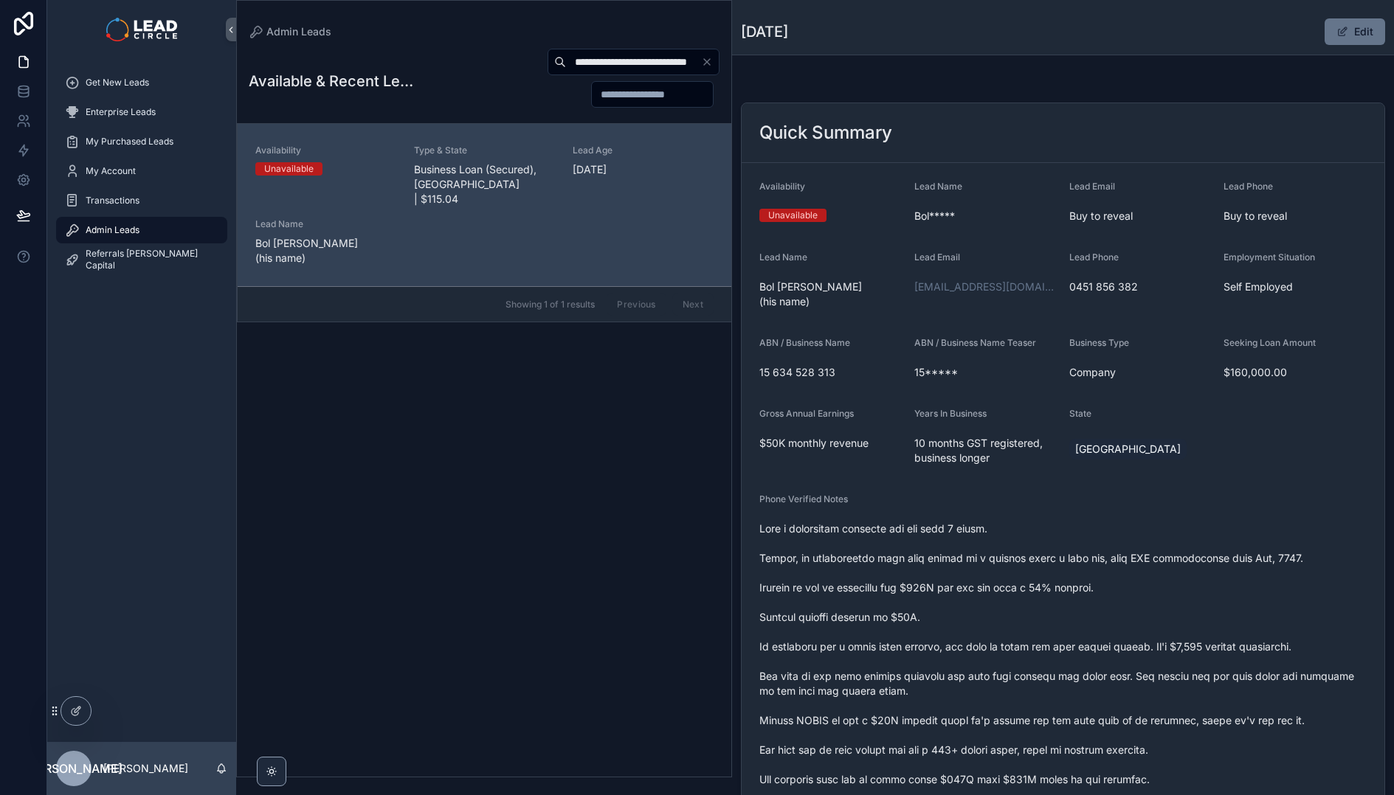
click at [980, 587] on span "scrollable content" at bounding box center [1062, 721] width 607 height 398
click at [952, 532] on span "scrollable content" at bounding box center [1062, 721] width 607 height 398
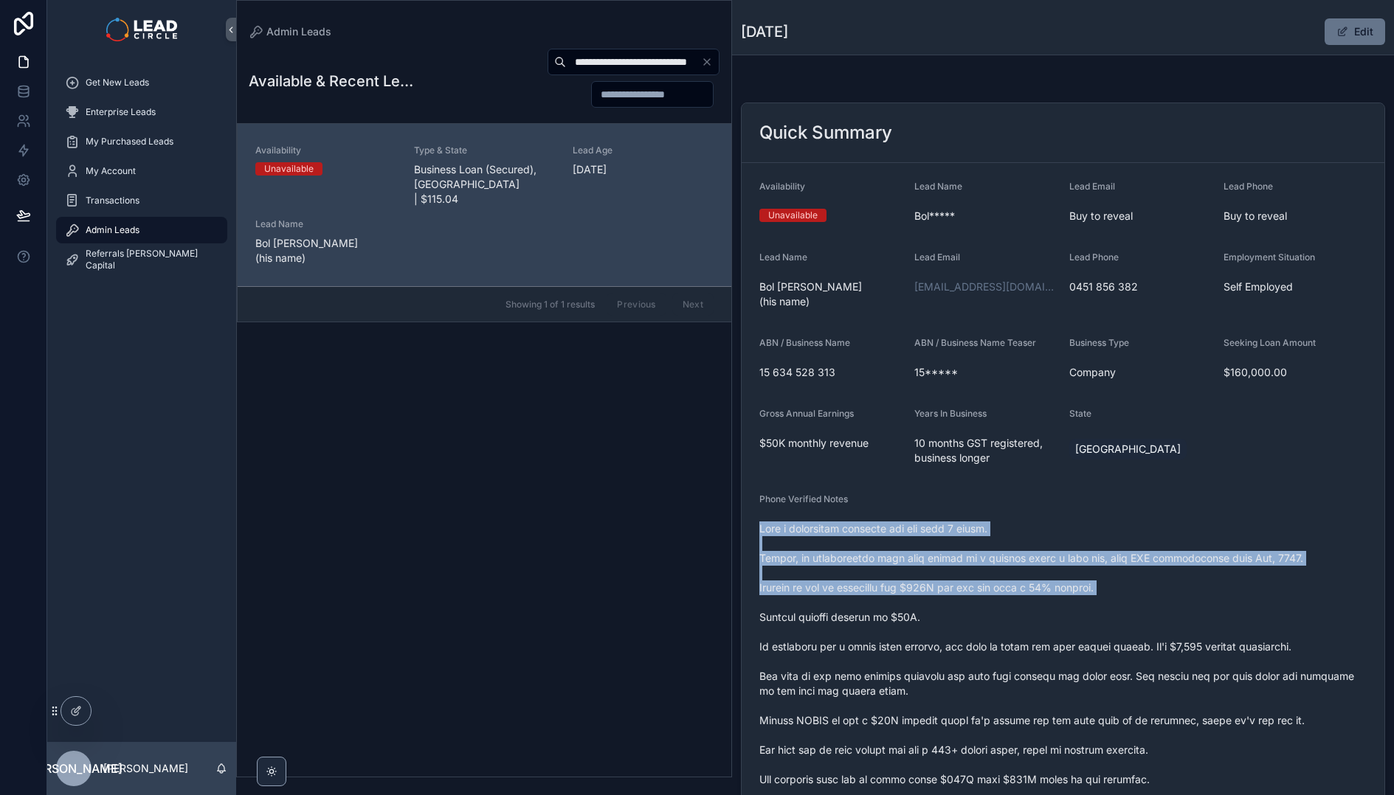
drag, startPoint x: 952, startPoint y: 516, endPoint x: 998, endPoint y: 623, distance: 116.3
click at [992, 617] on div "Phone Verified Notes" at bounding box center [1062, 709] width 607 height 431
click at [998, 623] on span "scrollable content" at bounding box center [1062, 721] width 607 height 398
drag, startPoint x: 1022, startPoint y: 633, endPoint x: 923, endPoint y: 528, distance: 144.6
click at [924, 528] on span "scrollable content" at bounding box center [1062, 721] width 607 height 398
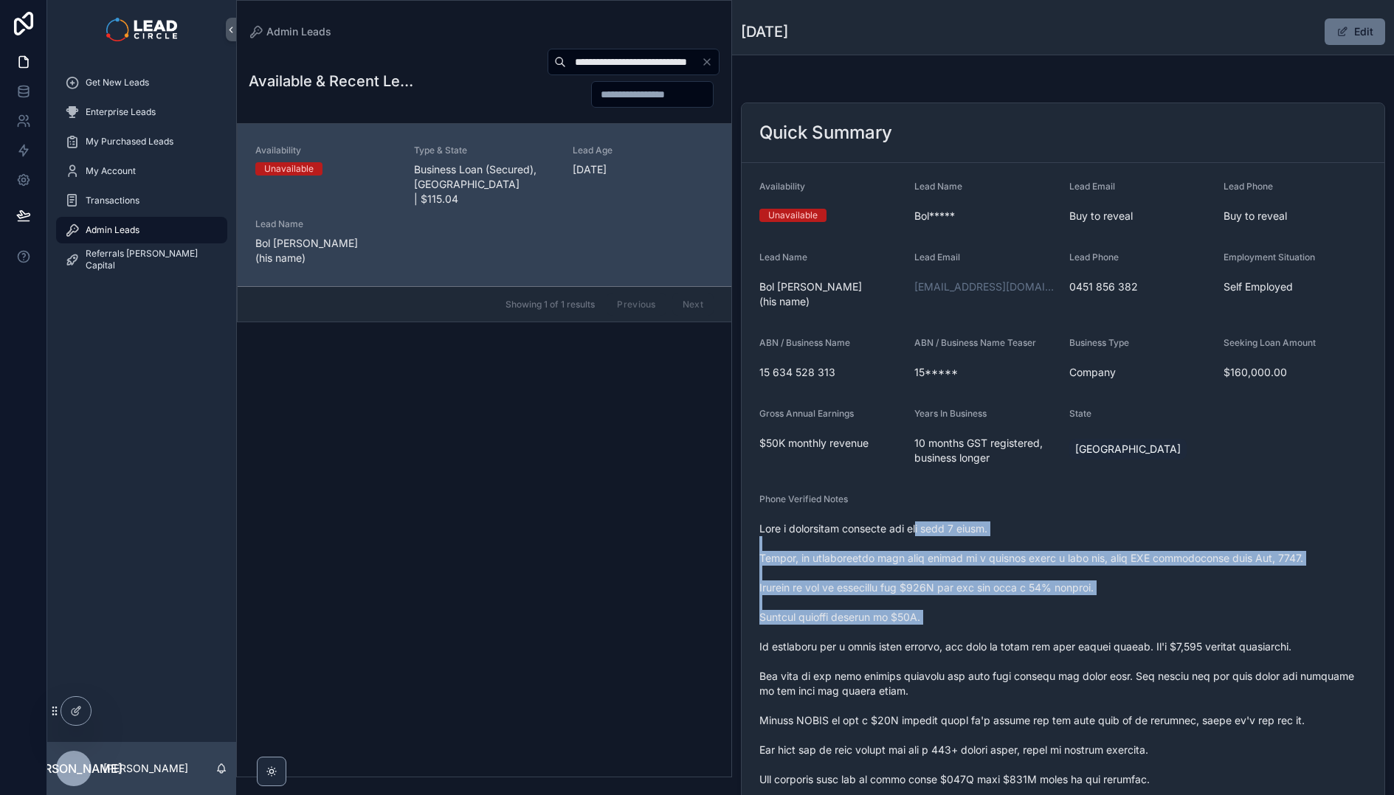
click at [923, 528] on span "scrollable content" at bounding box center [1062, 721] width 607 height 398
drag, startPoint x: 992, startPoint y: 586, endPoint x: 1034, endPoint y: 623, distance: 55.4
click at [1033, 622] on span "scrollable content" at bounding box center [1062, 721] width 607 height 398
click at [1034, 623] on span "scrollable content" at bounding box center [1062, 721] width 607 height 398
drag, startPoint x: 1040, startPoint y: 620, endPoint x: 937, endPoint y: 525, distance: 141.0
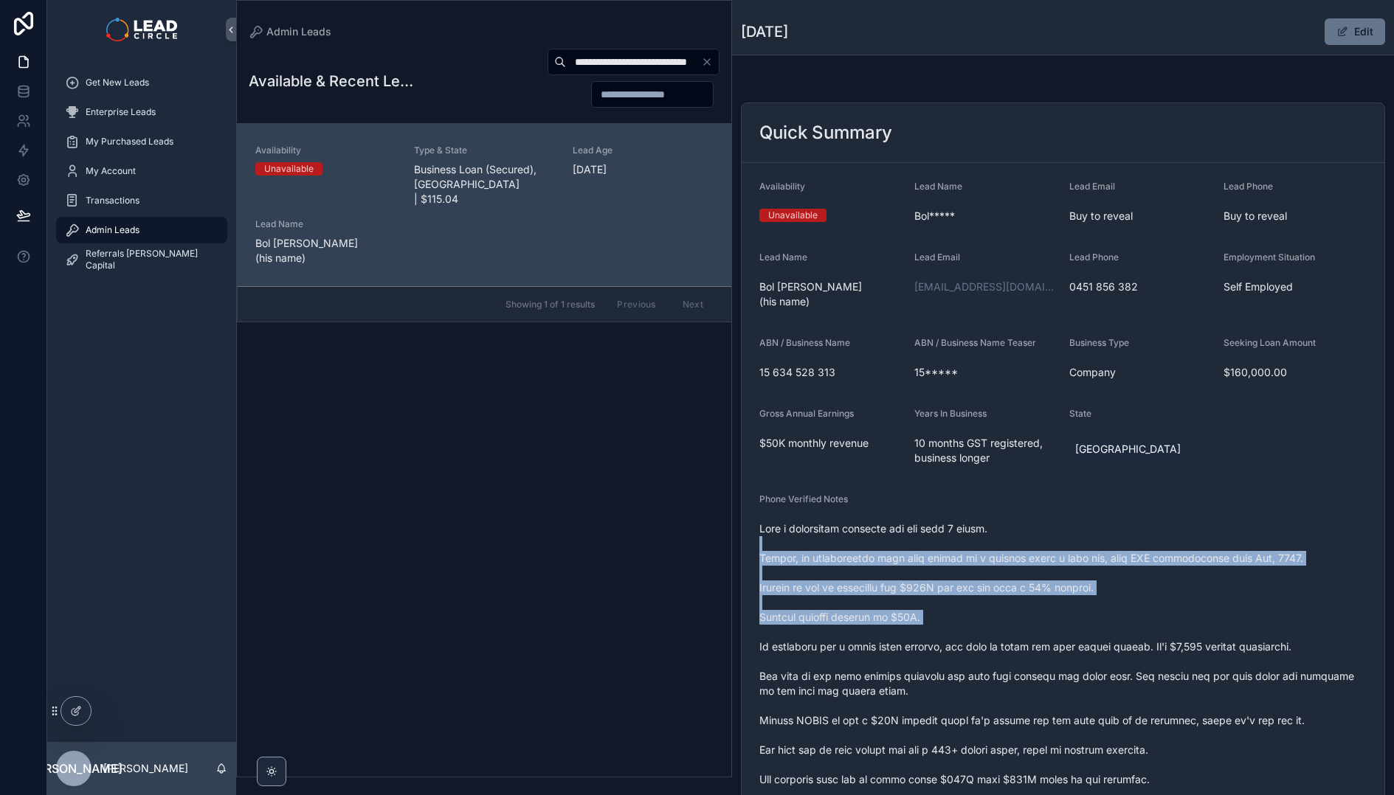
click at [939, 527] on span "scrollable content" at bounding box center [1062, 721] width 607 height 398
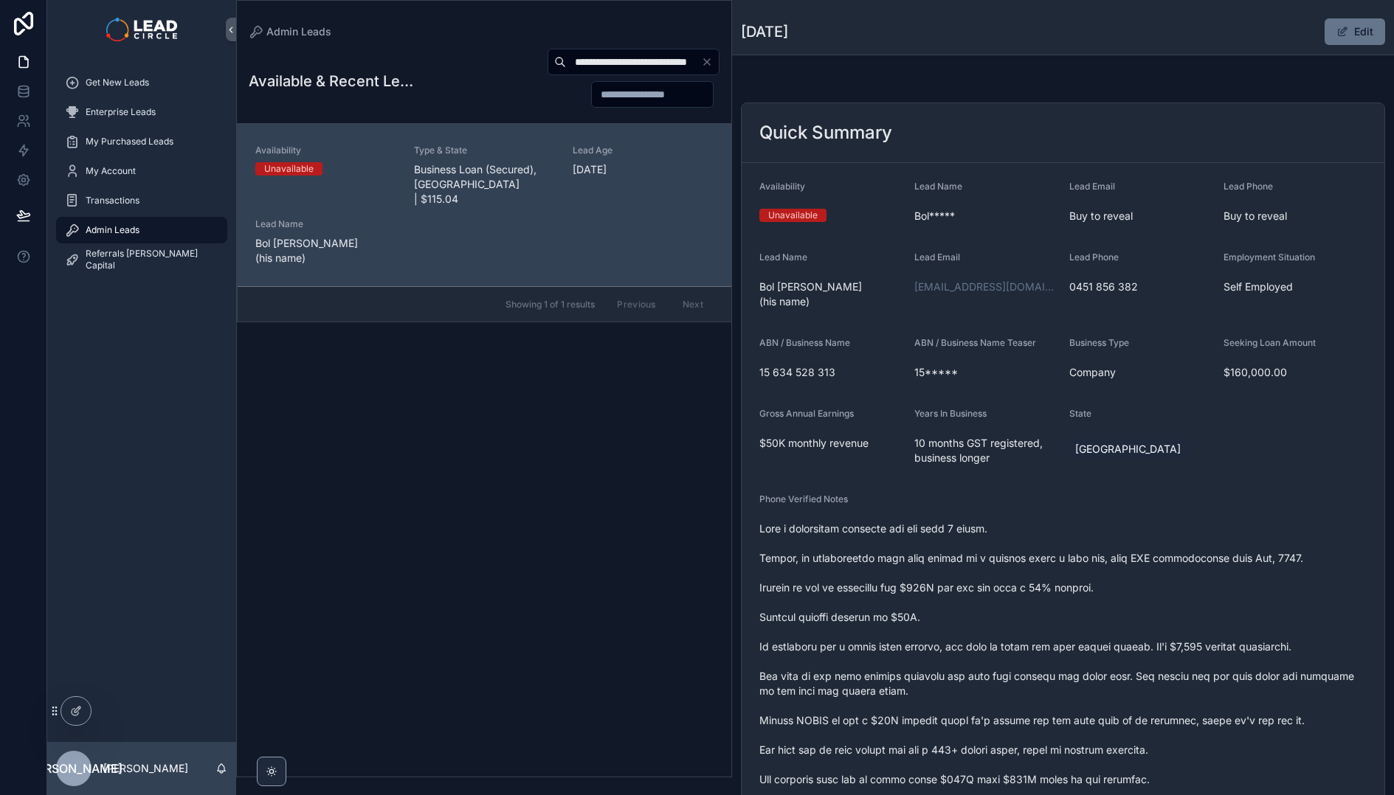
click at [936, 524] on span "scrollable content" at bounding box center [1062, 721] width 607 height 398
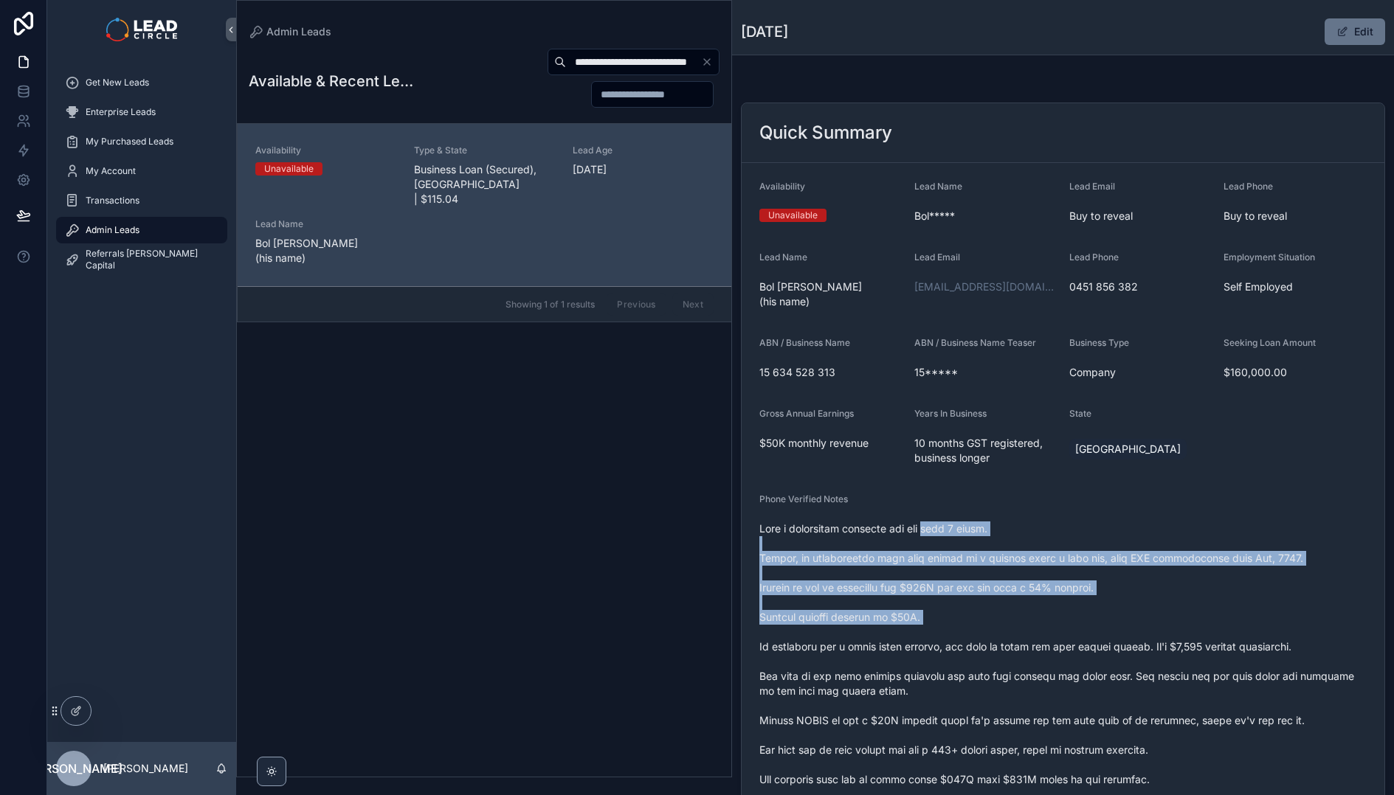
drag, startPoint x: 936, startPoint y: 524, endPoint x: 1038, endPoint y: 626, distance: 145.0
click at [1038, 626] on span "scrollable content" at bounding box center [1062, 721] width 607 height 398
drag, startPoint x: 1037, startPoint y: 623, endPoint x: 912, endPoint y: 529, distance: 156.6
click at [913, 529] on span "scrollable content" at bounding box center [1062, 721] width 607 height 398
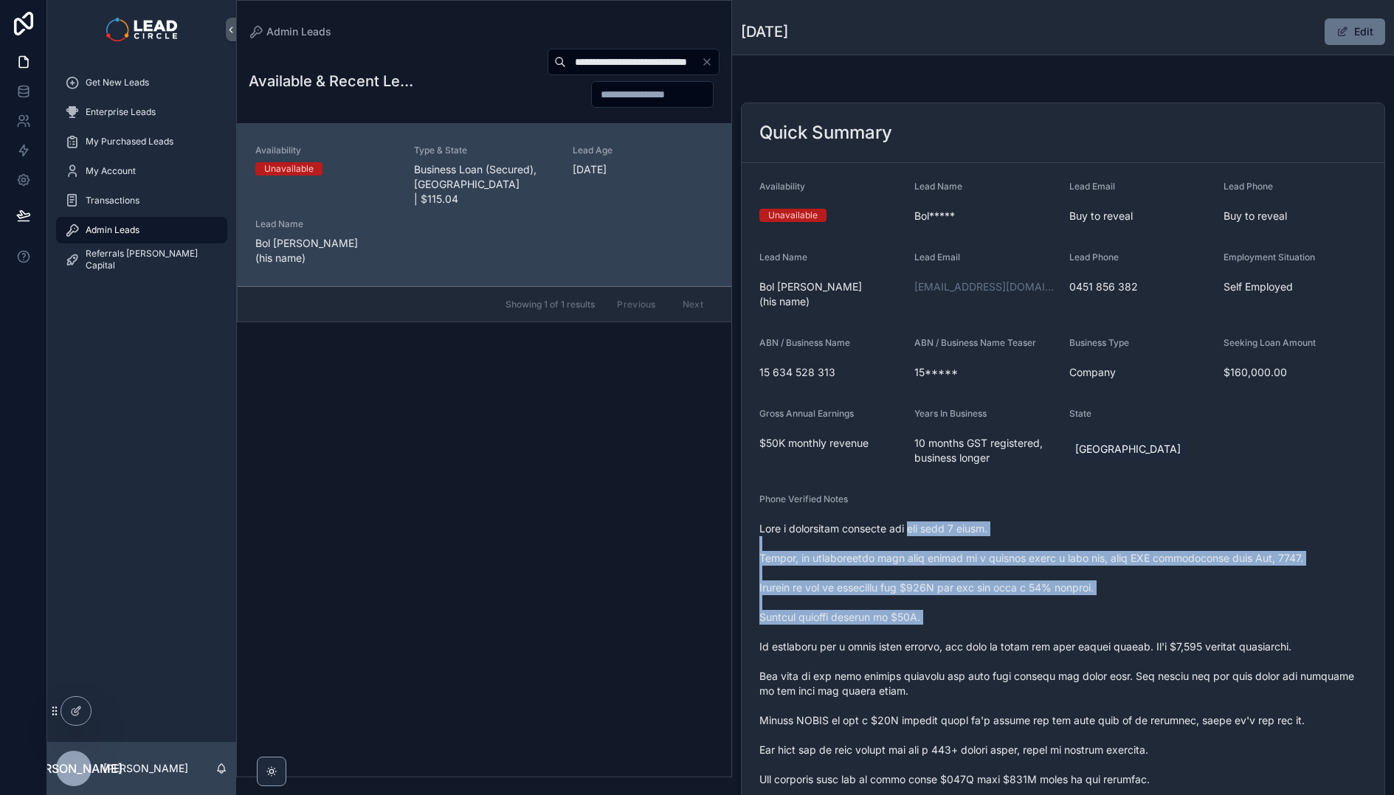
click at [912, 529] on span "scrollable content" at bounding box center [1062, 721] width 607 height 398
drag, startPoint x: 910, startPoint y: 519, endPoint x: 1017, endPoint y: 623, distance: 149.2
click at [1014, 623] on div "scrollable content" at bounding box center [1062, 720] width 607 height 407
click at [1017, 623] on span "scrollable content" at bounding box center [1062, 721] width 607 height 398
drag, startPoint x: 1017, startPoint y: 623, endPoint x: 900, endPoint y: 505, distance: 165.9
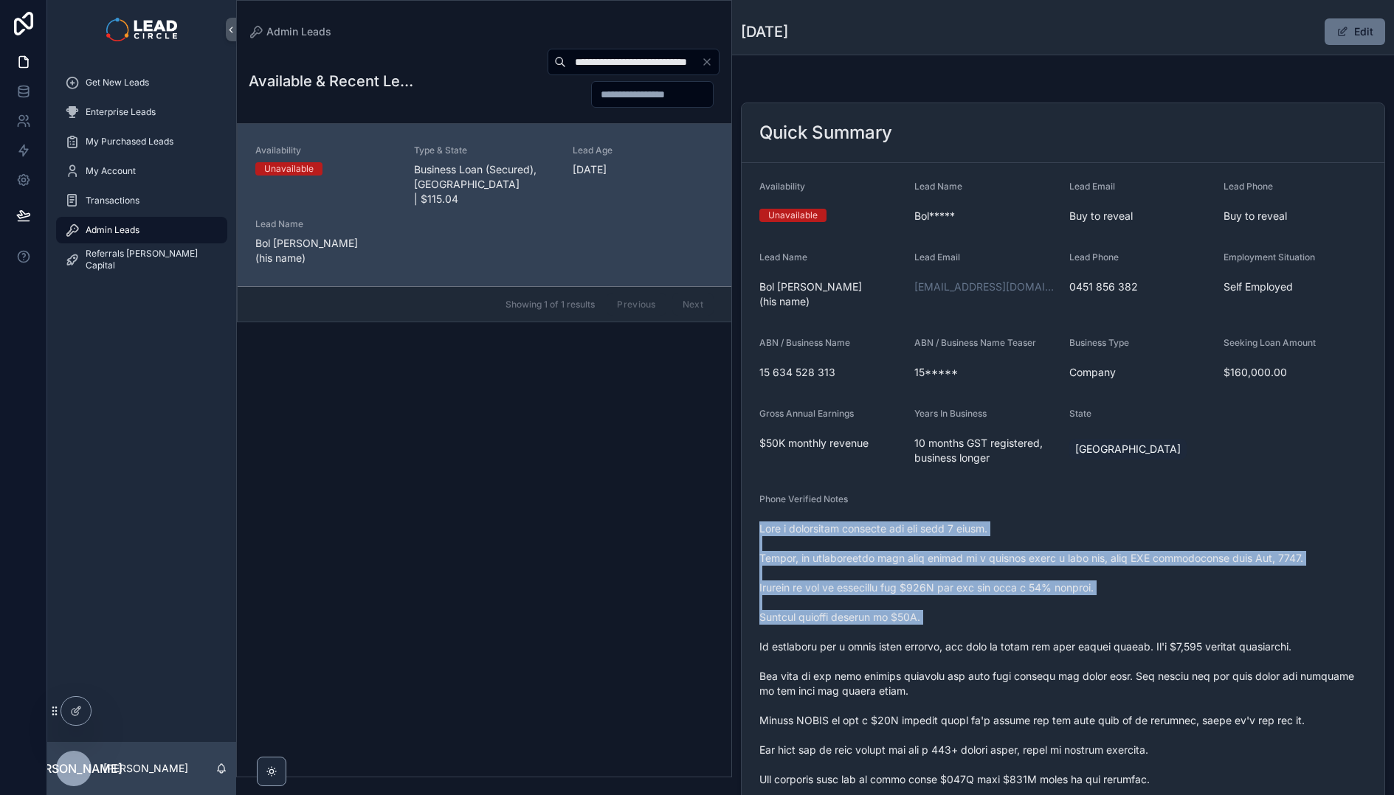
click at [901, 506] on div "Phone Verified Notes" at bounding box center [1062, 709] width 607 height 431
click at [900, 505] on div "Phone Verified Notes" at bounding box center [1062, 503] width 607 height 18
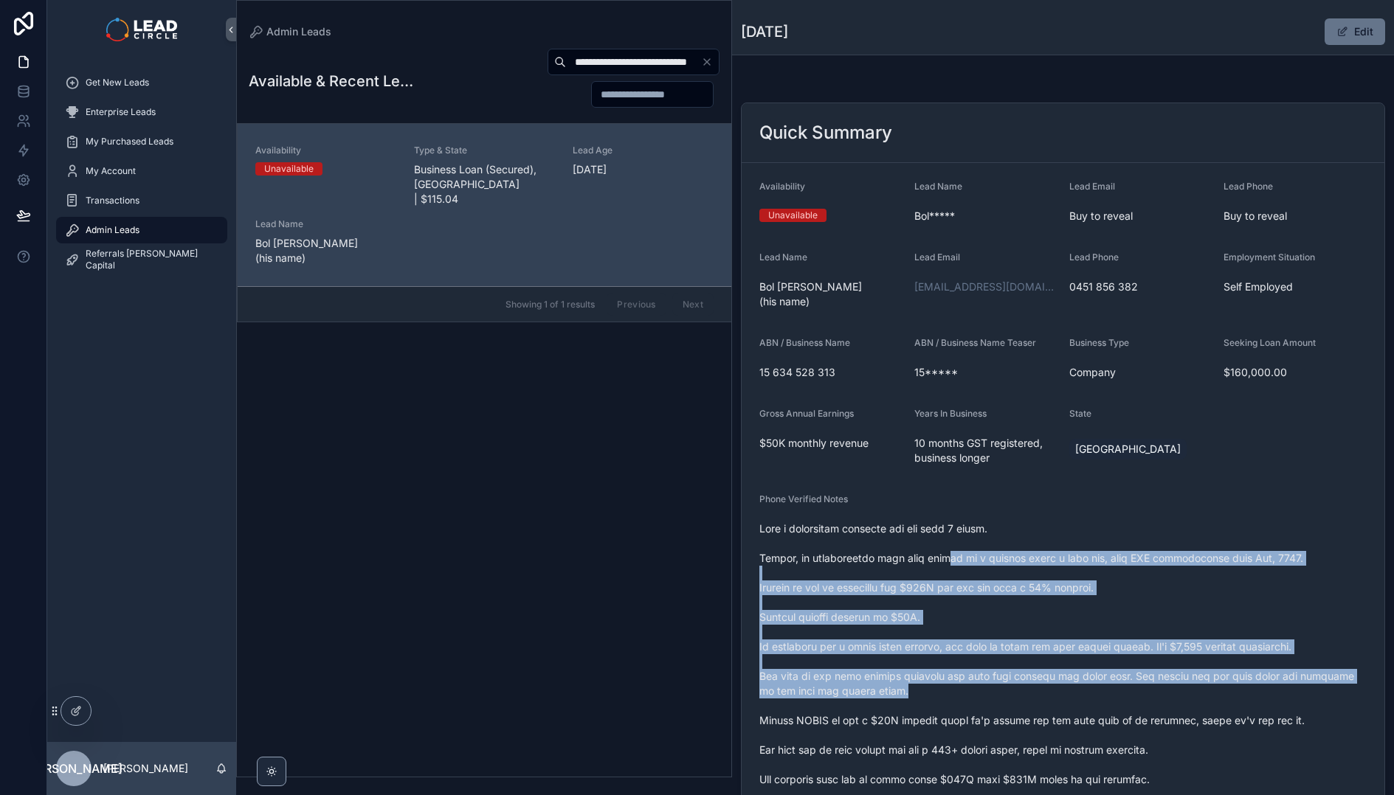
drag, startPoint x: 1002, startPoint y: 626, endPoint x: 1065, endPoint y: 691, distance: 90.8
click at [1065, 691] on span "scrollable content" at bounding box center [1062, 721] width 607 height 398
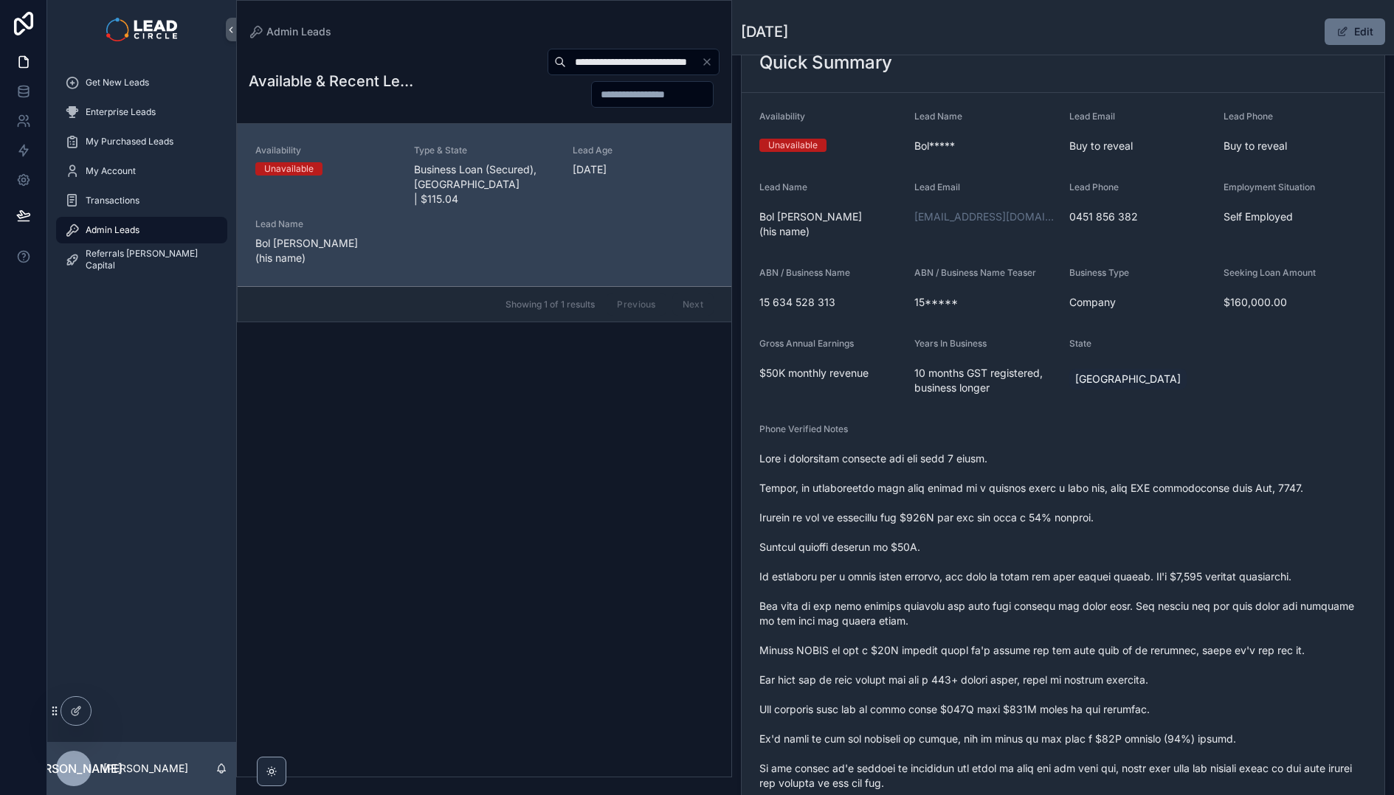
scroll to position [94, 0]
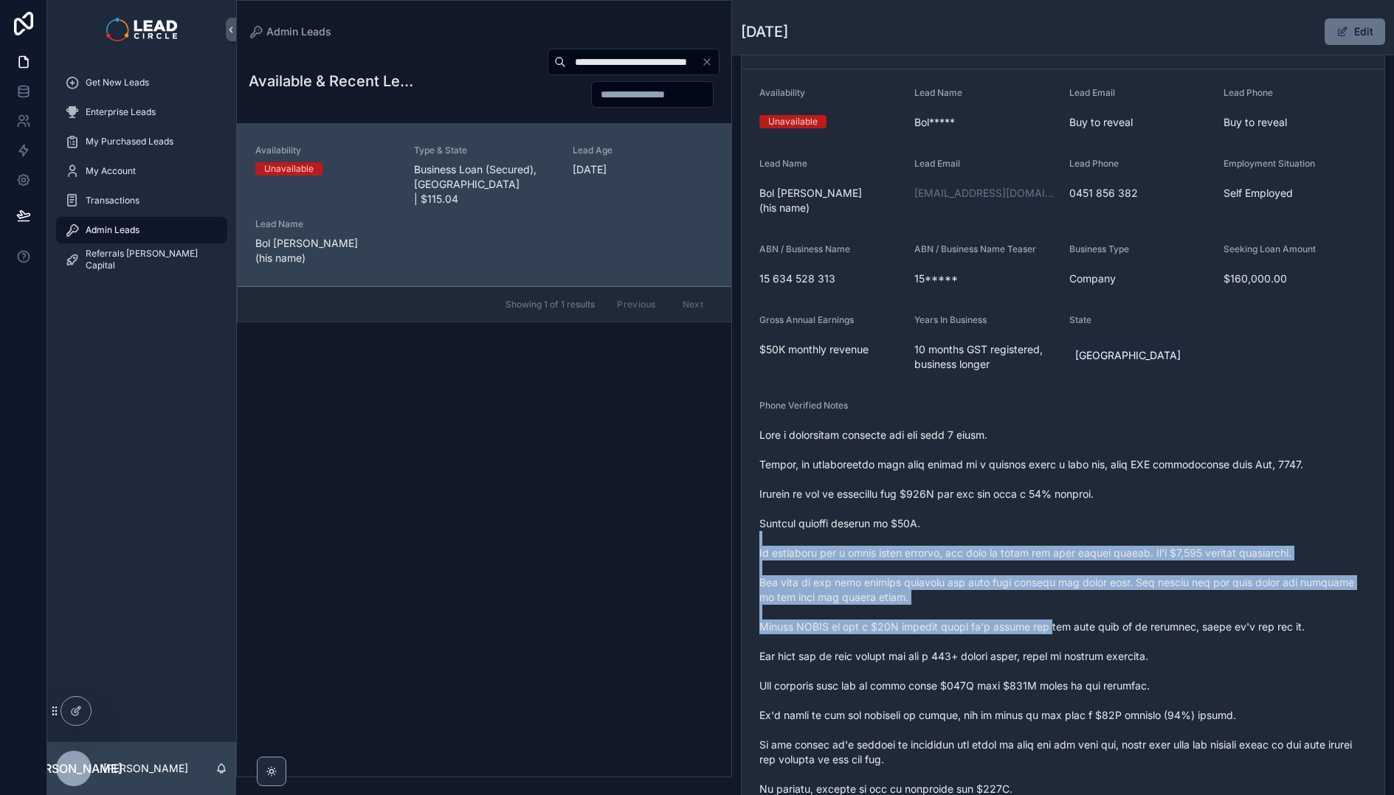
drag, startPoint x: 993, startPoint y: 542, endPoint x: 1069, endPoint y: 660, distance: 141.0
click at [1068, 660] on span "scrollable content" at bounding box center [1062, 627] width 607 height 398
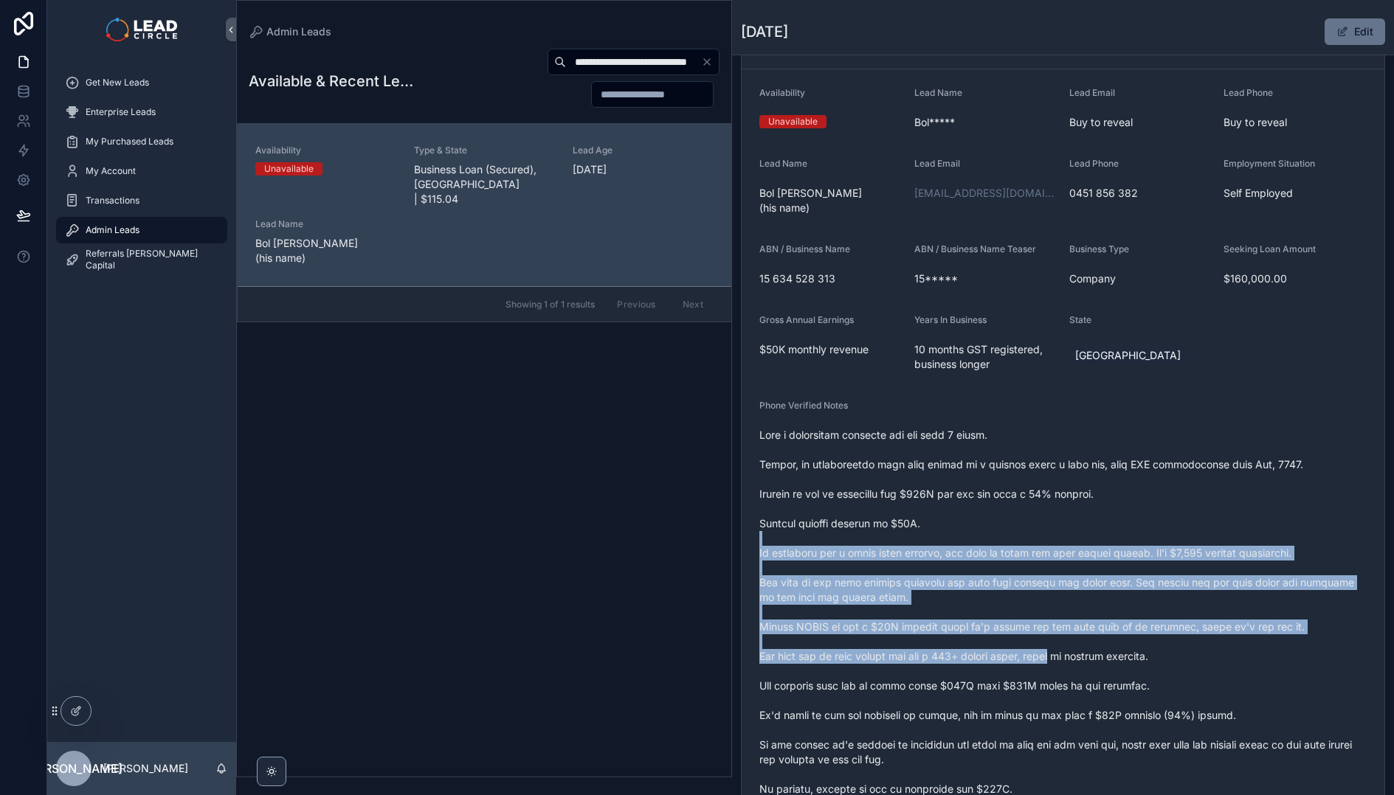
click at [1069, 660] on span "scrollable content" at bounding box center [1062, 627] width 607 height 398
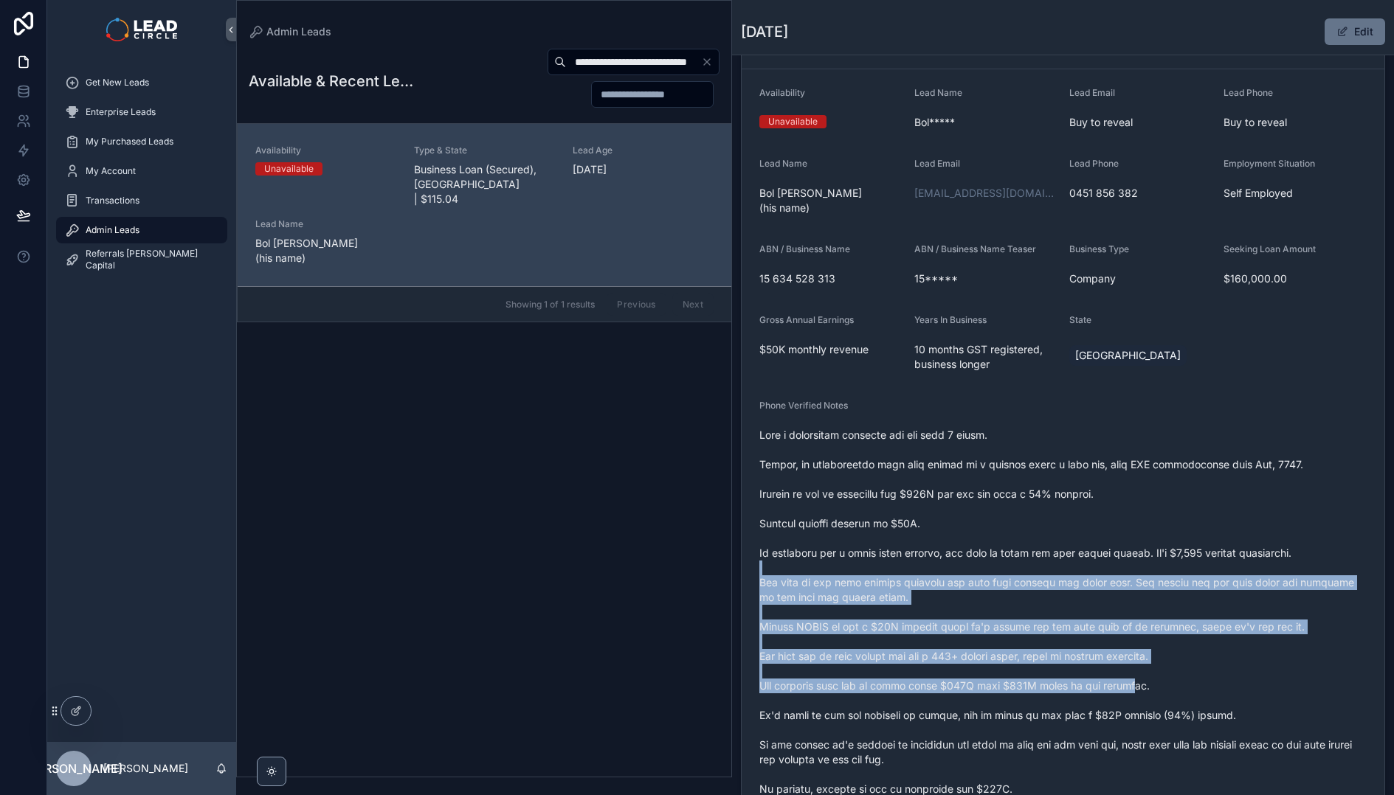
drag, startPoint x: 1138, startPoint y: 690, endPoint x: 964, endPoint y: 563, distance: 215.5
click at [969, 567] on span "scrollable content" at bounding box center [1062, 627] width 607 height 398
click at [963, 563] on span "scrollable content" at bounding box center [1062, 627] width 607 height 398
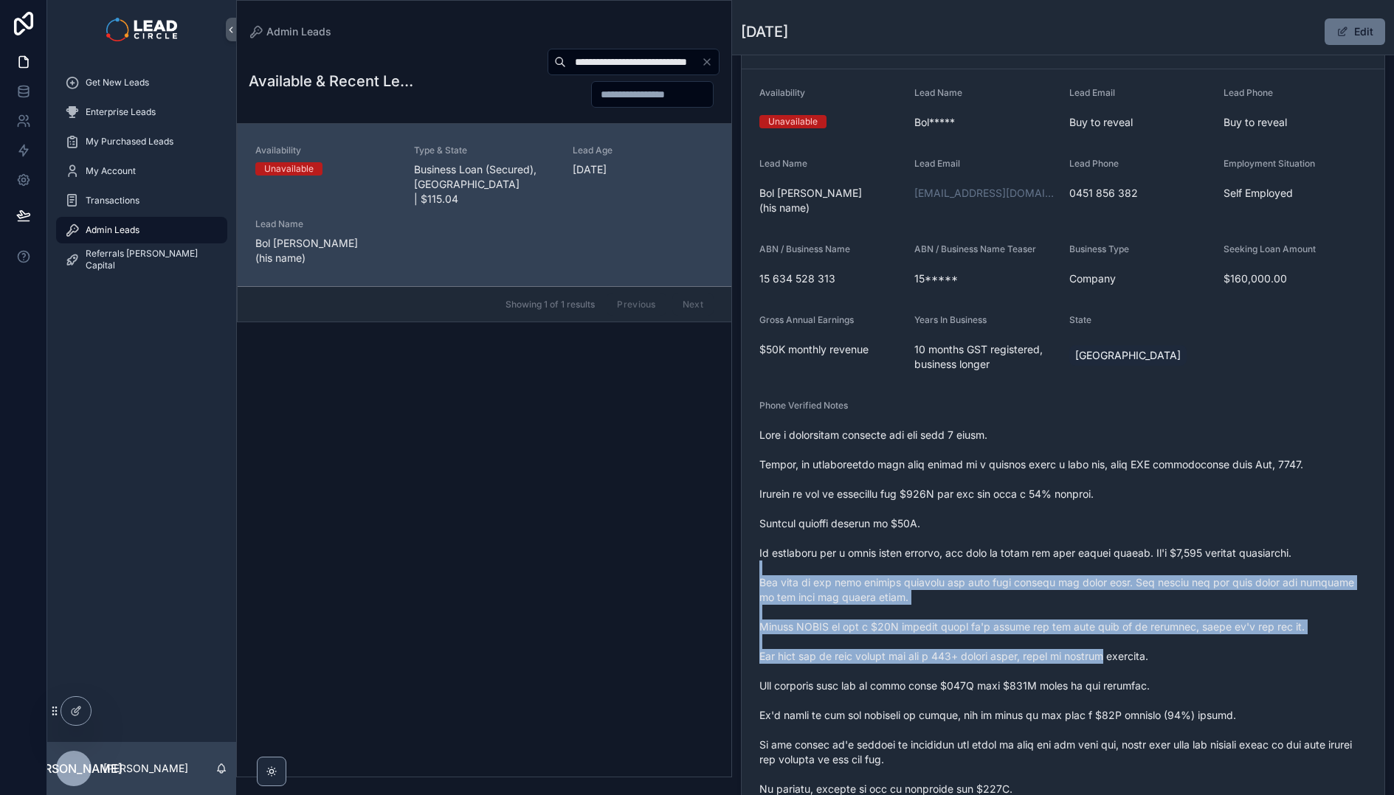
drag, startPoint x: 963, startPoint y: 563, endPoint x: 1157, endPoint y: 685, distance: 229.5
click at [1149, 681] on span "scrollable content" at bounding box center [1062, 627] width 607 height 398
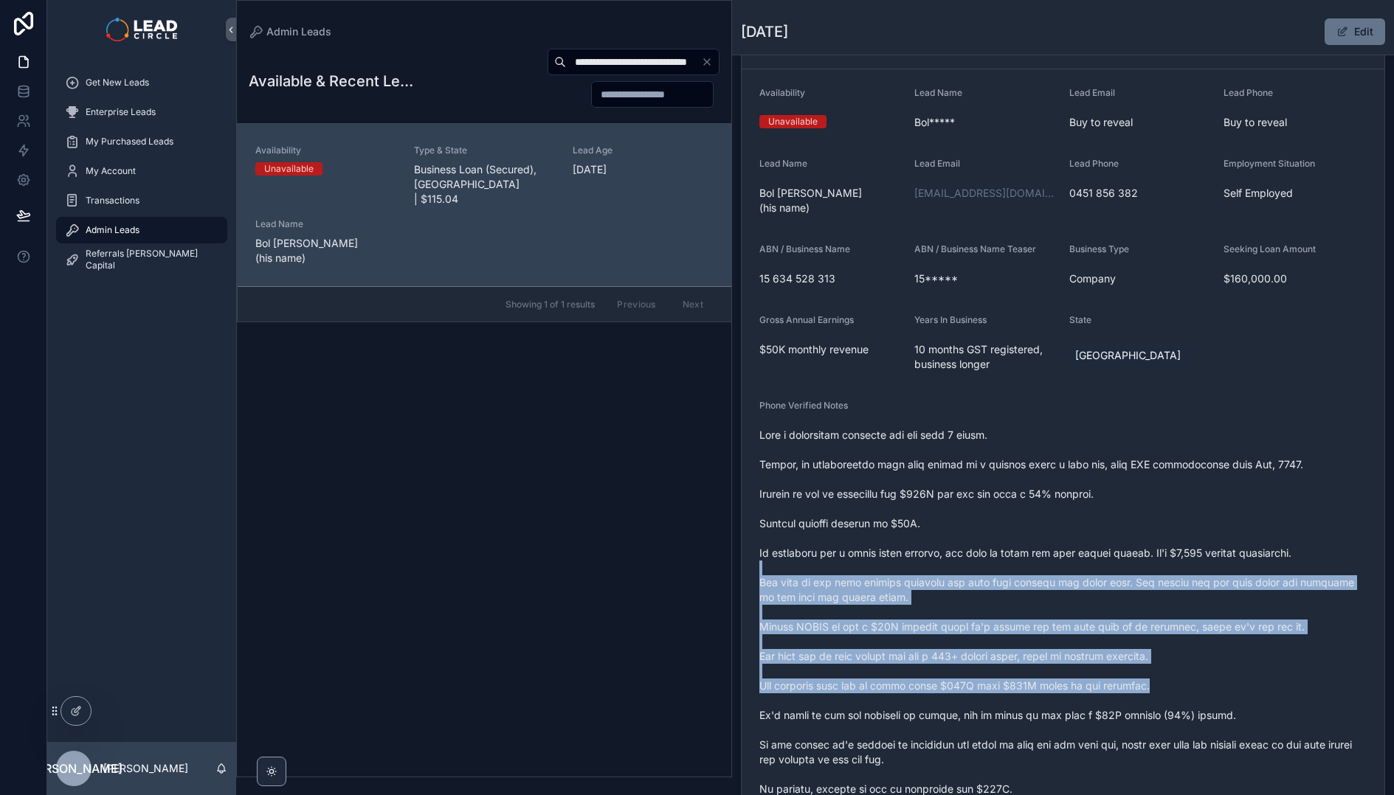
click at [1157, 685] on span "scrollable content" at bounding box center [1062, 627] width 607 height 398
drag, startPoint x: 1181, startPoint y: 691, endPoint x: 942, endPoint y: 549, distance: 278.2
click at [954, 556] on span "scrollable content" at bounding box center [1062, 627] width 607 height 398
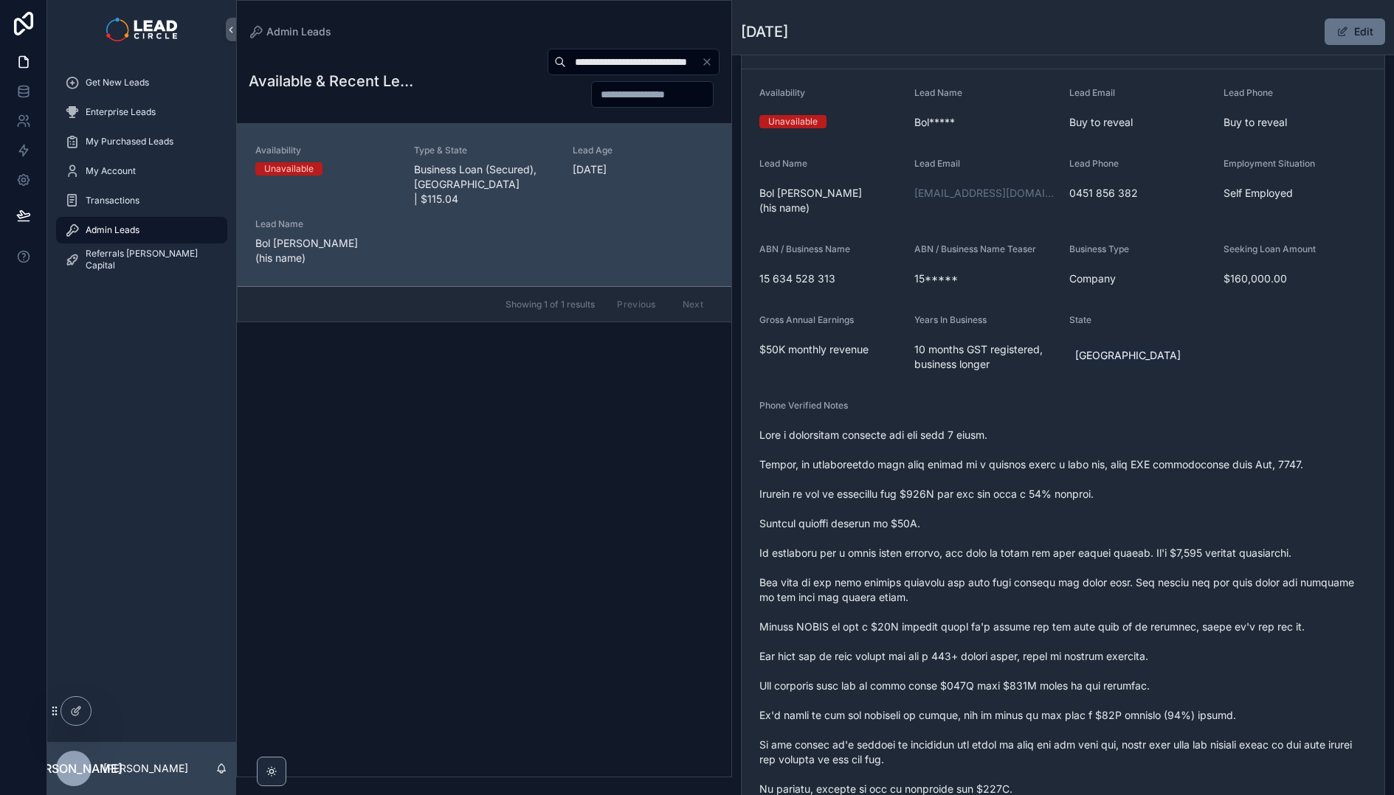
click at [942, 549] on span "scrollable content" at bounding box center [1062, 627] width 607 height 398
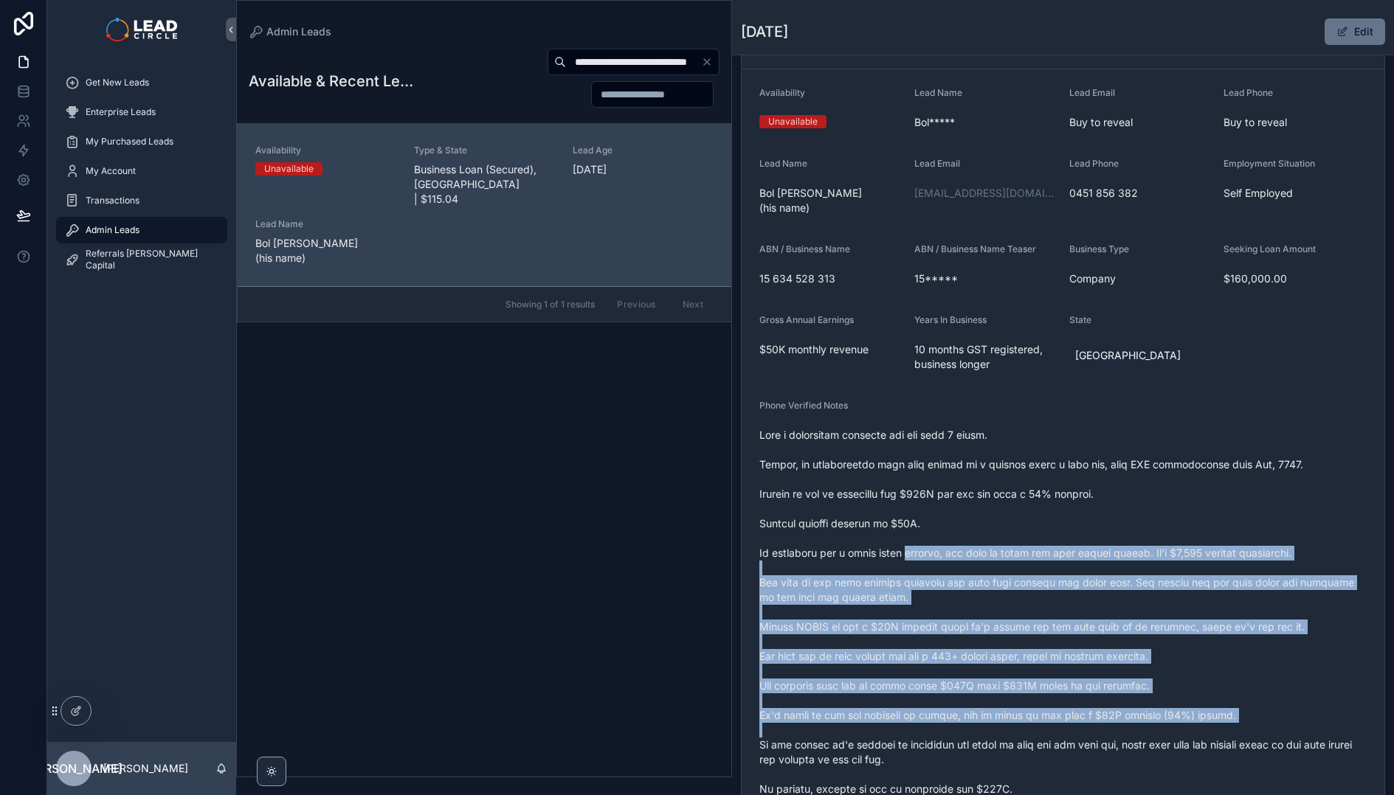
drag, startPoint x: 942, startPoint y: 549, endPoint x: 1217, endPoint y: 726, distance: 327.2
click at [1215, 726] on span "scrollable content" at bounding box center [1062, 627] width 607 height 398
click at [1217, 726] on span "scrollable content" at bounding box center [1062, 627] width 607 height 398
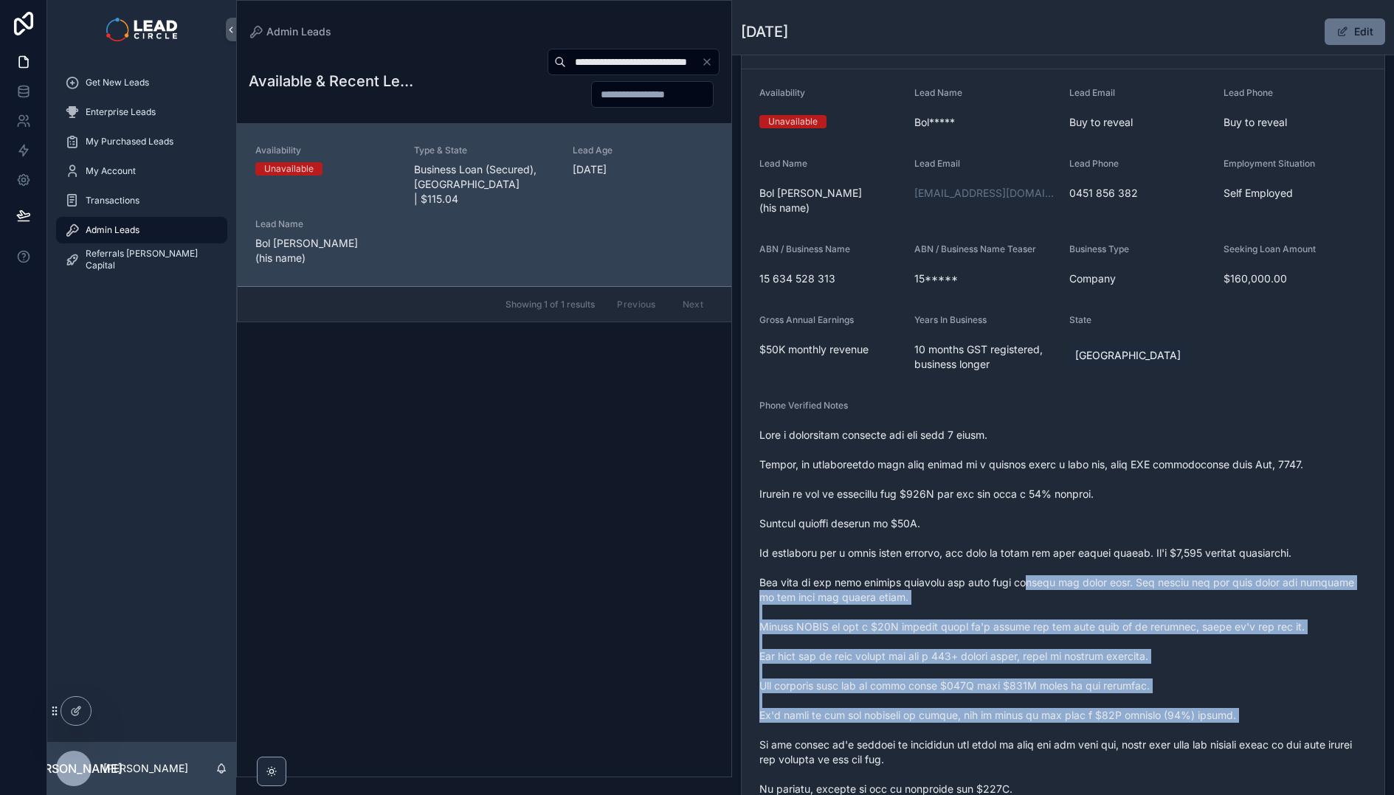
drag, startPoint x: 1225, startPoint y: 726, endPoint x: 990, endPoint y: 569, distance: 282.4
click at [997, 573] on span "scrollable content" at bounding box center [1062, 627] width 607 height 398
click at [990, 569] on span "scrollable content" at bounding box center [1062, 627] width 607 height 398
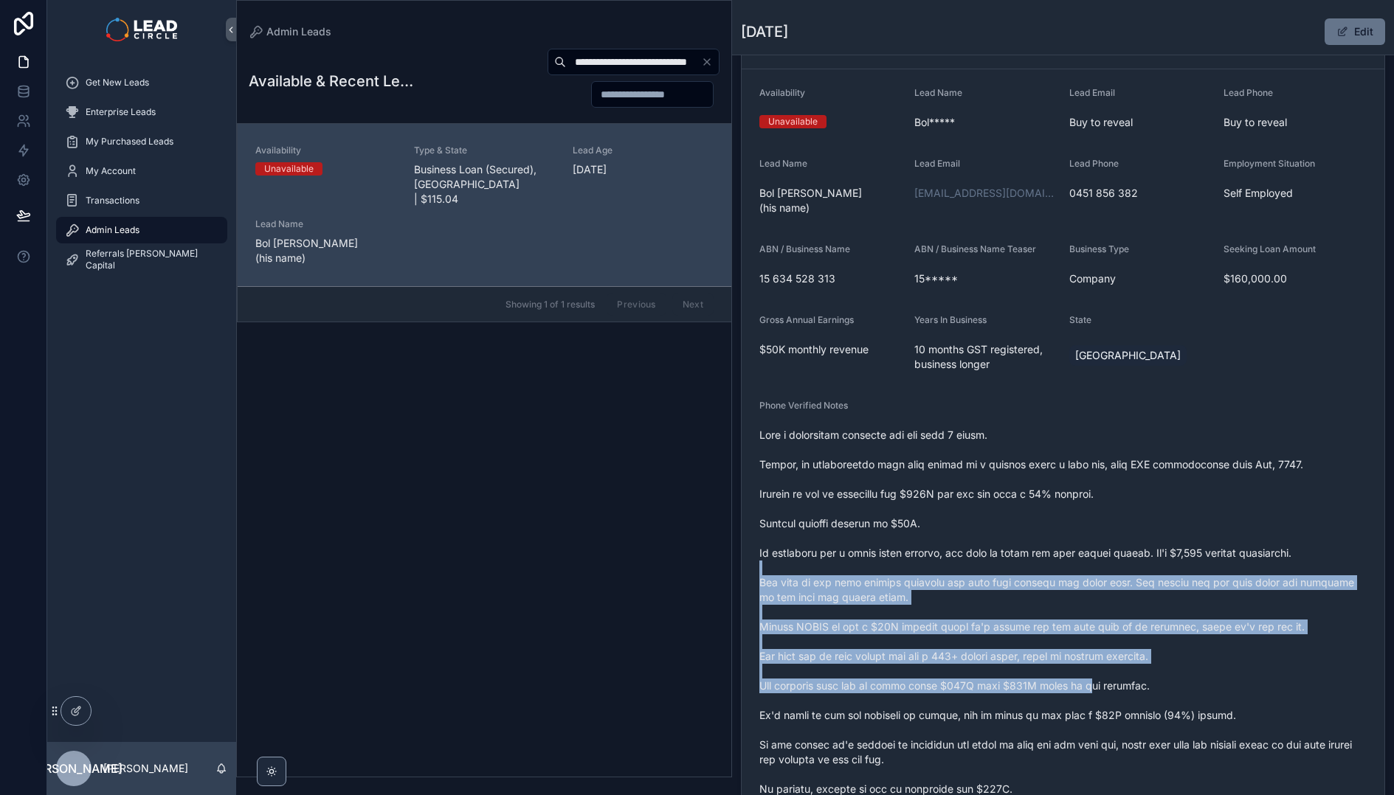
drag, startPoint x: 990, startPoint y: 569, endPoint x: 1122, endPoint y: 708, distance: 192.1
click at [1122, 708] on span "scrollable content" at bounding box center [1062, 627] width 607 height 398
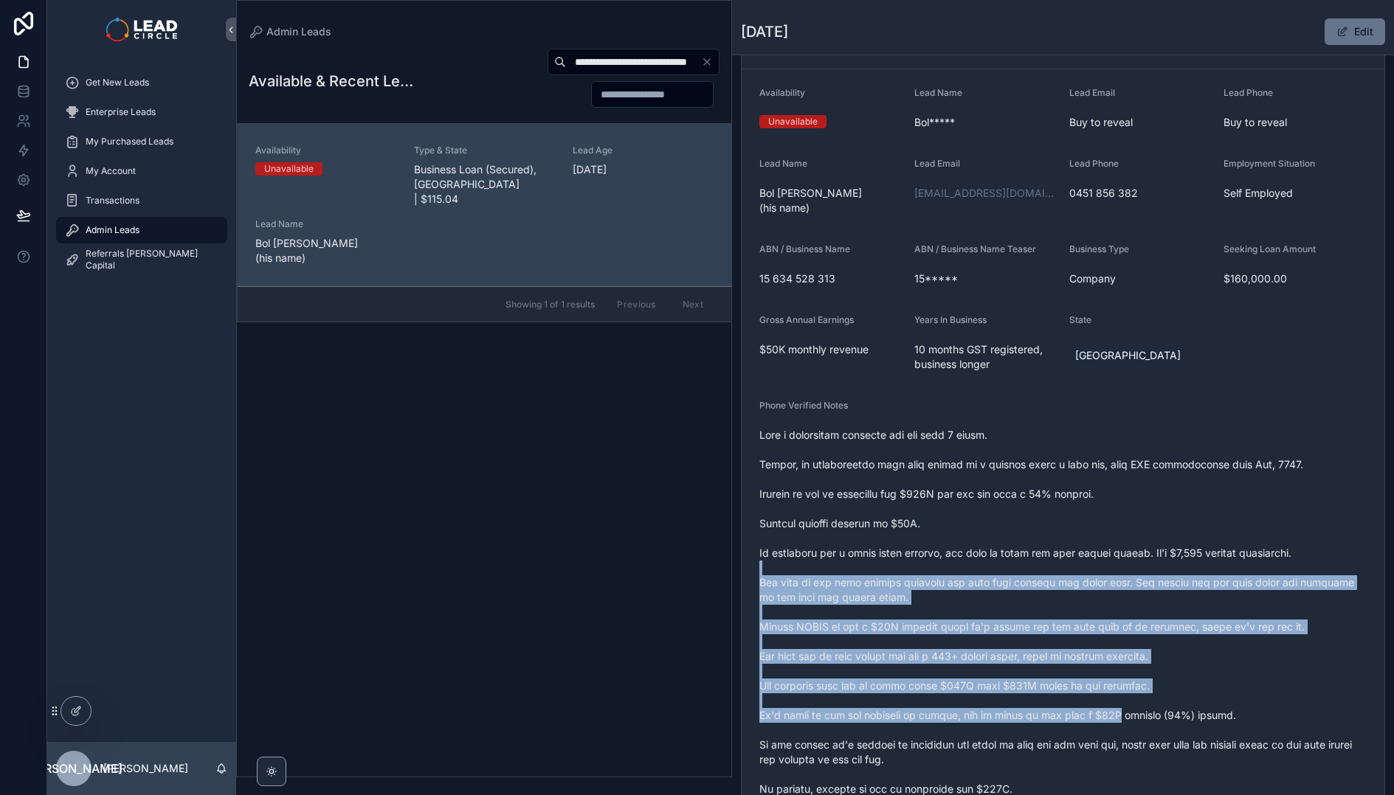
click at [1122, 708] on span "scrollable content" at bounding box center [1062, 627] width 607 height 398
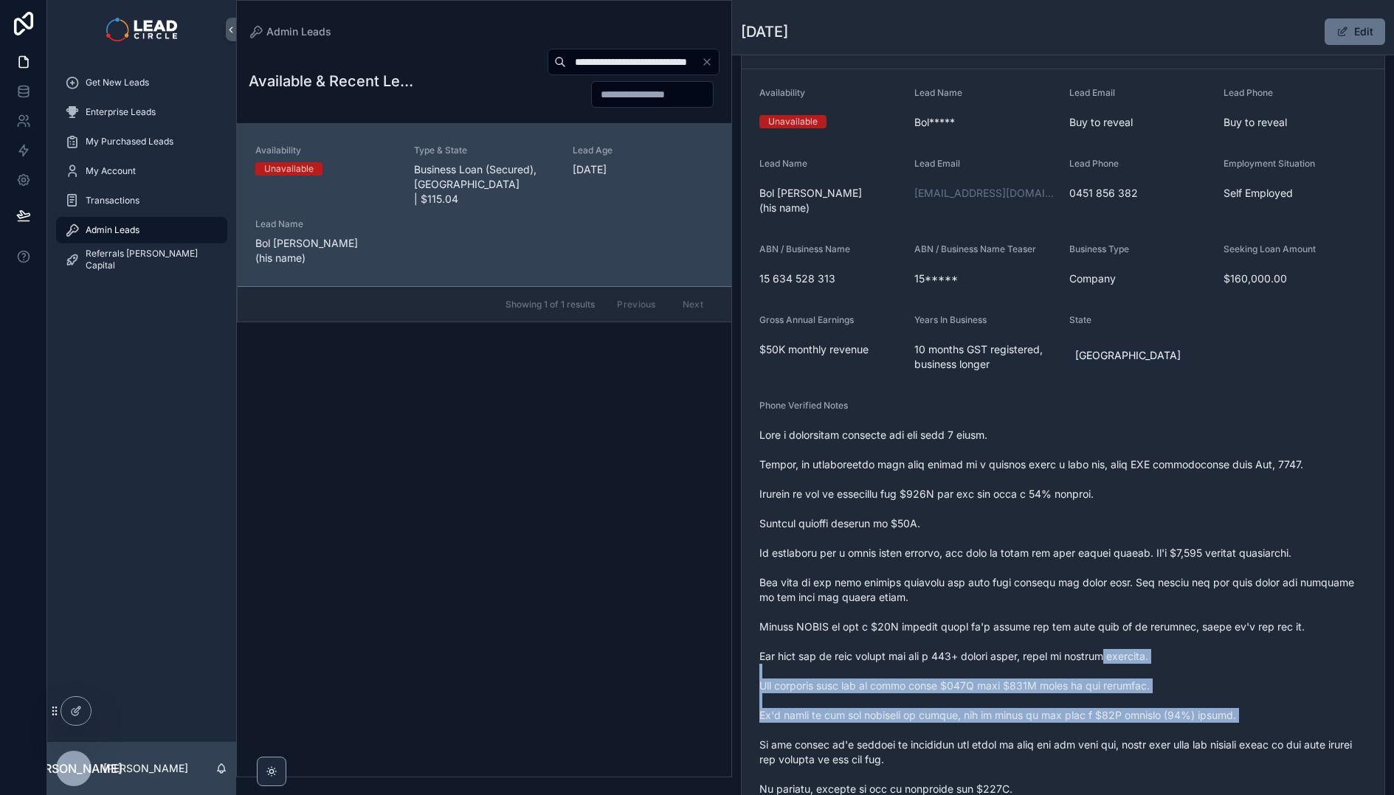
drag, startPoint x: 1127, startPoint y: 661, endPoint x: 1051, endPoint y: 629, distance: 82.0
click at [1063, 634] on span "scrollable content" at bounding box center [1062, 627] width 607 height 398
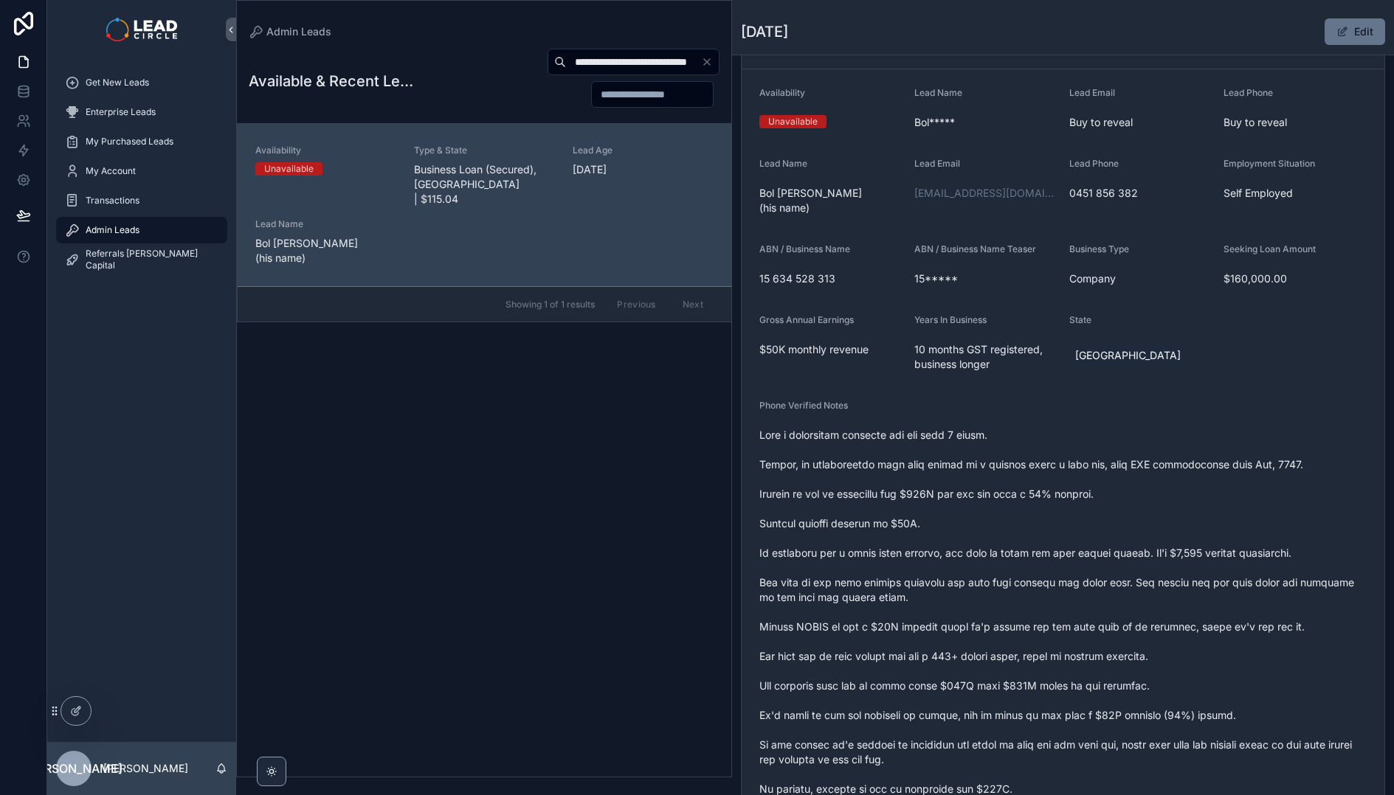
click at [1051, 629] on span "scrollable content" at bounding box center [1062, 627] width 607 height 398
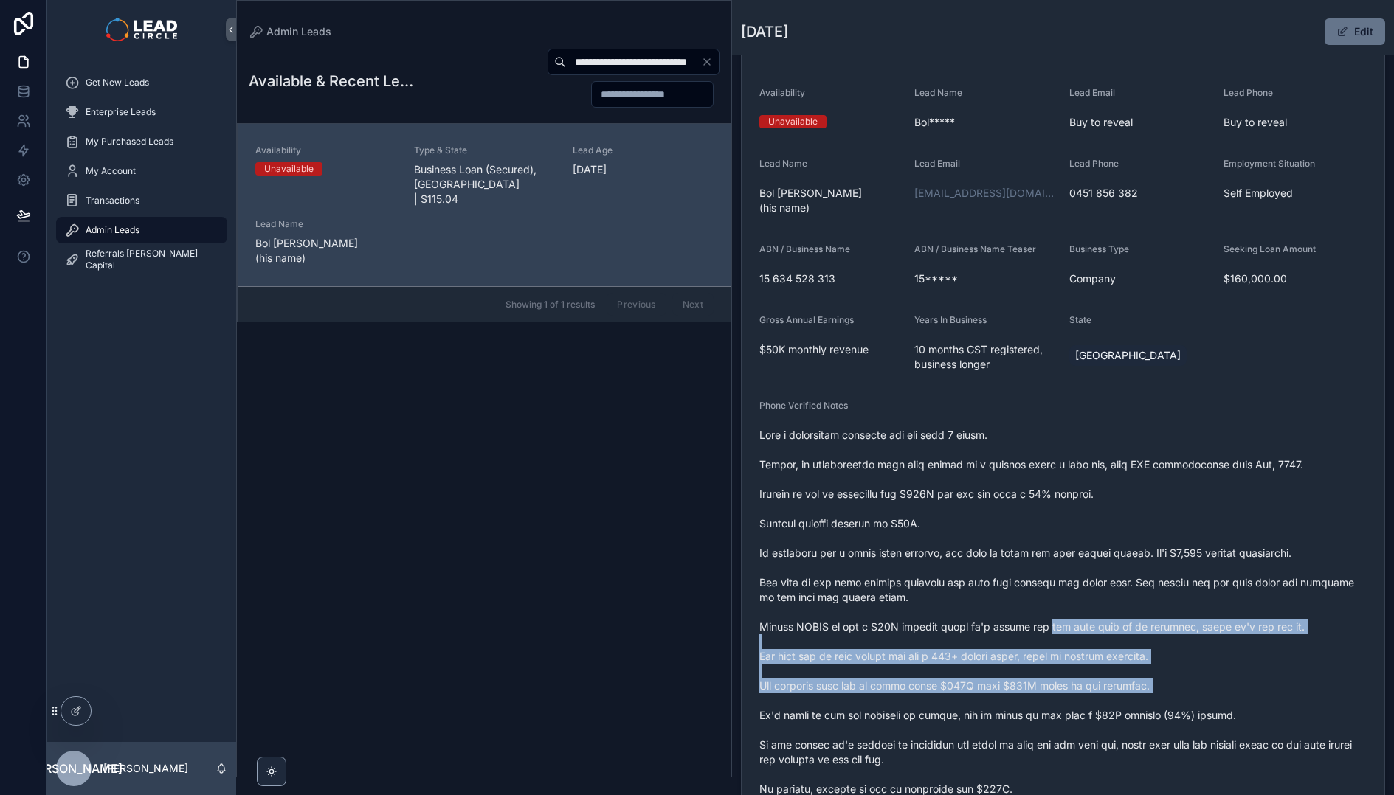
drag, startPoint x: 1051, startPoint y: 629, endPoint x: 1220, endPoint y: 702, distance: 184.4
click at [1220, 702] on span "scrollable content" at bounding box center [1062, 627] width 607 height 398
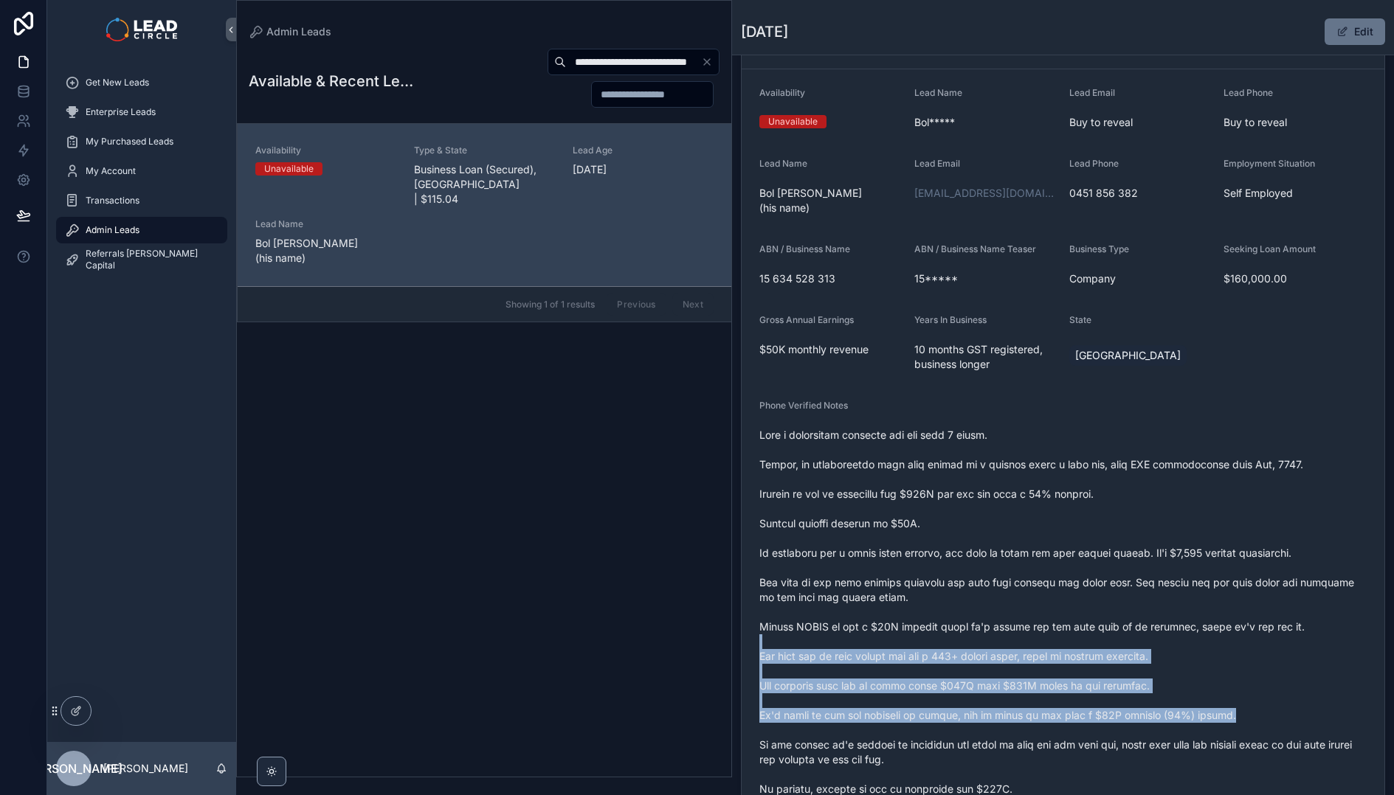
drag, startPoint x: 1269, startPoint y: 716, endPoint x: 1041, endPoint y: 621, distance: 247.0
click at [1042, 621] on span "scrollable content" at bounding box center [1062, 627] width 607 height 398
click at [1041, 621] on span "scrollable content" at bounding box center [1062, 627] width 607 height 398
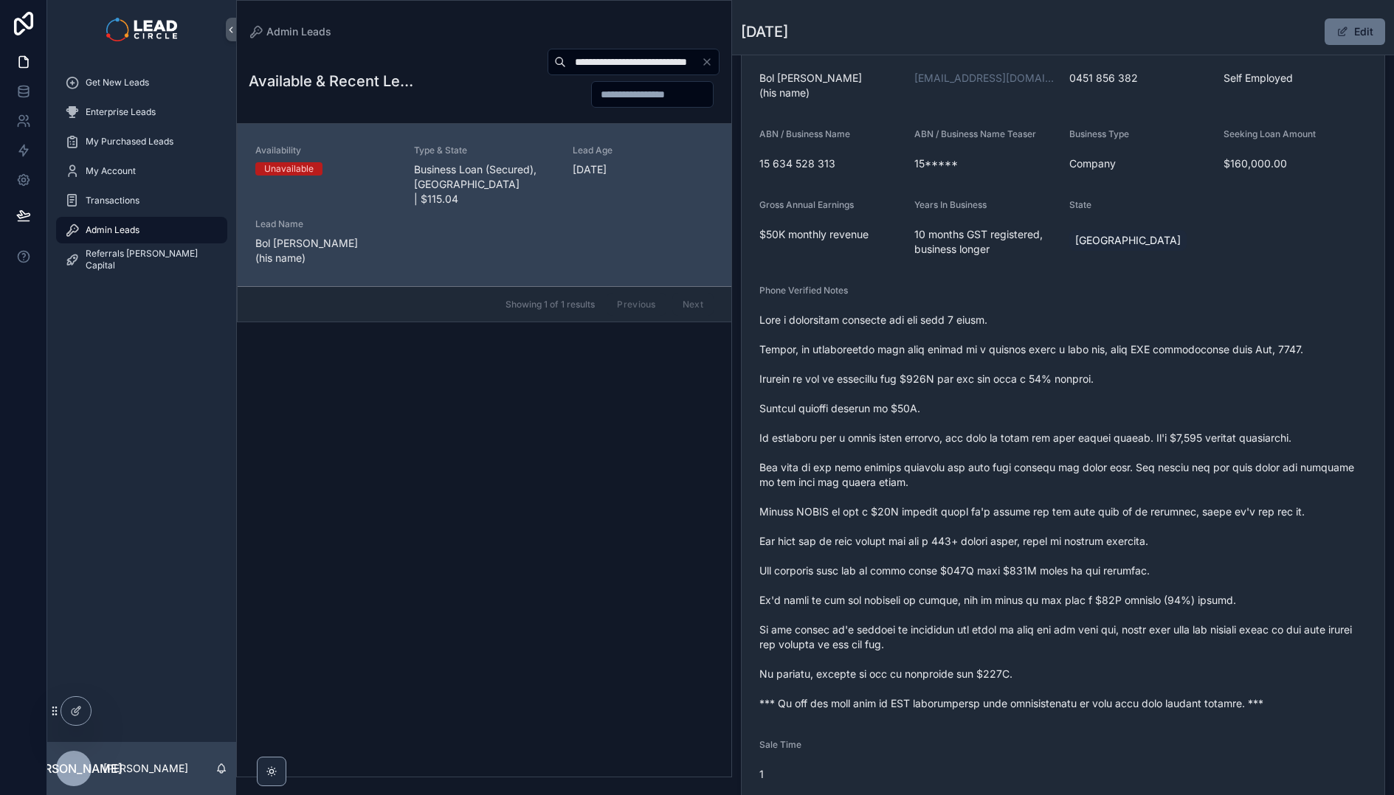
scroll to position [210, 0]
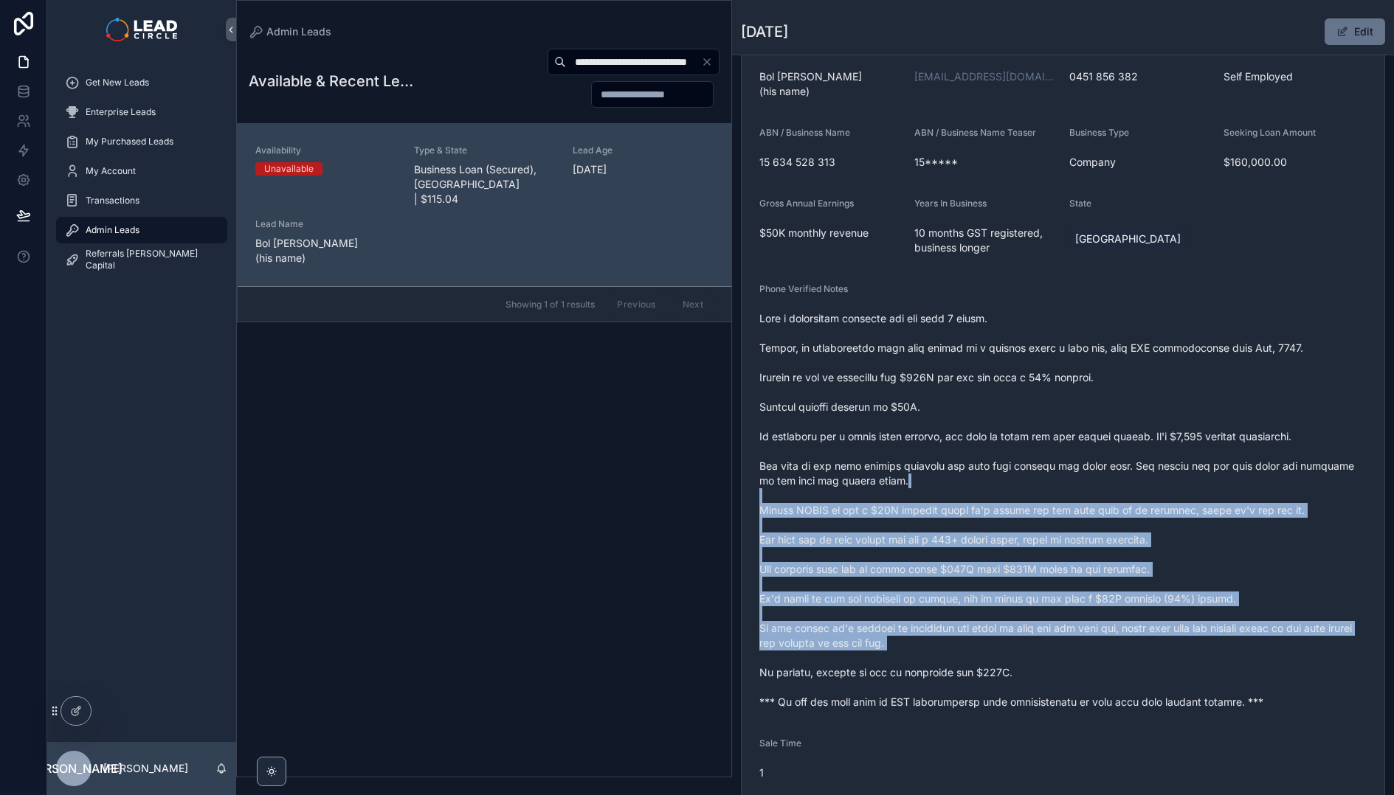
drag, startPoint x: 1125, startPoint y: 640, endPoint x: 1162, endPoint y: 669, distance: 46.8
click at [1162, 669] on span "scrollable content" at bounding box center [1062, 510] width 607 height 398
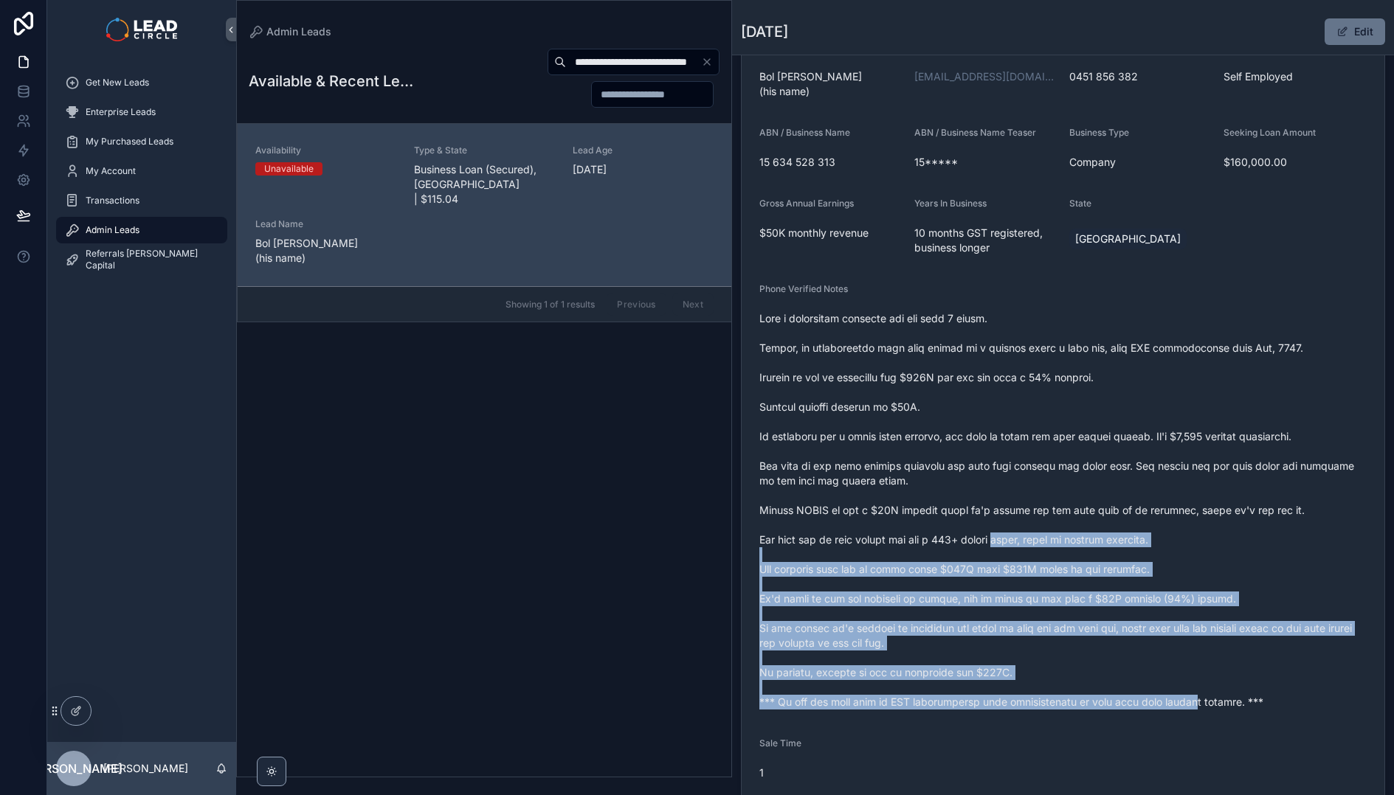
drag, startPoint x: 1177, startPoint y: 697, endPoint x: 983, endPoint y: 515, distance: 266.2
click at [987, 521] on span "scrollable content" at bounding box center [1062, 510] width 607 height 398
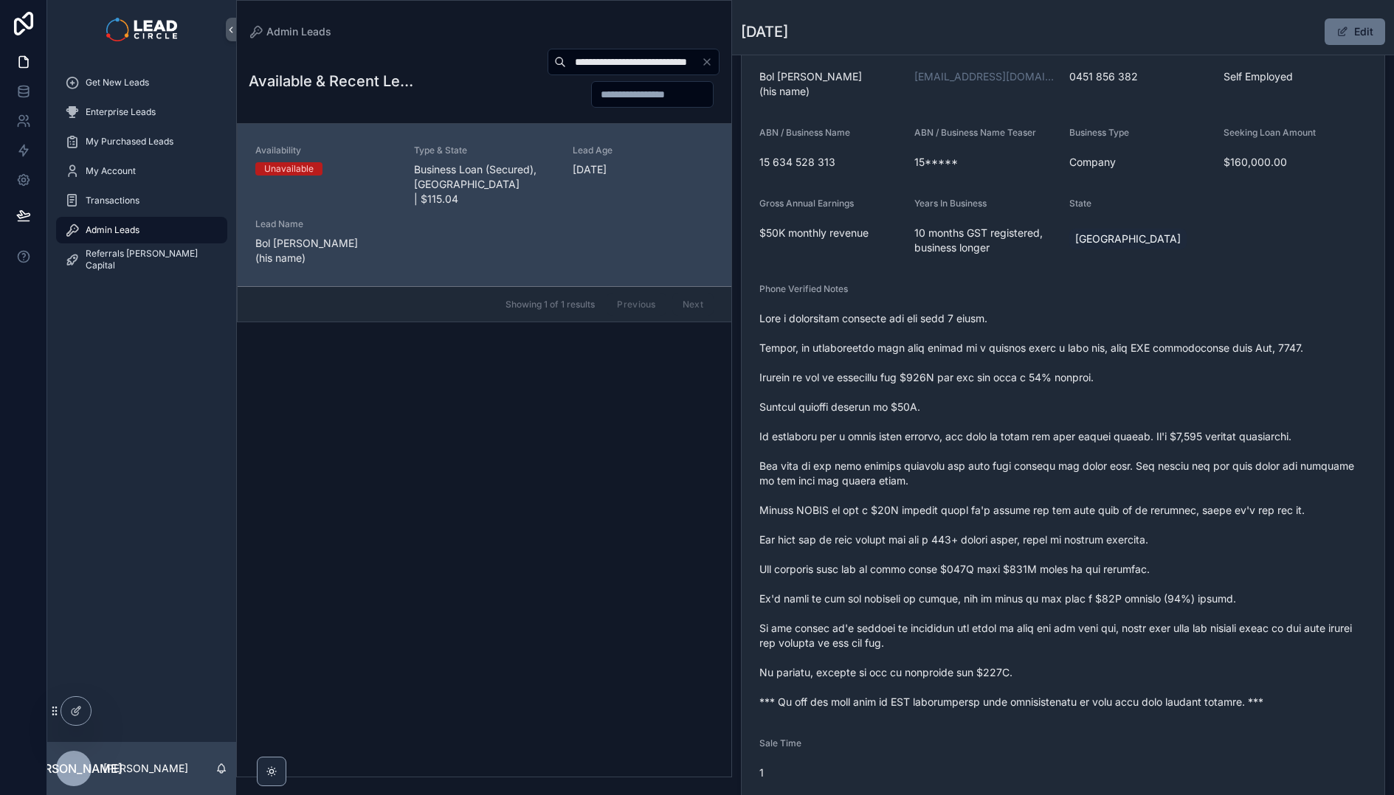
click at [982, 514] on span "scrollable content" at bounding box center [1062, 510] width 607 height 398
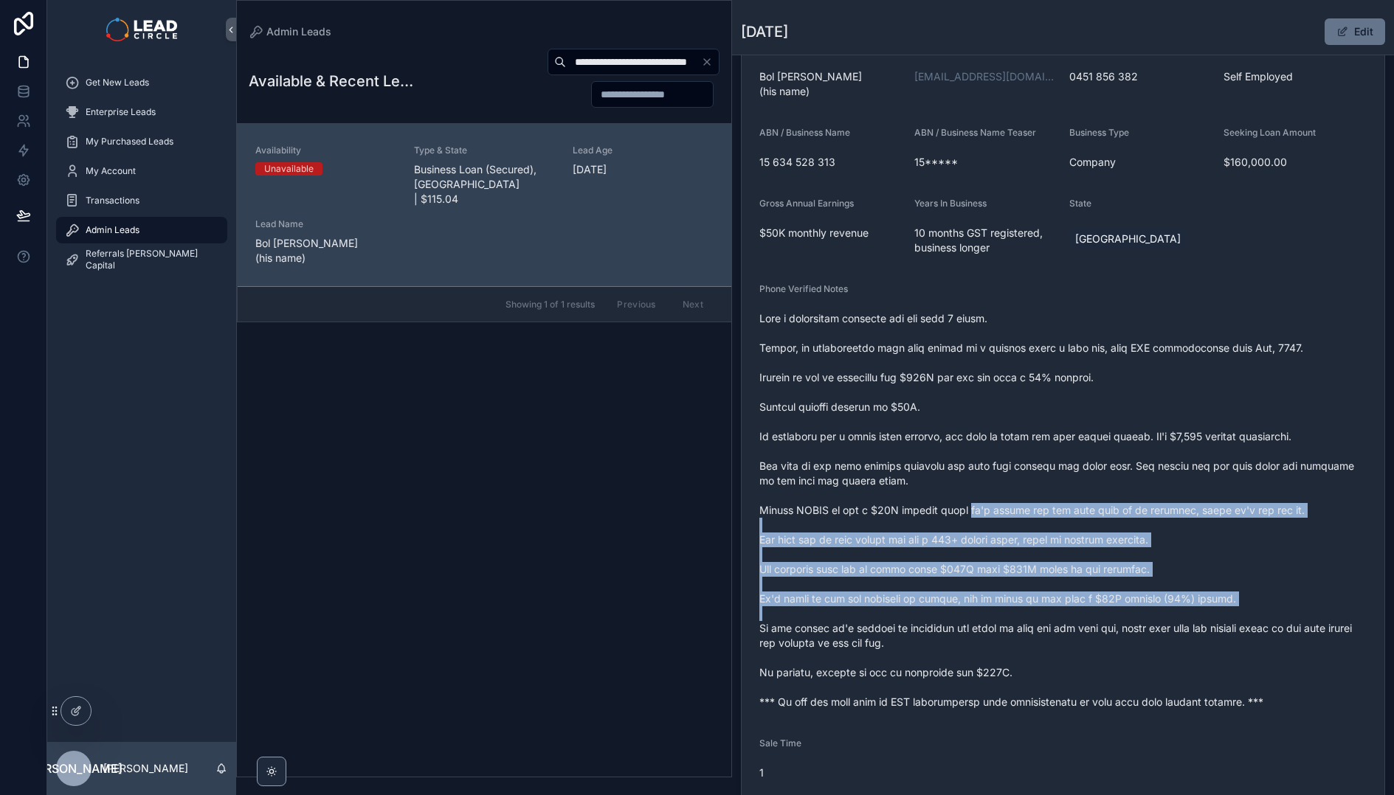
drag, startPoint x: 982, startPoint y: 514, endPoint x: 1098, endPoint y: 637, distance: 168.6
click at [1098, 637] on span "scrollable content" at bounding box center [1062, 510] width 607 height 398
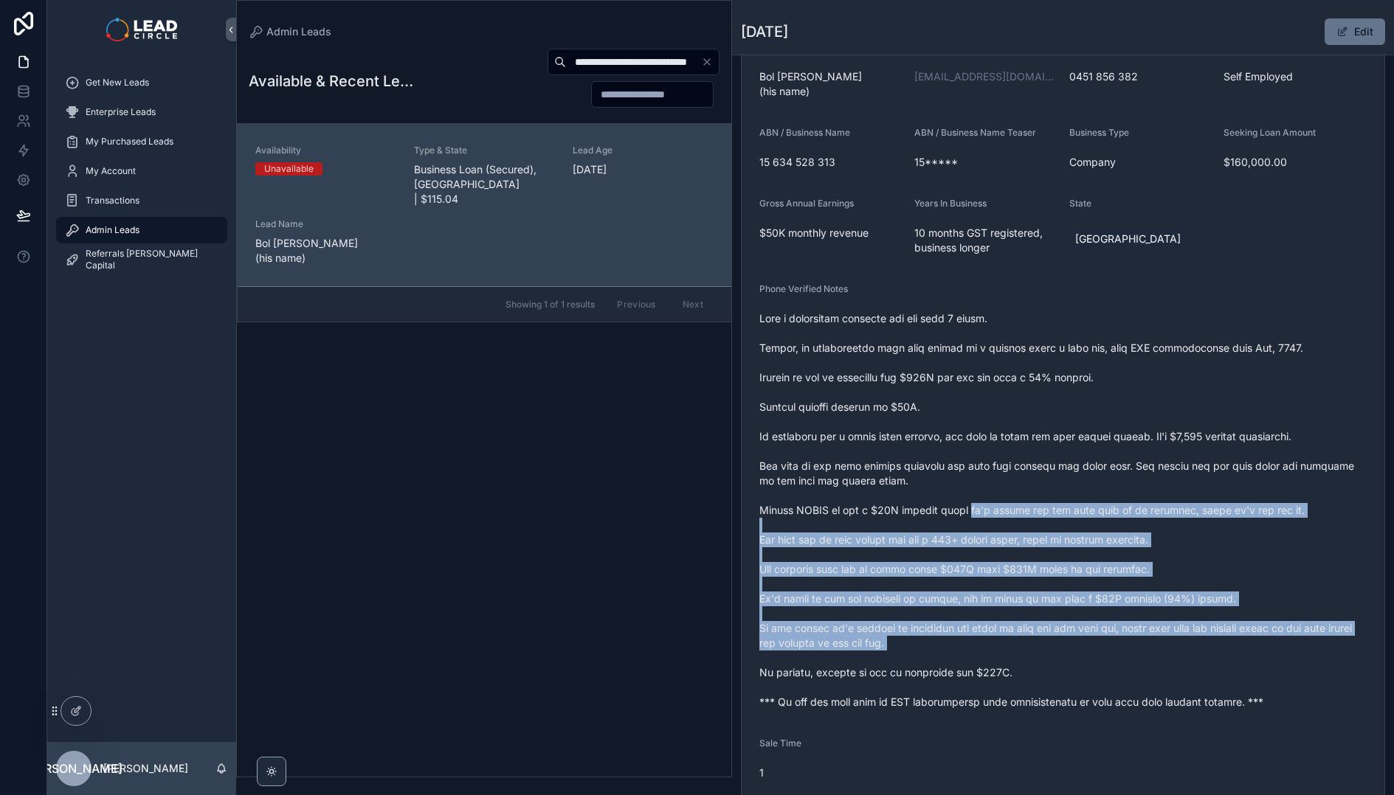
click at [1098, 637] on span "scrollable content" at bounding box center [1062, 510] width 607 height 398
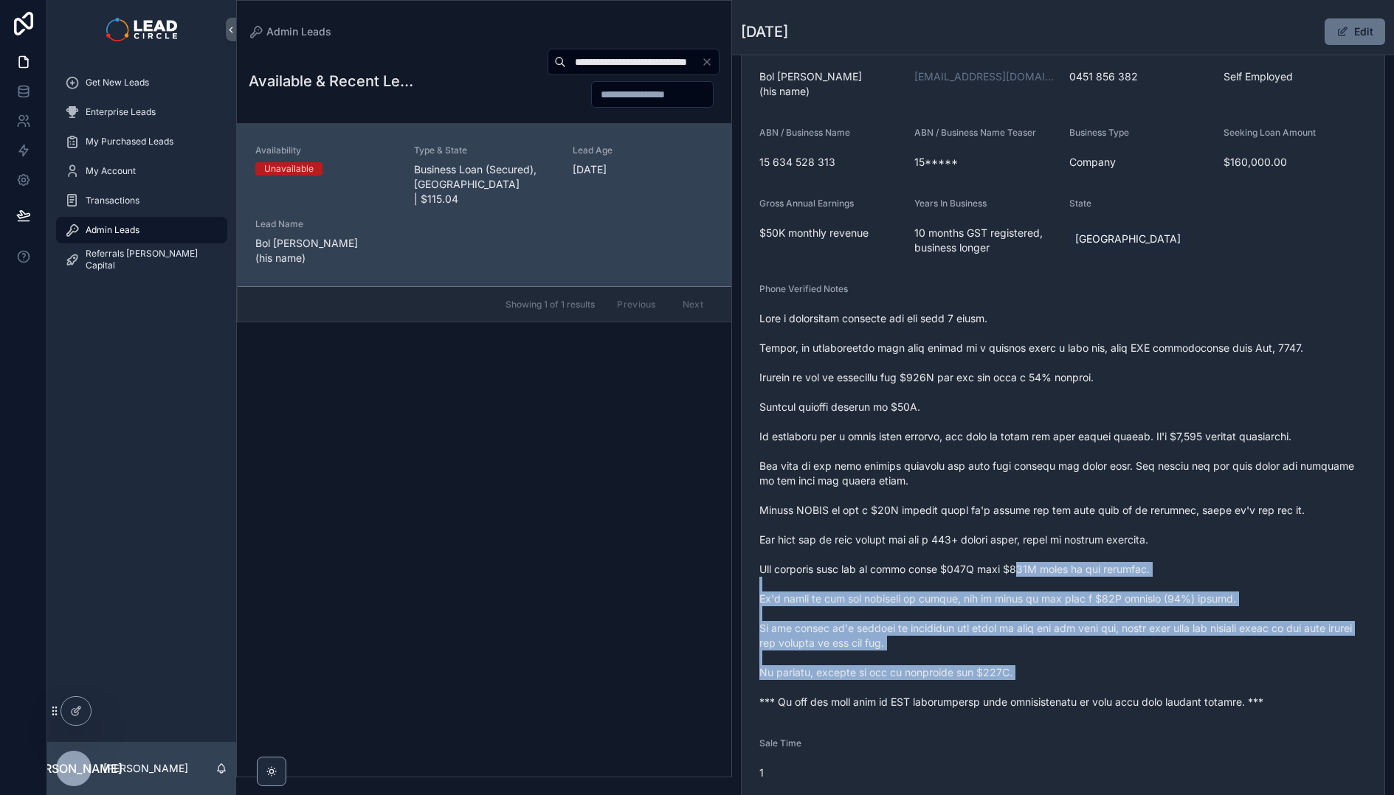
drag, startPoint x: 1028, startPoint y: 587, endPoint x: 995, endPoint y: 549, distance: 50.7
click at [1003, 559] on span "scrollable content" at bounding box center [1062, 510] width 607 height 398
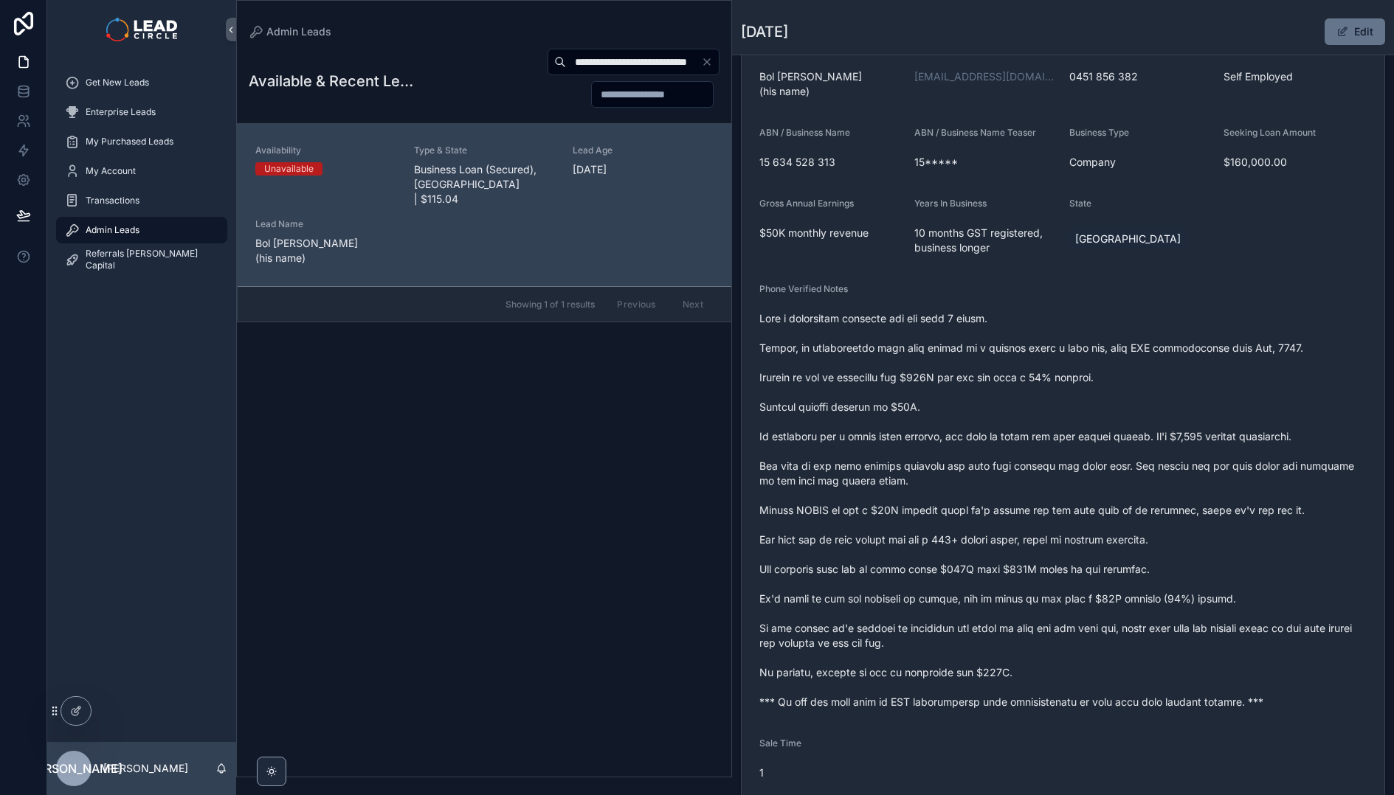
click at [992, 545] on span "scrollable content" at bounding box center [1062, 510] width 607 height 398
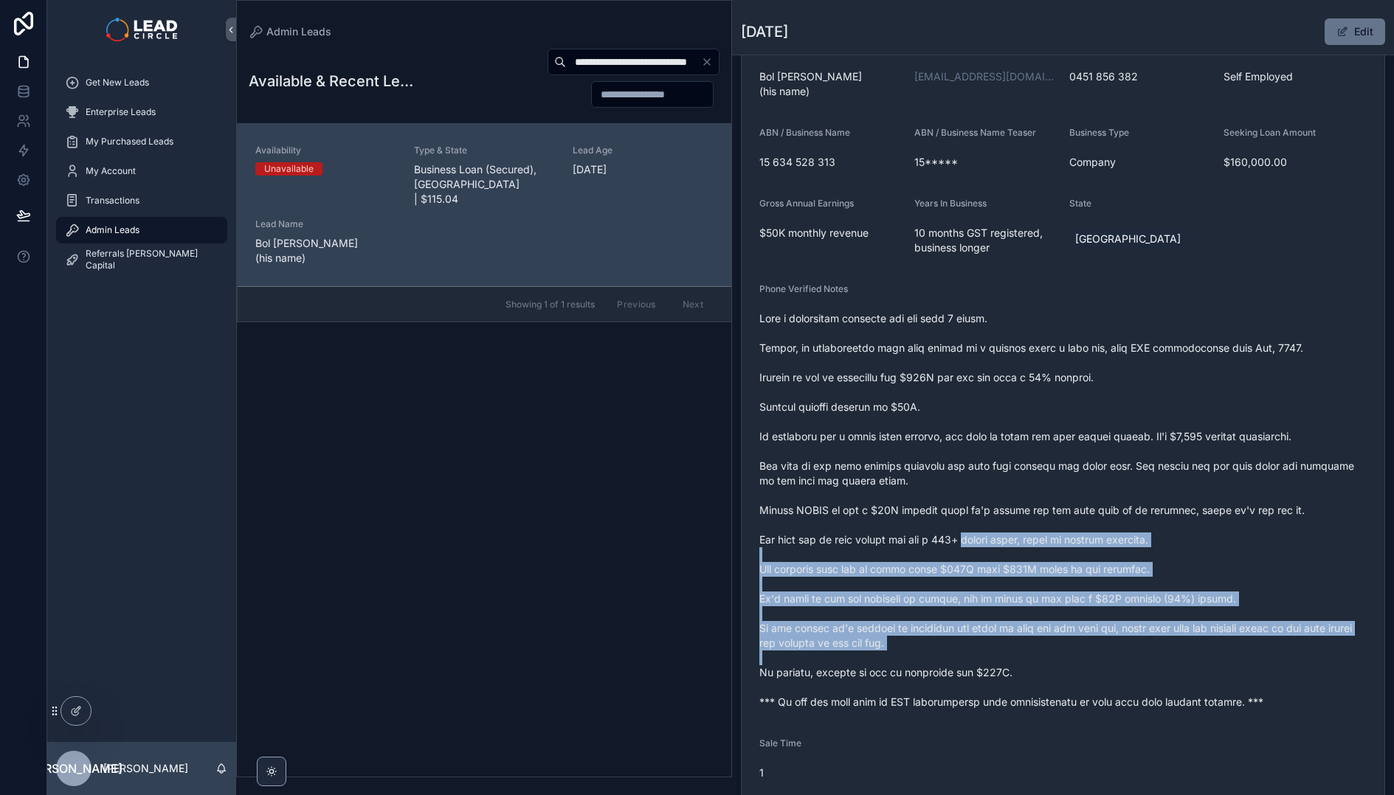
drag, startPoint x: 1034, startPoint y: 606, endPoint x: 1070, endPoint y: 655, distance: 60.6
click at [1070, 655] on span "scrollable content" at bounding box center [1062, 510] width 607 height 398
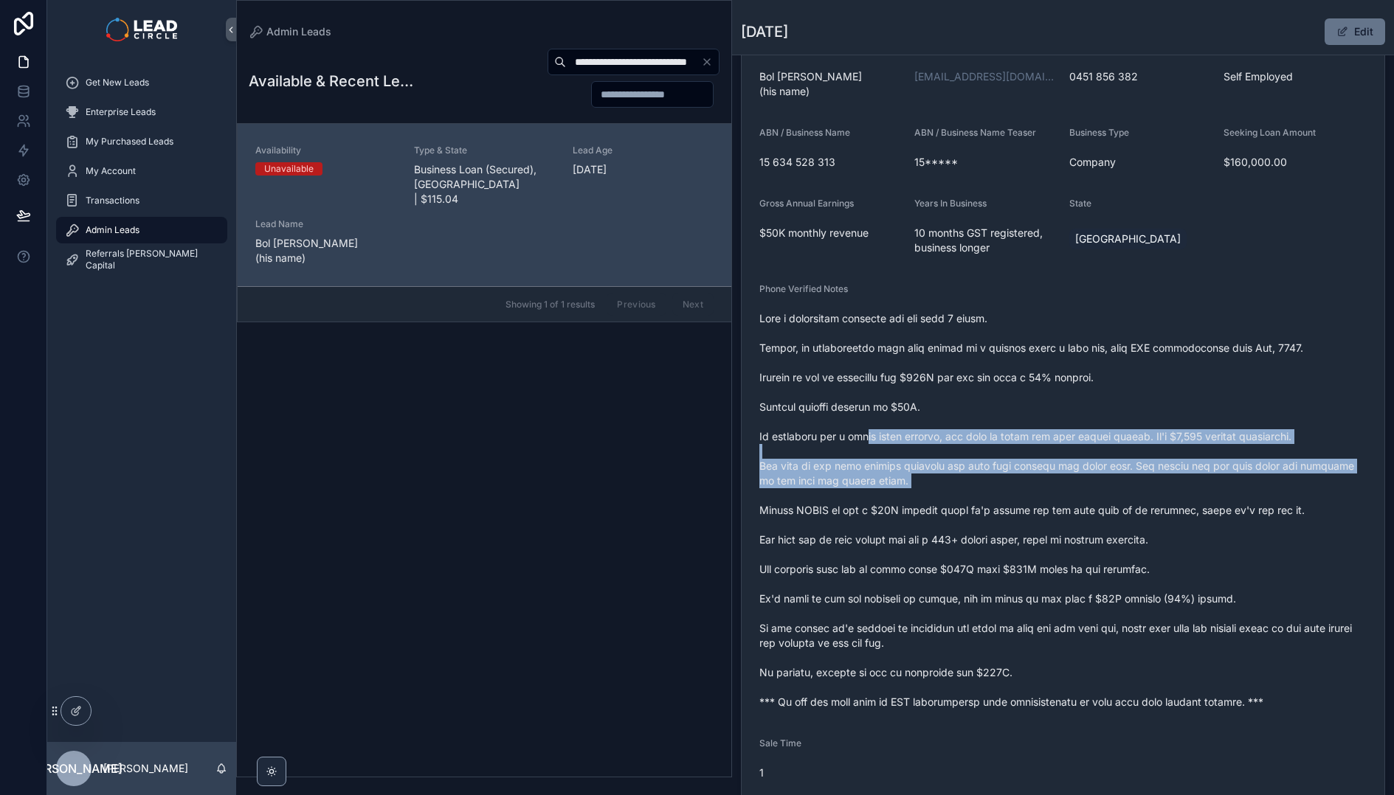
drag, startPoint x: 866, startPoint y: 433, endPoint x: 930, endPoint y: 592, distance: 171.1
click at [929, 590] on span "scrollable content" at bounding box center [1062, 510] width 607 height 398
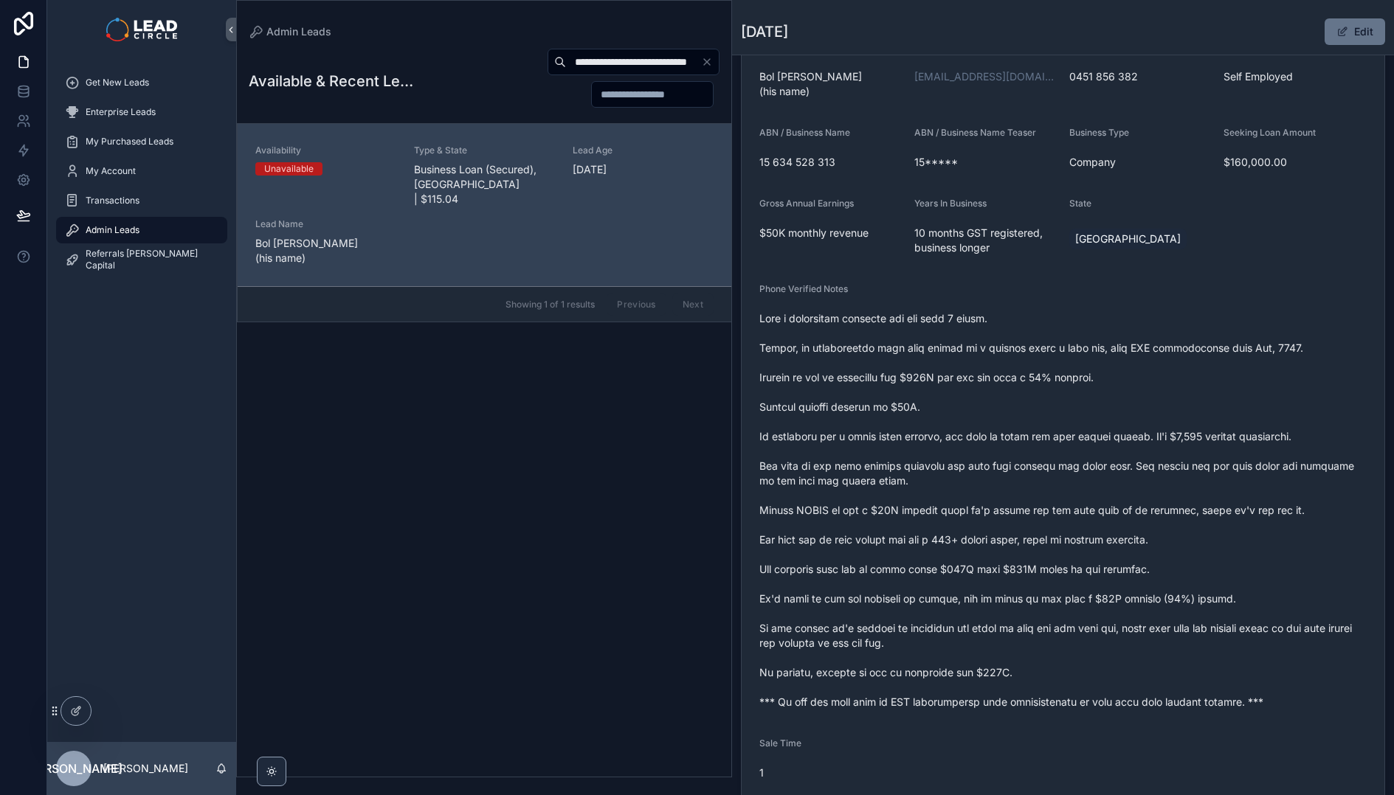
click at [930, 592] on span "scrollable content" at bounding box center [1062, 510] width 607 height 398
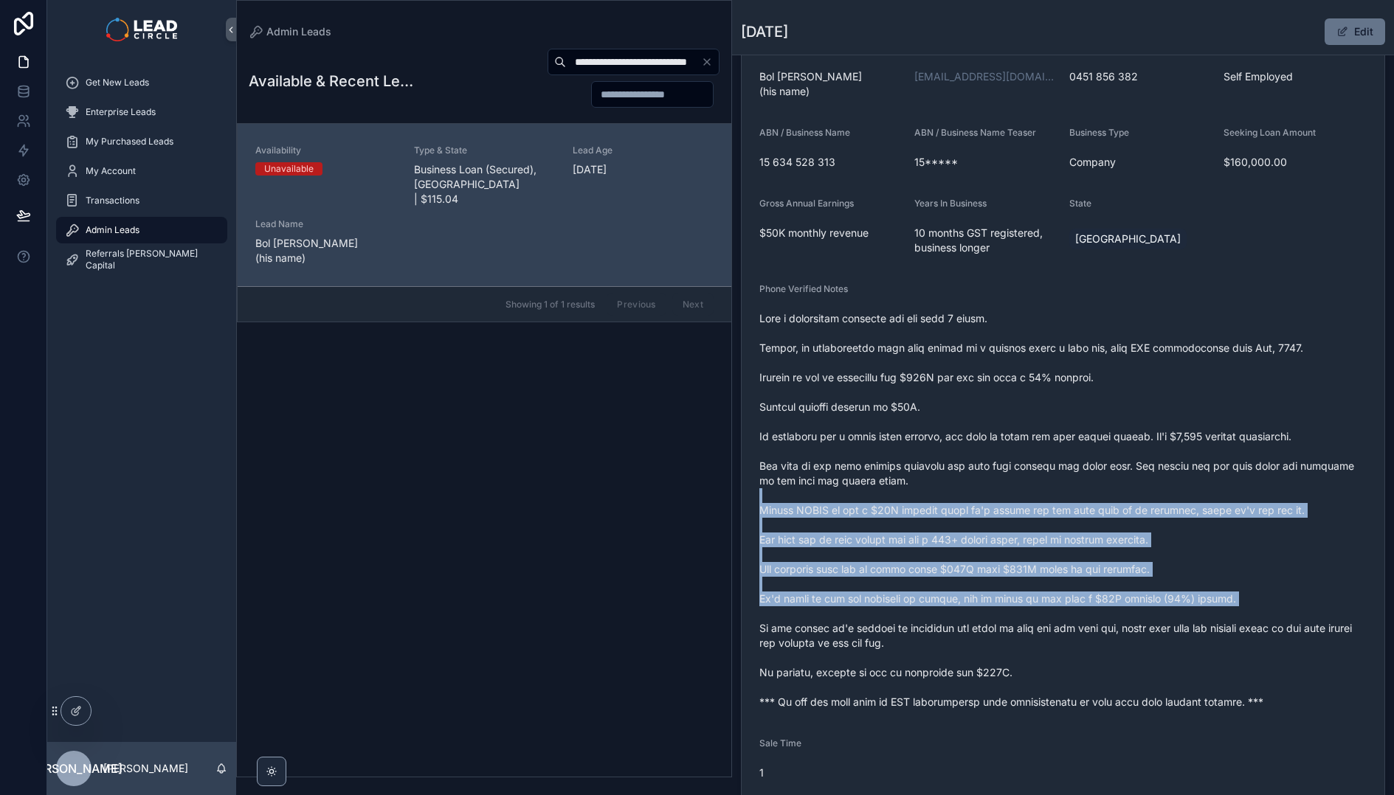
drag, startPoint x: 957, startPoint y: 603, endPoint x: 862, endPoint y: 468, distance: 164.8
click at [864, 470] on span "scrollable content" at bounding box center [1062, 510] width 607 height 398
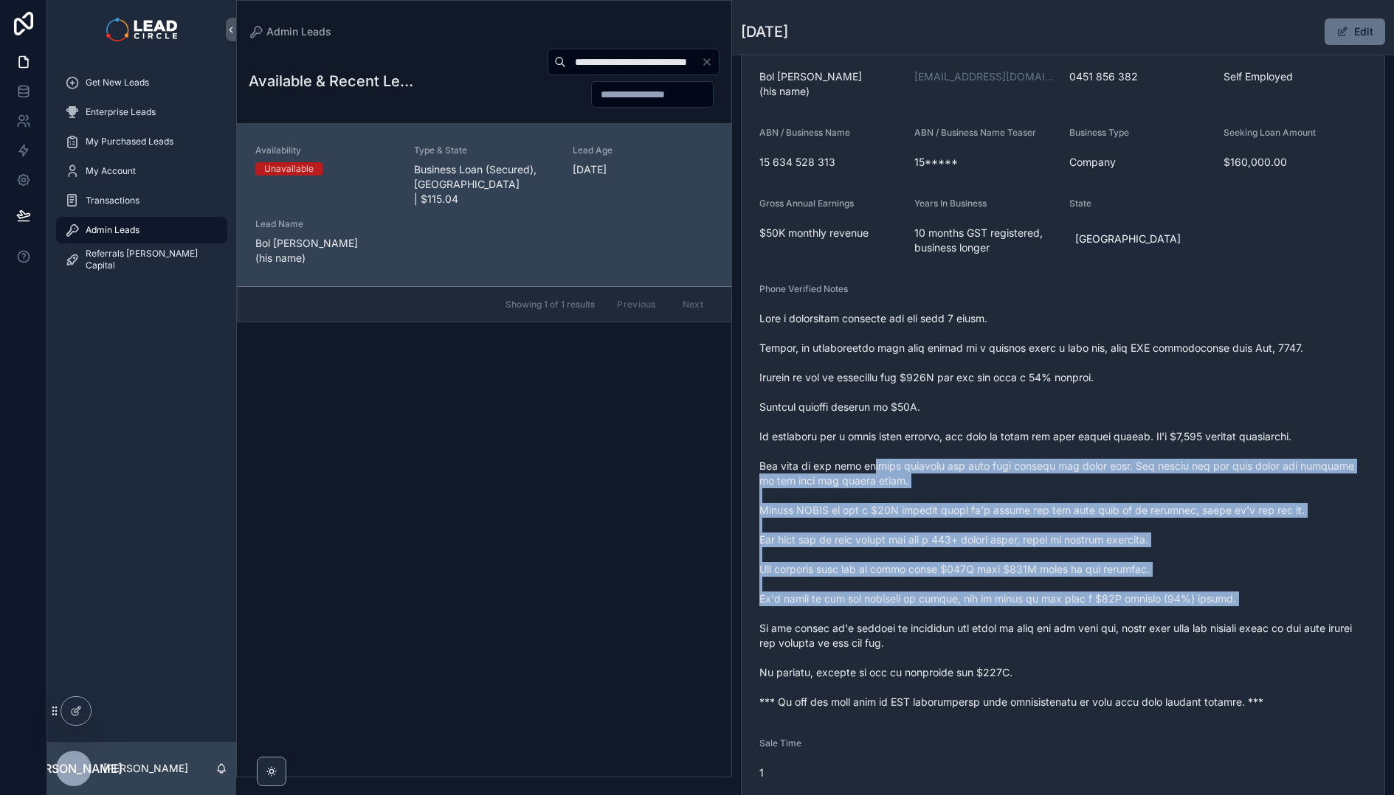
click at [862, 468] on span "scrollable content" at bounding box center [1062, 510] width 607 height 398
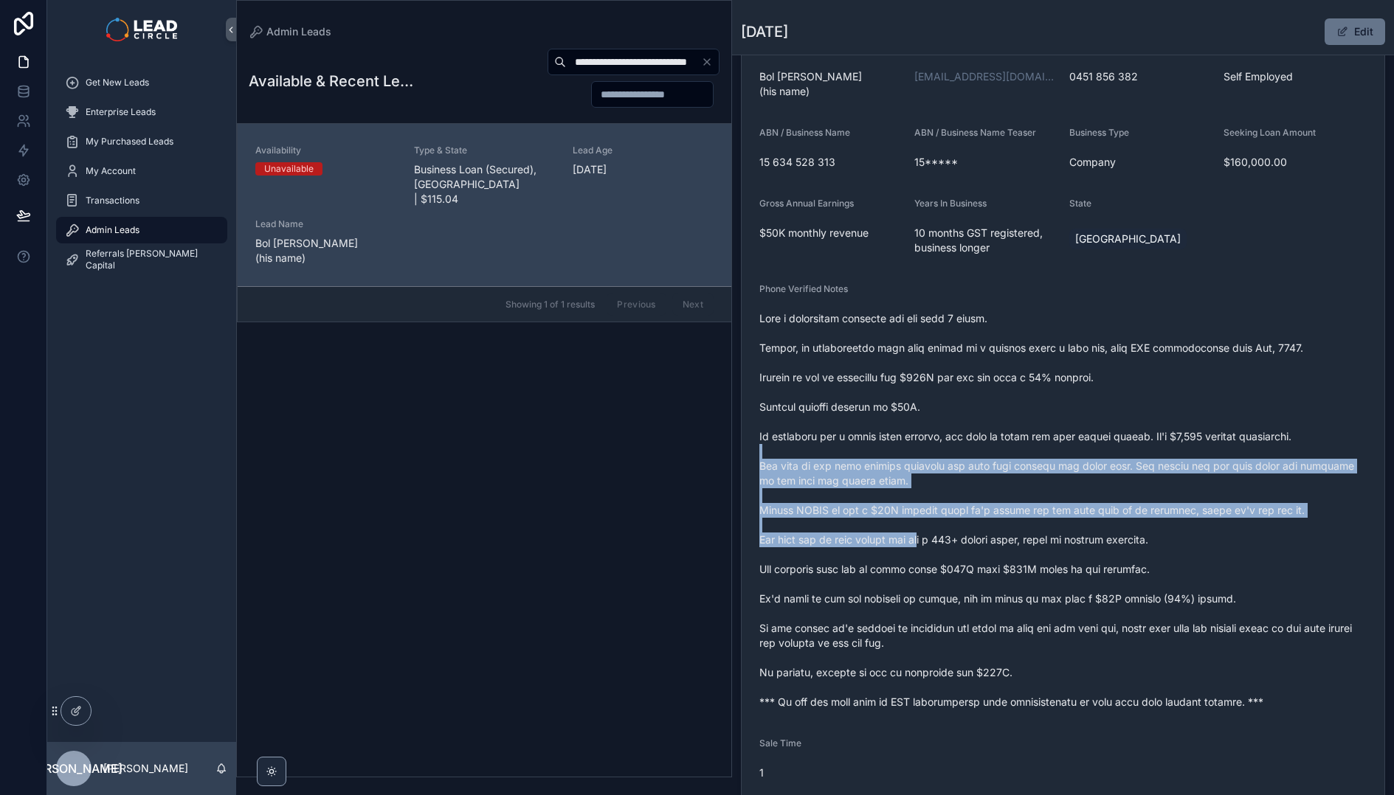
drag, startPoint x: 861, startPoint y: 444, endPoint x: 961, endPoint y: 573, distance: 163.5
click at [961, 573] on span "scrollable content" at bounding box center [1062, 510] width 607 height 398
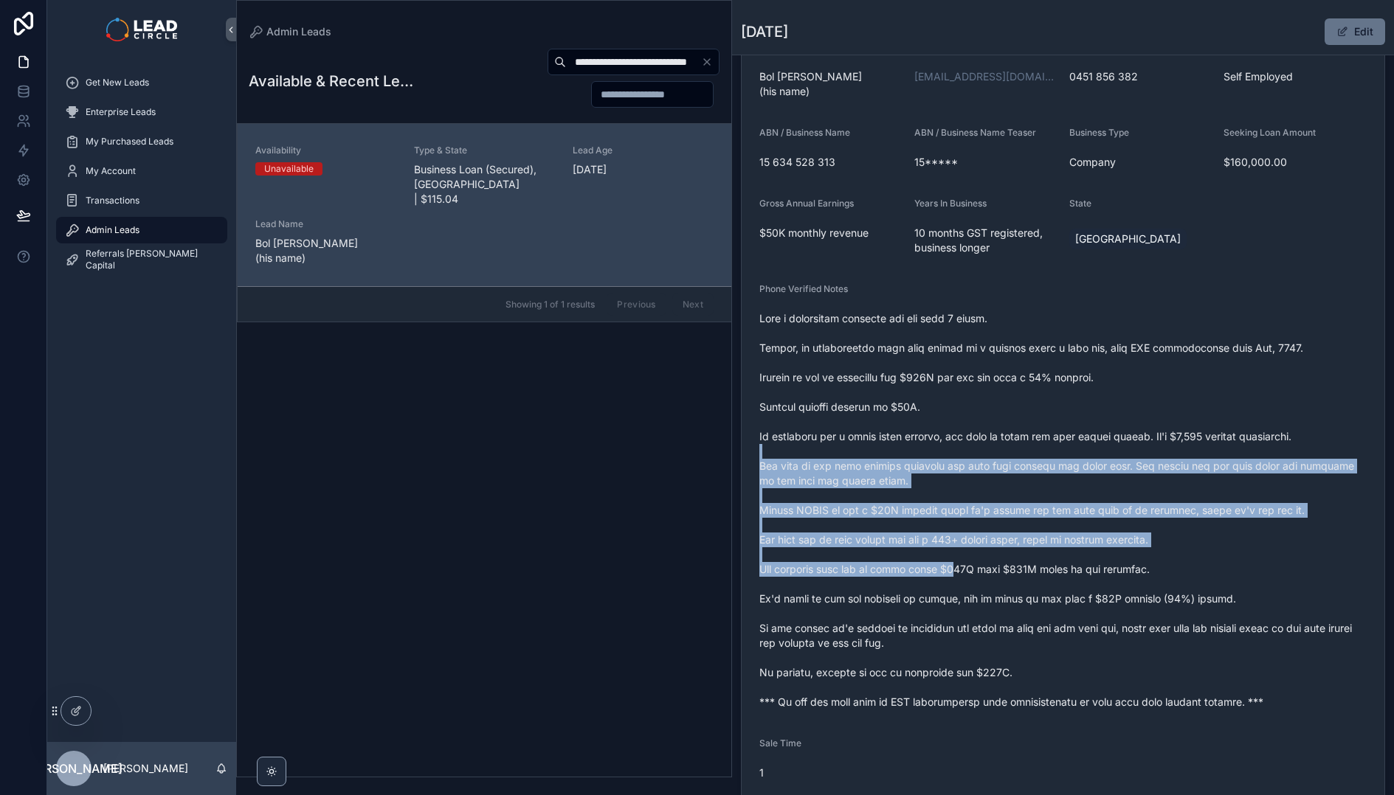
click at [961, 573] on span "scrollable content" at bounding box center [1062, 510] width 607 height 398
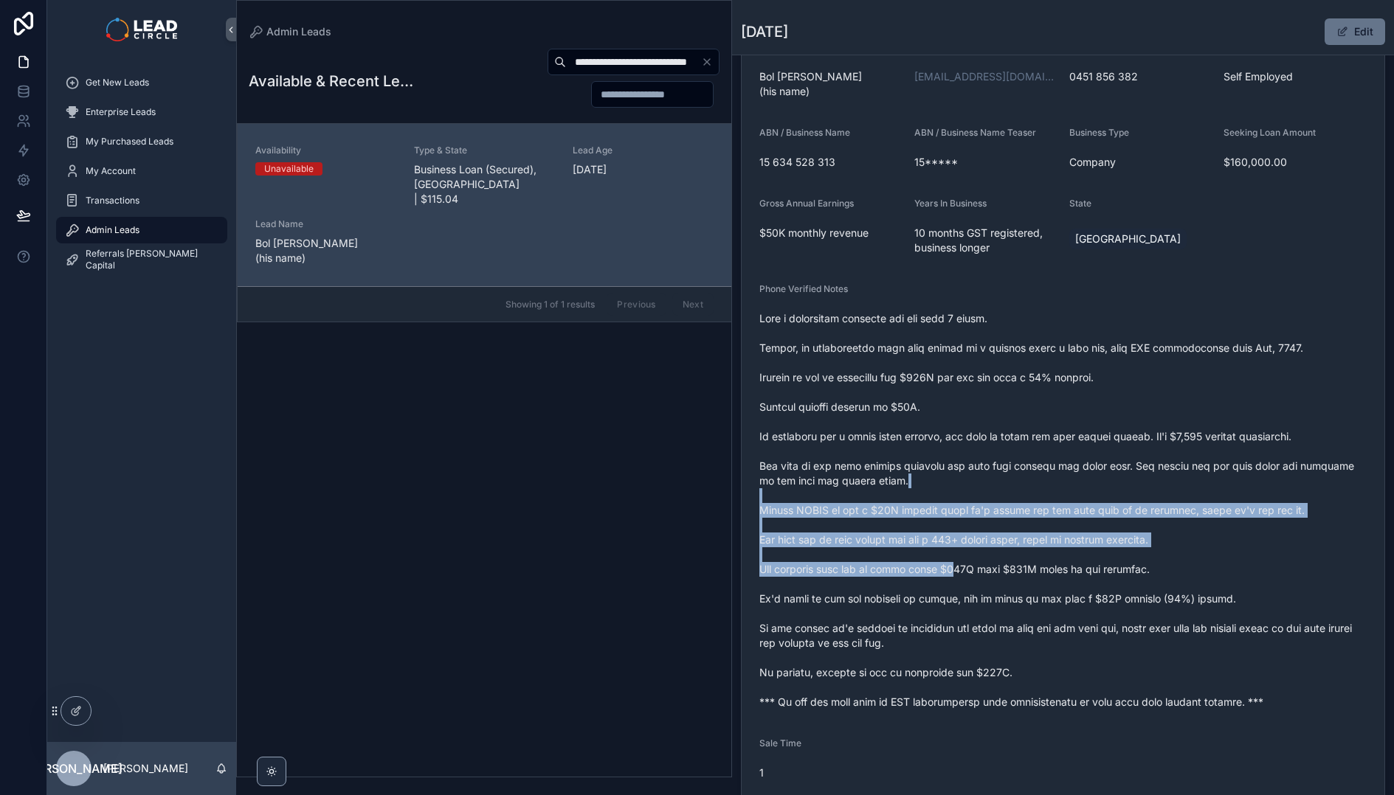
drag, startPoint x: 961, startPoint y: 573, endPoint x: 857, endPoint y: 470, distance: 147.1
click at [858, 471] on span "scrollable content" at bounding box center [1062, 510] width 607 height 398
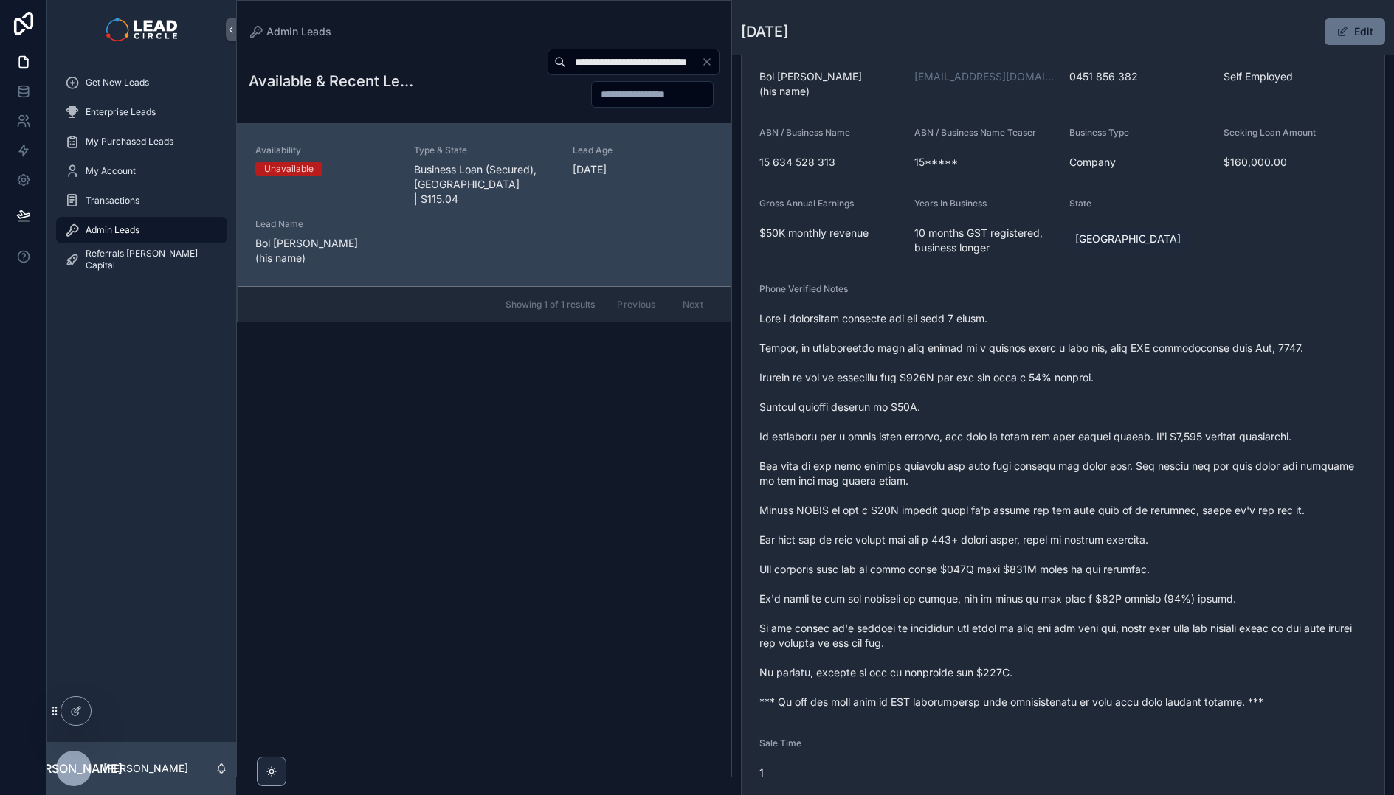
click at [855, 469] on span "scrollable content" at bounding box center [1062, 510] width 607 height 398
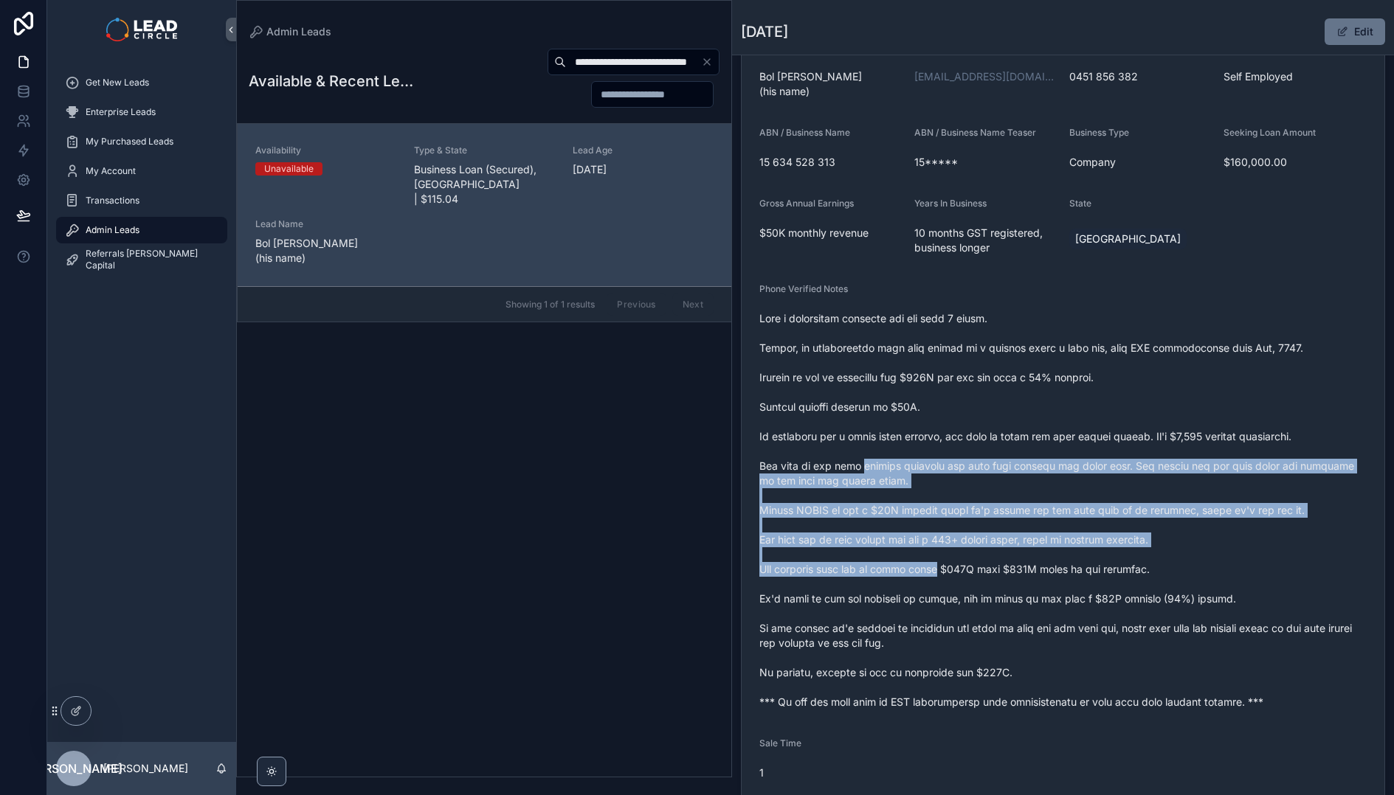
drag, startPoint x: 855, startPoint y: 469, endPoint x: 941, endPoint y: 583, distance: 142.7
click at [941, 583] on span "scrollable content" at bounding box center [1062, 510] width 607 height 398
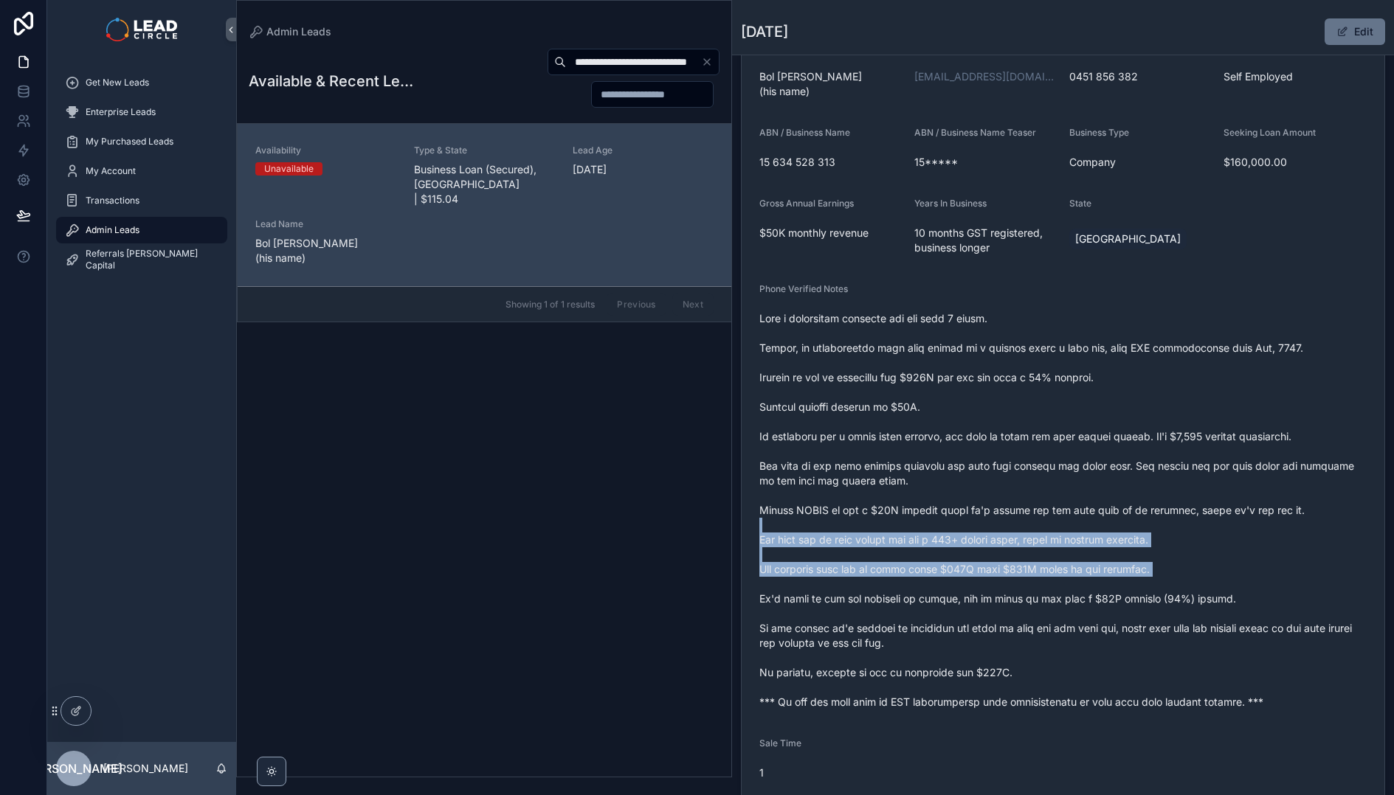
drag, startPoint x: 941, startPoint y: 583, endPoint x: 853, endPoint y: 491, distance: 127.3
click at [855, 493] on span "scrollable content" at bounding box center [1062, 510] width 607 height 398
click at [853, 491] on span "scrollable content" at bounding box center [1062, 510] width 607 height 398
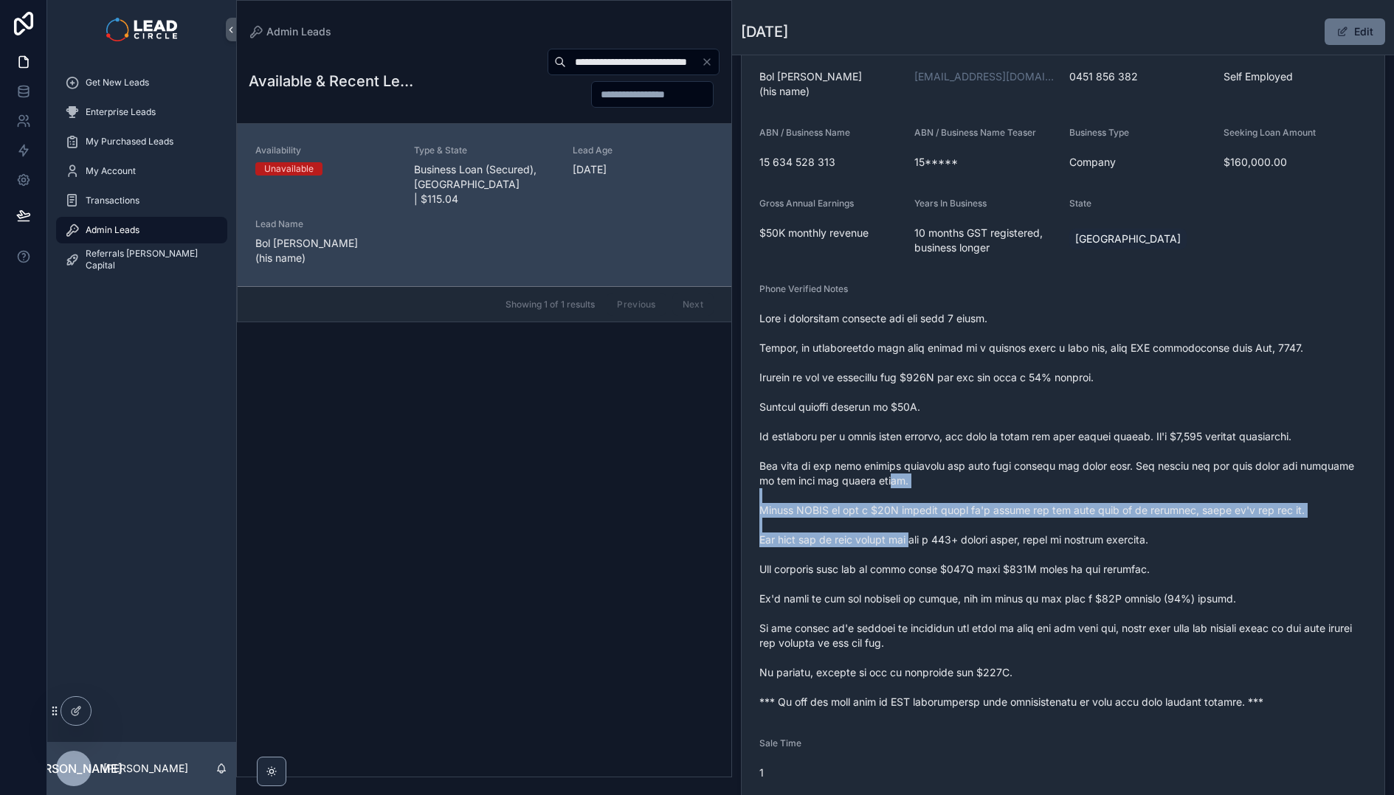
drag
click at [950, 561] on span "scrollable content" at bounding box center [1062, 510] width 607 height 398
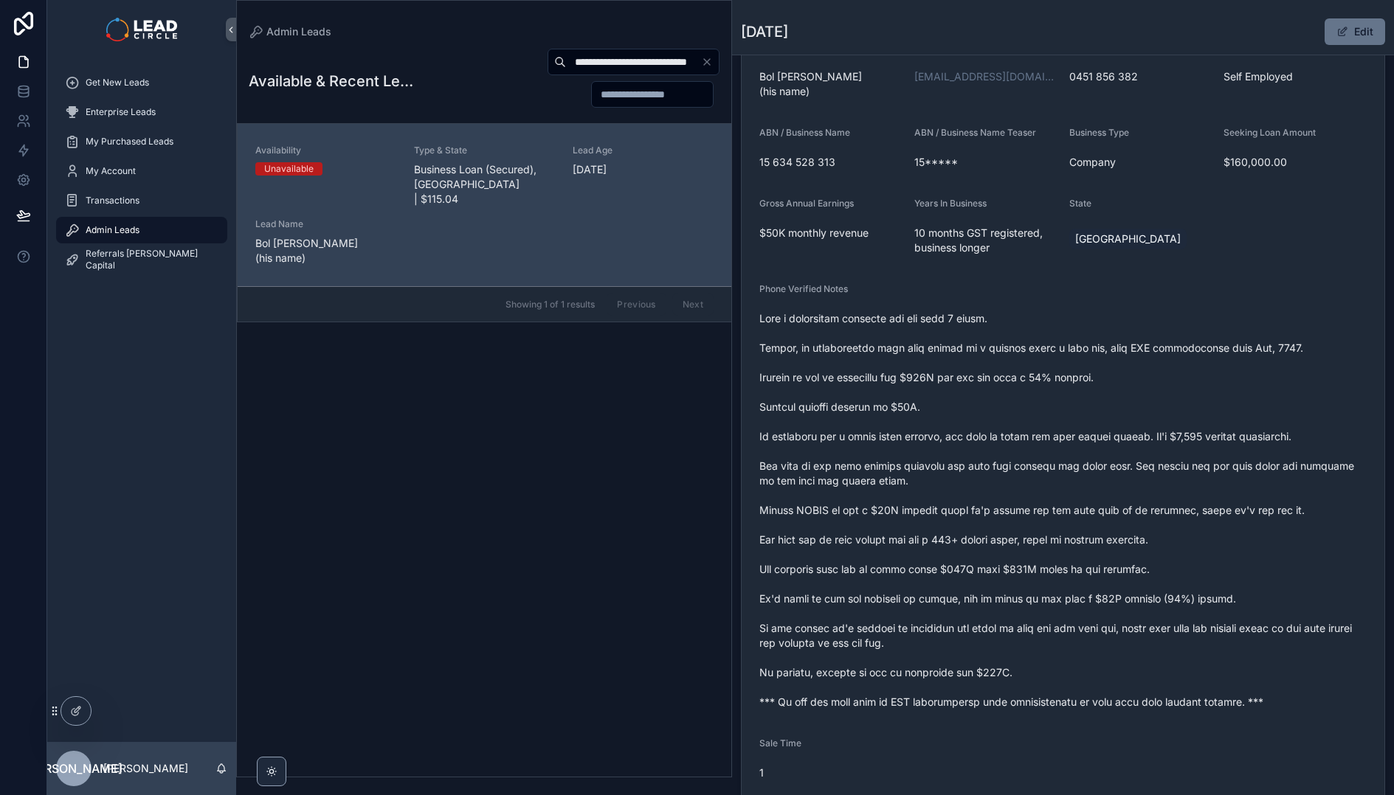
click at [895, 504] on span "scrollable content" at bounding box center [1062, 510] width 607 height 398
click at [897, 502] on span "scrollable content" at bounding box center [1062, 510] width 607 height 398
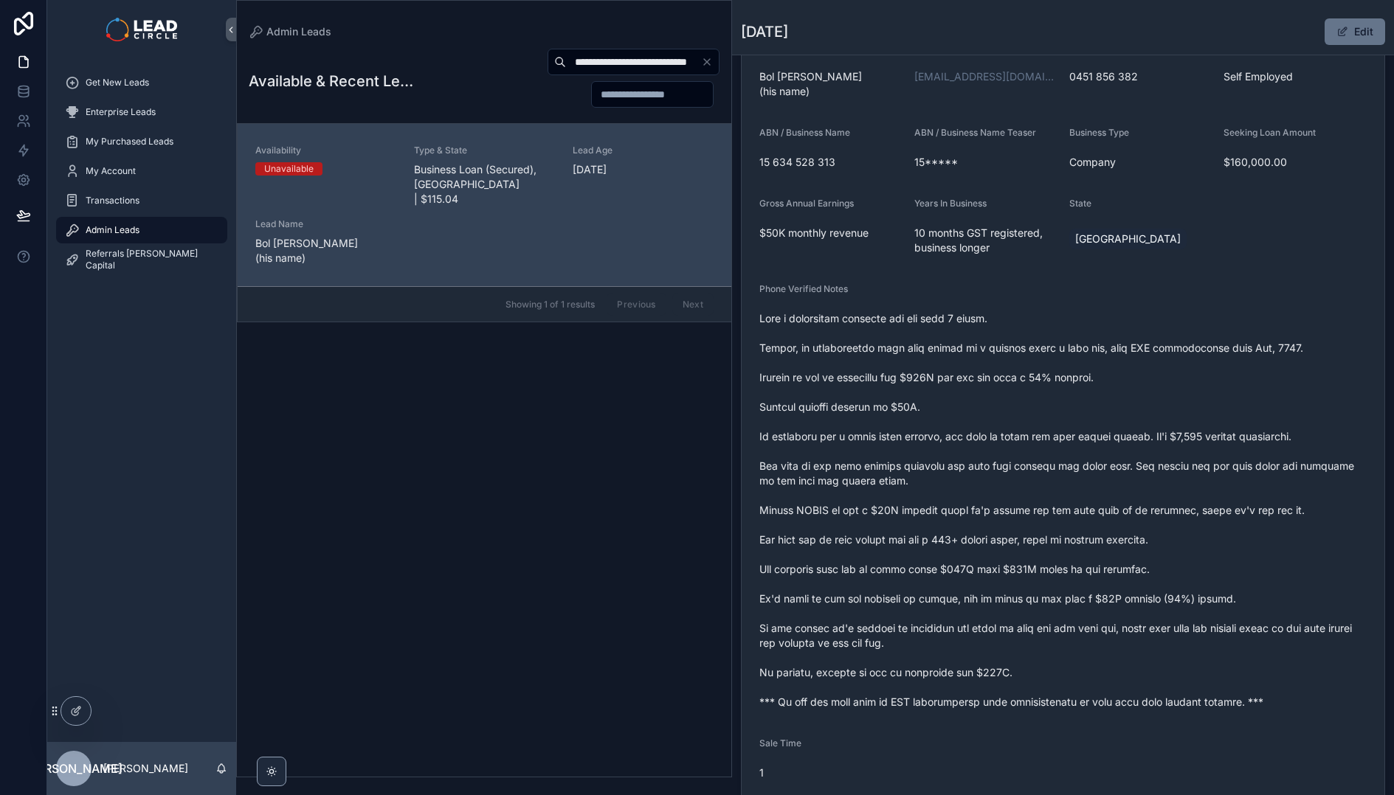
click at [615, 60] on input "**********" at bounding box center [633, 62] width 135 height 21
paste input "scrollable content"
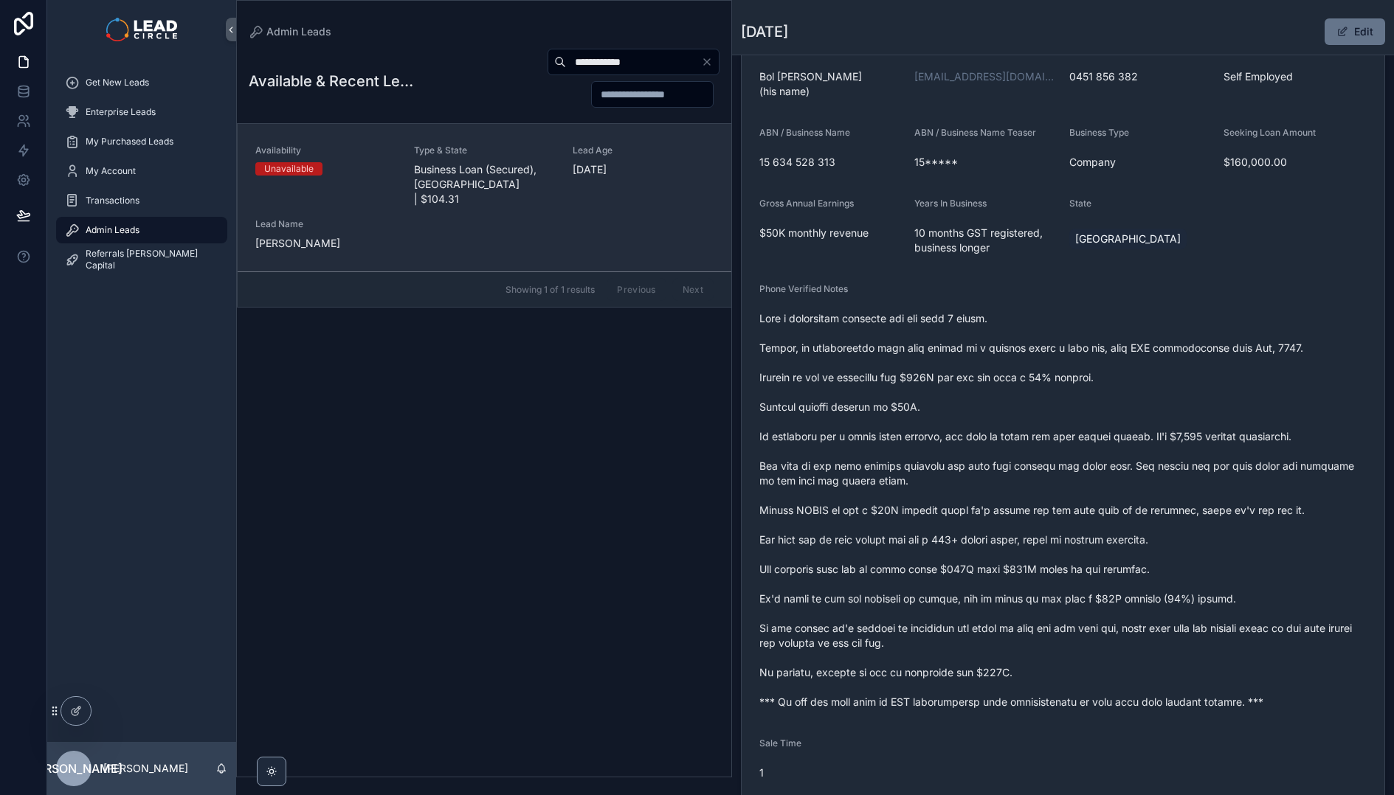
click at [591, 187] on div "Lead Age [DEMOGRAPHIC_DATA][DATE]" at bounding box center [643, 176] width 141 height 62
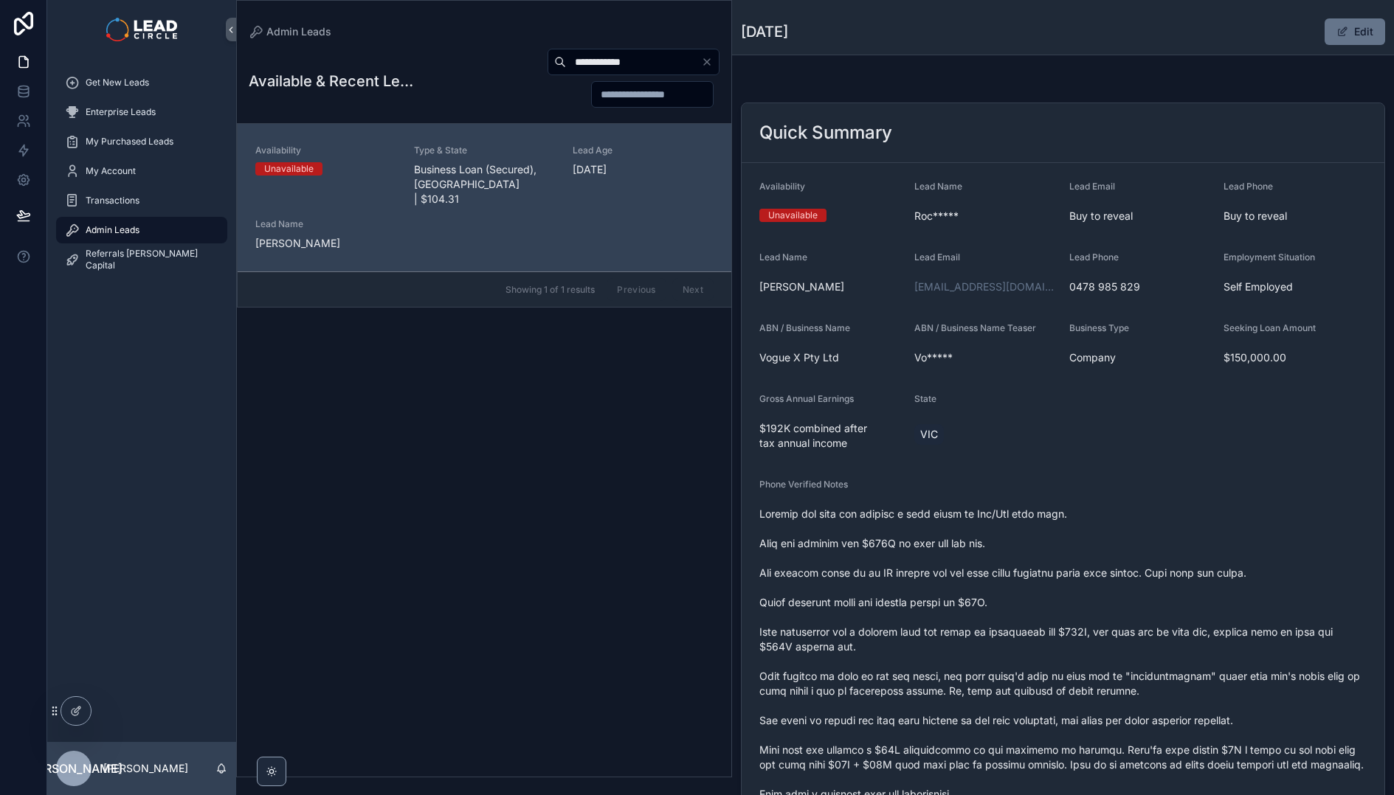
scroll to position [124, 0]
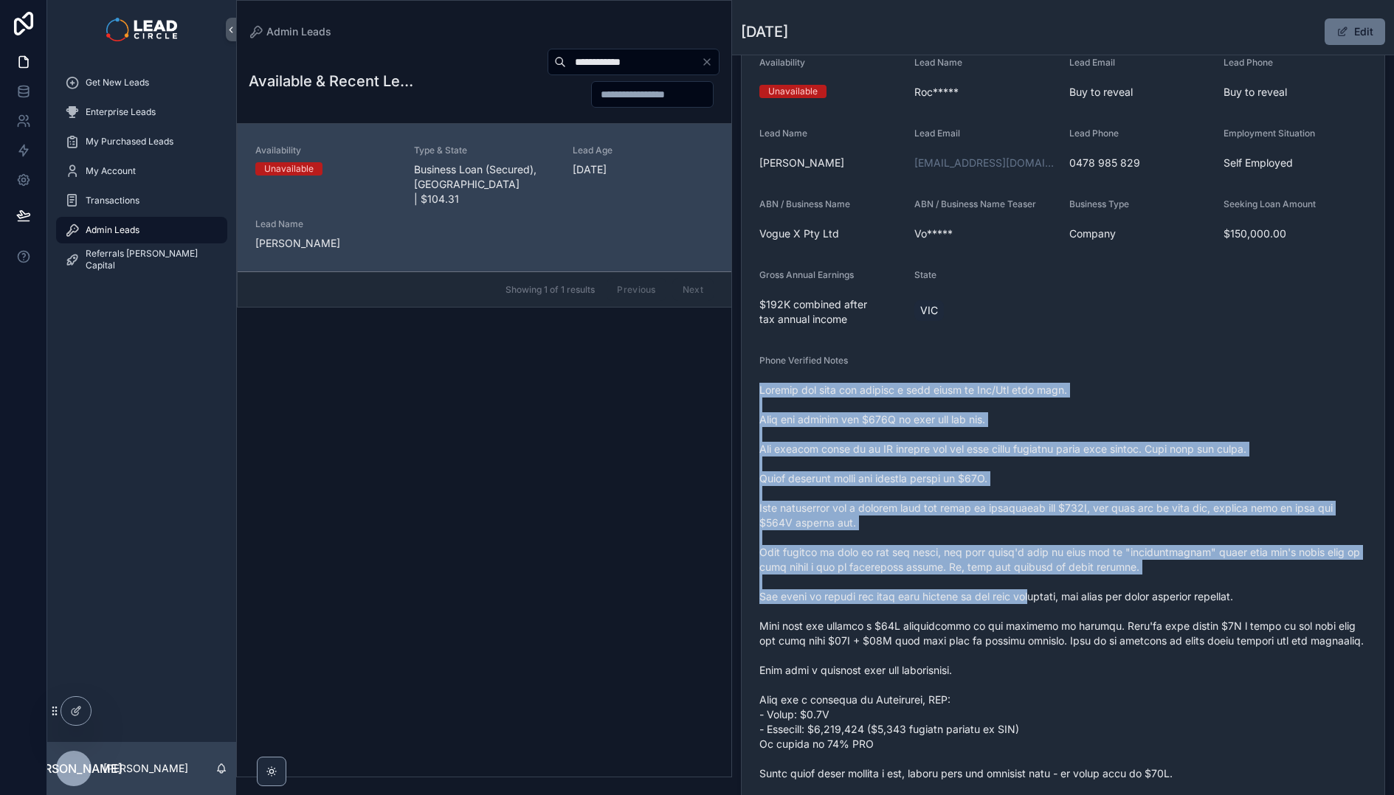
click at [1045, 609] on div "scrollable content" at bounding box center [1062, 670] width 607 height 584
click at [1049, 615] on span "scrollable content" at bounding box center [1062, 670] width 607 height 575
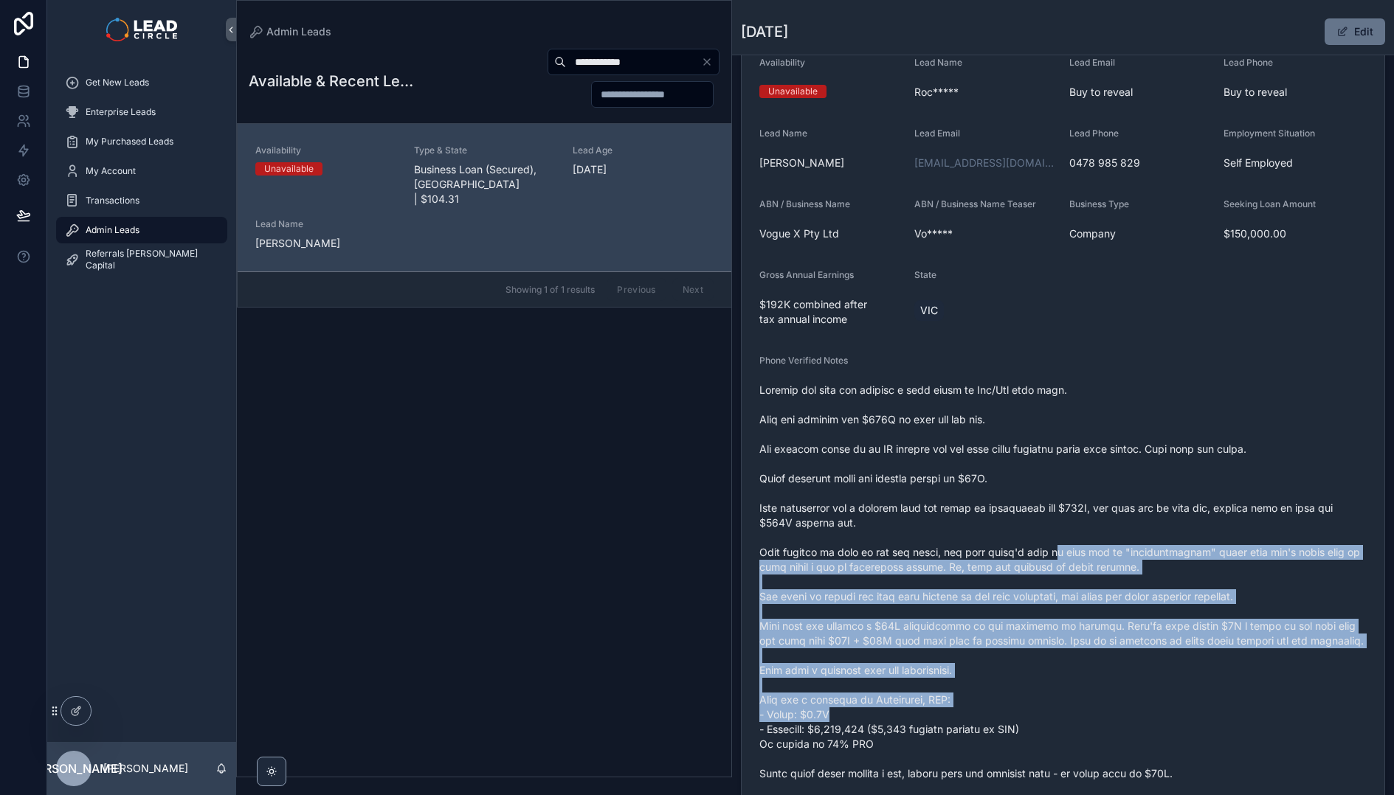
click at [1021, 479] on span "scrollable content" at bounding box center [1062, 670] width 607 height 575
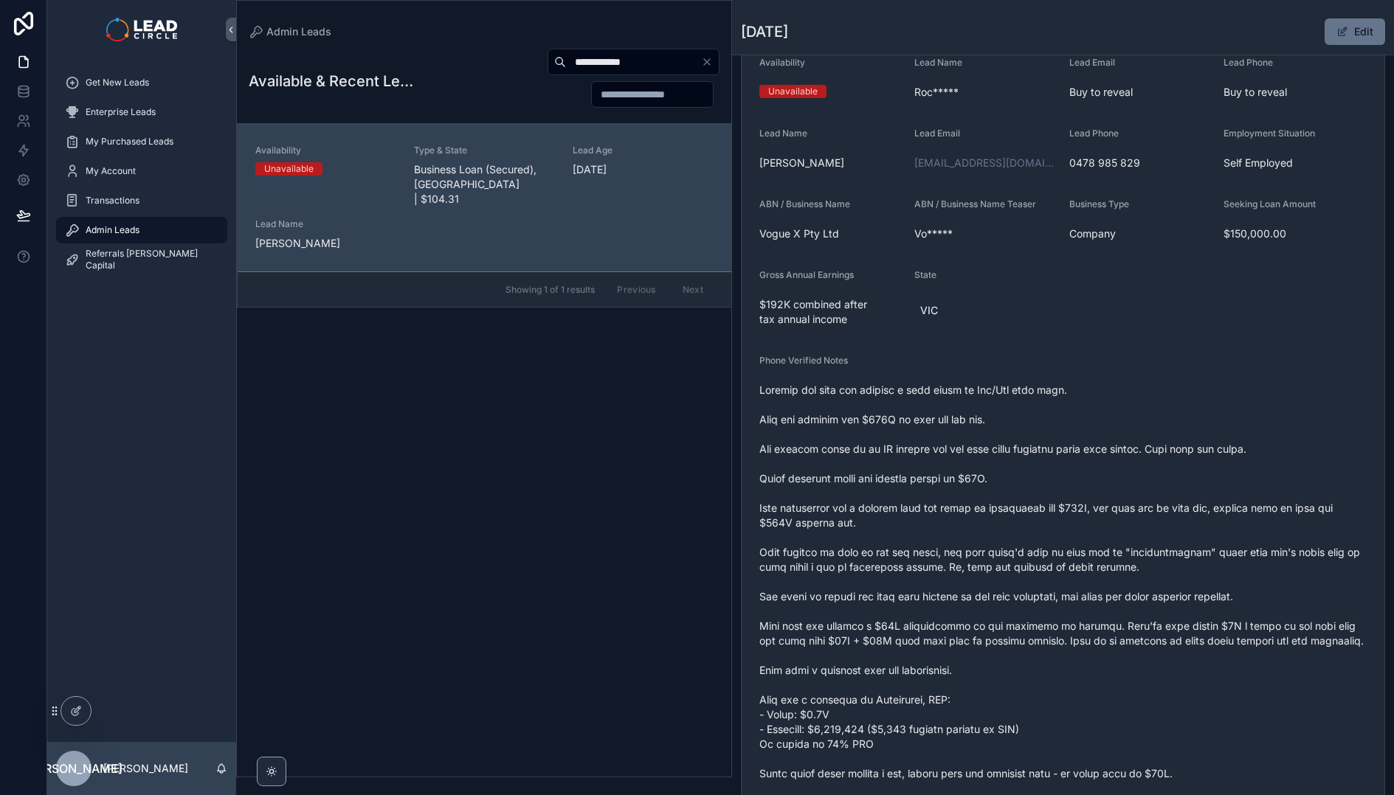
click at [1018, 466] on span "scrollable content" at bounding box center [1062, 670] width 607 height 575
click at [0, 455] on html "**********" at bounding box center [697, 397] width 1394 height 795
click at [620, 45] on div "**********" at bounding box center [484, 408] width 494 height 738
click at [620, 59] on input "**********" at bounding box center [633, 62] width 135 height 21
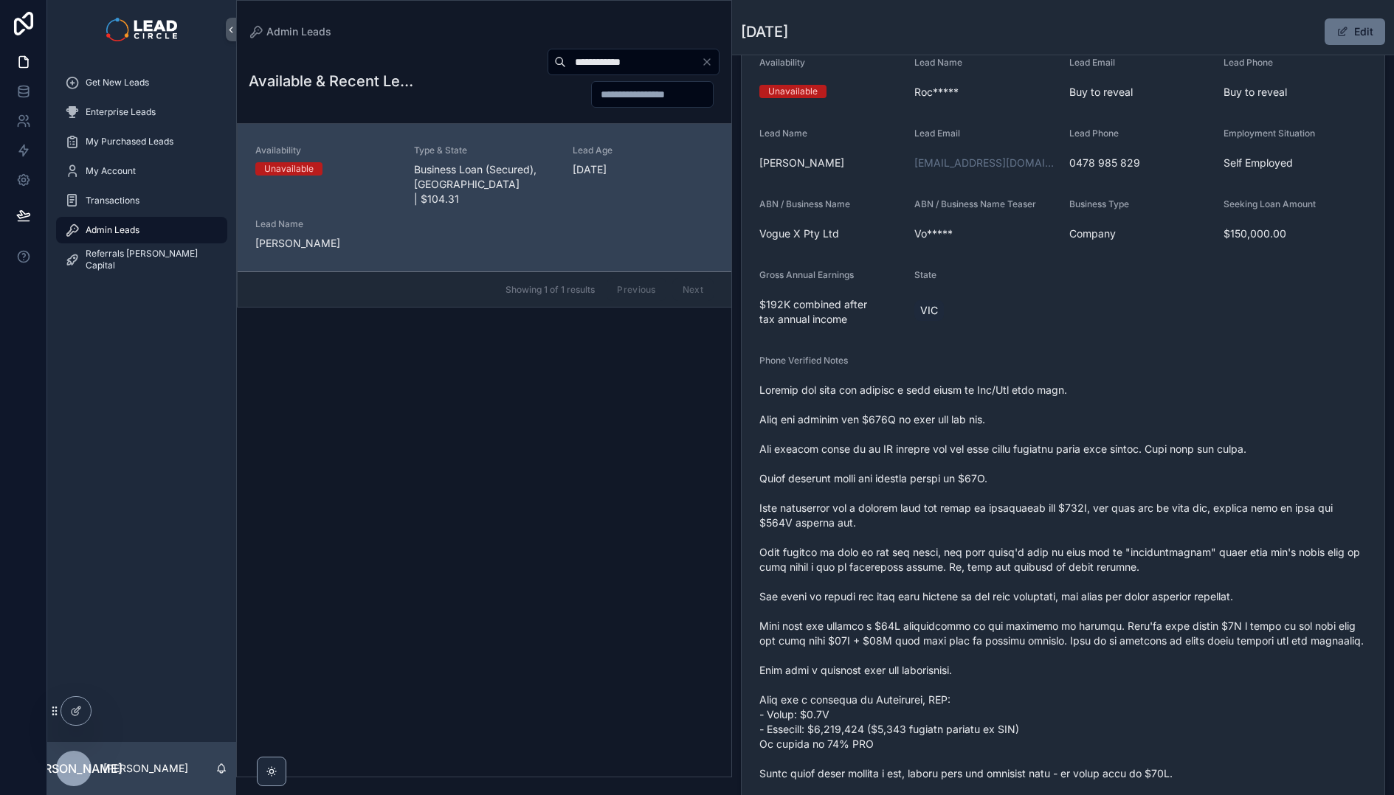
click at [620, 59] on input "**********" at bounding box center [633, 62] width 135 height 21
paste input "****"
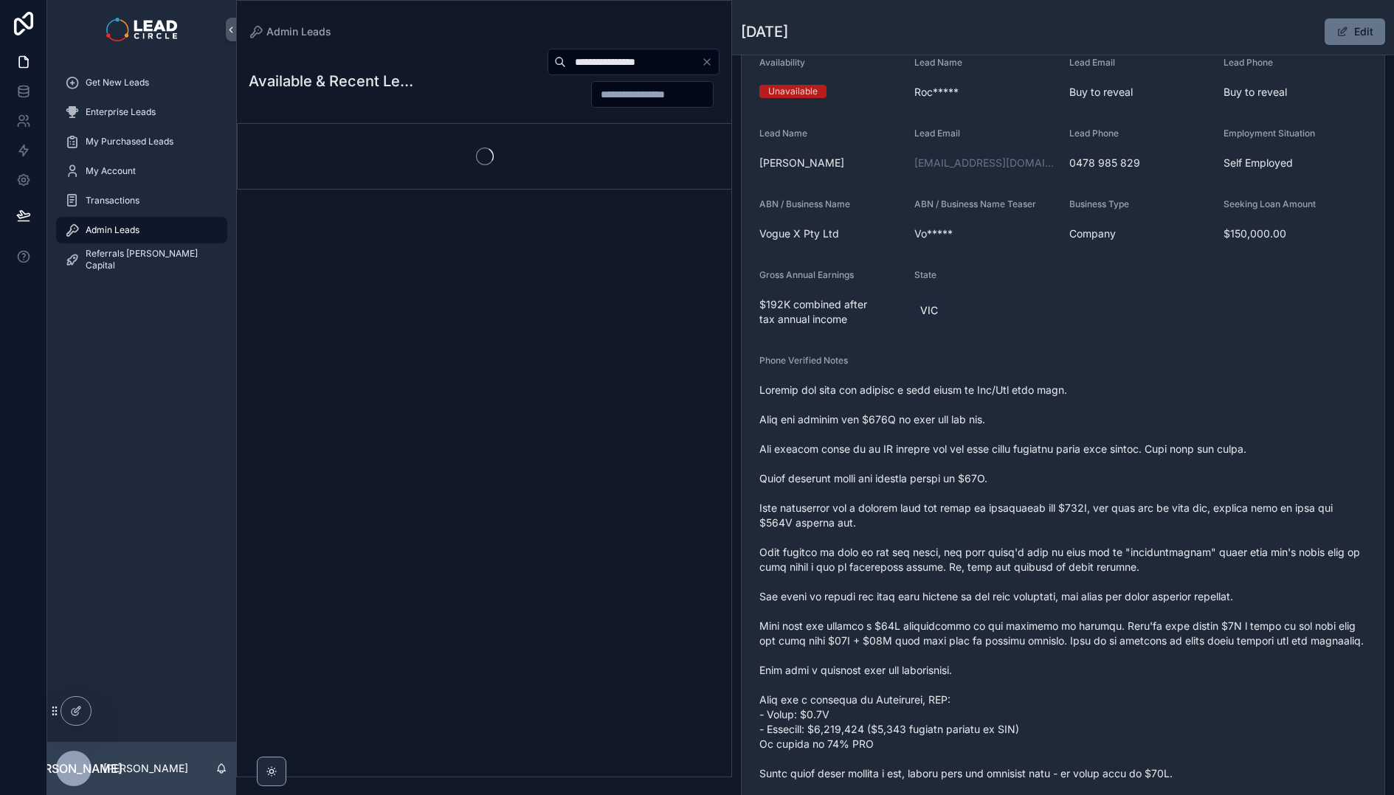
type input "**********"
click at [464, 98] on div "**********" at bounding box center [567, 78] width 303 height 60
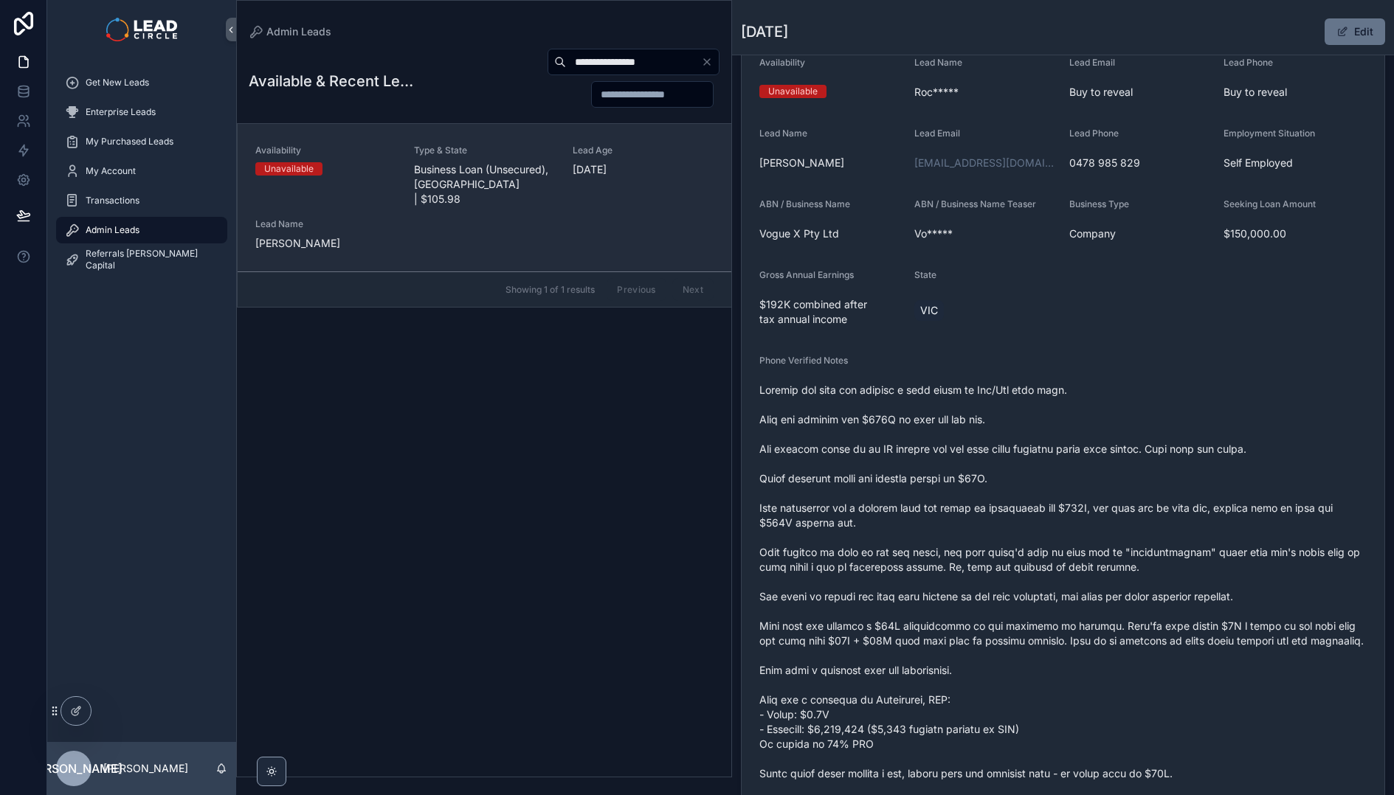
click at [488, 176] on span "Business Loan (Unsecured), [GEOGRAPHIC_DATA] | $105.98" at bounding box center [484, 184] width 141 height 44
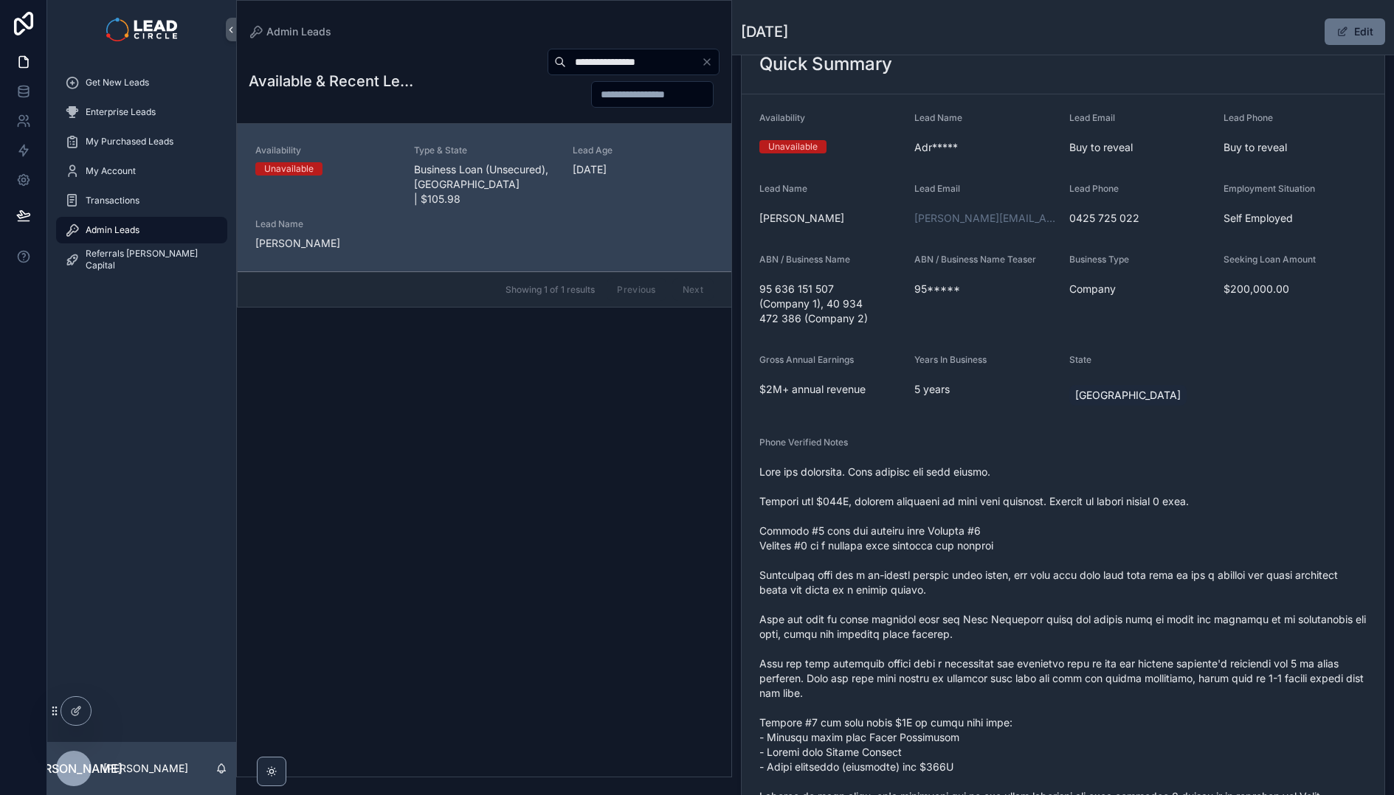
scroll to position [128, 0]
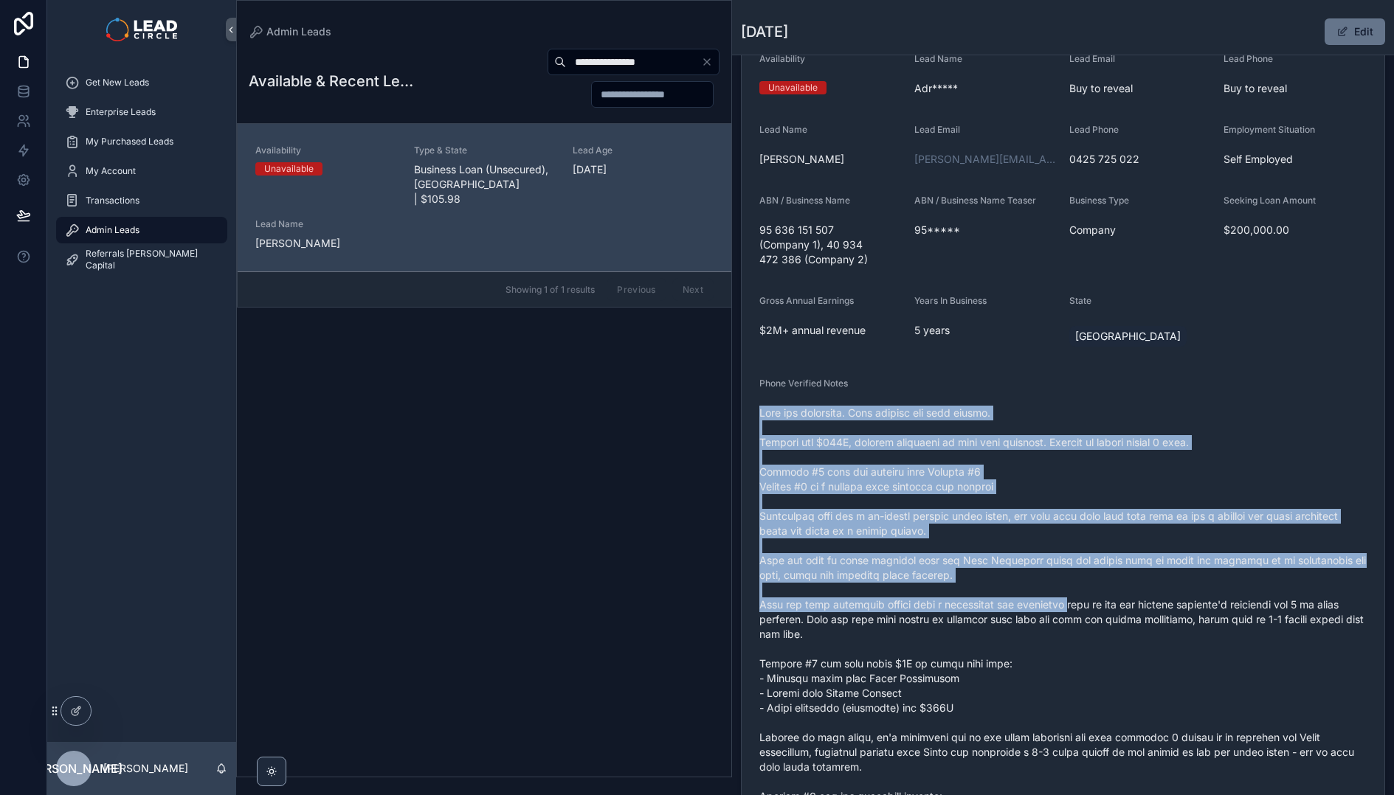
drag, startPoint x: 957, startPoint y: 414, endPoint x: 1071, endPoint y: 602, distance: 220.2
click at [1071, 602] on span "scrollable content" at bounding box center [1062, 745] width 607 height 679
click at [1073, 603] on span "scrollable content" at bounding box center [1062, 745] width 607 height 679
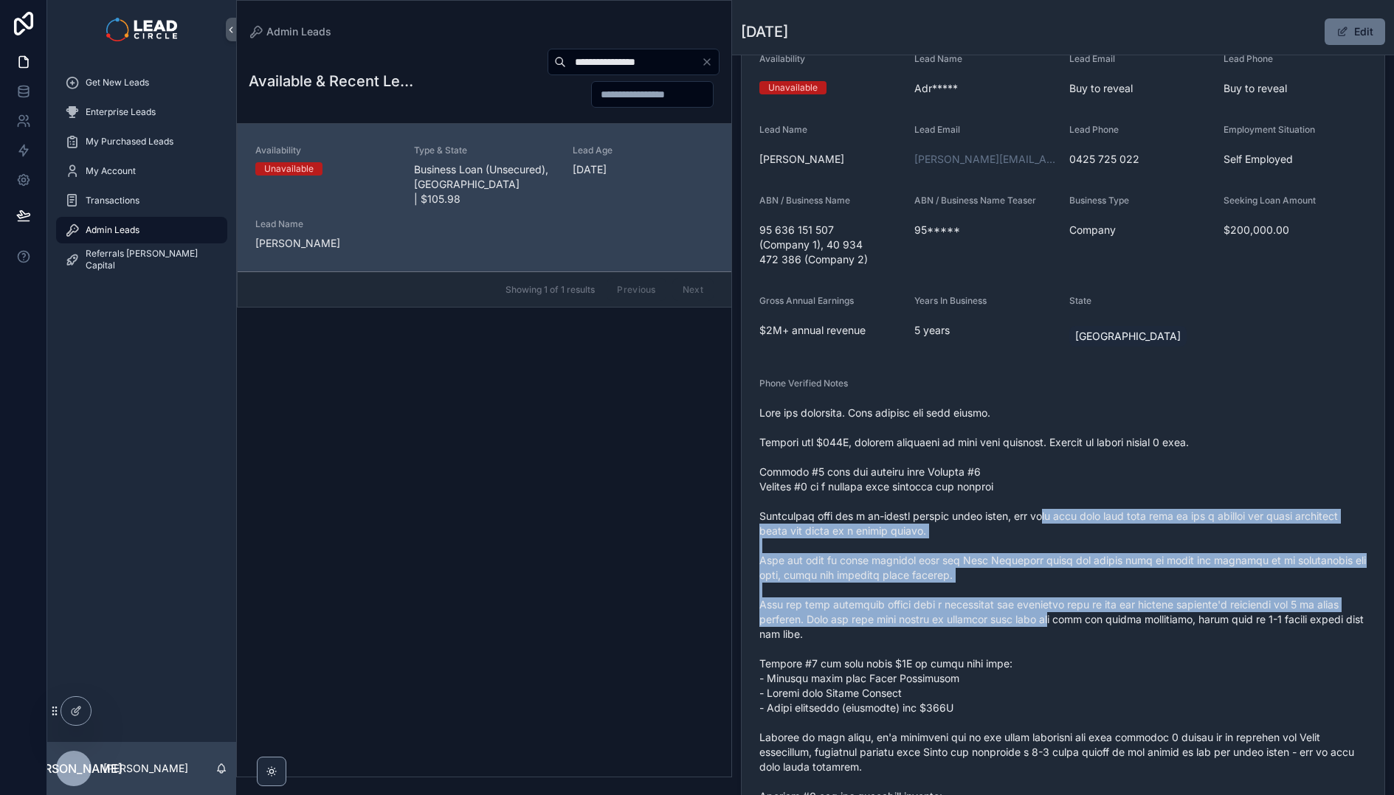
drag, startPoint x: 1084, startPoint y: 612, endPoint x: 1032, endPoint y: 468, distance: 152.9
click at [1033, 469] on span "scrollable content" at bounding box center [1062, 745] width 607 height 679
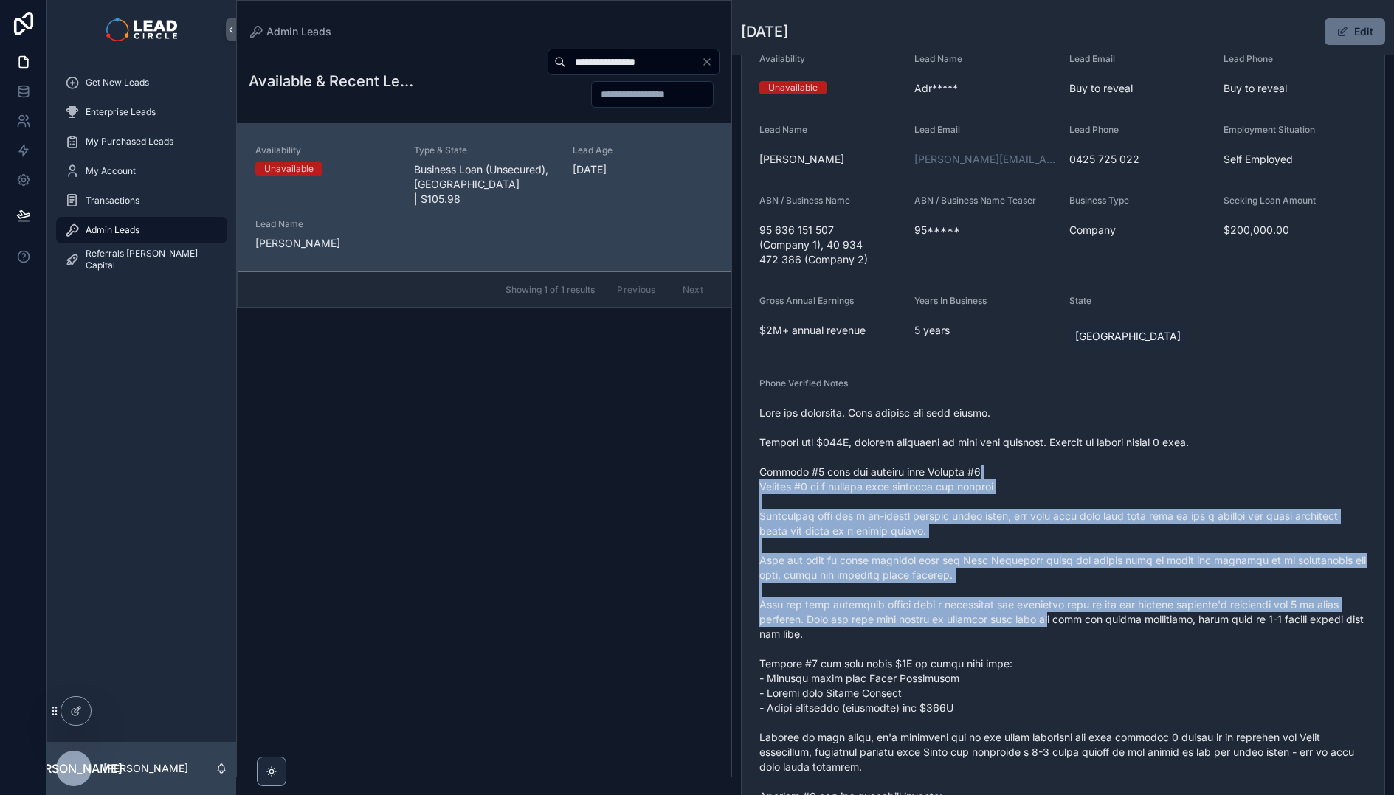
click at [1032, 468] on span "scrollable content" at bounding box center [1062, 745] width 607 height 679
drag, startPoint x: 1090, startPoint y: 542, endPoint x: 1173, endPoint y: 653, distance: 138.1
click at [1173, 652] on span "scrollable content" at bounding box center [1062, 745] width 607 height 679
click at [1173, 653] on span "scrollable content" at bounding box center [1062, 745] width 607 height 679
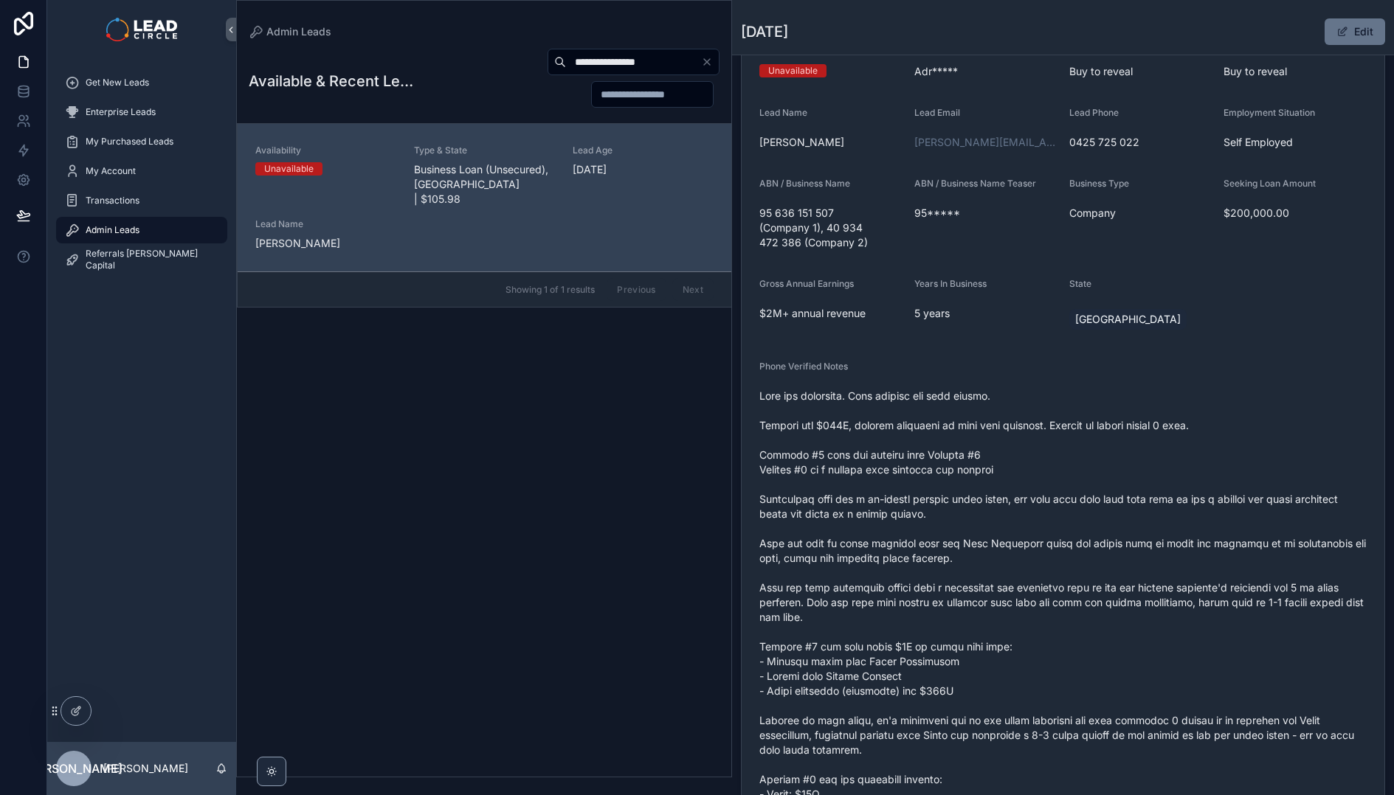
scroll to position [145, 0]
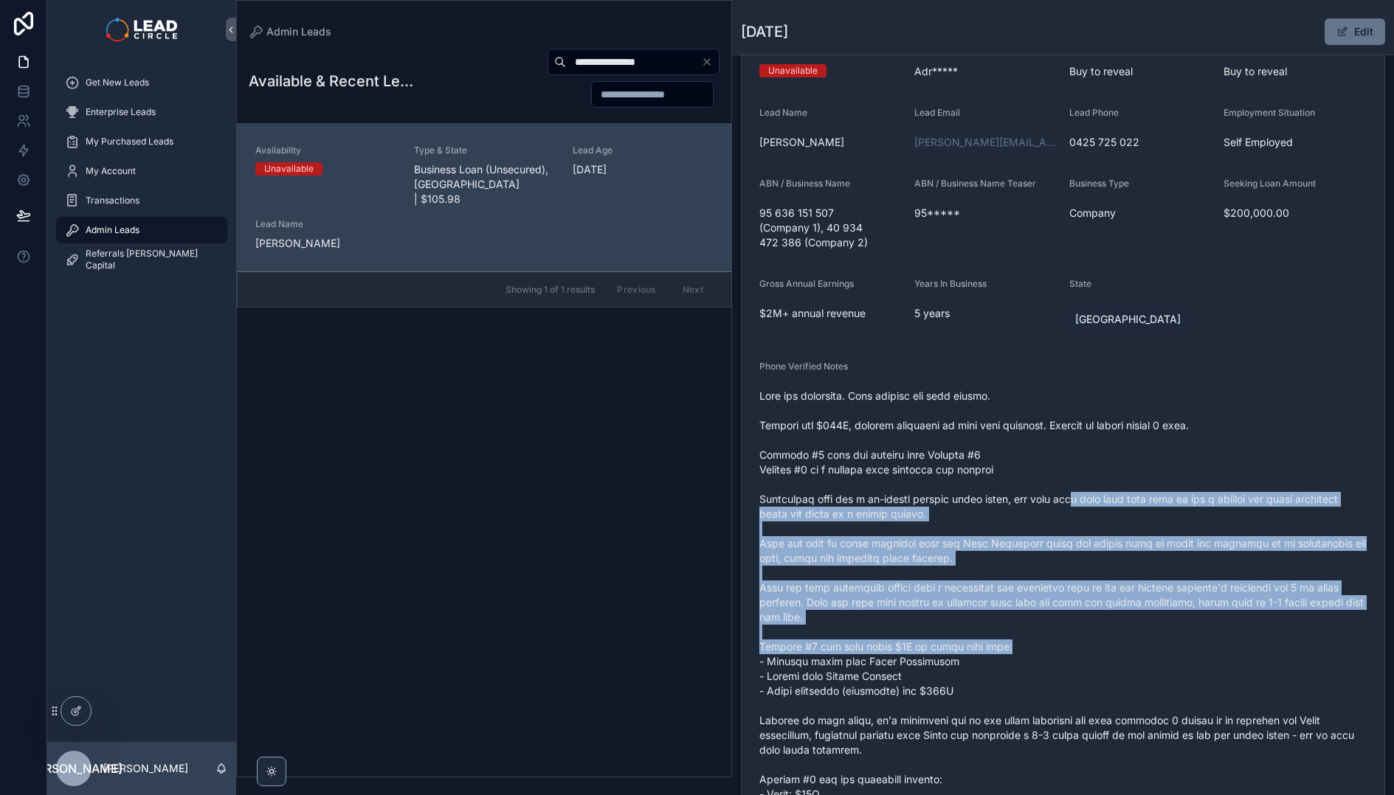
drag, startPoint x: 1155, startPoint y: 640, endPoint x: 1073, endPoint y: 484, distance: 176.9
click at [1073, 484] on span "scrollable content" at bounding box center [1062, 728] width 607 height 679
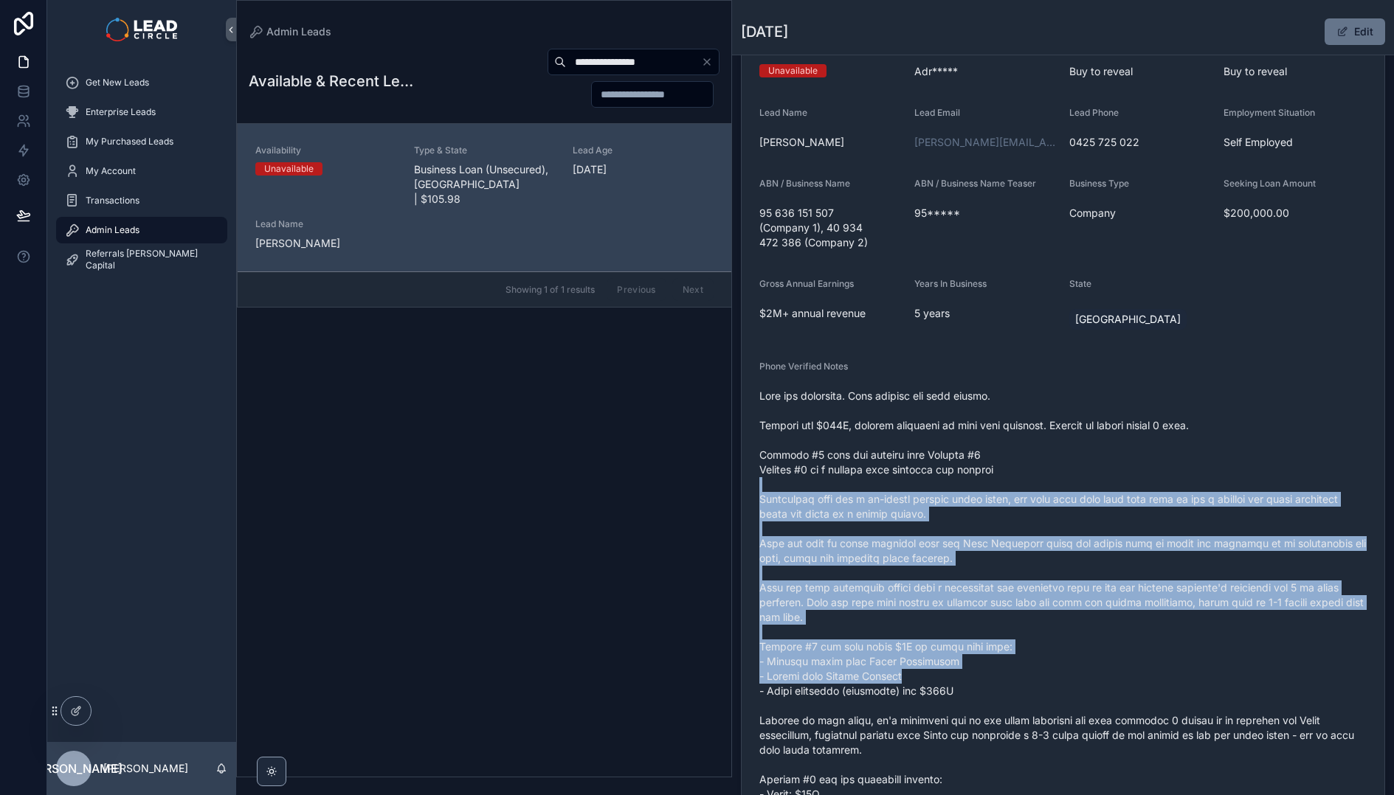
drag, startPoint x: 1082, startPoint y: 495, endPoint x: 1162, endPoint y: 675, distance: 197.2
click at [1162, 675] on span "scrollable content" at bounding box center [1062, 728] width 607 height 679
click at [1162, 676] on span "scrollable content" at bounding box center [1062, 728] width 607 height 679
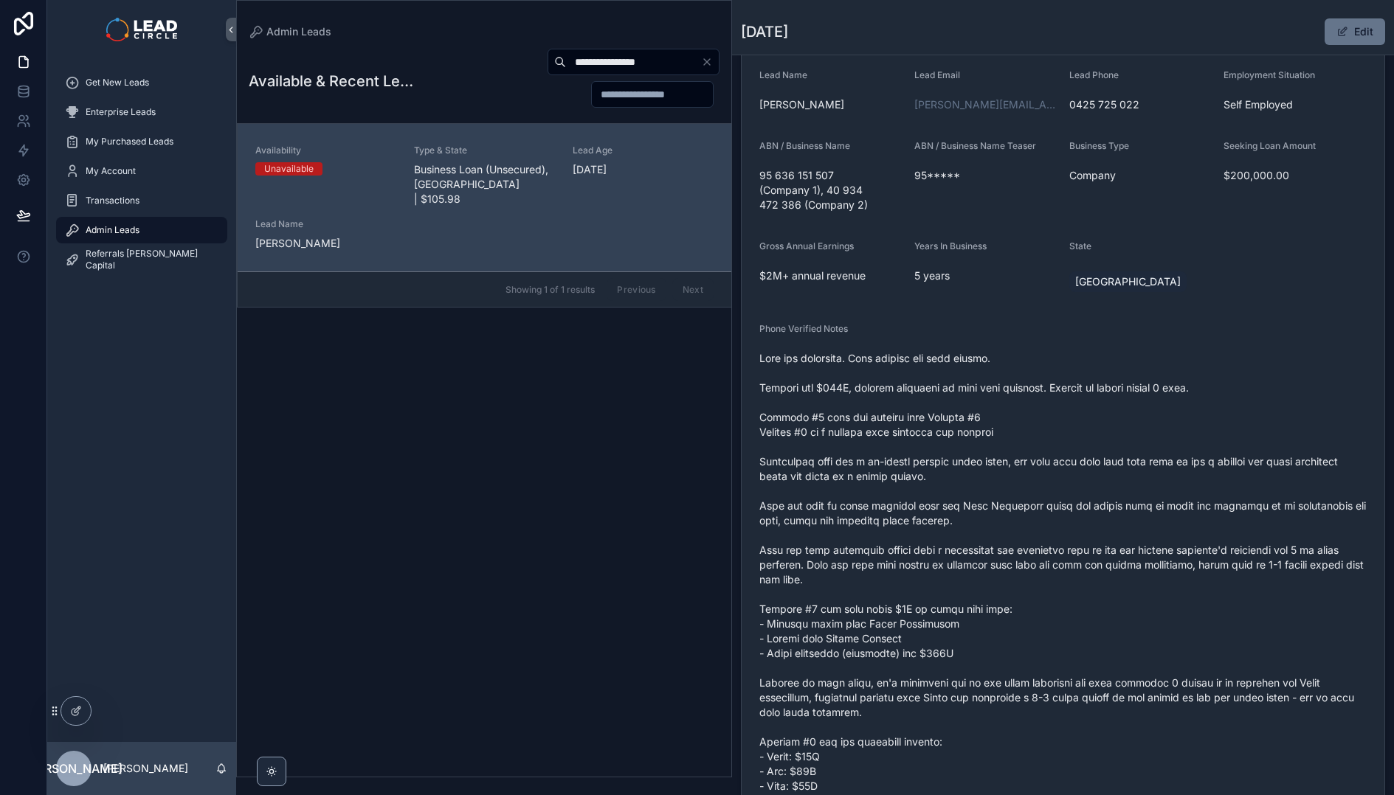
scroll to position [261, 0]
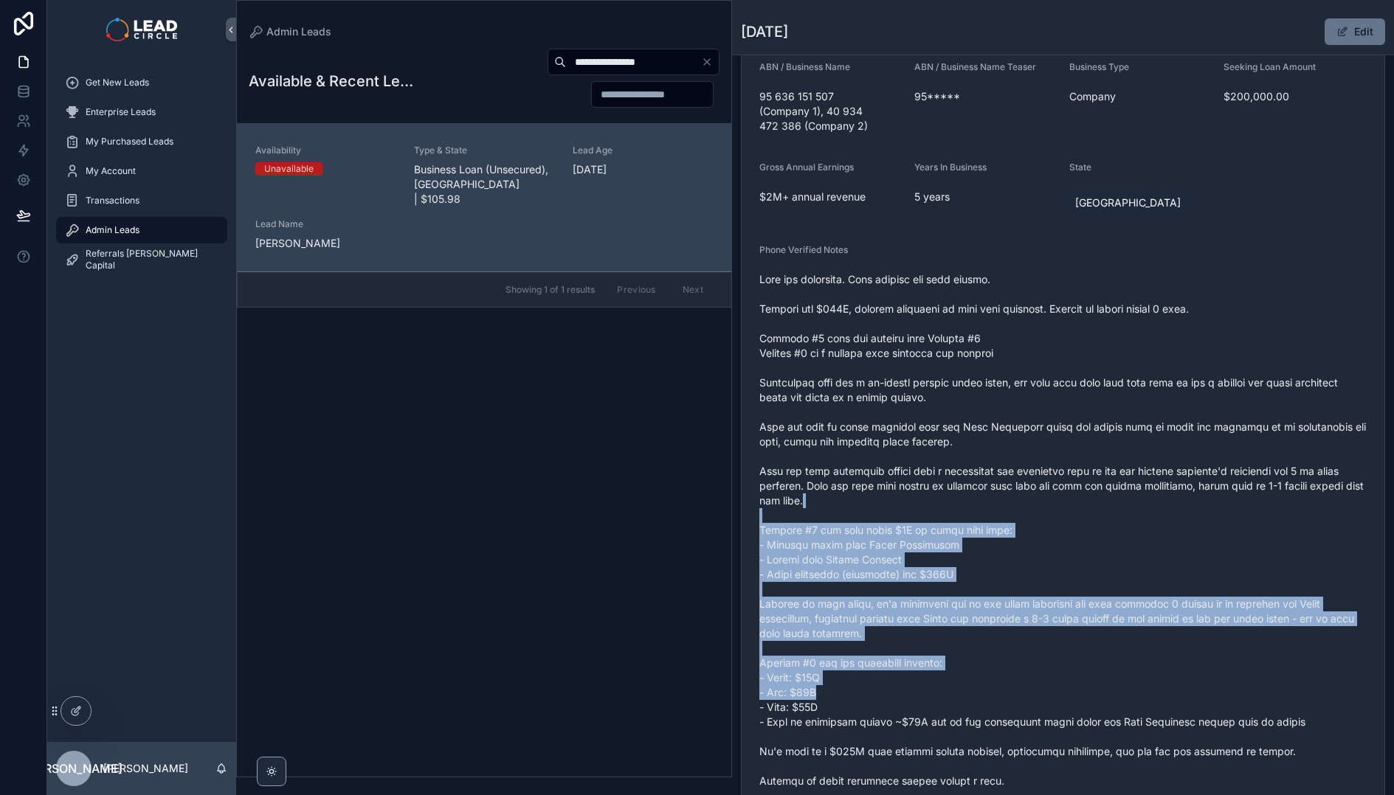
drag, startPoint x: 1168, startPoint y: 689, endPoint x: 1087, endPoint y: 505, distance: 200.8
click at [1087, 505] on span "scrollable content" at bounding box center [1062, 611] width 607 height 679
drag, startPoint x: 1086, startPoint y: 494, endPoint x: 1167, endPoint y: 671, distance: 194.8
click at [1167, 671] on span "scrollable content" at bounding box center [1062, 611] width 607 height 679
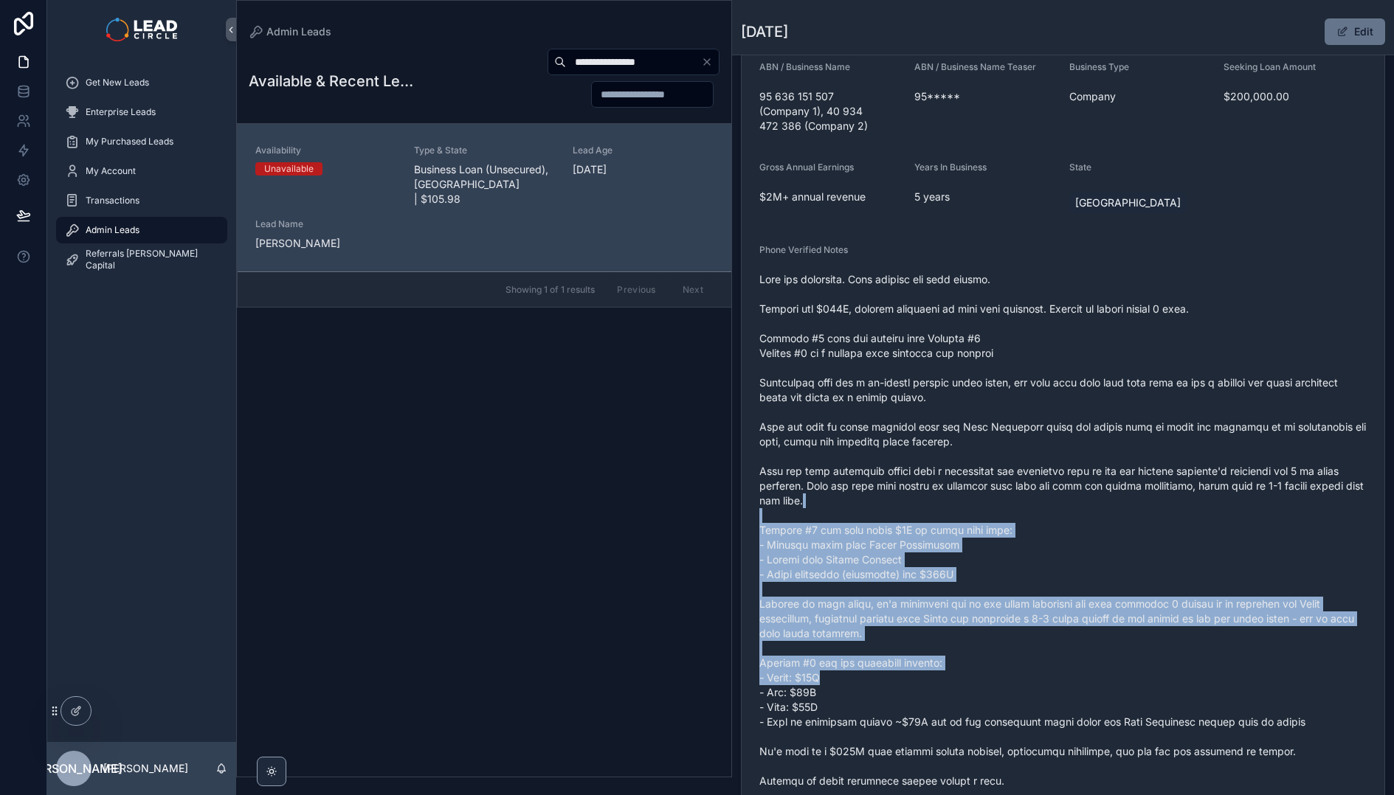
drag, startPoint x: 1167, startPoint y: 671, endPoint x: 1183, endPoint y: 685, distance: 20.9
click at [1168, 671] on span "scrollable content" at bounding box center [1062, 611] width 607 height 679
drag, startPoint x: 1209, startPoint y: 710, endPoint x: 1088, endPoint y: 526, distance: 221.0
click at [1090, 534] on span "scrollable content" at bounding box center [1062, 611] width 607 height 679
click at [1088, 525] on span "scrollable content" at bounding box center [1062, 611] width 607 height 679
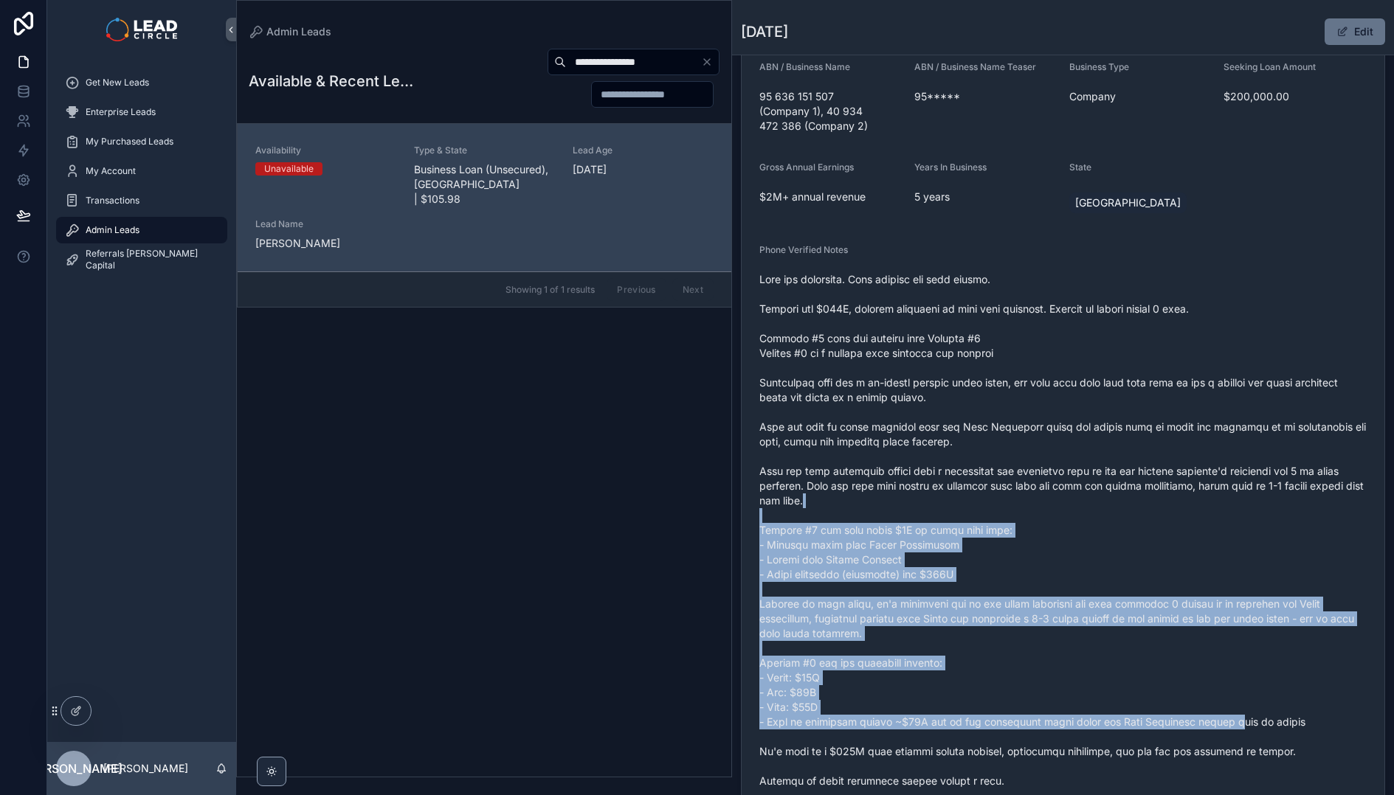
drag, startPoint x: 1088, startPoint y: 501, endPoint x: 1222, endPoint y: 719, distance: 256.4
click at [1222, 719] on span "scrollable content" at bounding box center [1062, 611] width 607 height 679
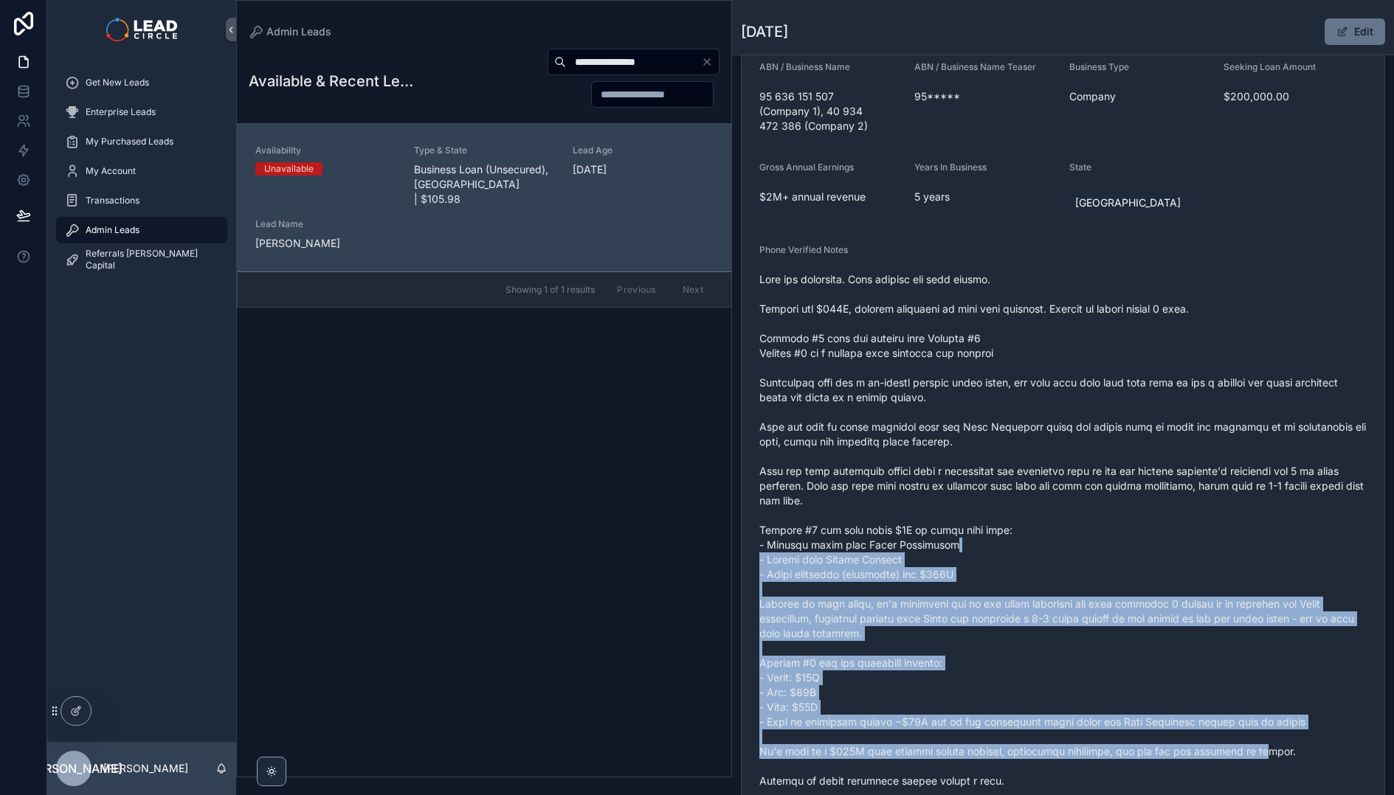
drag, startPoint x: 1264, startPoint y: 750, endPoint x: 1123, endPoint y: 530, distance: 260.5
click at [1124, 534] on span "scrollable content" at bounding box center [1062, 611] width 607 height 679
click at [1123, 530] on span "scrollable content" at bounding box center [1062, 611] width 607 height 679
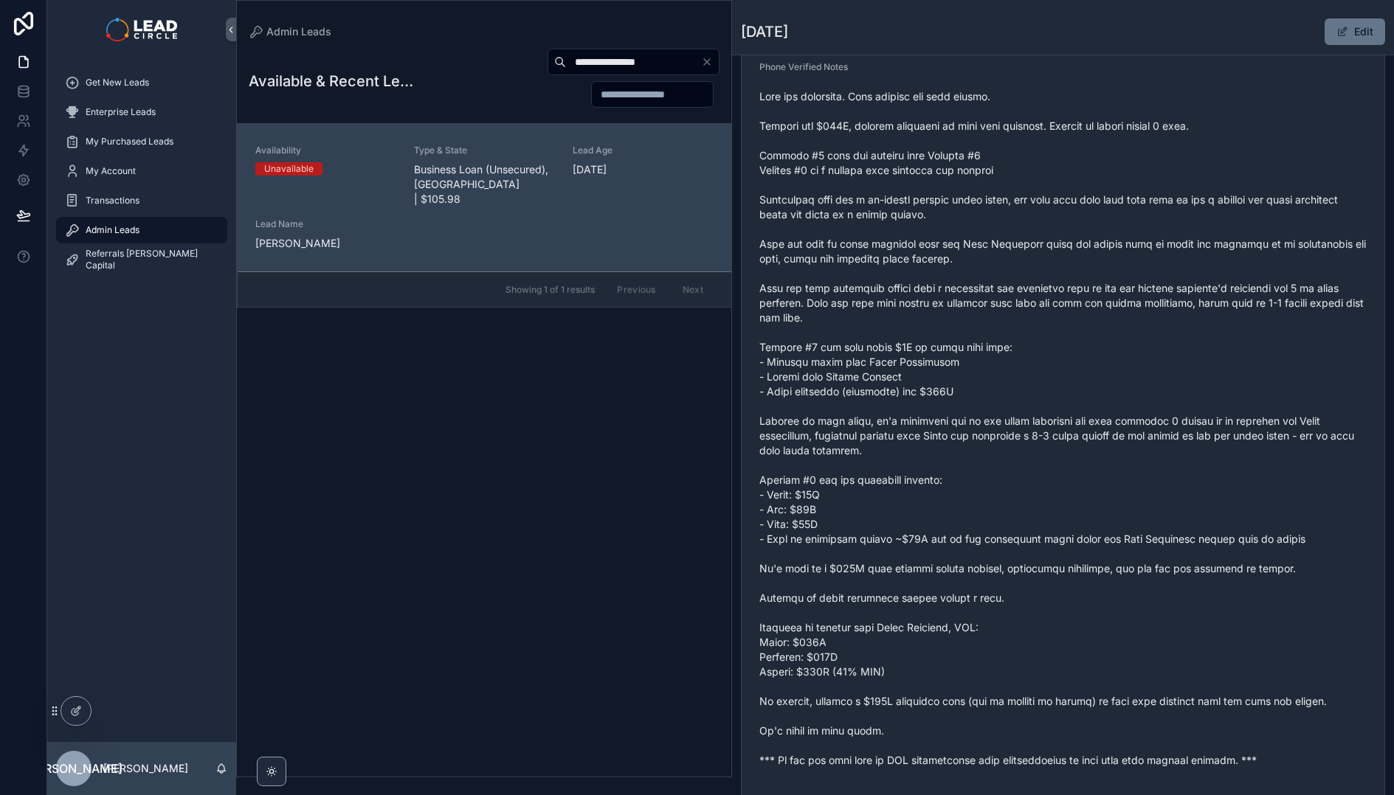
scroll to position [559, 0]
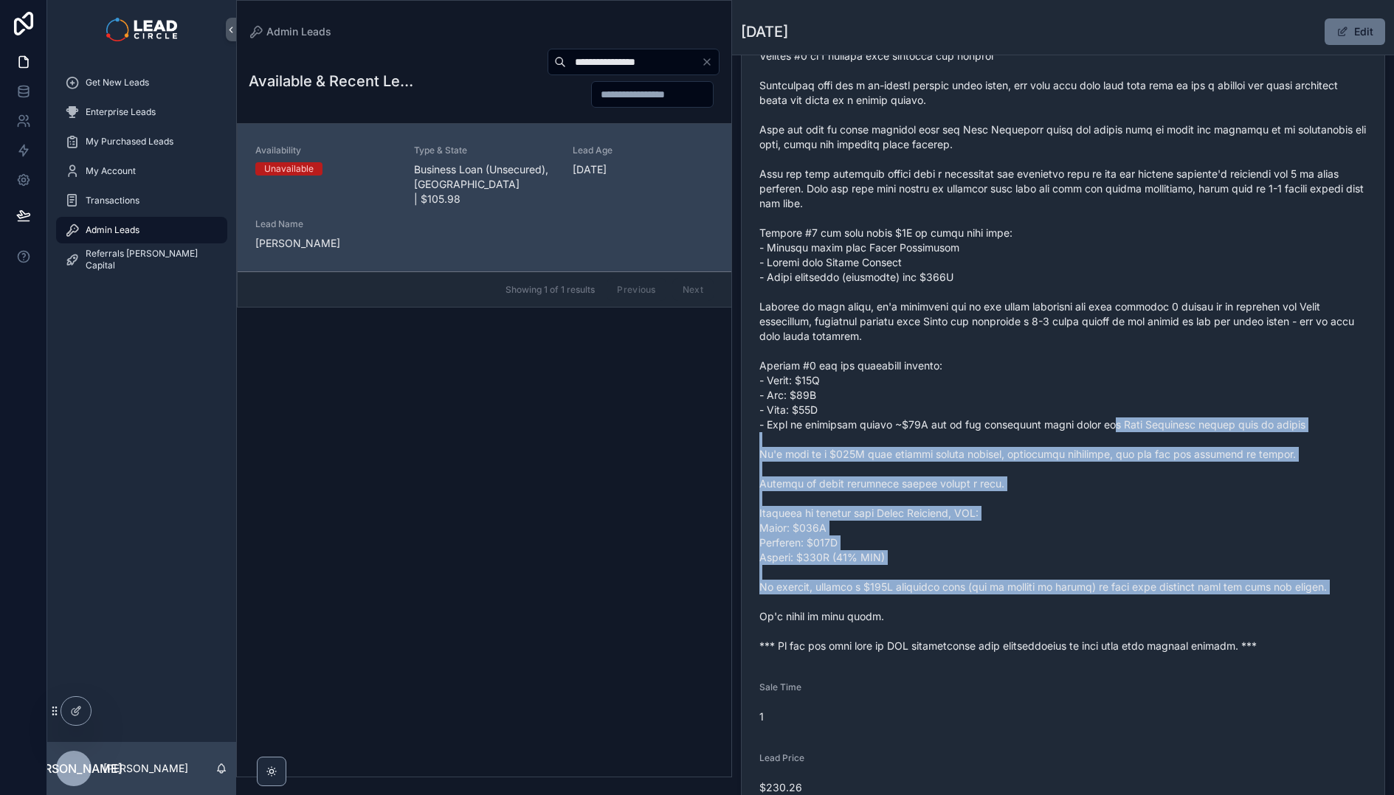
drag, startPoint x: 1094, startPoint y: 419, endPoint x: 1180, endPoint y: 602, distance: 202.0
click at [1180, 602] on span "scrollable content" at bounding box center [1062, 314] width 607 height 679
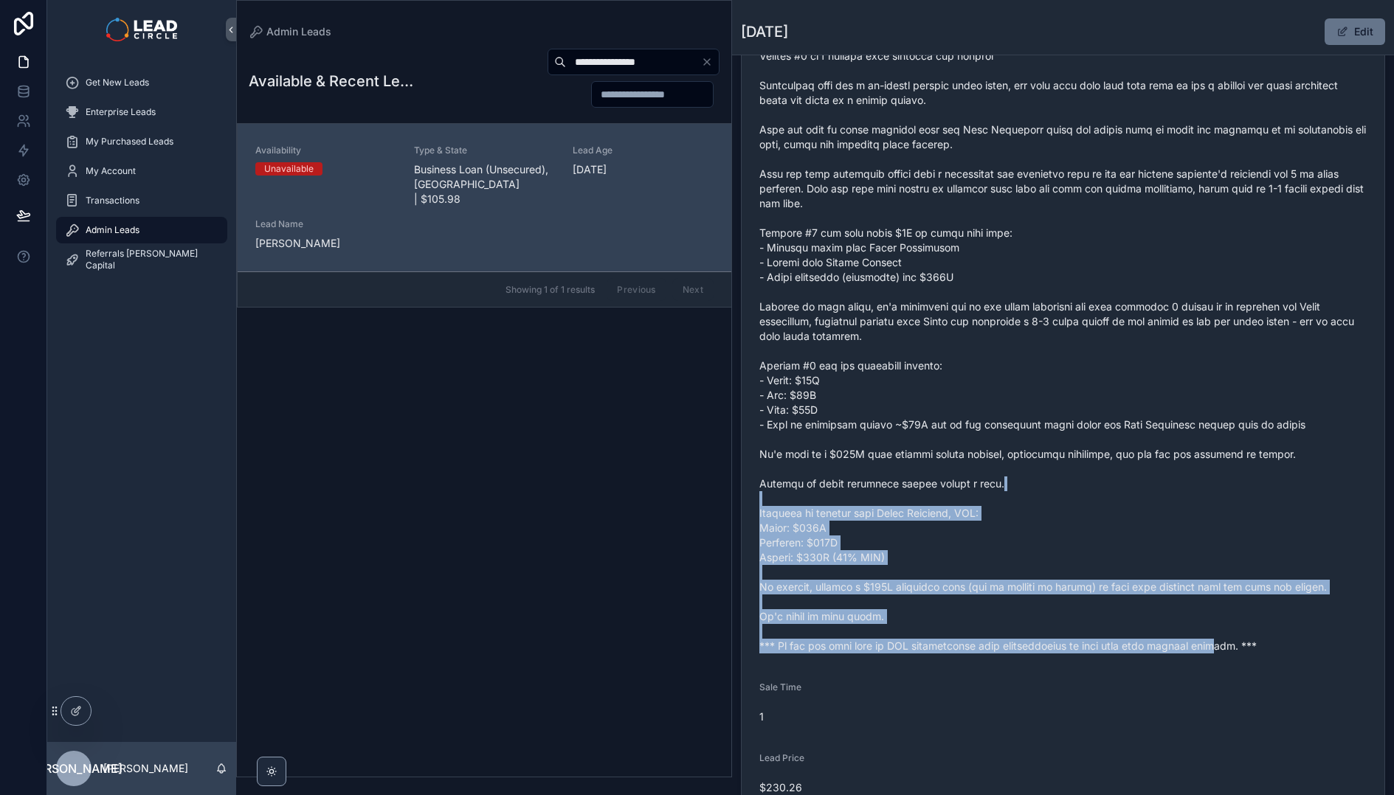
drag, startPoint x: 1211, startPoint y: 642, endPoint x: 1043, endPoint y: 424, distance: 274.6
click at [1046, 427] on span "scrollable content" at bounding box center [1062, 314] width 607 height 679
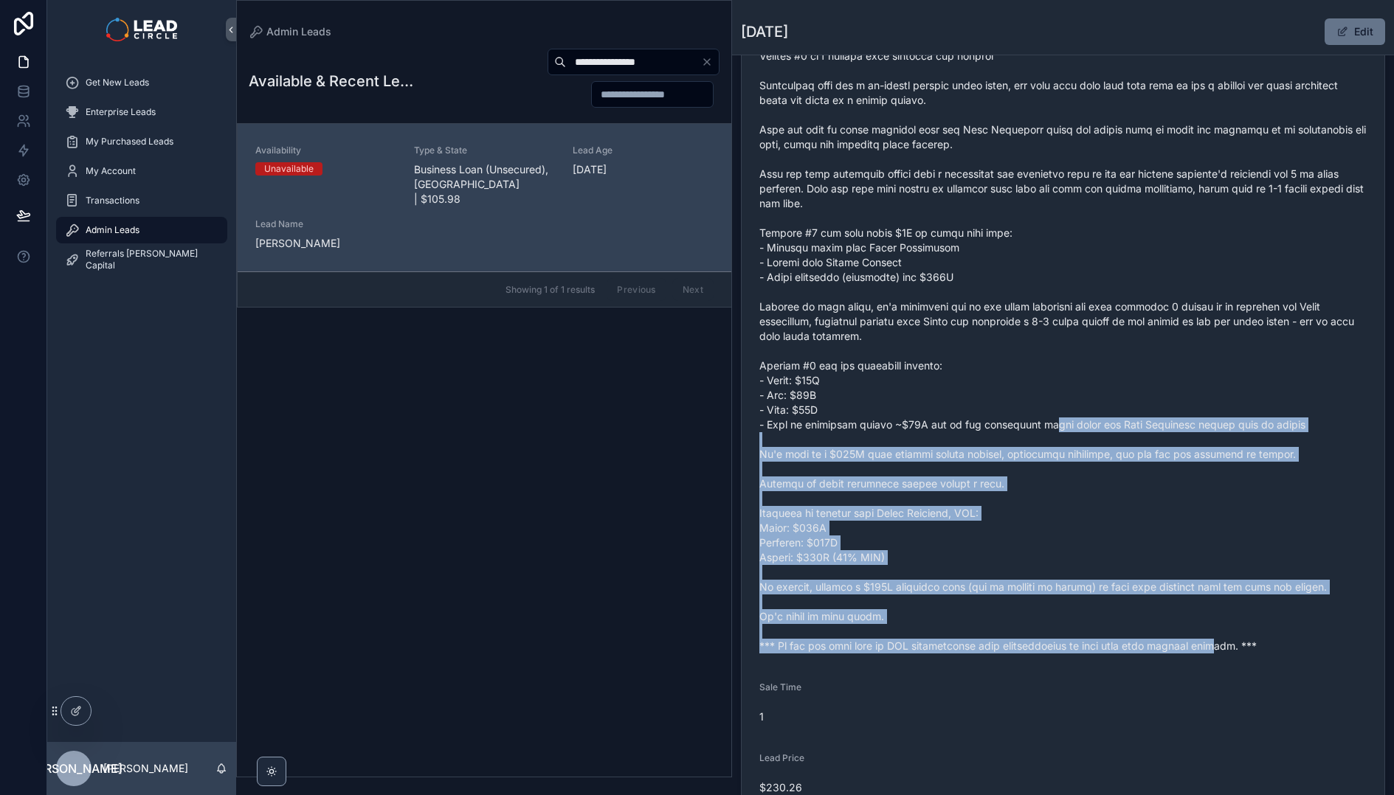
click at [1042, 423] on span "scrollable content" at bounding box center [1062, 314] width 607 height 679
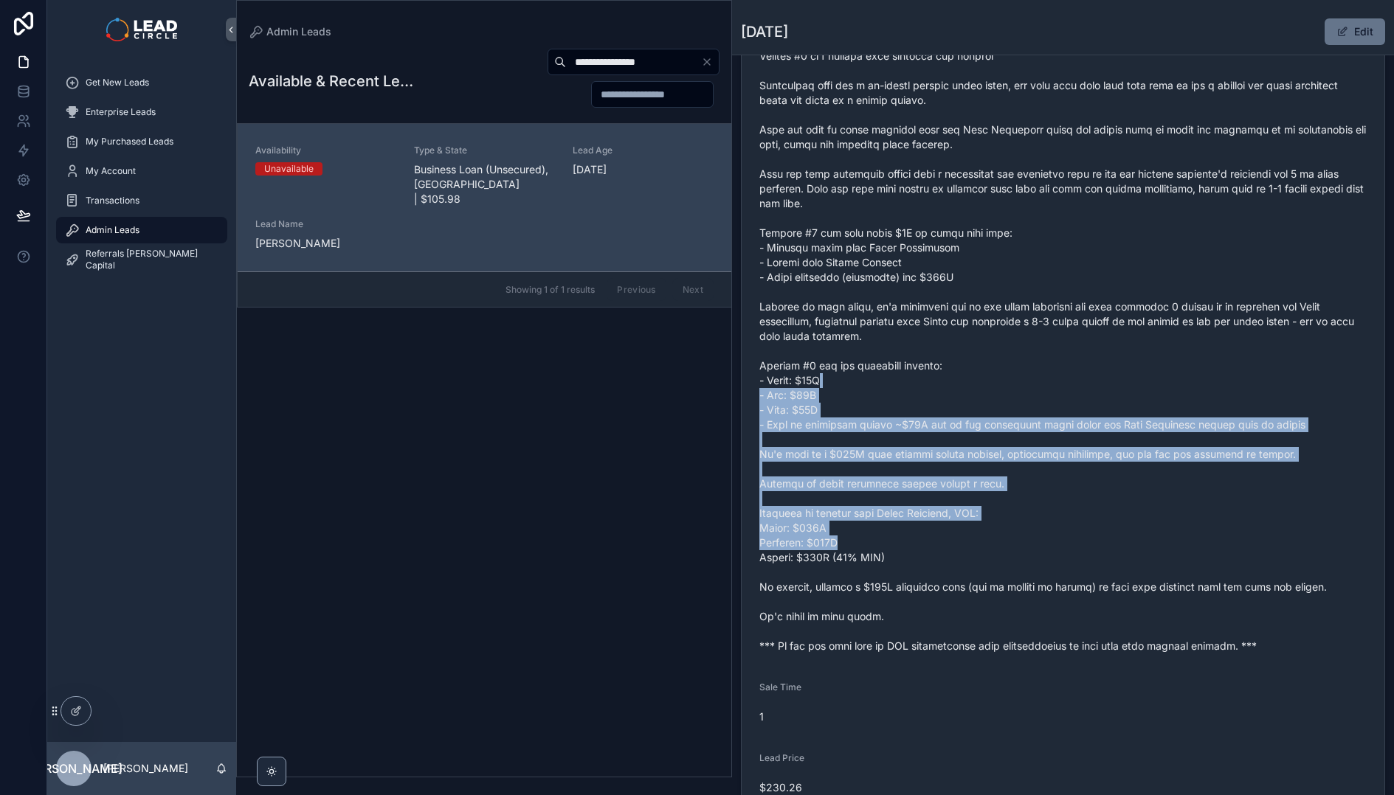
drag, startPoint x: 1040, startPoint y: 387, endPoint x: 1127, endPoint y: 586, distance: 217.4
click at [1125, 584] on span "scrollable content" at bounding box center [1062, 314] width 607 height 679
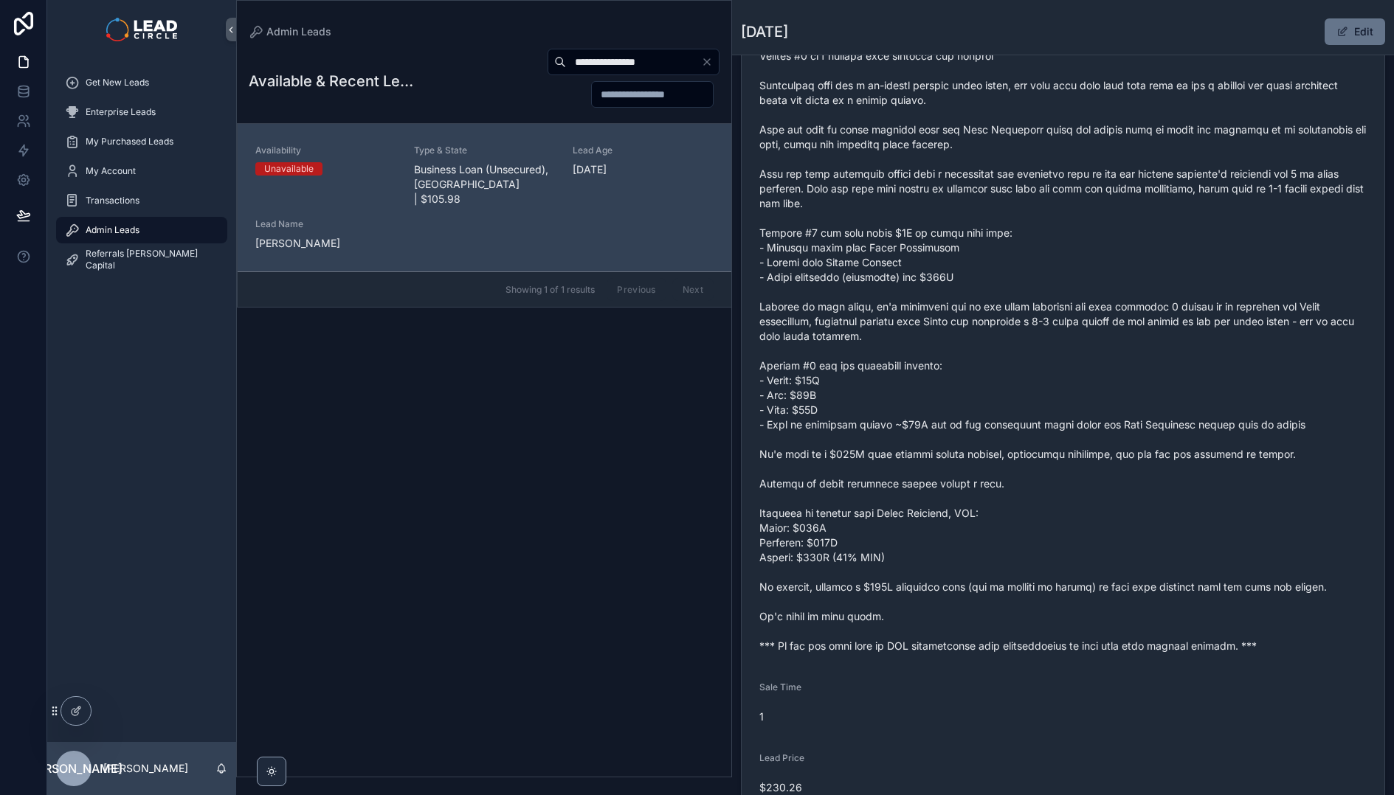
click at [1127, 587] on span "scrollable content" at bounding box center [1062, 314] width 607 height 679
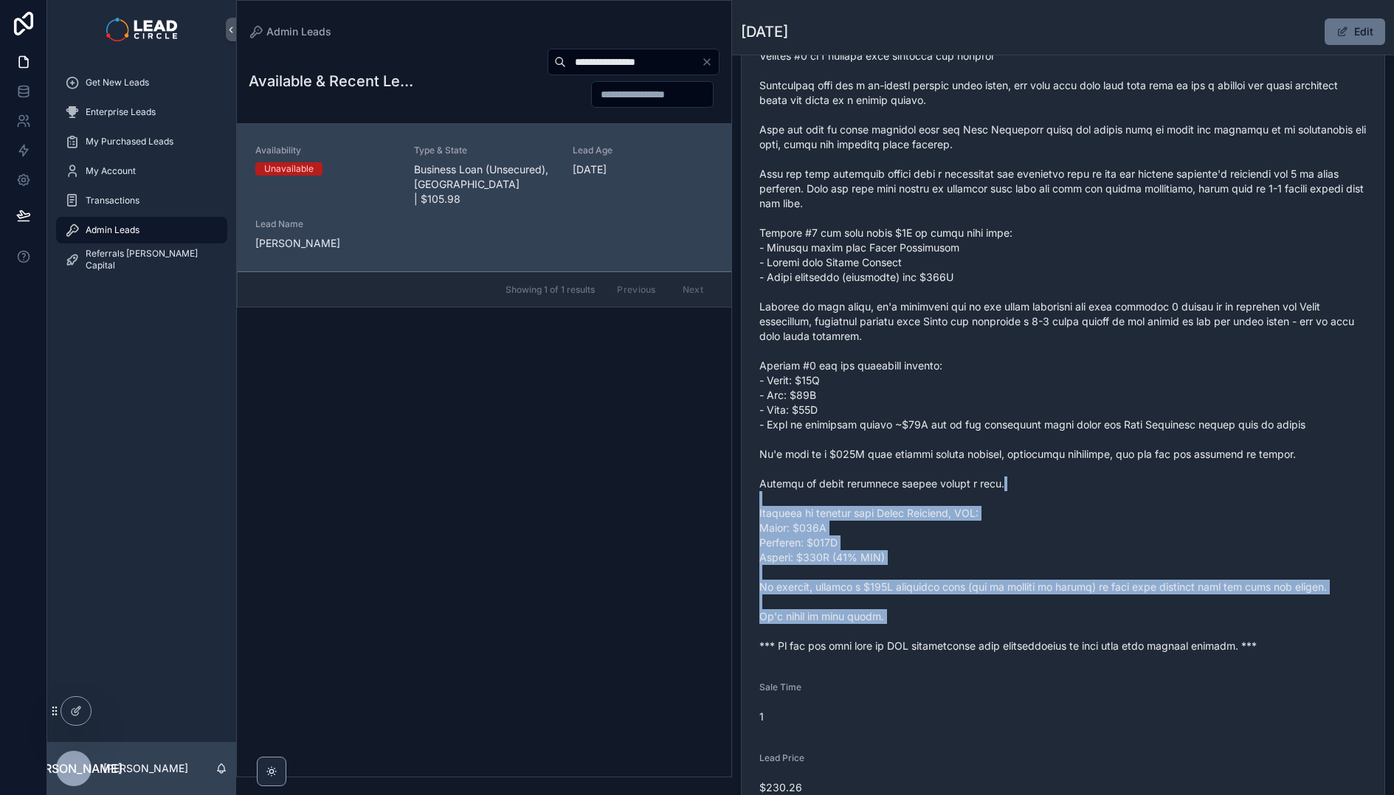
drag, startPoint x: 1162, startPoint y: 637, endPoint x: 1068, endPoint y: 415, distance: 241.3
click at [1072, 421] on span "scrollable content" at bounding box center [1062, 314] width 607 height 679
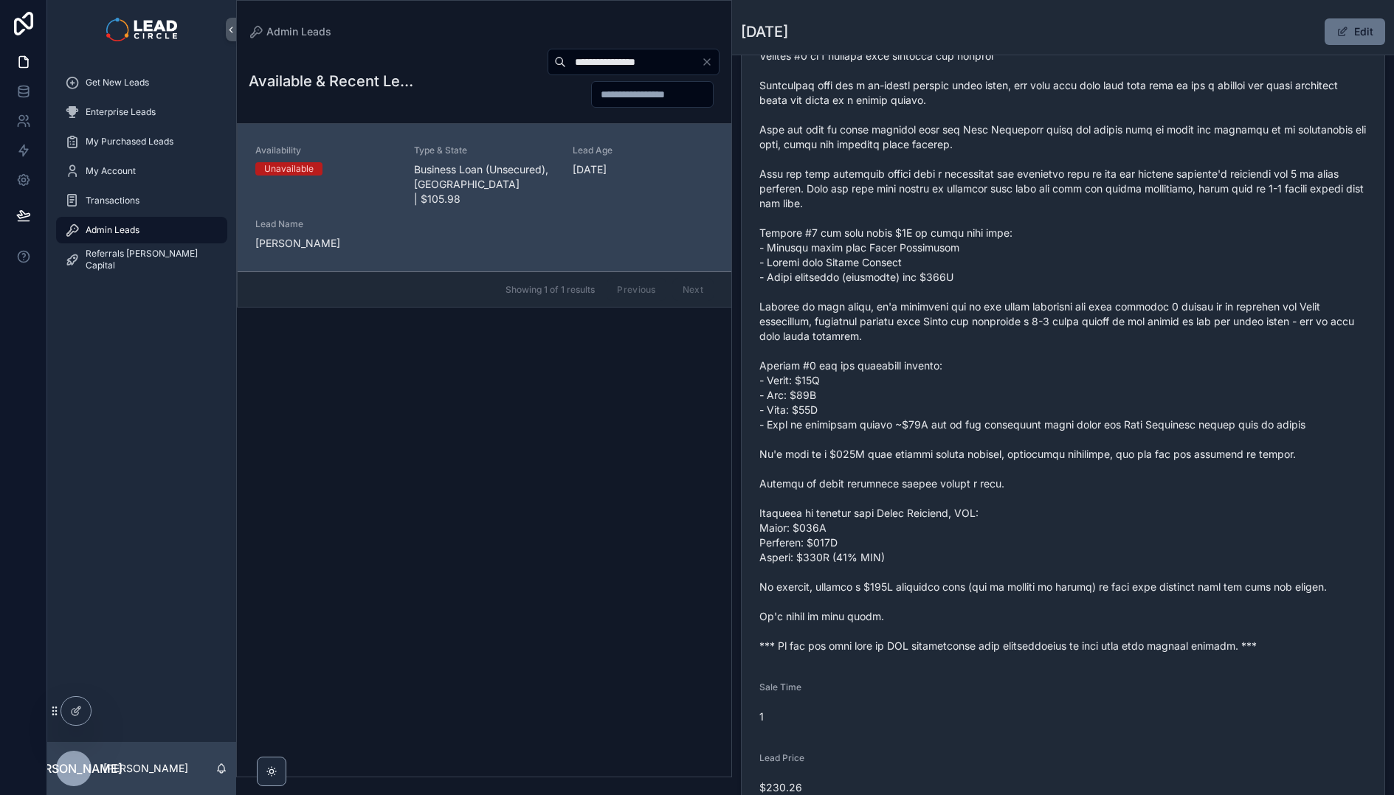
click at [1064, 407] on span "scrollable content" at bounding box center [1062, 314] width 607 height 679
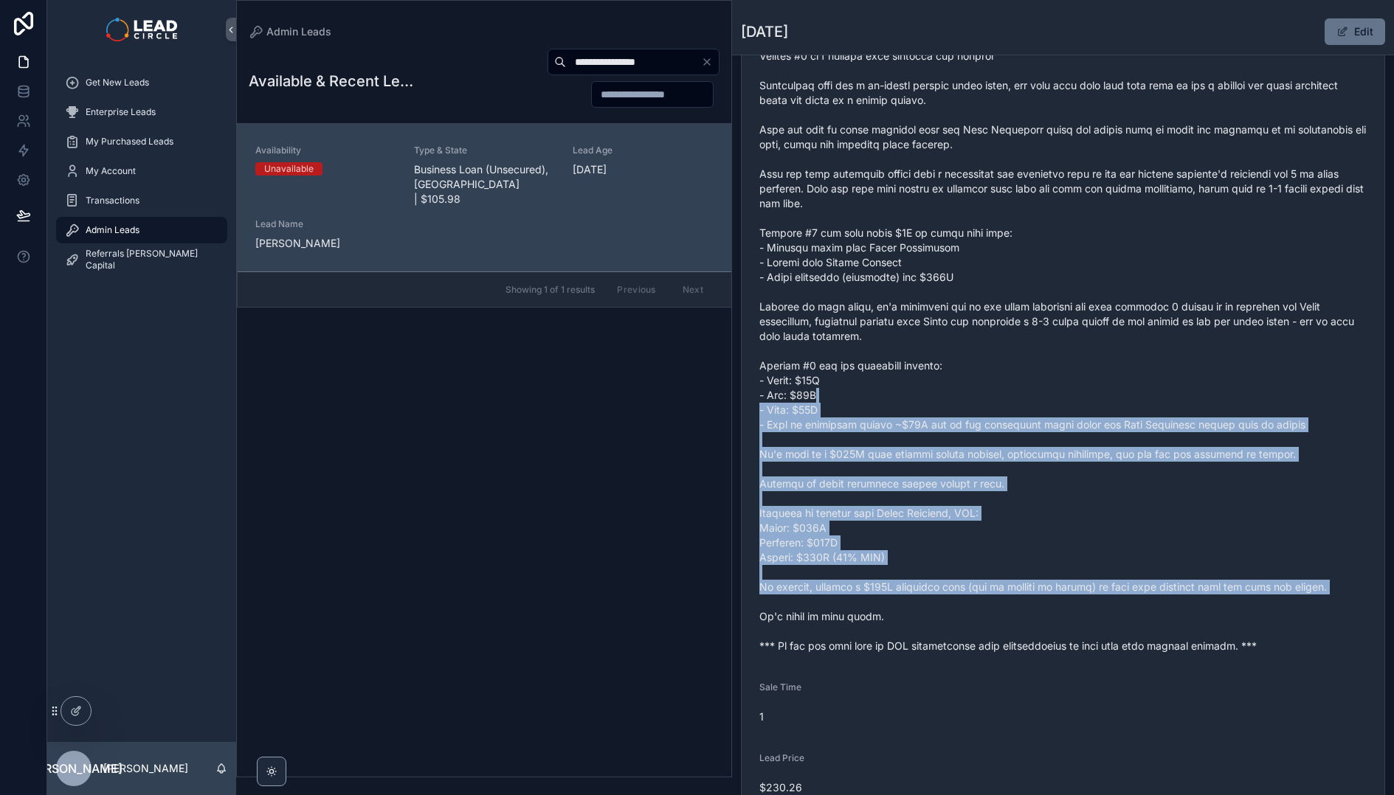
drag, startPoint x: 1063, startPoint y: 400, endPoint x: 1123, endPoint y: 607, distance: 215.8
click at [1123, 606] on span "scrollable content" at bounding box center [1062, 314] width 607 height 679
click at [1123, 607] on span "scrollable content" at bounding box center [1062, 314] width 607 height 679
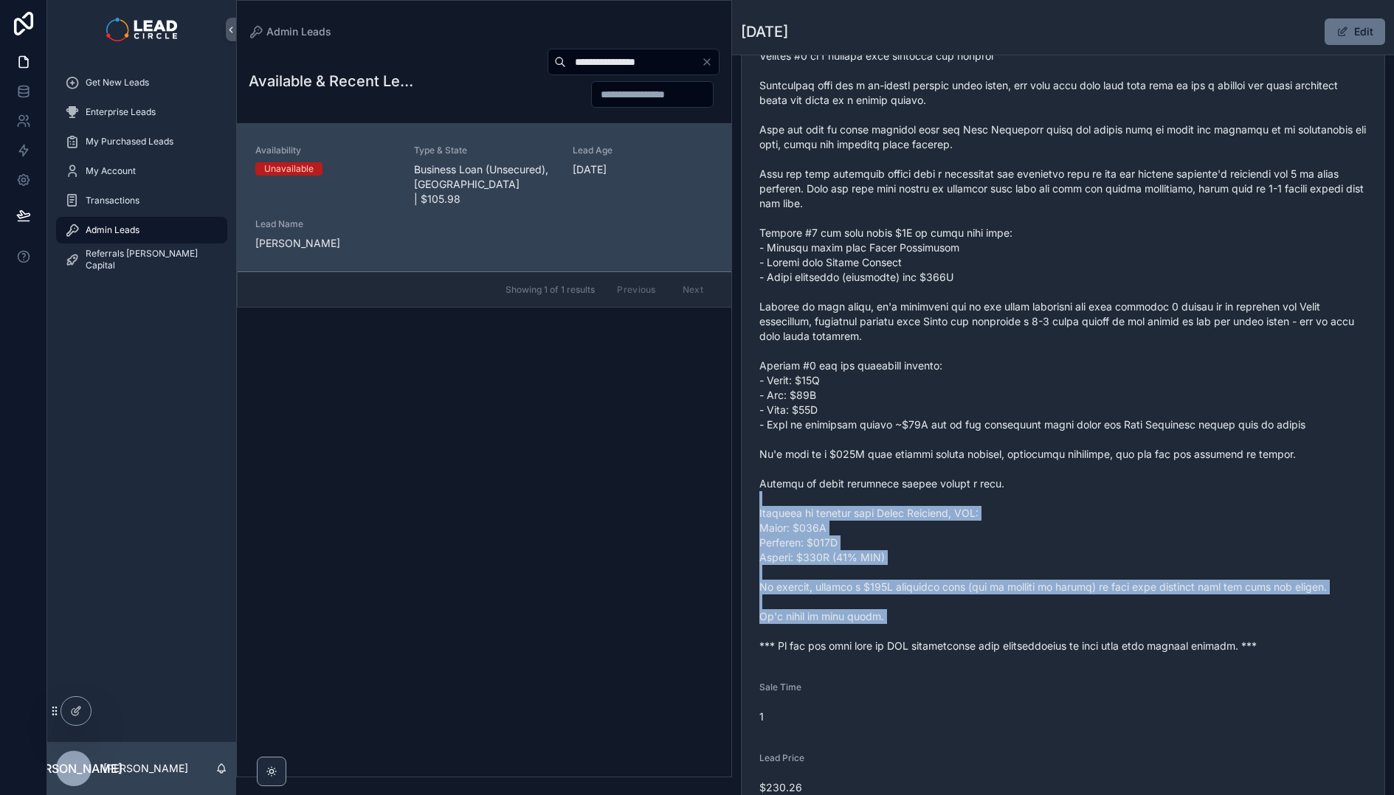
drag, startPoint x: 1143, startPoint y: 637, endPoint x: 1048, endPoint y: 422, distance: 234.5
click at [1056, 434] on span "scrollable content" at bounding box center [1062, 314] width 607 height 679
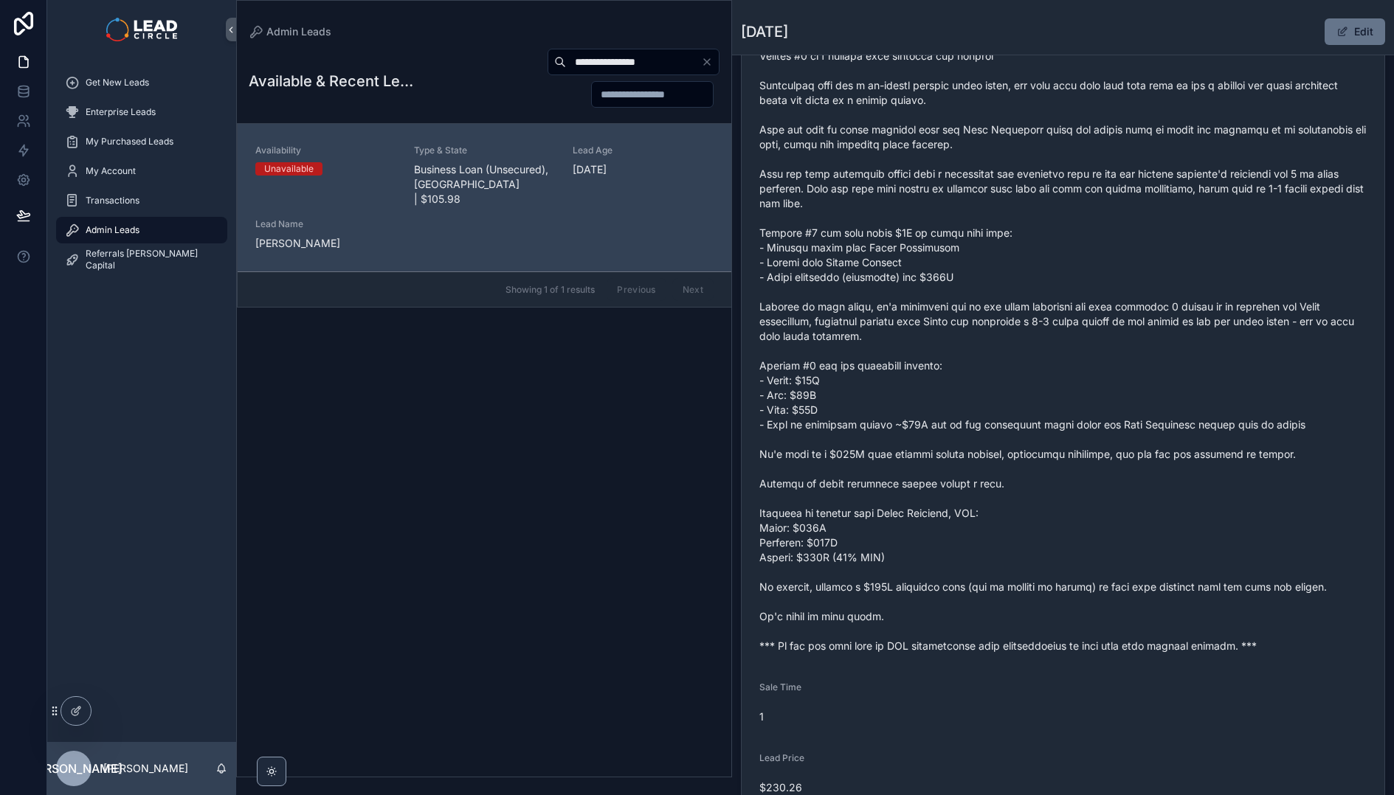
click at [1046, 418] on span "scrollable content" at bounding box center [1062, 314] width 607 height 679
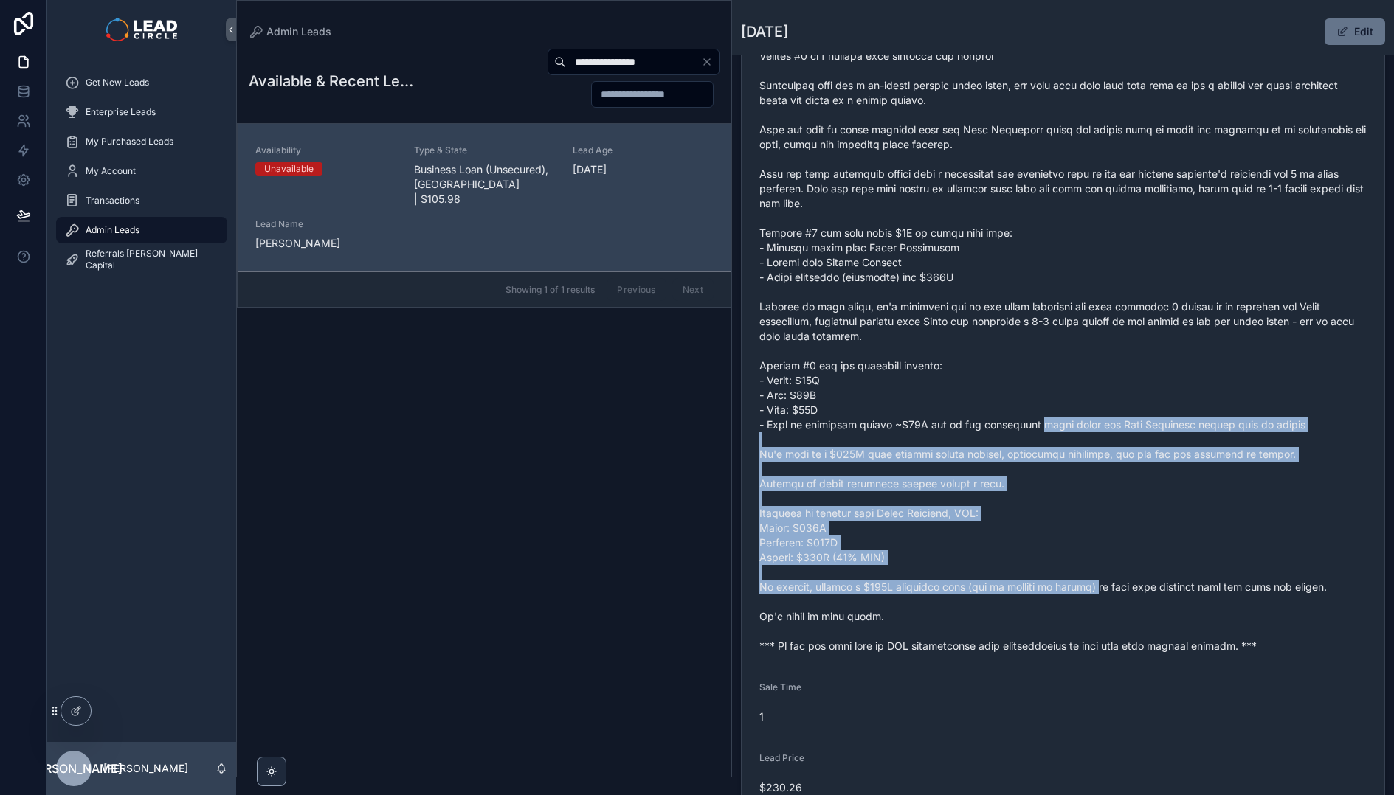
drag, startPoint x: 1046, startPoint y: 418, endPoint x: 1127, endPoint y: 613, distance: 211.4
click at [1126, 612] on span "scrollable content" at bounding box center [1062, 314] width 607 height 679
click at [1127, 613] on span "scrollable content" at bounding box center [1062, 314] width 607 height 679
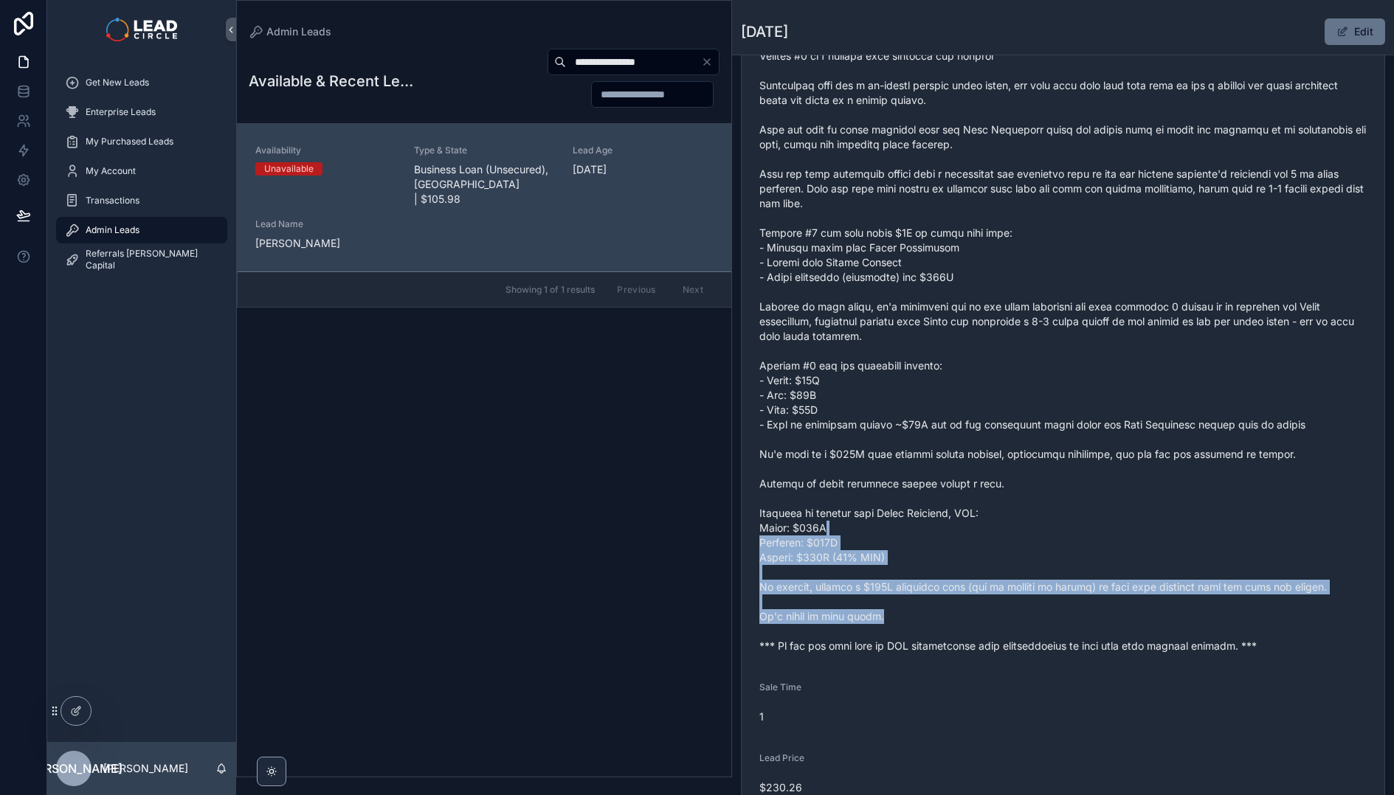
drag, startPoint x: 1134, startPoint y: 620, endPoint x: 1052, endPoint y: 455, distance: 183.8
click at [1058, 465] on span "scrollable content" at bounding box center [1062, 314] width 607 height 679
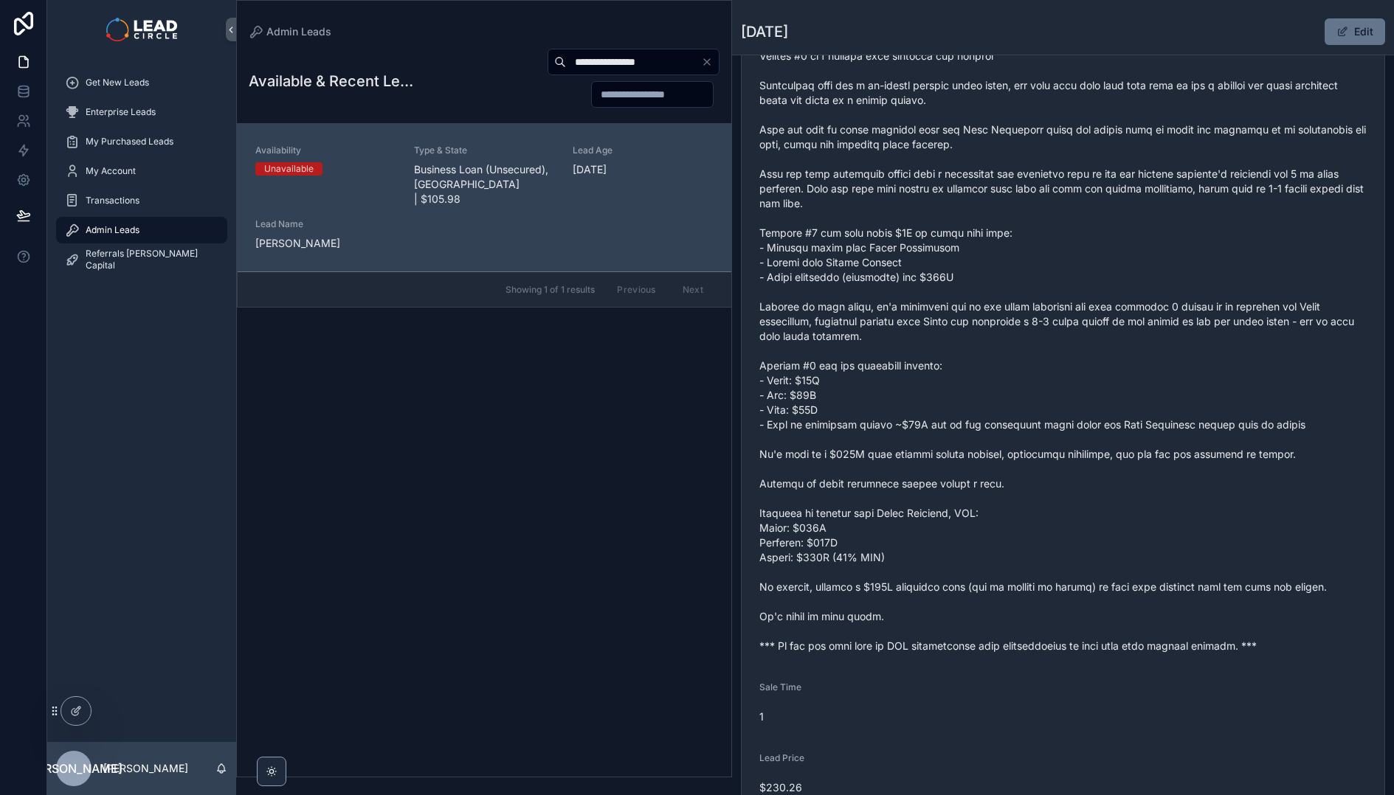
click at [1052, 455] on span "scrollable content" at bounding box center [1062, 314] width 607 height 679
